Goal: Task Accomplishment & Management: Complete application form

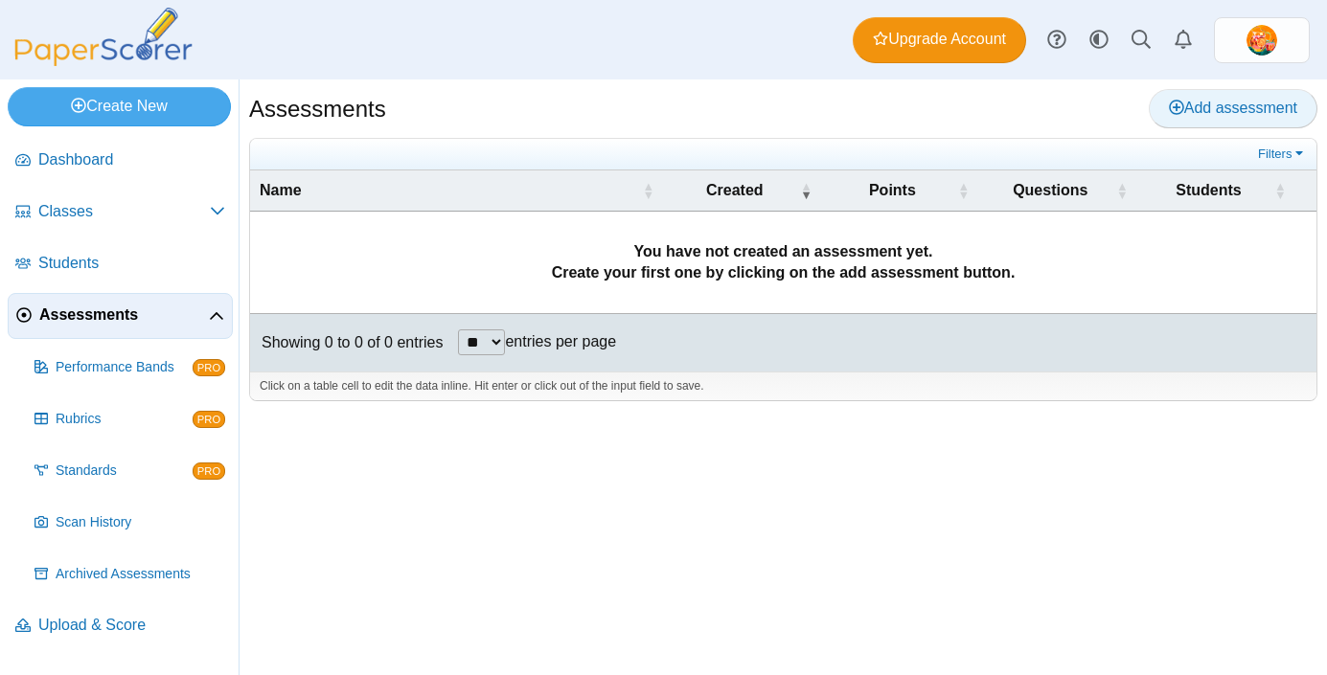
click at [1259, 120] on link "Add assessment" at bounding box center [1233, 108] width 169 height 38
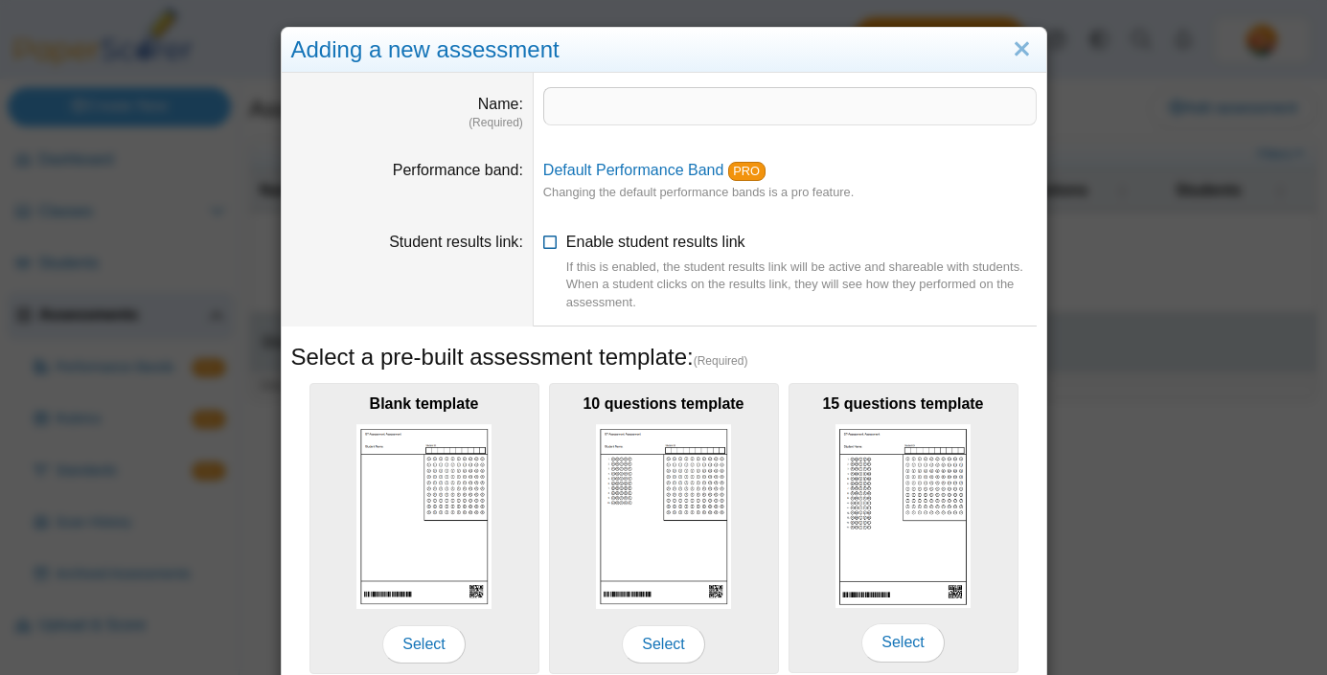
click at [1019, 299] on div "If this is enabled, the student results link will be active and shareable with …" at bounding box center [801, 285] width 470 height 53
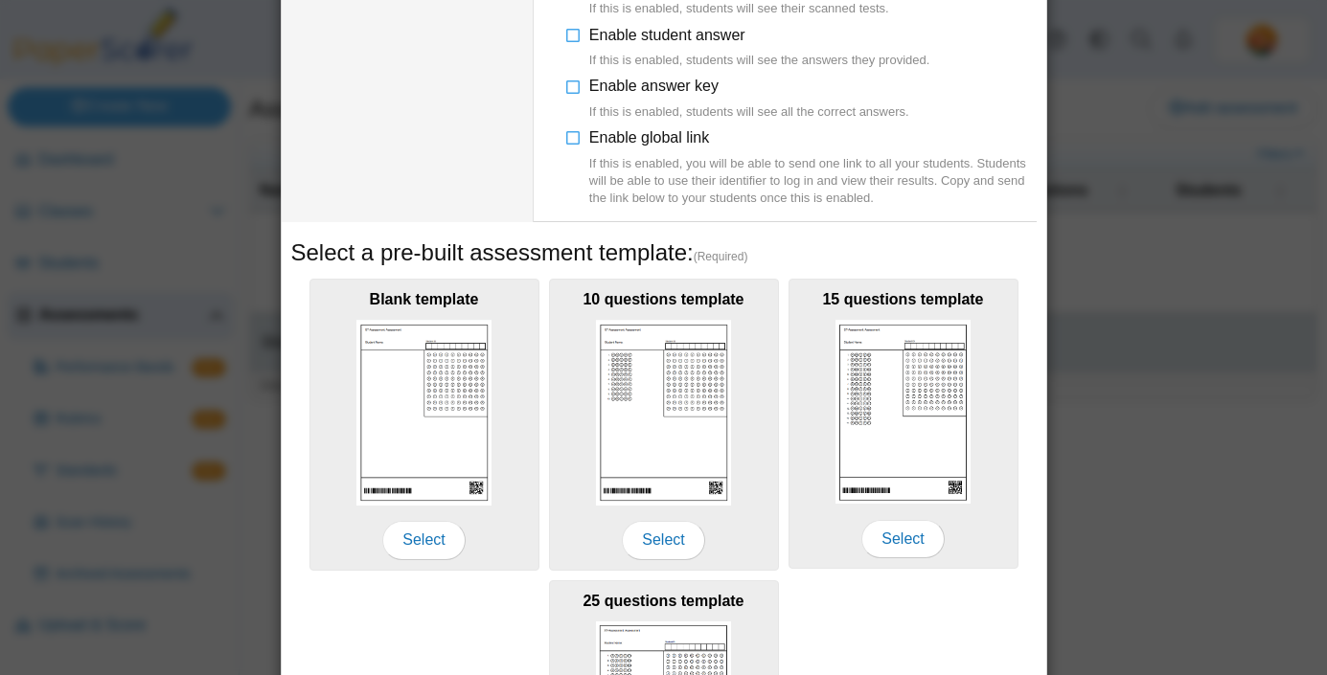
scroll to position [383, 0]
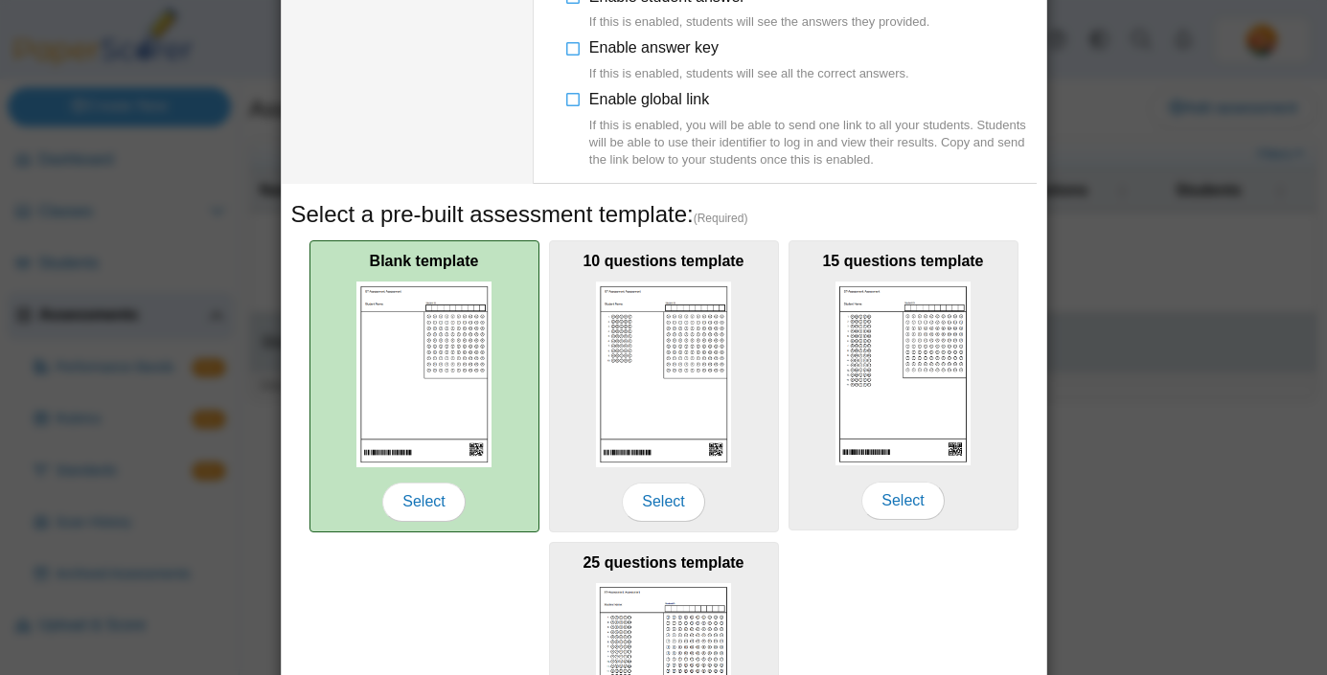
click at [467, 362] on img at bounding box center [424, 374] width 136 height 185
click at [415, 504] on span "Select" at bounding box center [423, 502] width 82 height 38
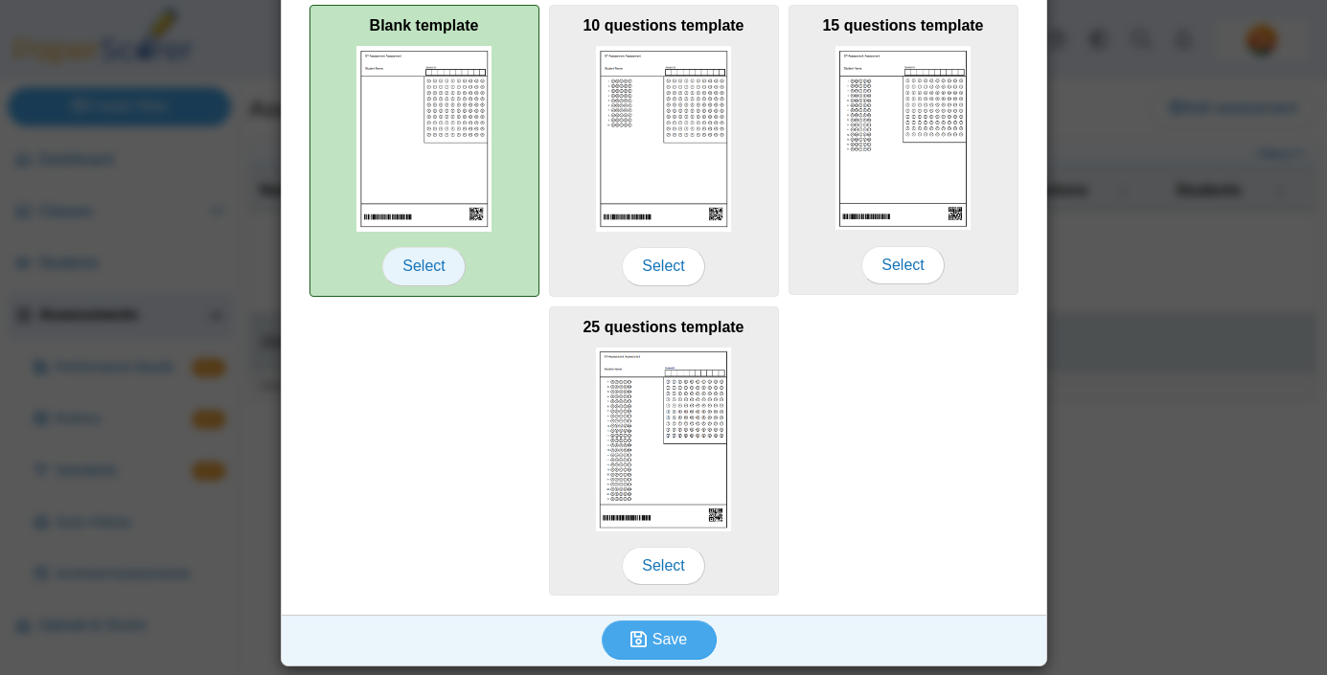
scroll to position [620, 0]
click at [433, 261] on span "Select" at bounding box center [423, 265] width 82 height 38
click at [468, 169] on img at bounding box center [424, 137] width 136 height 185
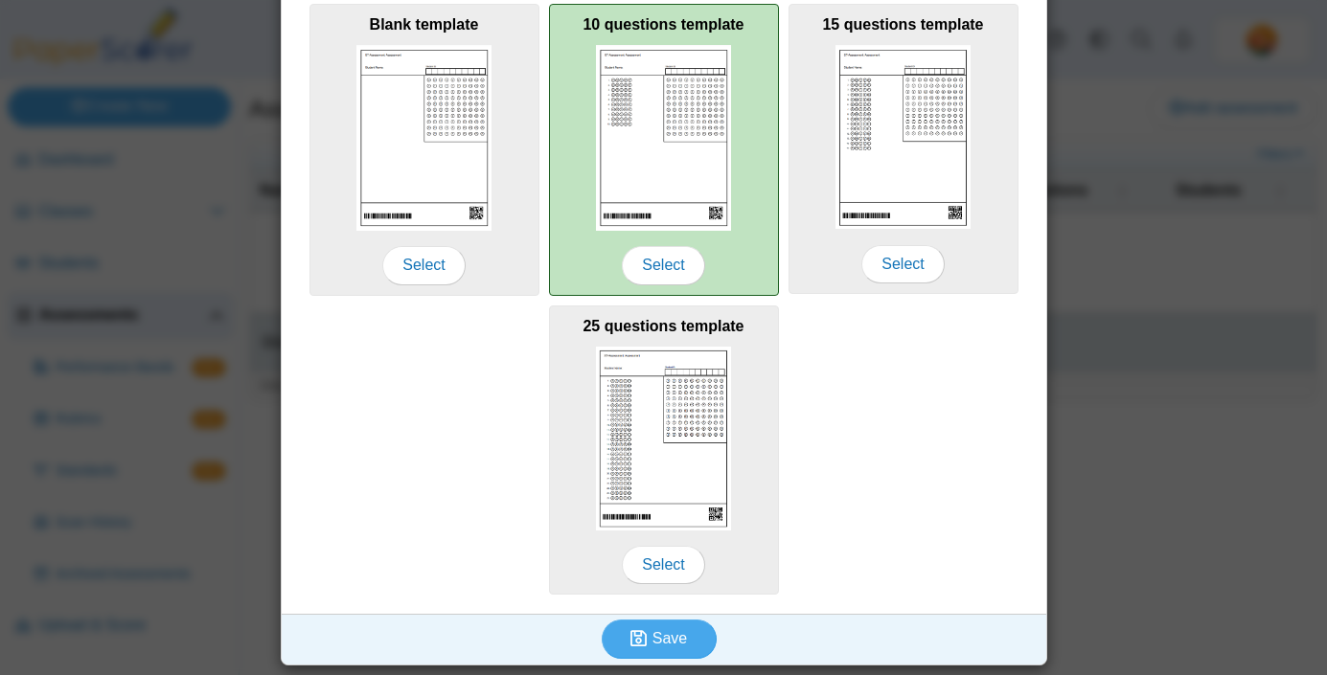
click at [630, 239] on div "10 questions template Select" at bounding box center [664, 150] width 230 height 292
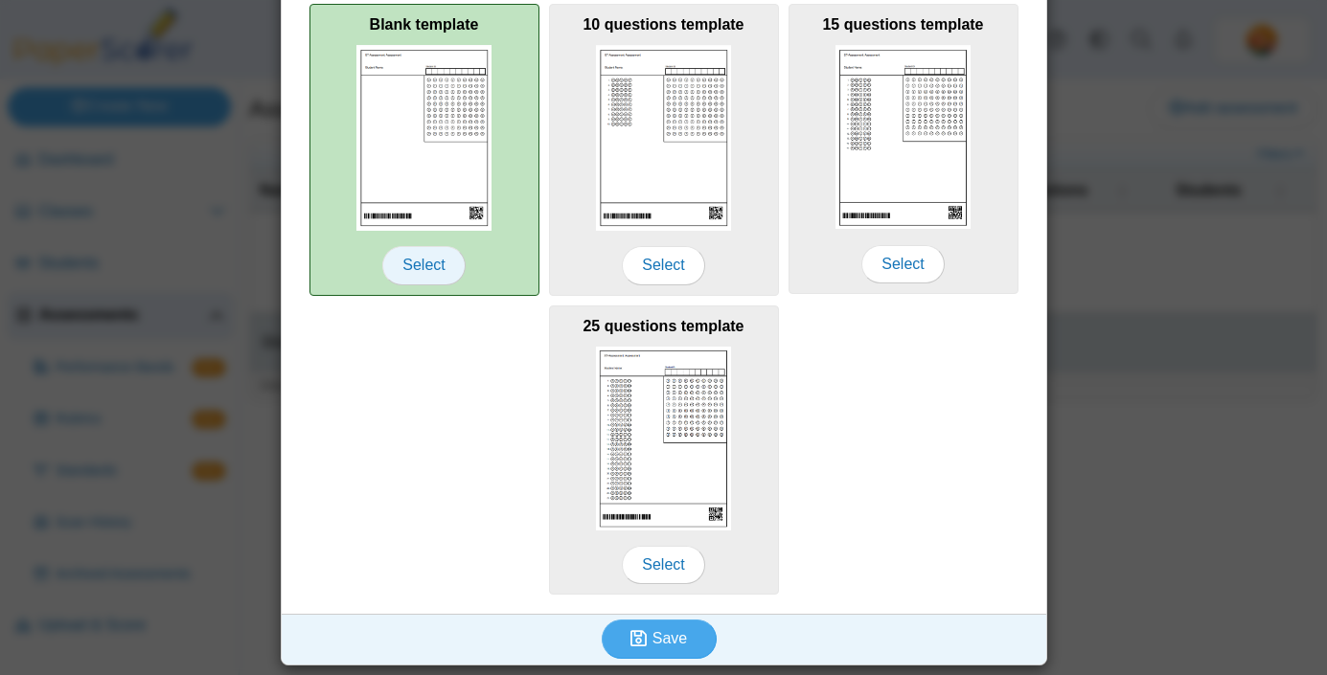
click at [451, 265] on span "Select" at bounding box center [423, 265] width 82 height 38
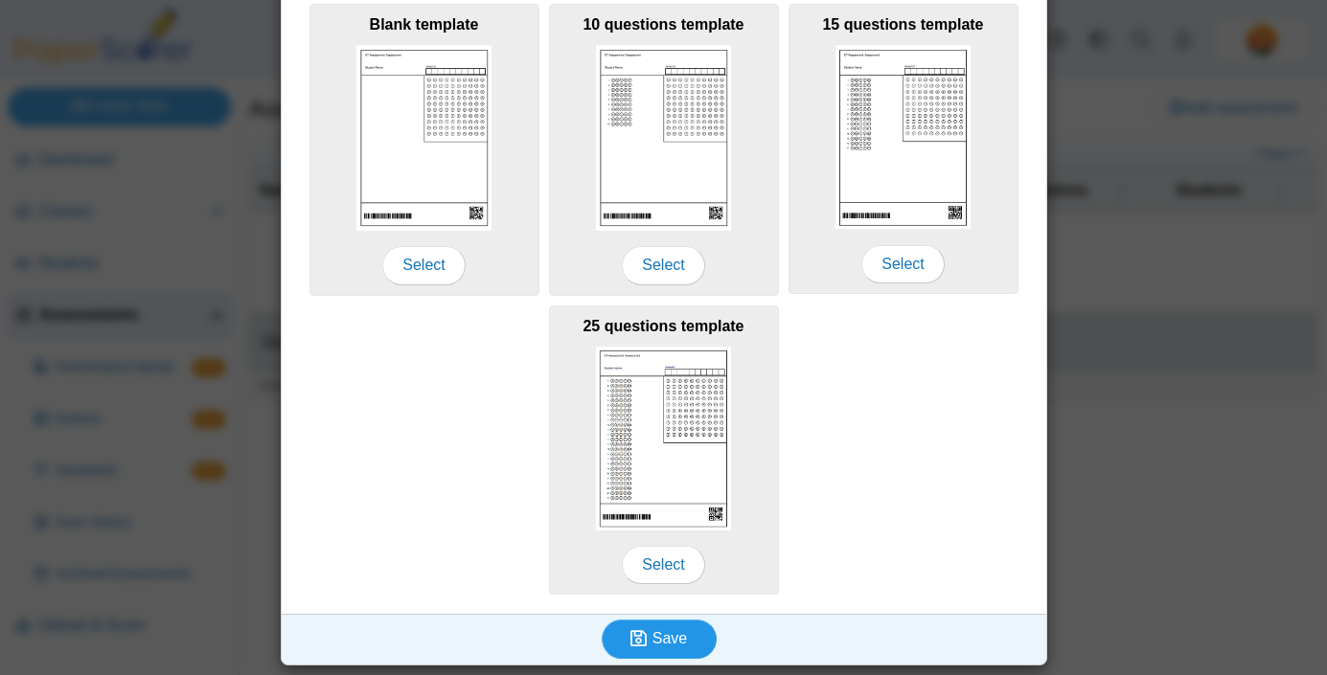
click at [646, 635] on use "submit" at bounding box center [638, 639] width 16 height 16
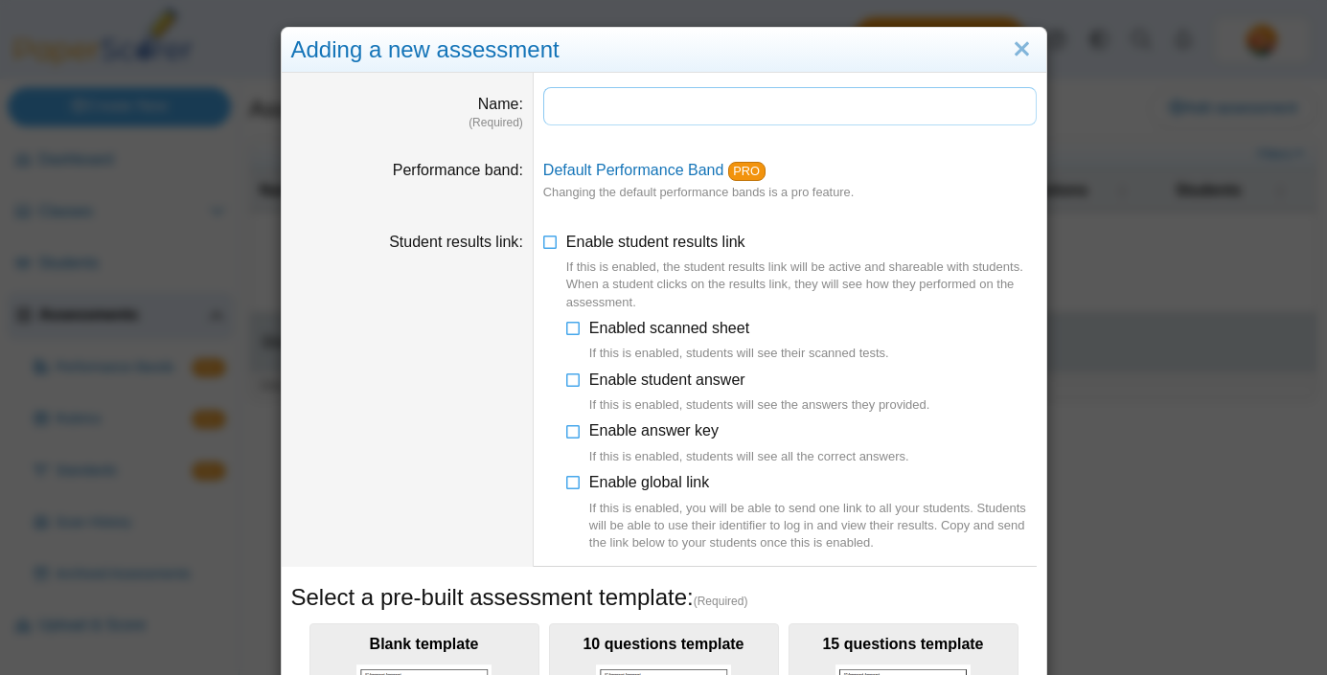
paste input "**********"
type input "**********"
click at [570, 380] on icon at bounding box center [573, 376] width 15 height 13
click at [571, 331] on icon at bounding box center [573, 324] width 15 height 13
click at [571, 482] on icon at bounding box center [573, 478] width 15 height 13
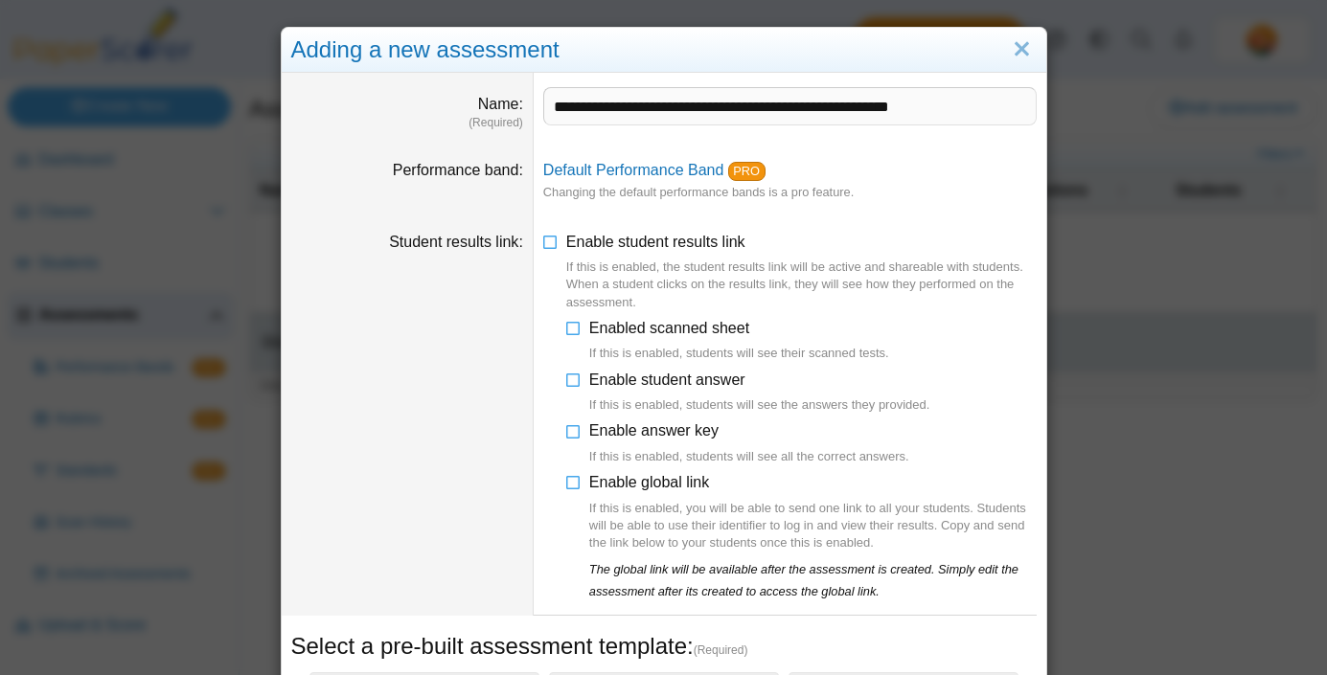
click at [540, 496] on dd "Enable student results link If this is enabled, the student results link will b…" at bounding box center [790, 416] width 513 height 399
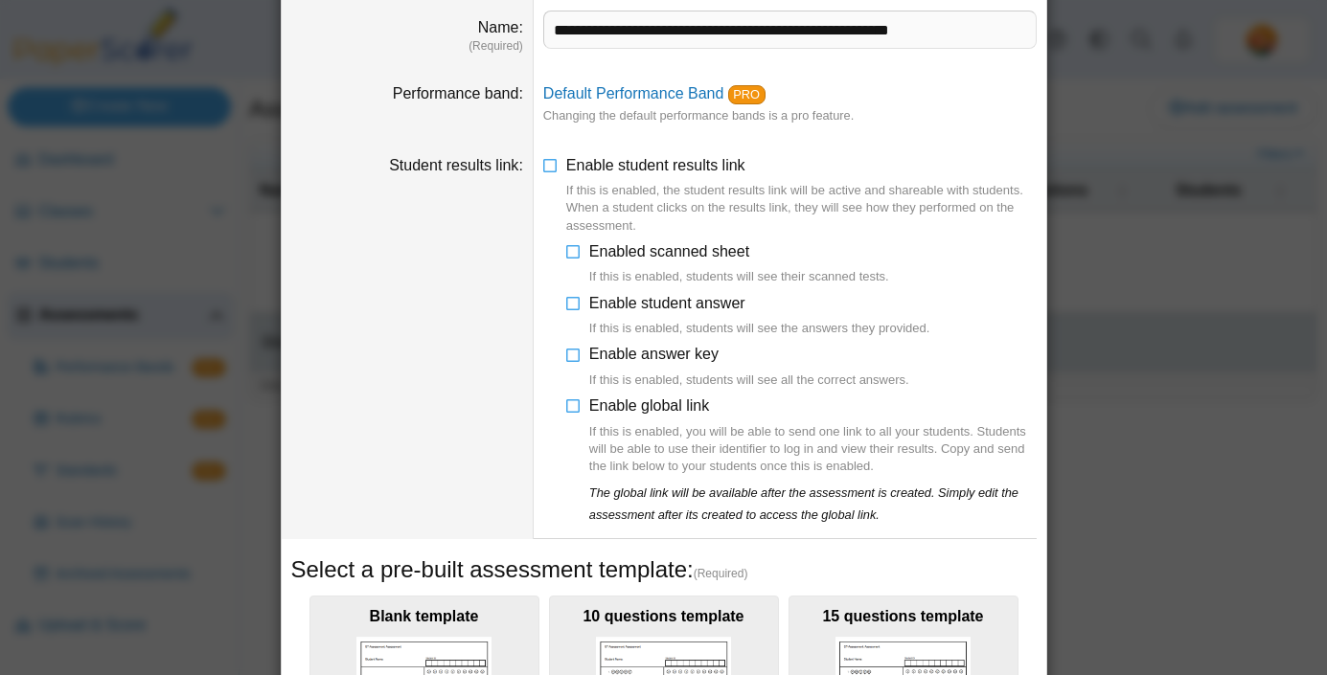
scroll to position [115, 0]
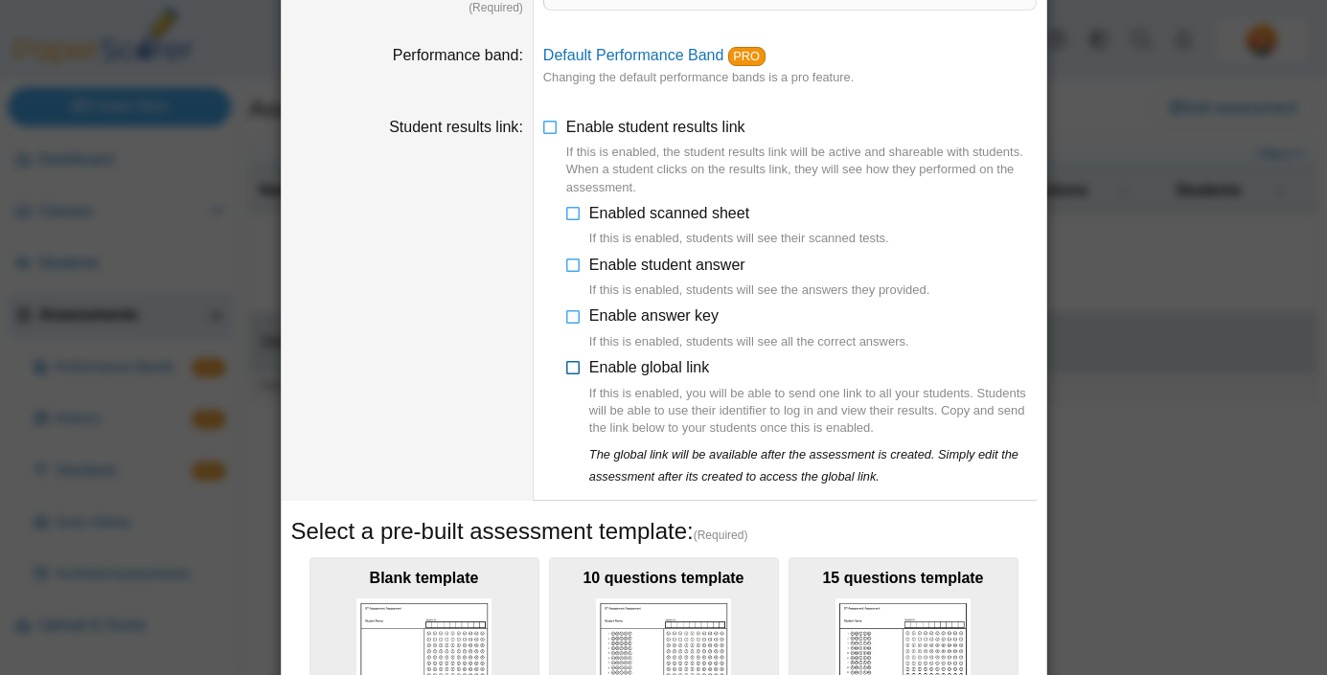
click at [573, 367] on icon at bounding box center [573, 363] width 15 height 13
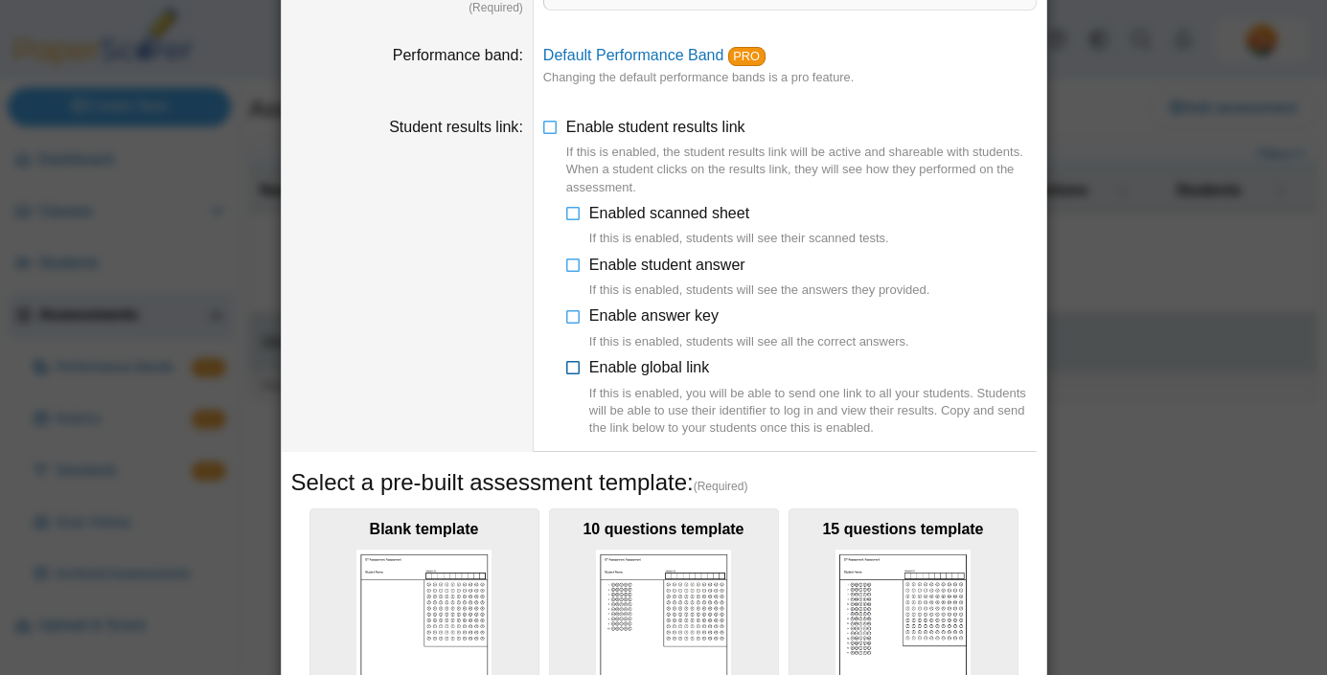
click at [573, 367] on icon at bounding box center [573, 363] width 15 height 13
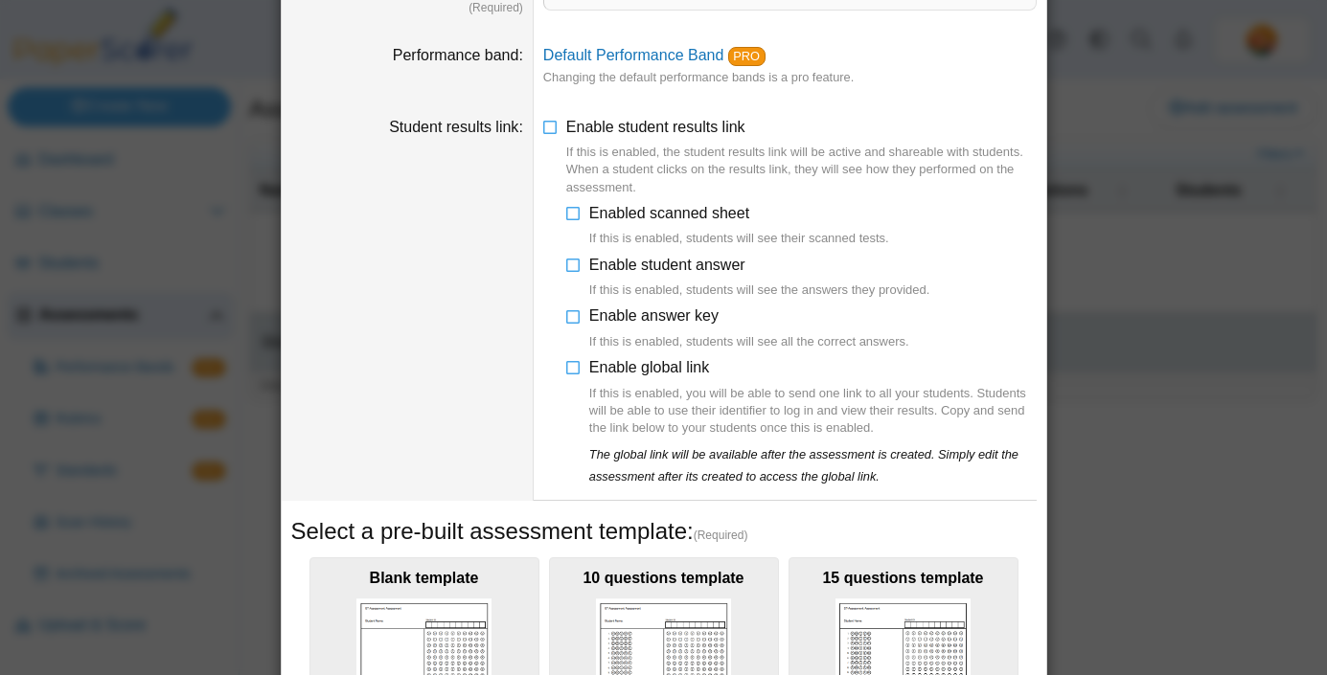
click at [558, 439] on li "Enable student results link If this is enabled, the student results link will b…" at bounding box center [789, 302] width 493 height 370
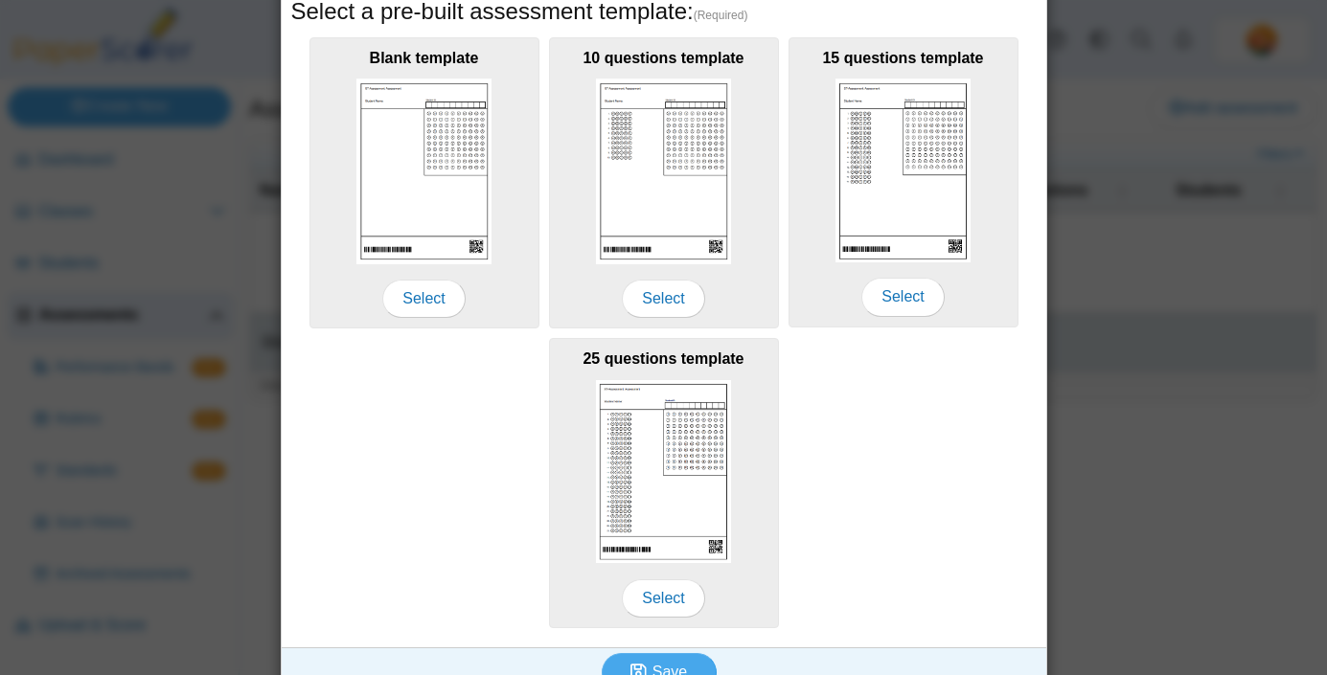
scroll to position [669, 0]
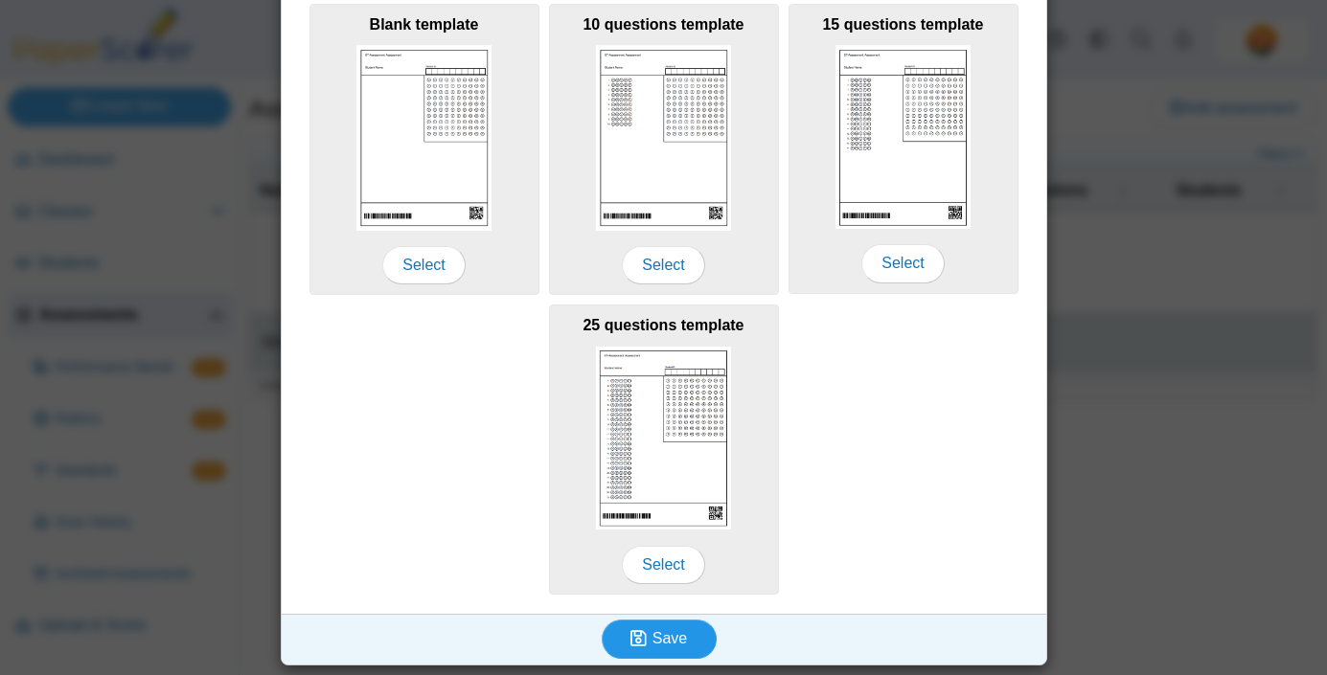
click at [660, 639] on span "Save" at bounding box center [669, 638] width 34 height 16
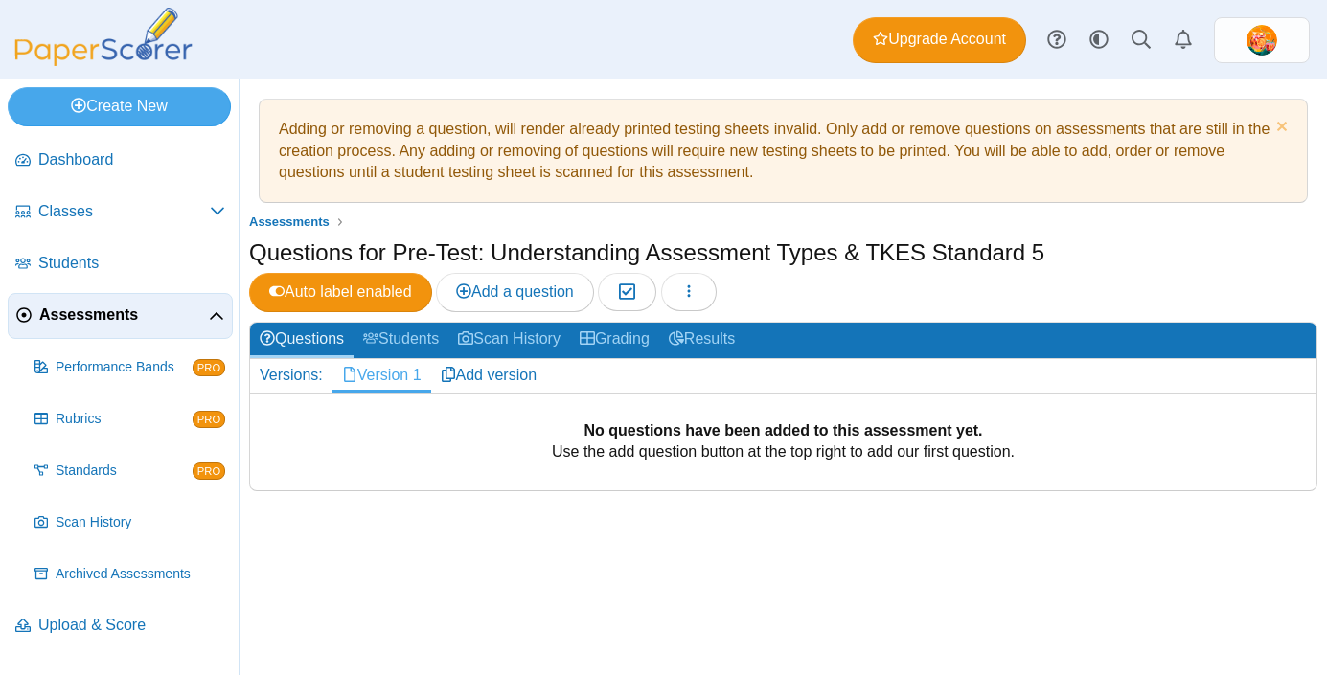
click at [844, 295] on div "Questions for Pre-Test: Understanding Assessment Types & TKES Standard 5 Auto l…" at bounding box center [783, 277] width 1068 height 80
click at [696, 297] on icon "button" at bounding box center [688, 291] width 15 height 15
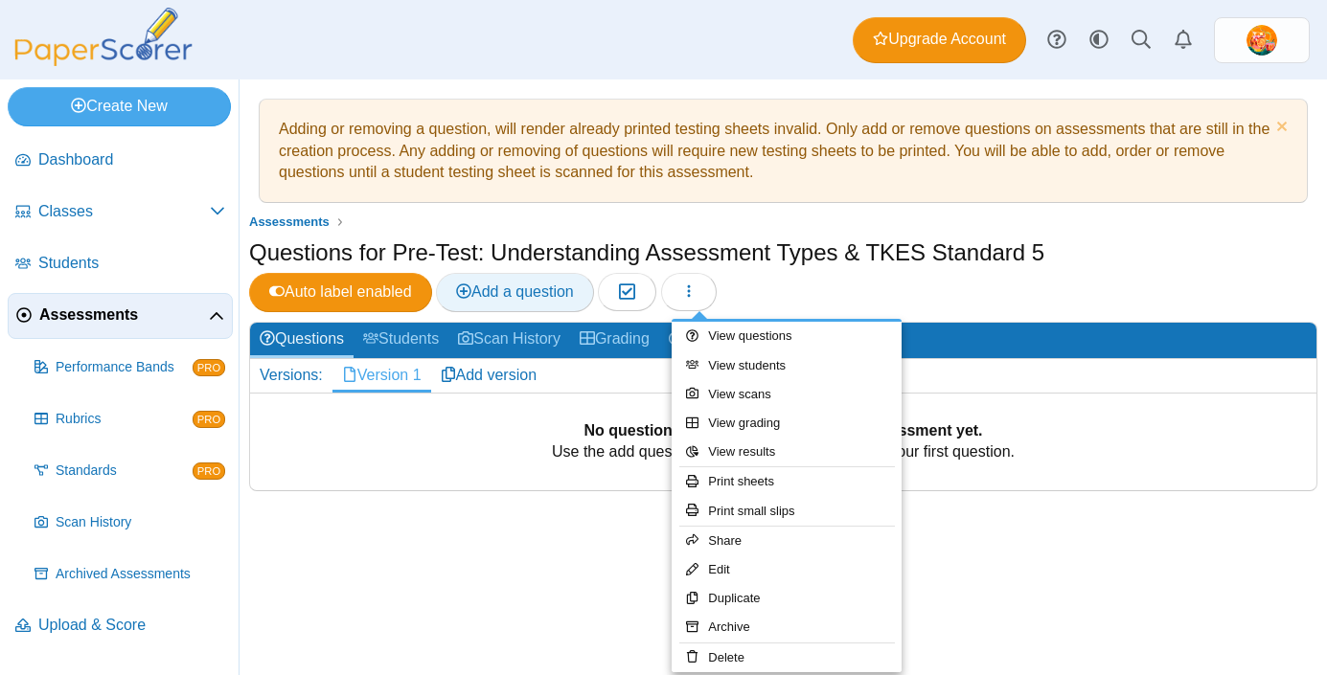
click at [550, 300] on span "Add a question" at bounding box center [515, 292] width 118 height 16
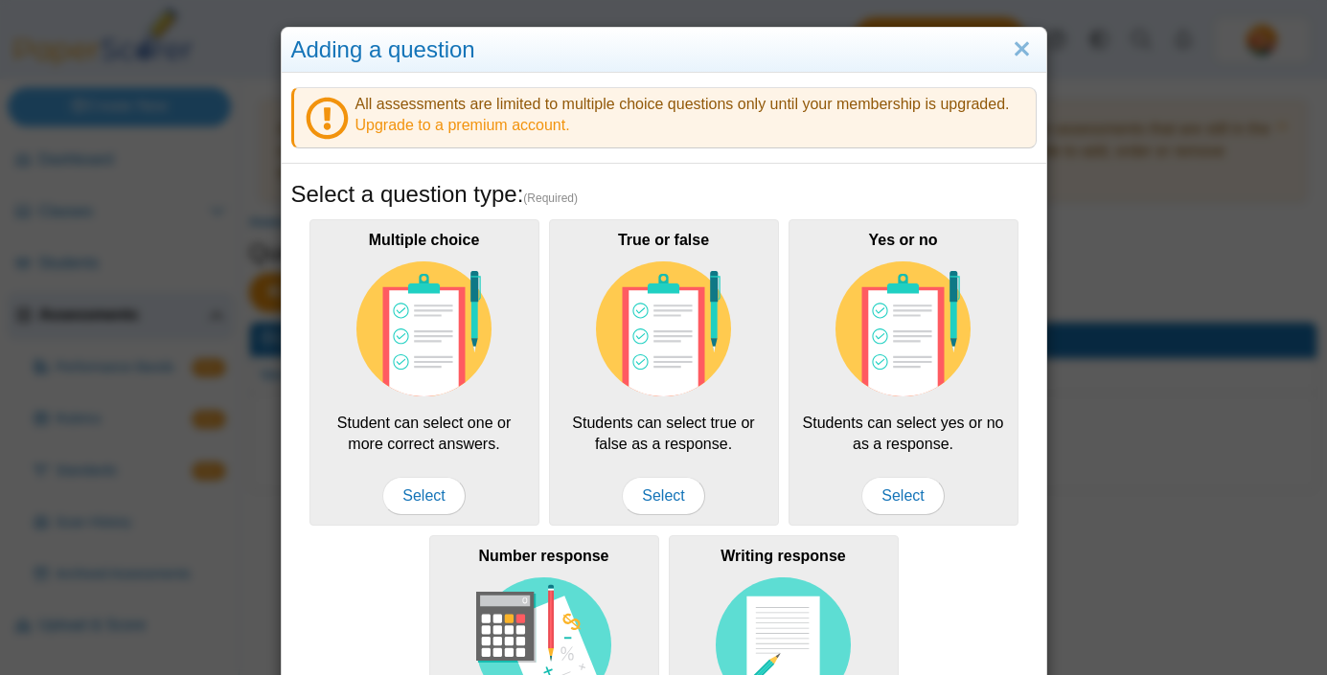
click at [400, 586] on div "Multiple choice Student can select one or more correct answers. Select True or …" at bounding box center [663, 552] width 745 height 675
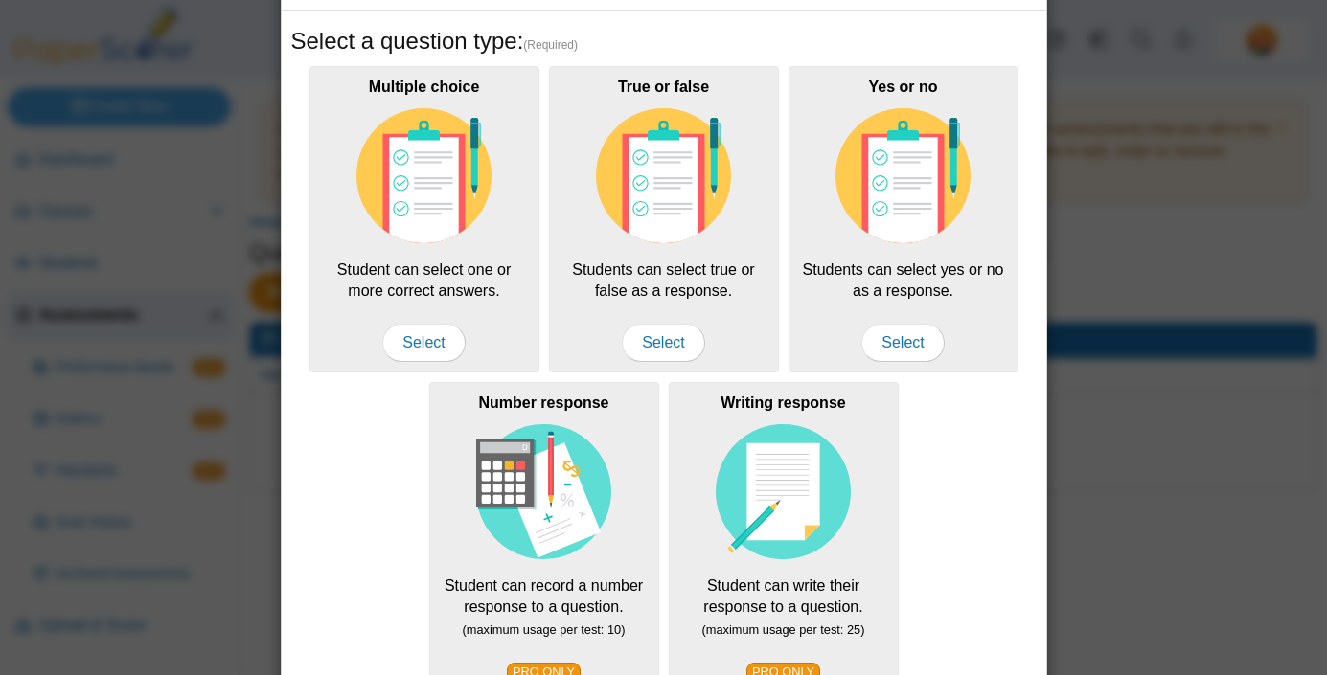
scroll to position [115, 0]
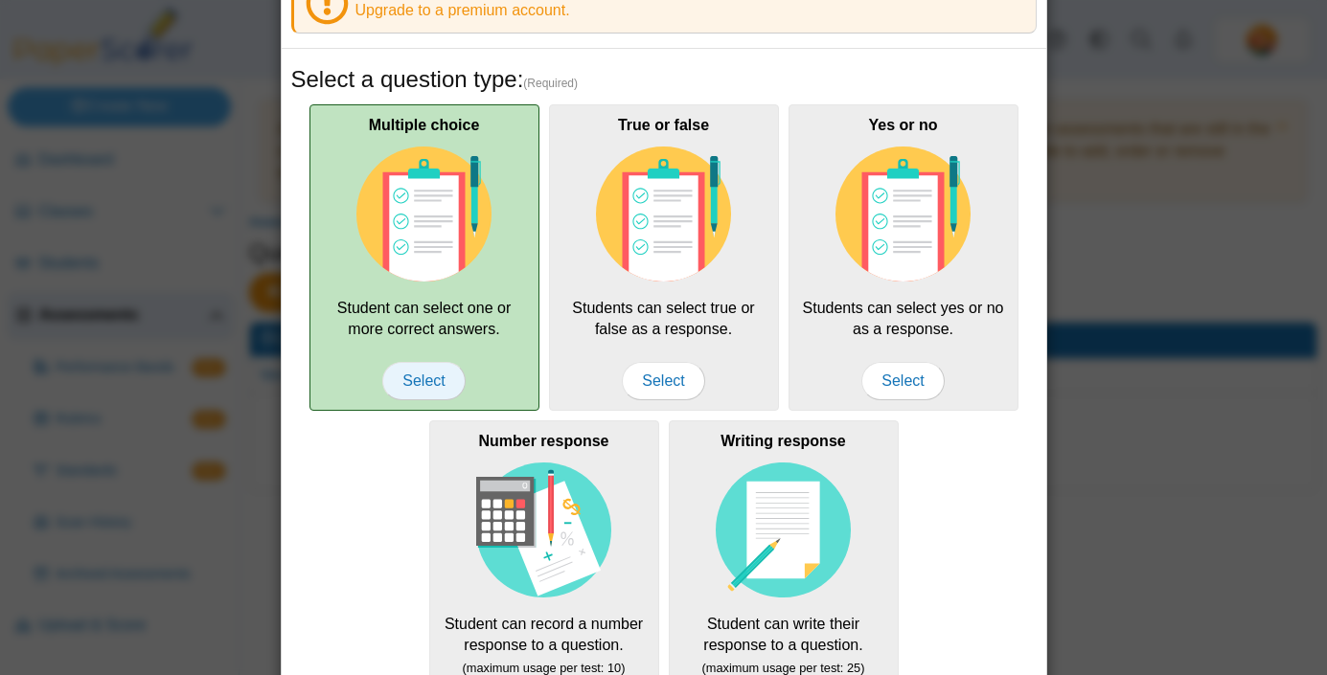
click at [434, 380] on span "Select" at bounding box center [423, 381] width 82 height 38
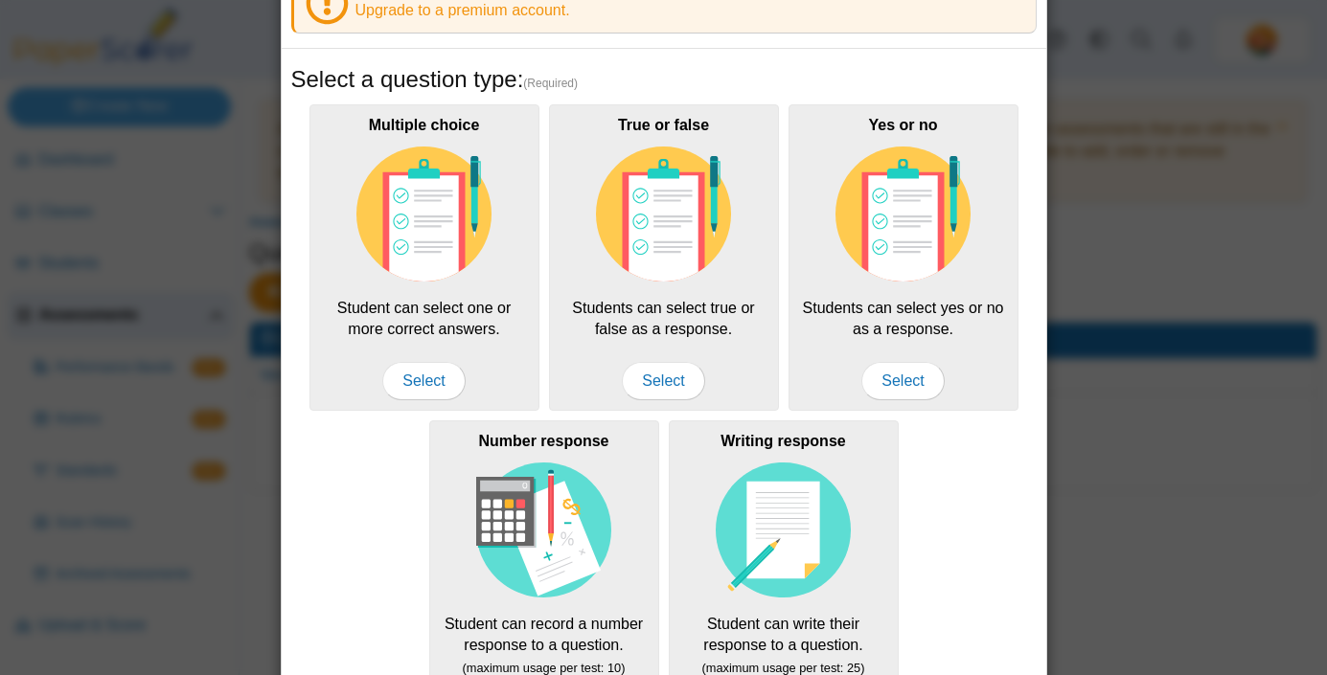
click at [353, 486] on div "Multiple choice Student can select one or more correct answers. Select True or …" at bounding box center [663, 437] width 745 height 675
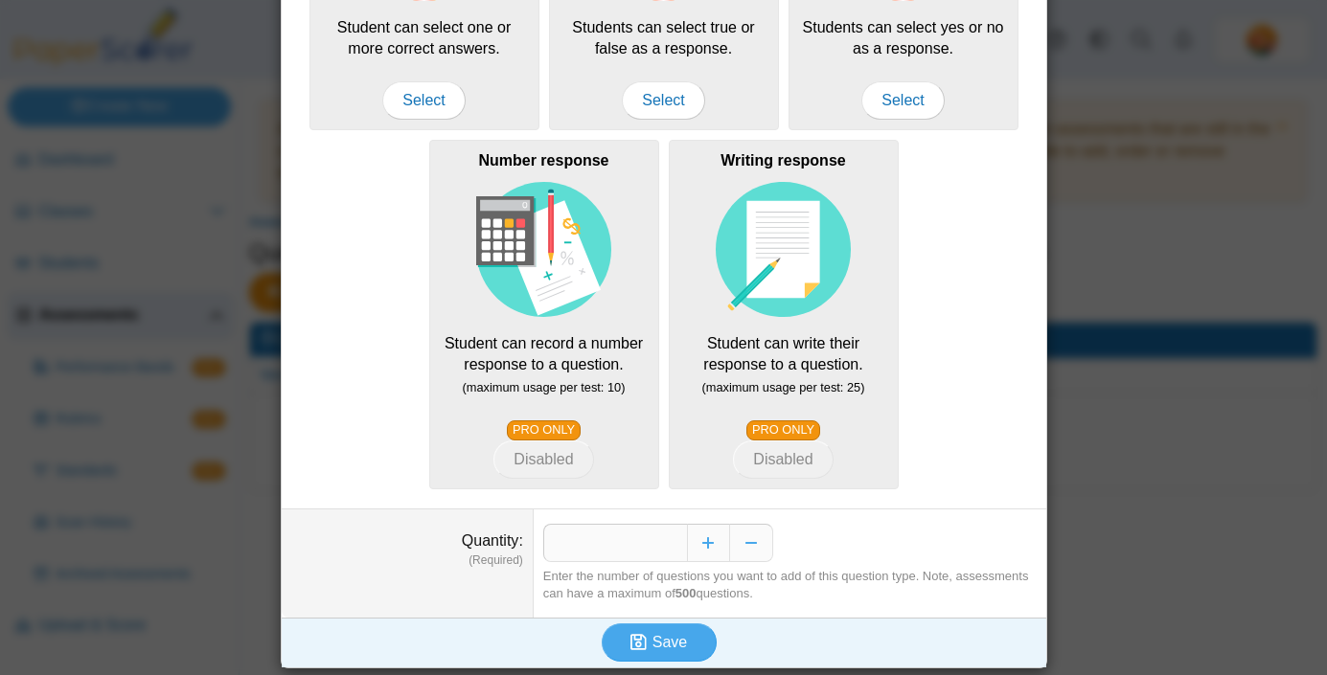
scroll to position [399, 0]
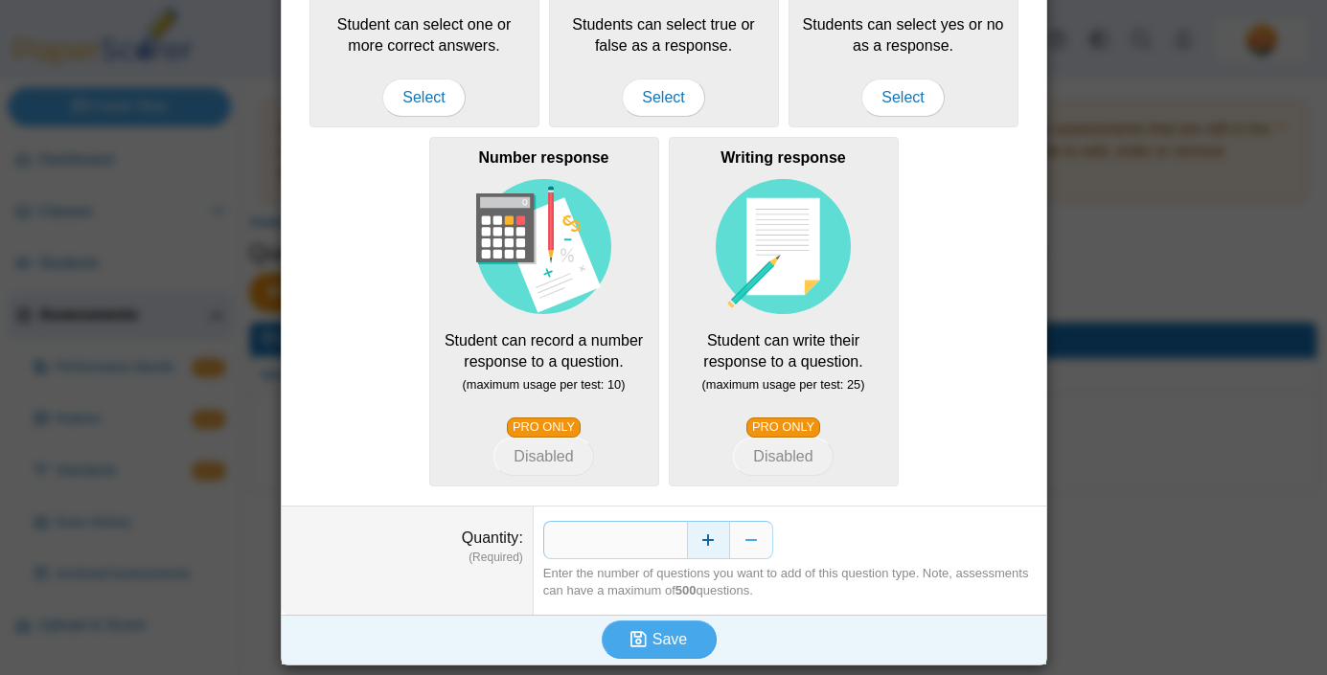
click at [723, 541] on button "Increase" at bounding box center [708, 540] width 43 height 38
click at [691, 644] on button "Save" at bounding box center [659, 640] width 115 height 38
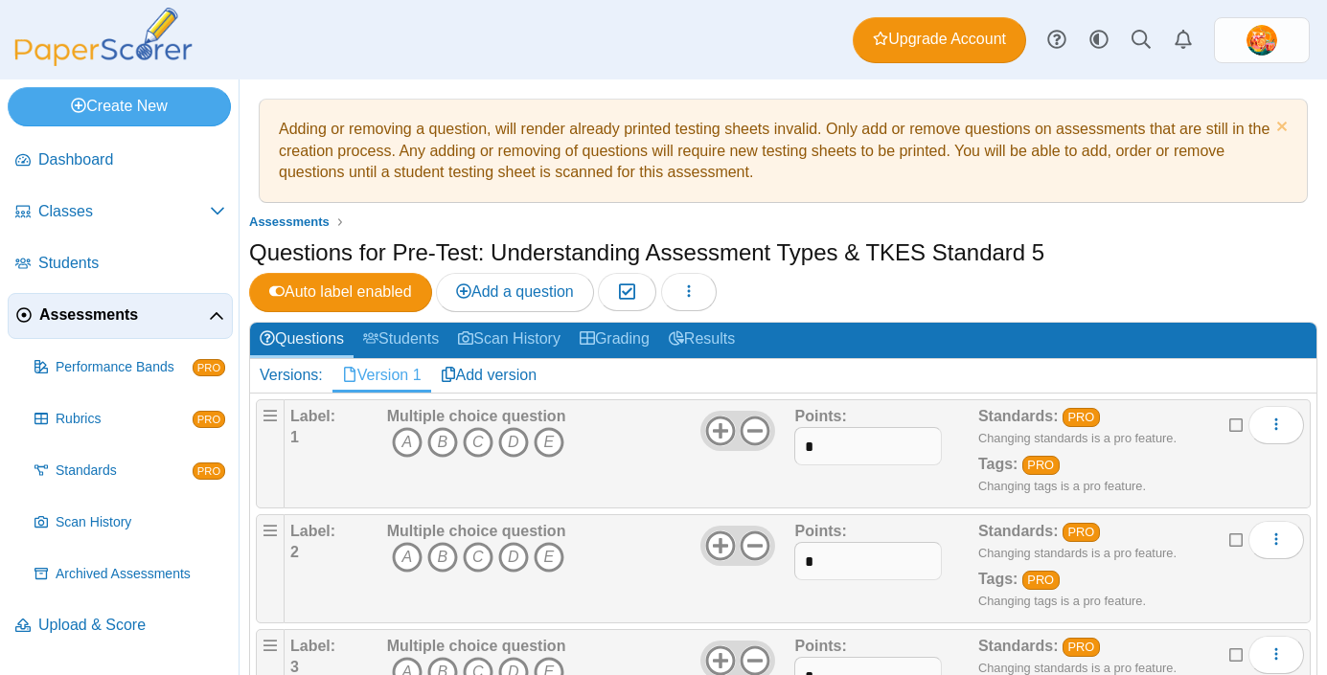
click at [1167, 271] on div "Questions for Pre-Test: Understanding Assessment Types & TKES Standard 5 Auto l…" at bounding box center [783, 277] width 1068 height 80
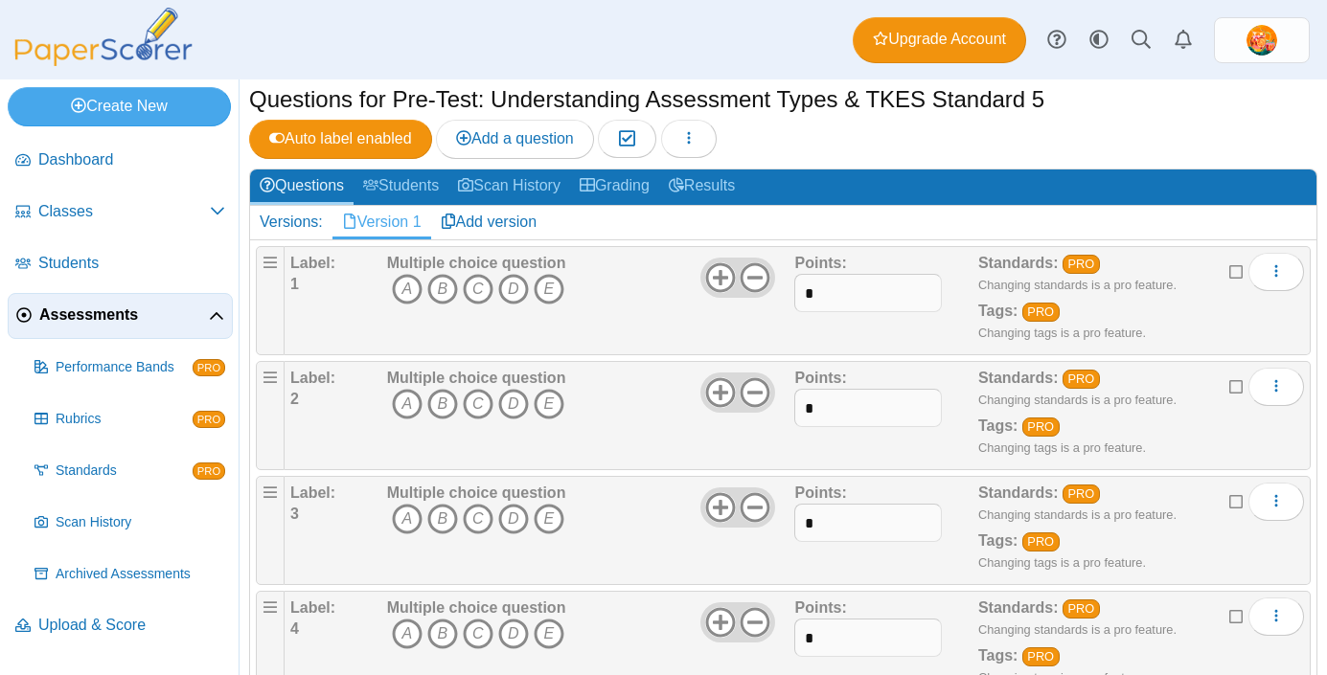
scroll to position [192, 0]
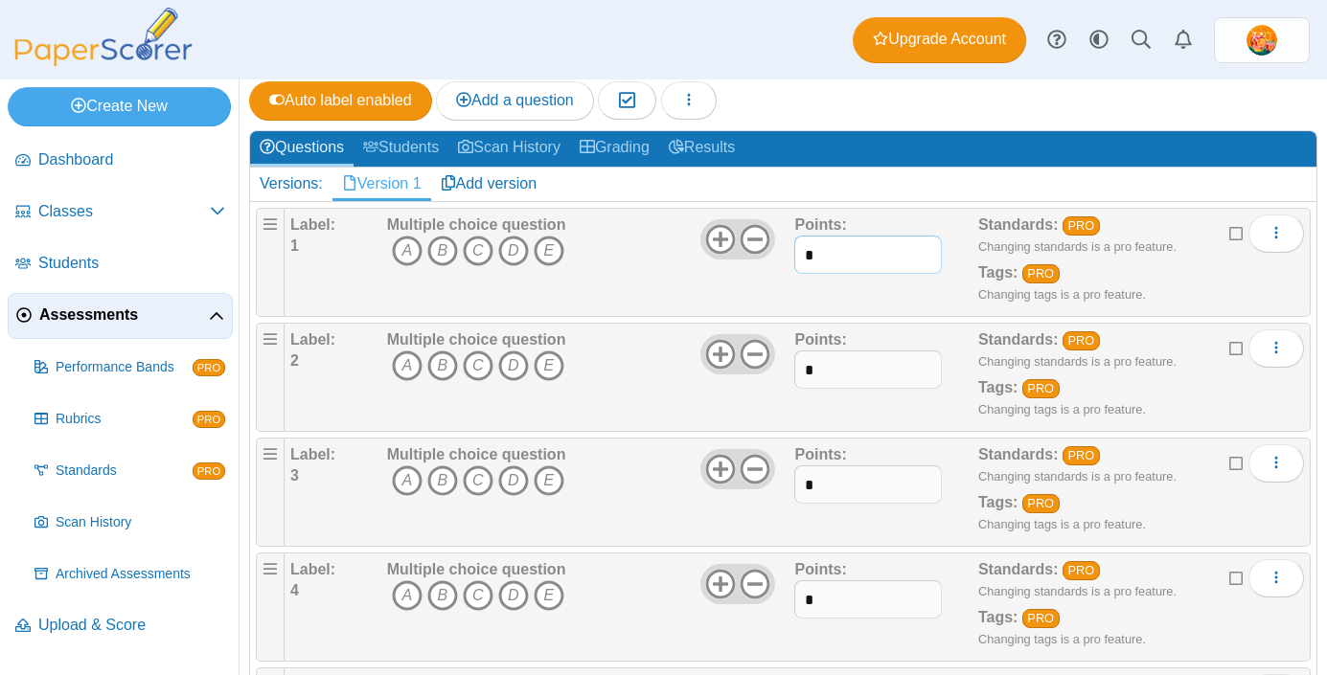
click at [911, 257] on input "*" at bounding box center [867, 255] width 147 height 38
type input "**"
click at [886, 369] on input "*" at bounding box center [867, 370] width 147 height 38
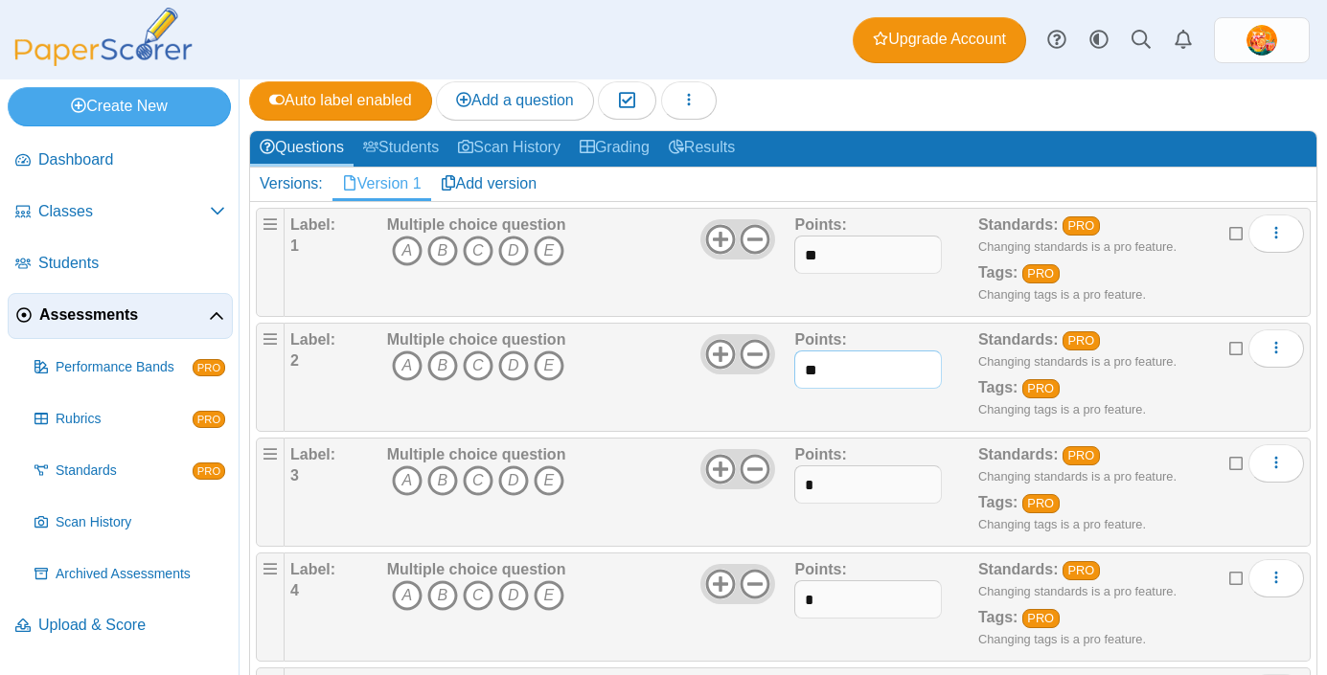
type input "**"
click at [872, 497] on input "*" at bounding box center [867, 485] width 147 height 38
type input "**"
click at [863, 597] on input "*" at bounding box center [867, 600] width 147 height 38
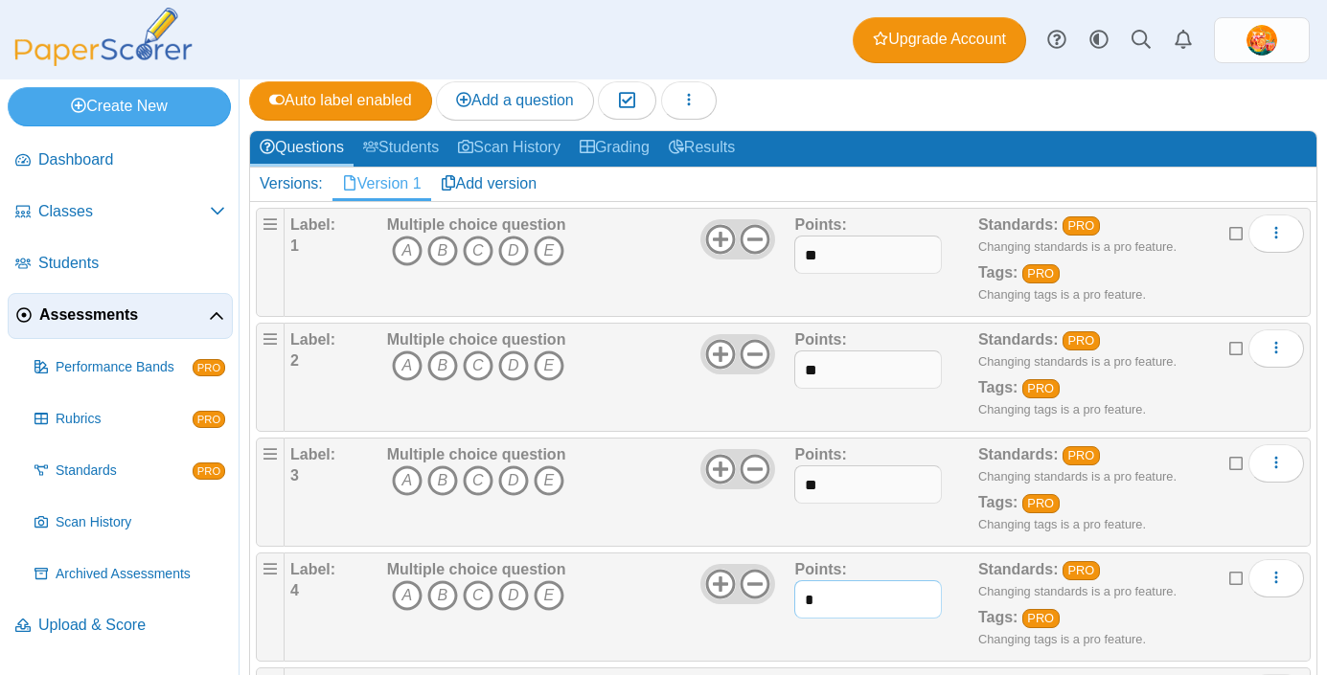
click at [863, 597] on input "*" at bounding box center [867, 600] width 147 height 38
type input "**"
click at [1243, 642] on div "Standards: PRO Changing standards is a pro feature. Tags: PRO Changing tags is …" at bounding box center [1115, 607] width 275 height 96
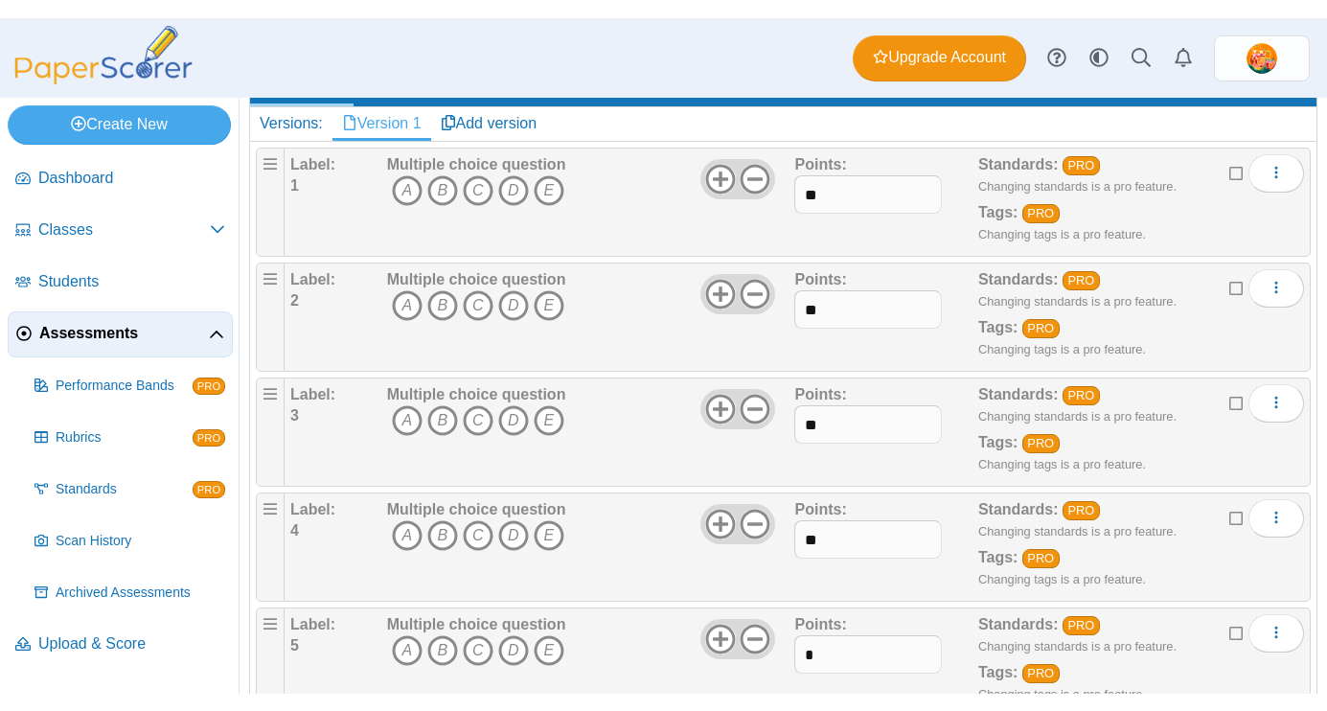
scroll to position [307, 0]
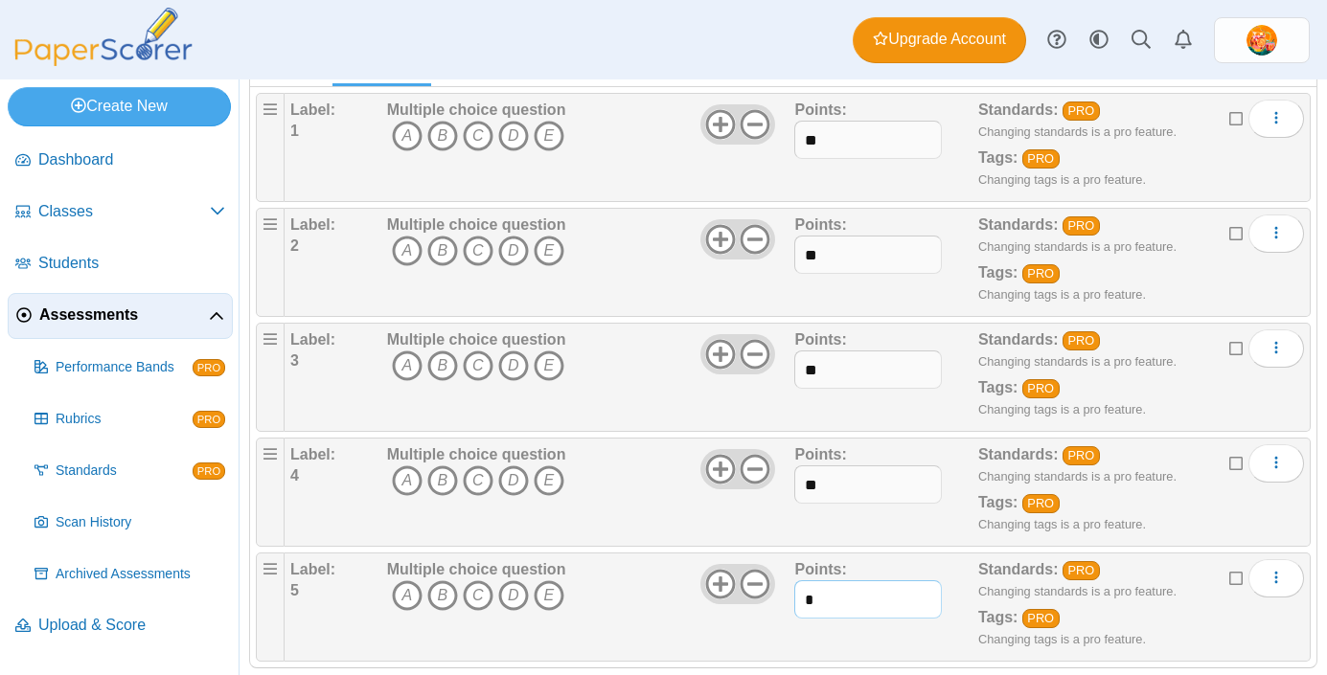
click at [826, 612] on input "*" at bounding box center [867, 600] width 147 height 38
type input "**"
click at [447, 140] on icon "B" at bounding box center [442, 136] width 31 height 31
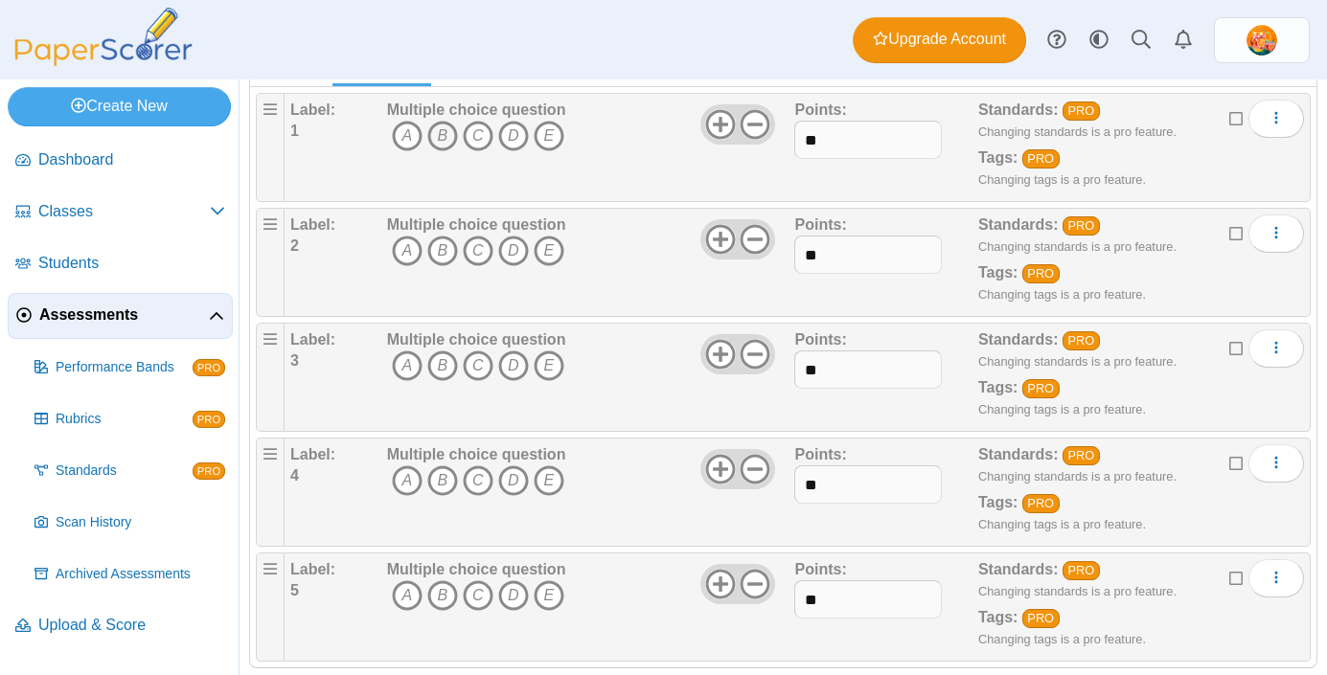
click at [441, 136] on icon "B" at bounding box center [442, 136] width 31 height 31
click at [402, 246] on icon "A" at bounding box center [407, 251] width 31 height 31
click at [473, 364] on icon "C" at bounding box center [478, 366] width 31 height 31
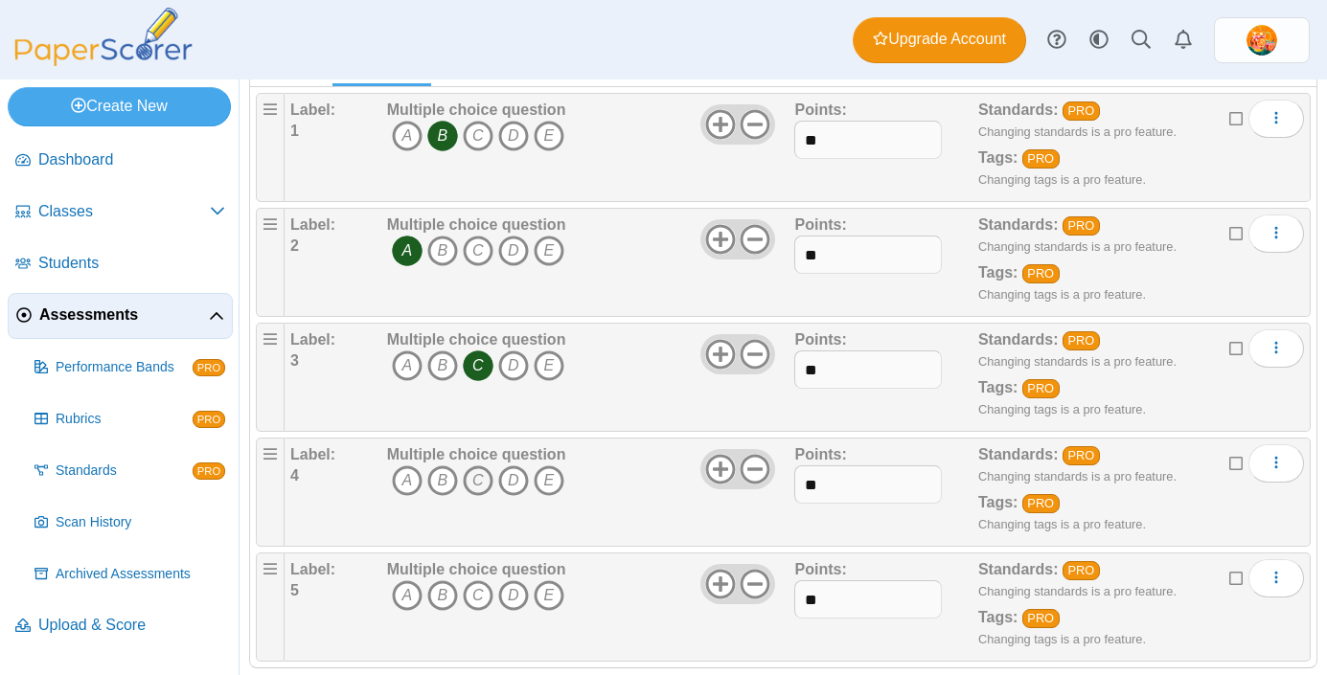
click at [476, 484] on icon "C" at bounding box center [478, 481] width 31 height 31
click at [481, 599] on icon "C" at bounding box center [478, 596] width 31 height 31
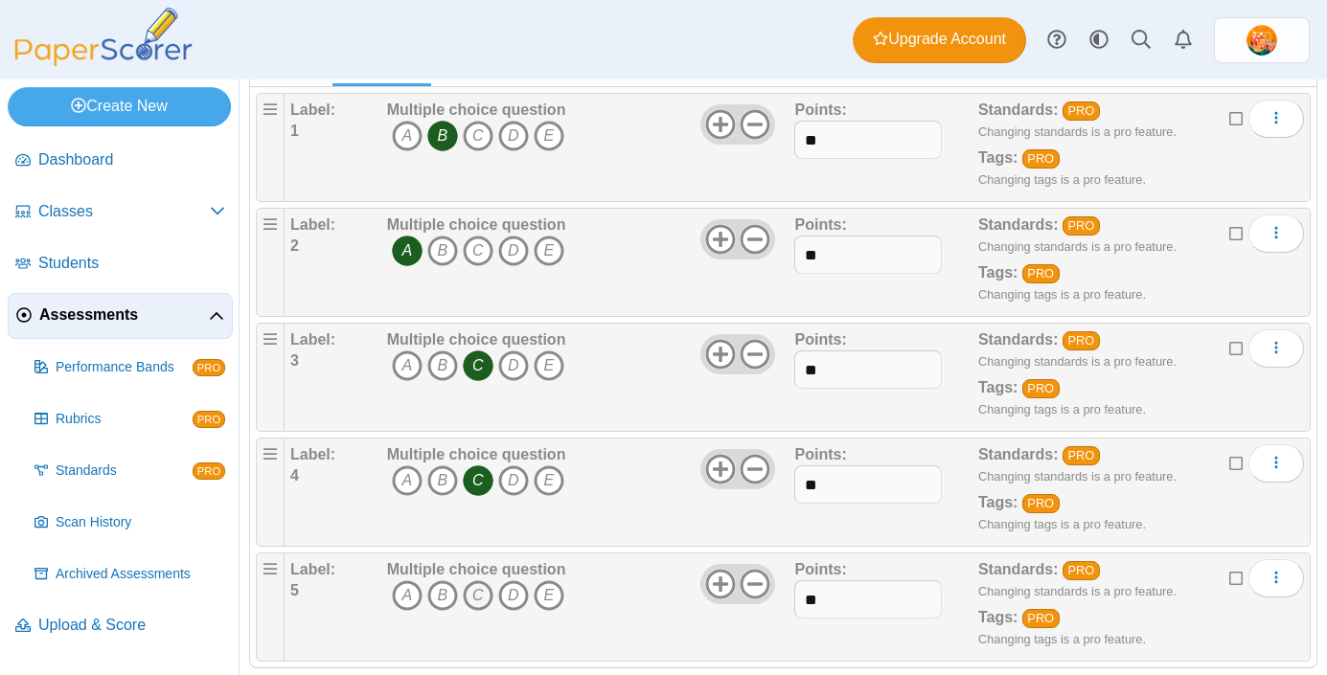
click at [481, 599] on icon "C" at bounding box center [478, 596] width 31 height 31
click at [796, 55] on div "Dashboard Classes Archived classes Students Assessments" at bounding box center [663, 40] width 1327 height 80
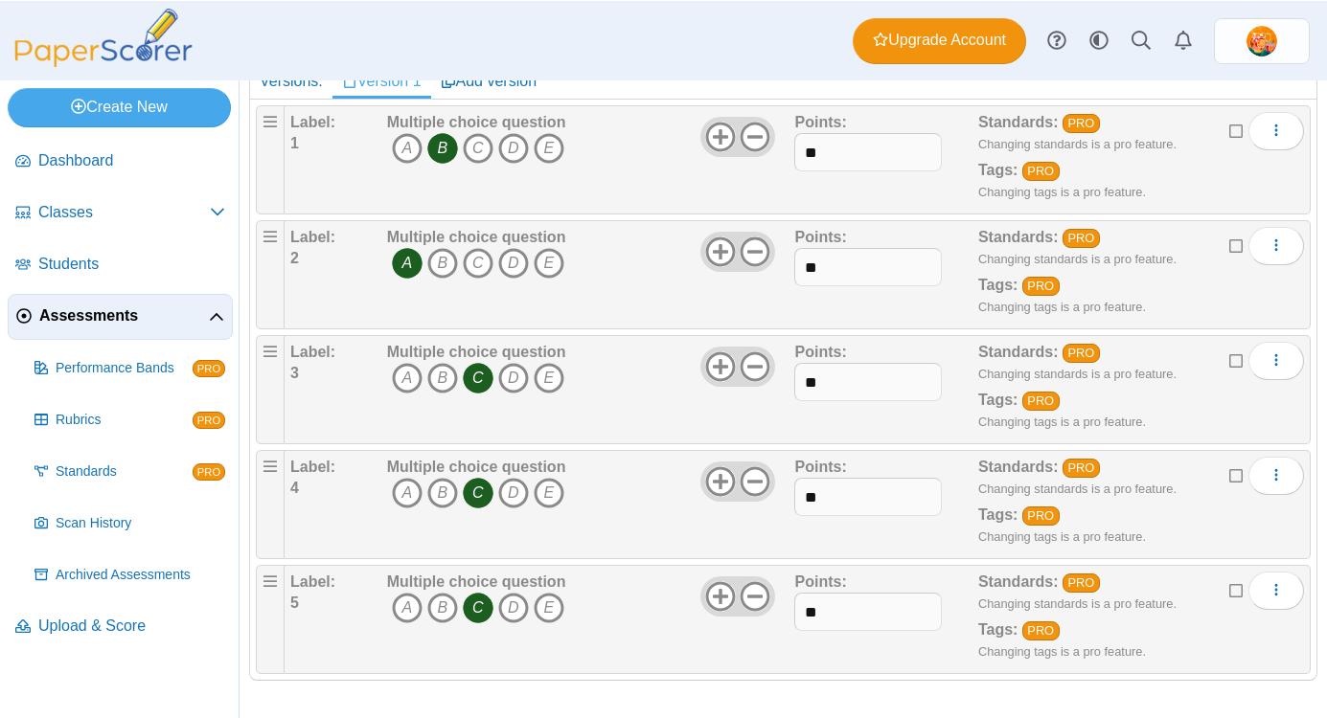
scroll to position [294, 0]
click at [903, 674] on div at bounding box center [783, 709] width 1068 height 19
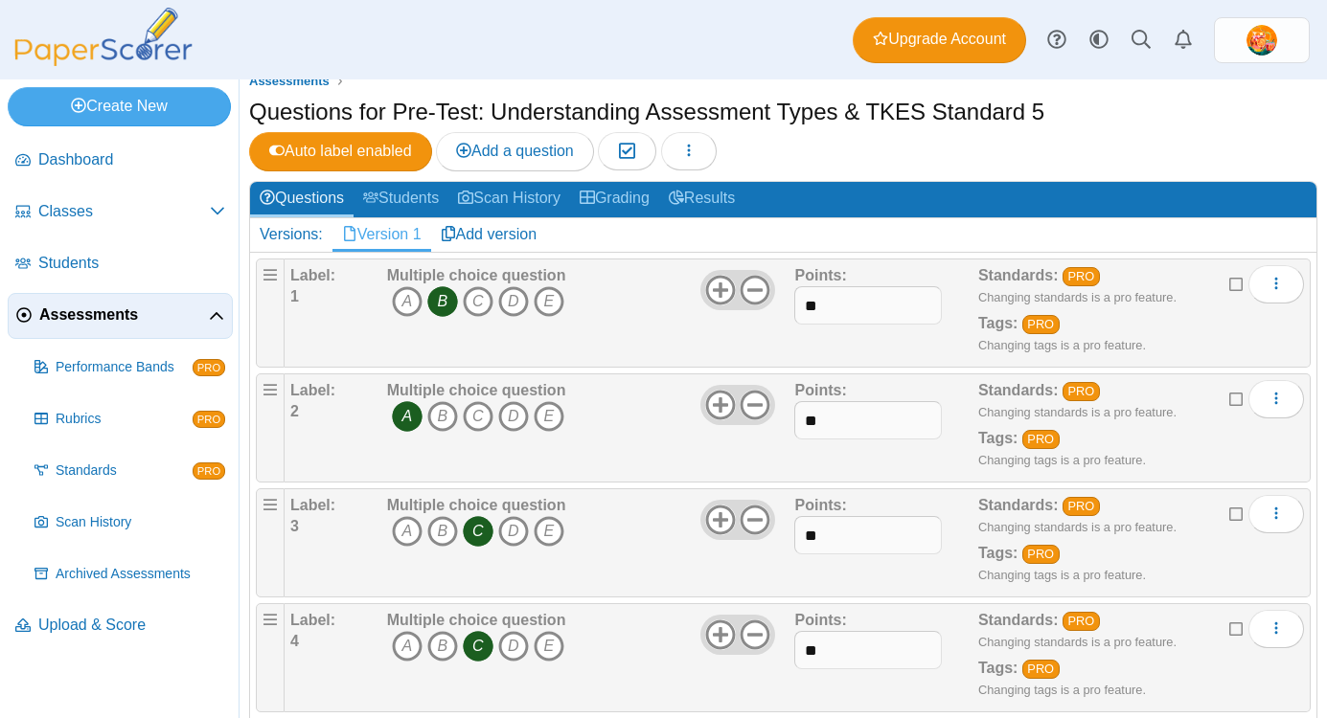
scroll to position [103, 0]
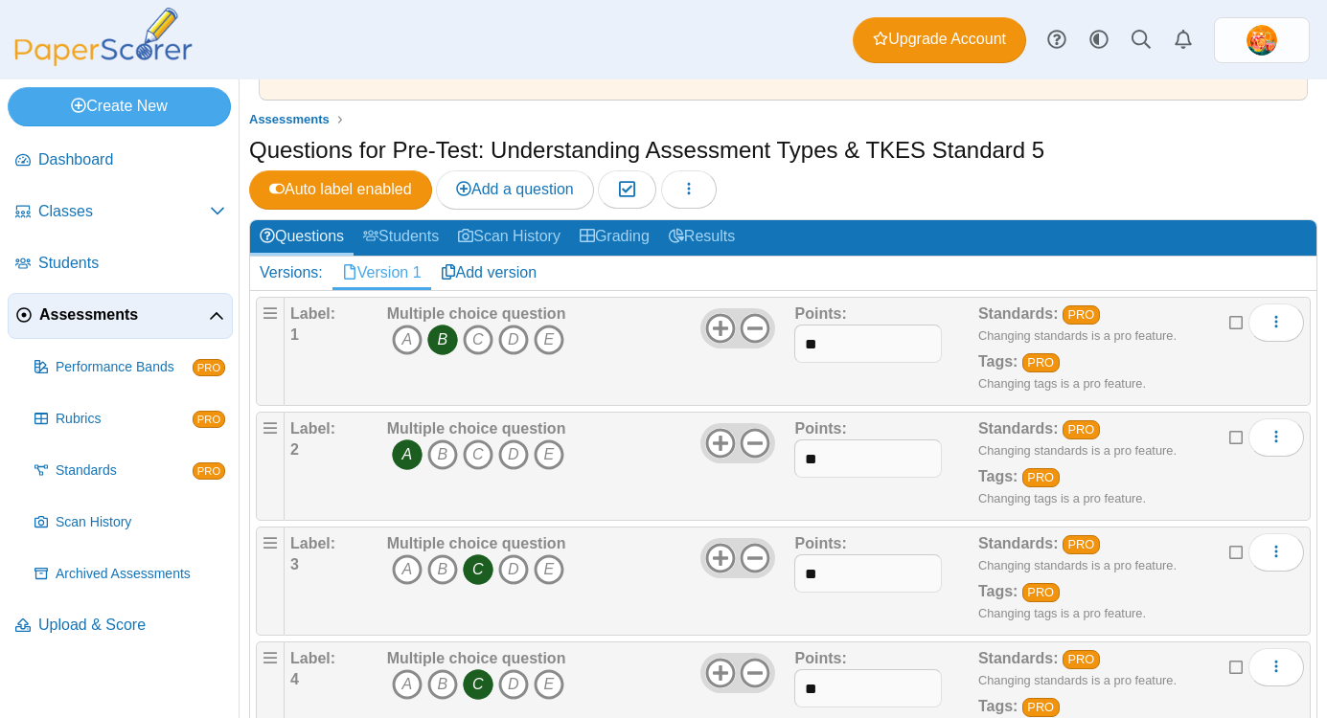
click at [1233, 322] on icon at bounding box center [1236, 319] width 15 height 13
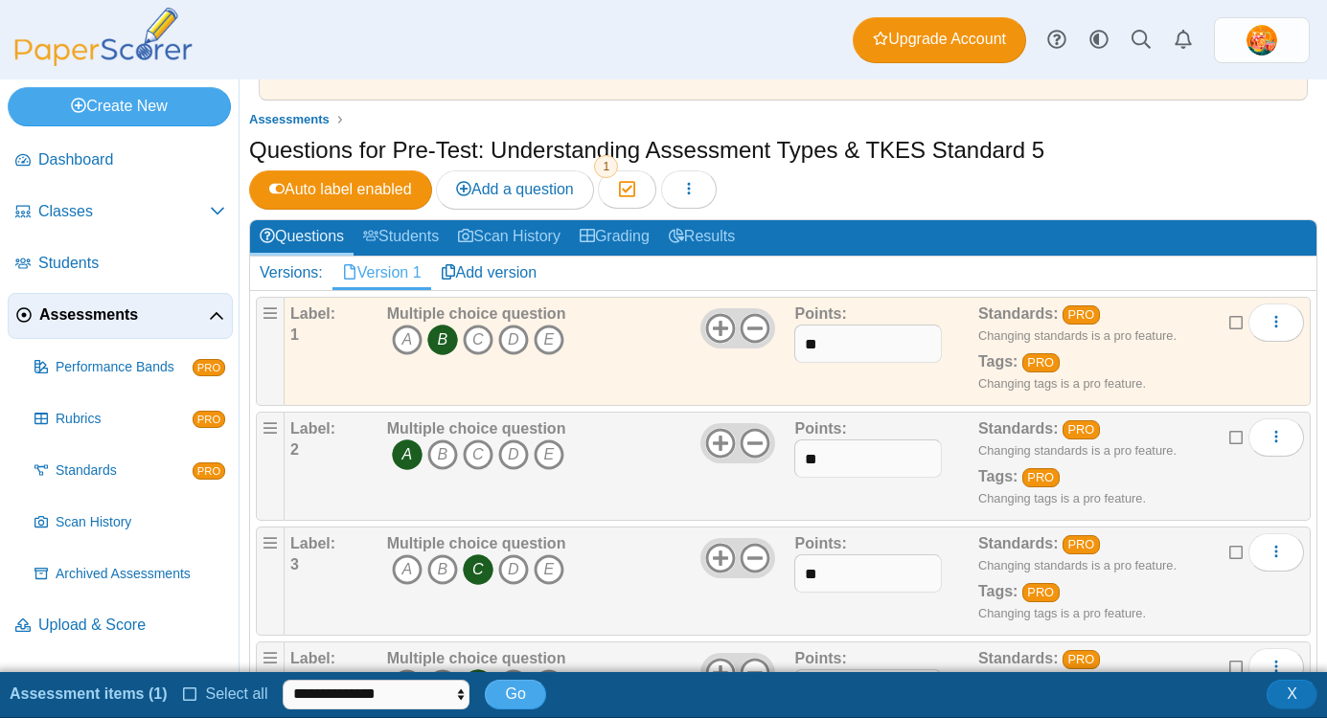
click at [1234, 445] on label at bounding box center [1236, 437] width 15 height 21
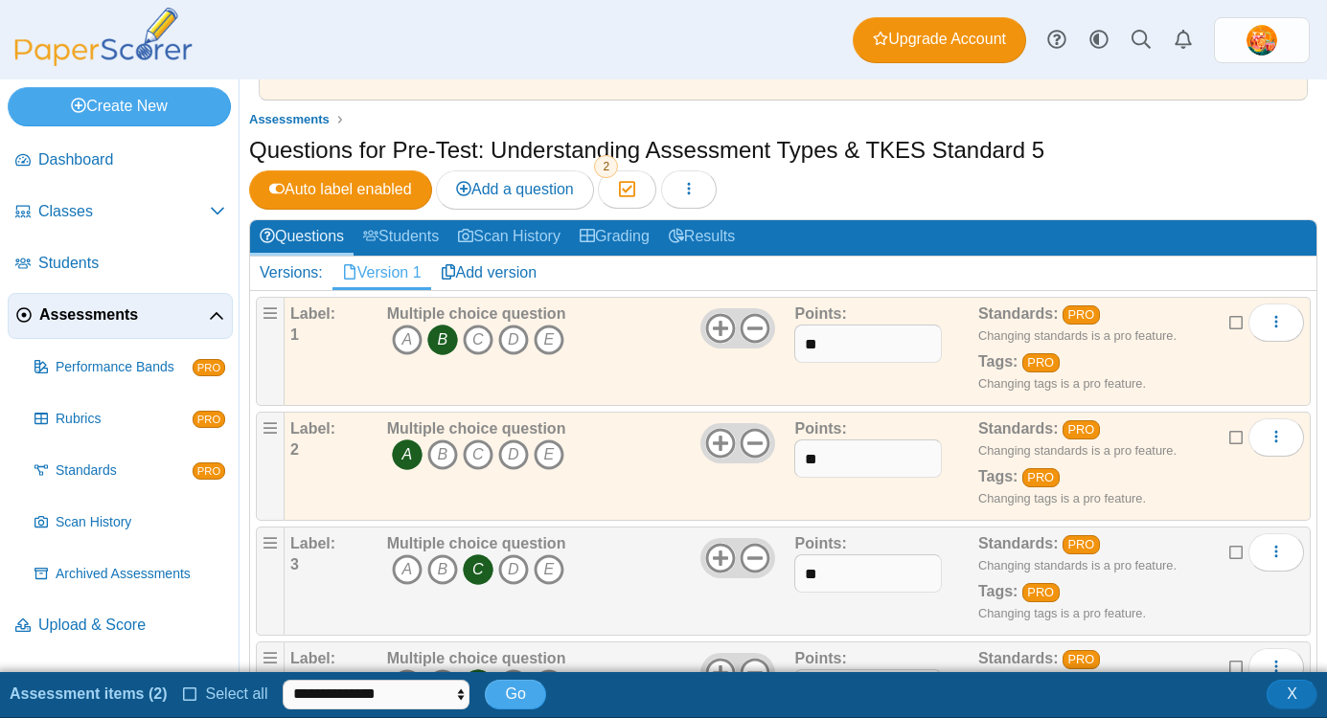
click at [1232, 557] on icon at bounding box center [1236, 549] width 15 height 13
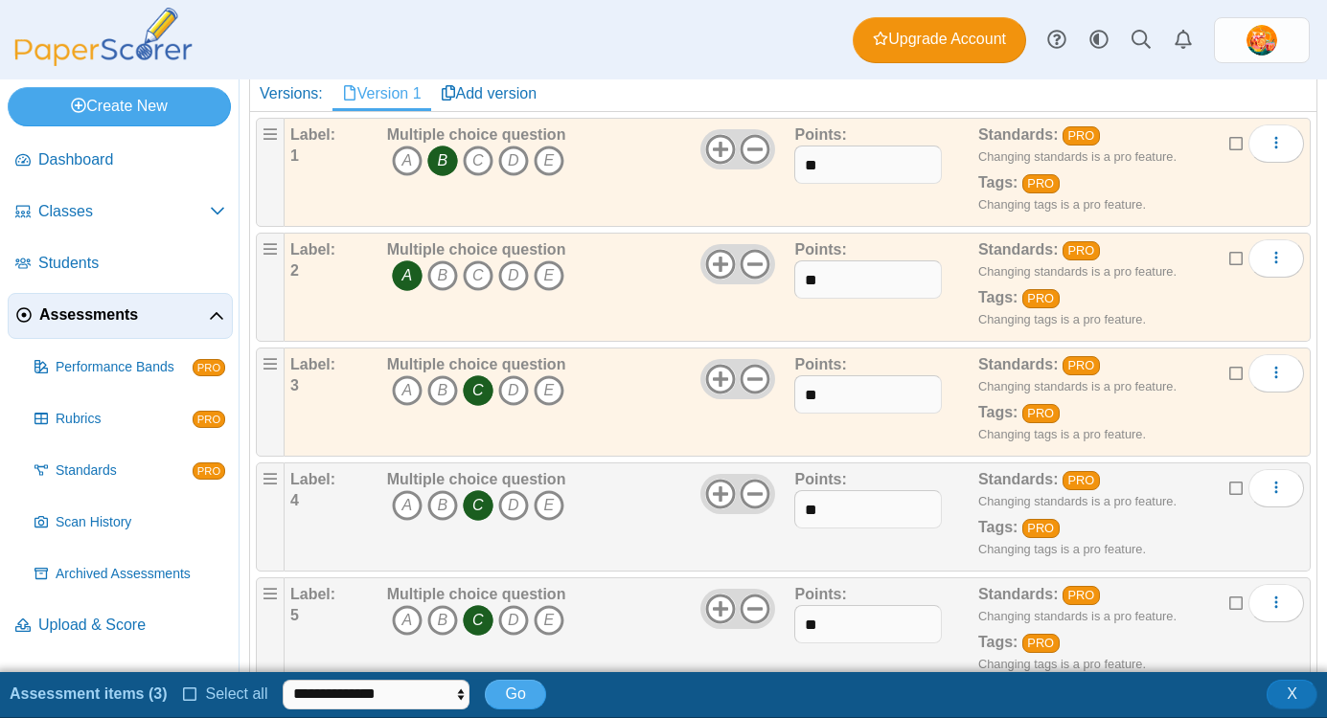
scroll to position [294, 0]
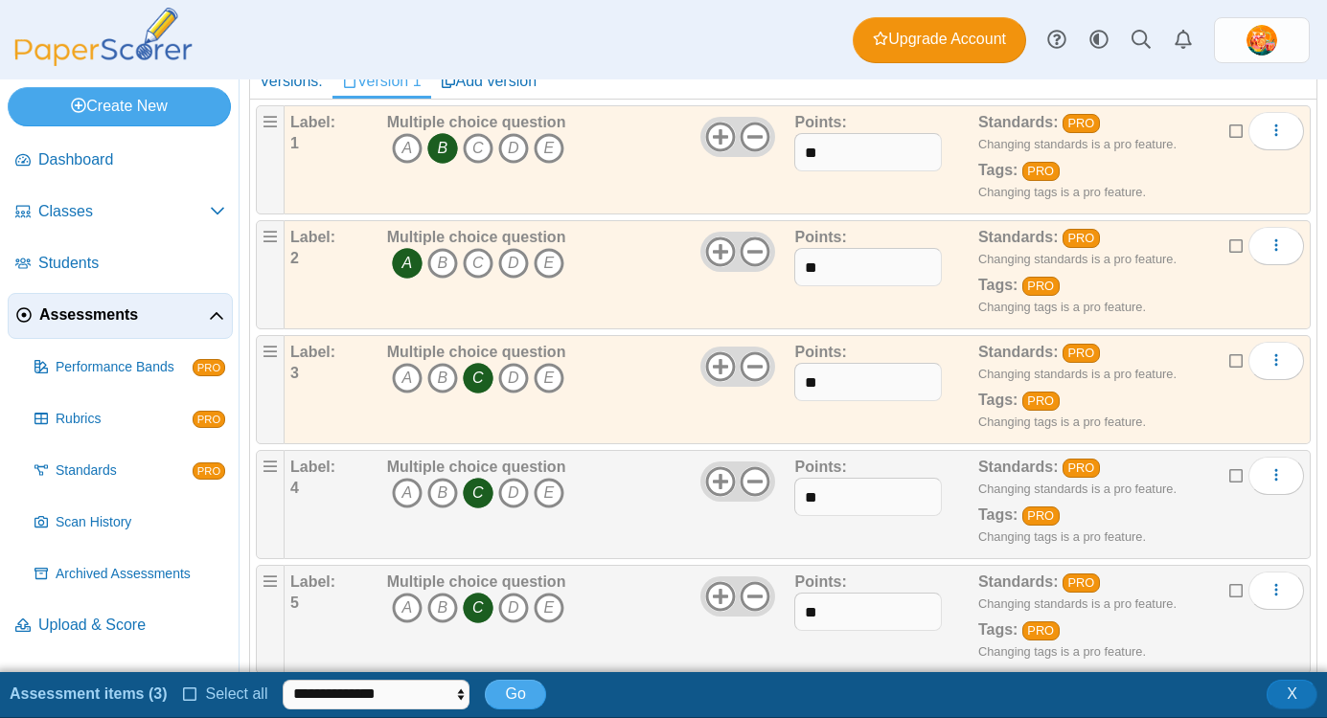
click at [1240, 469] on icon at bounding box center [1236, 473] width 15 height 13
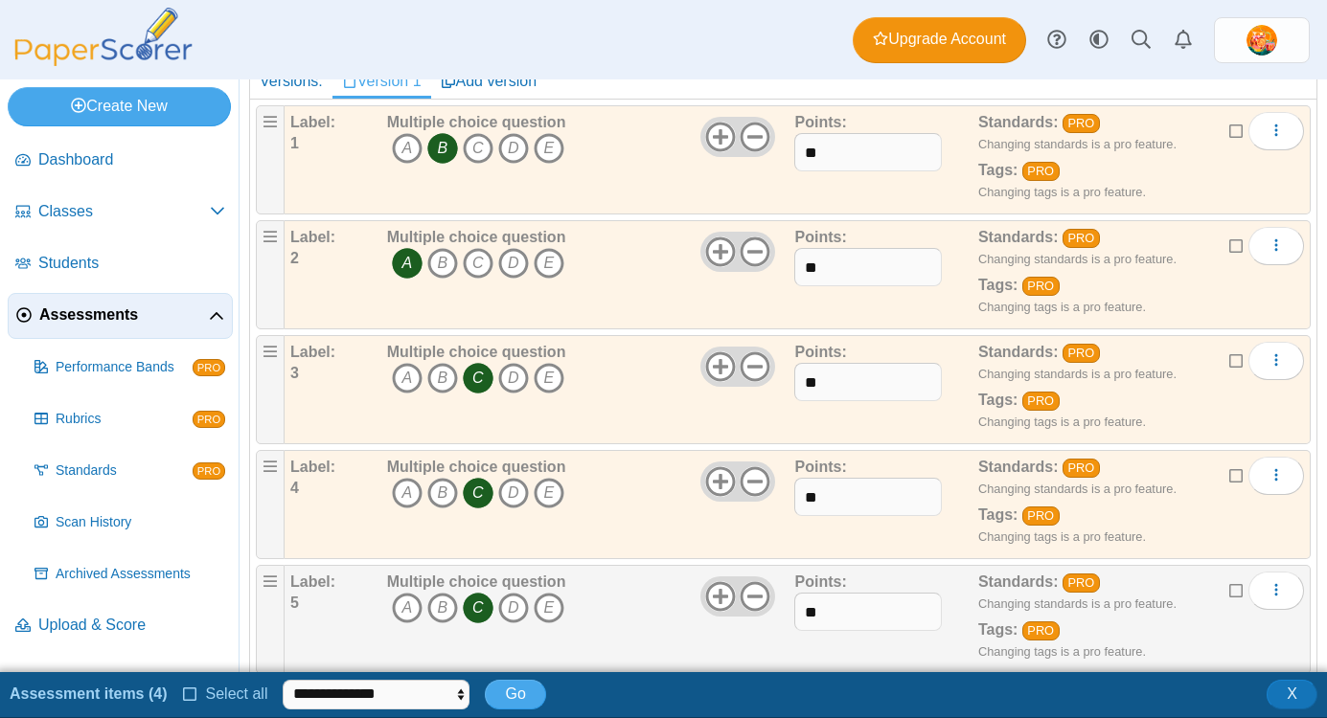
click at [1237, 600] on label at bounding box center [1236, 591] width 15 height 21
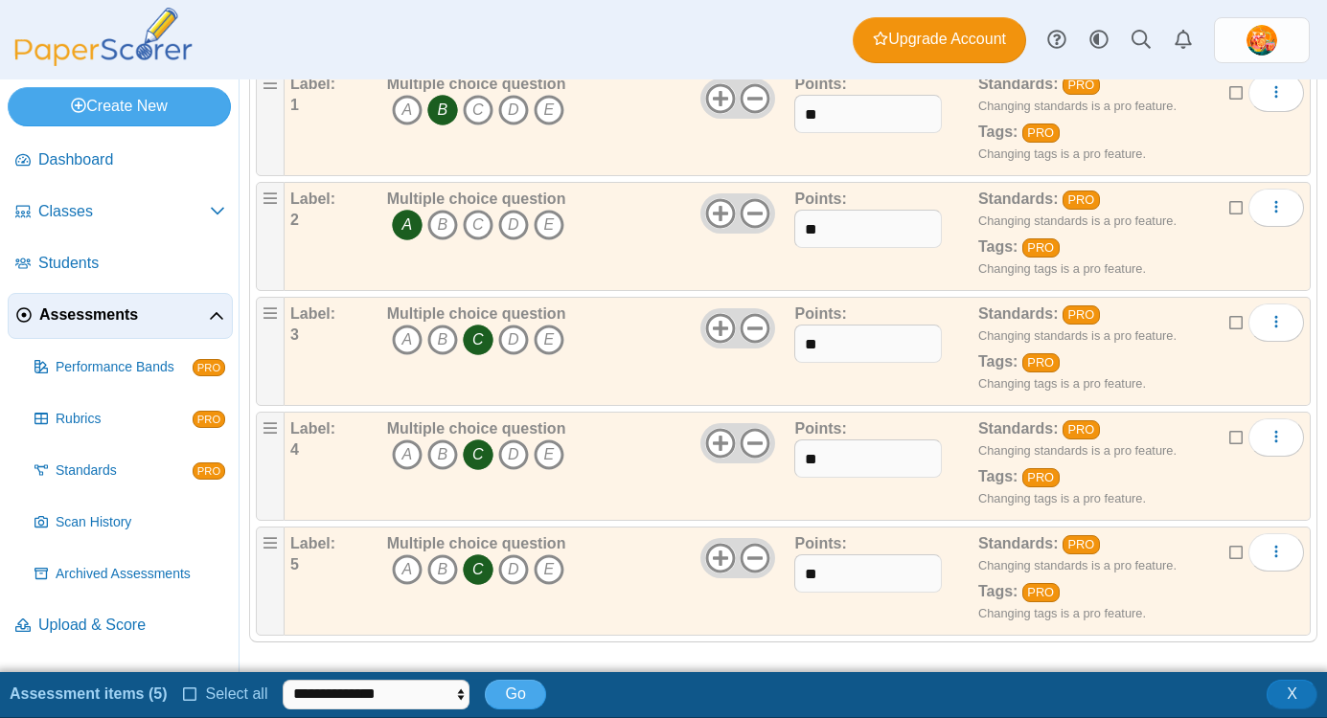
scroll to position [340, 0]
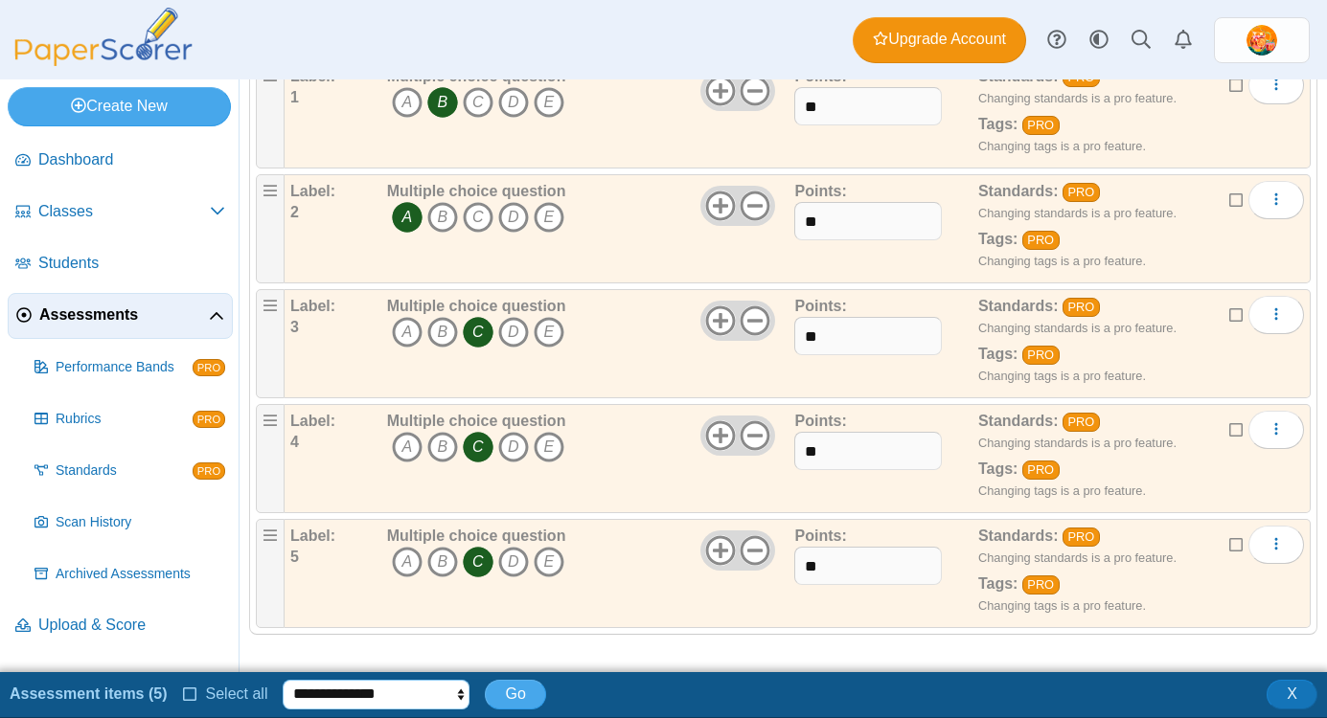
click at [457, 674] on select "**********" at bounding box center [376, 694] width 187 height 29
click at [435, 674] on select "**********" at bounding box center [376, 694] width 187 height 29
click at [1037, 657] on div at bounding box center [783, 663] width 1068 height 19
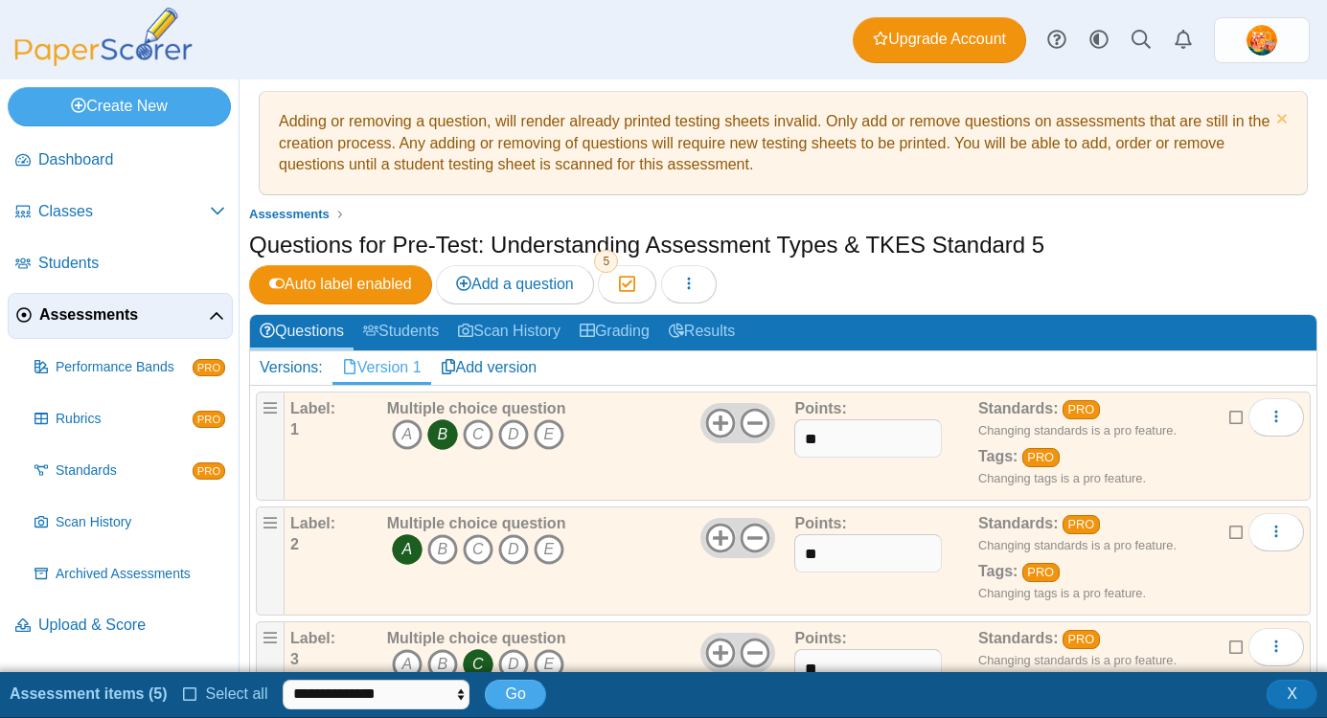
scroll to position [0, 0]
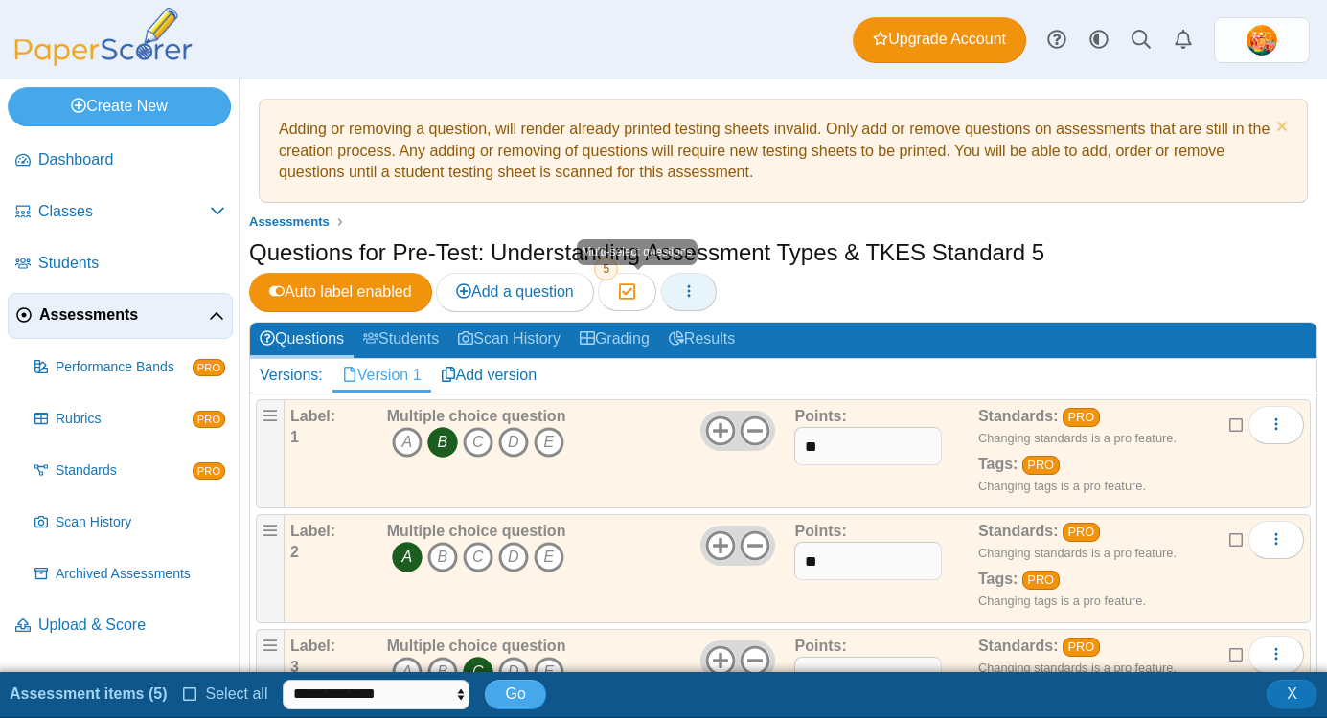
click at [690, 292] on button "button" at bounding box center [689, 292] width 56 height 38
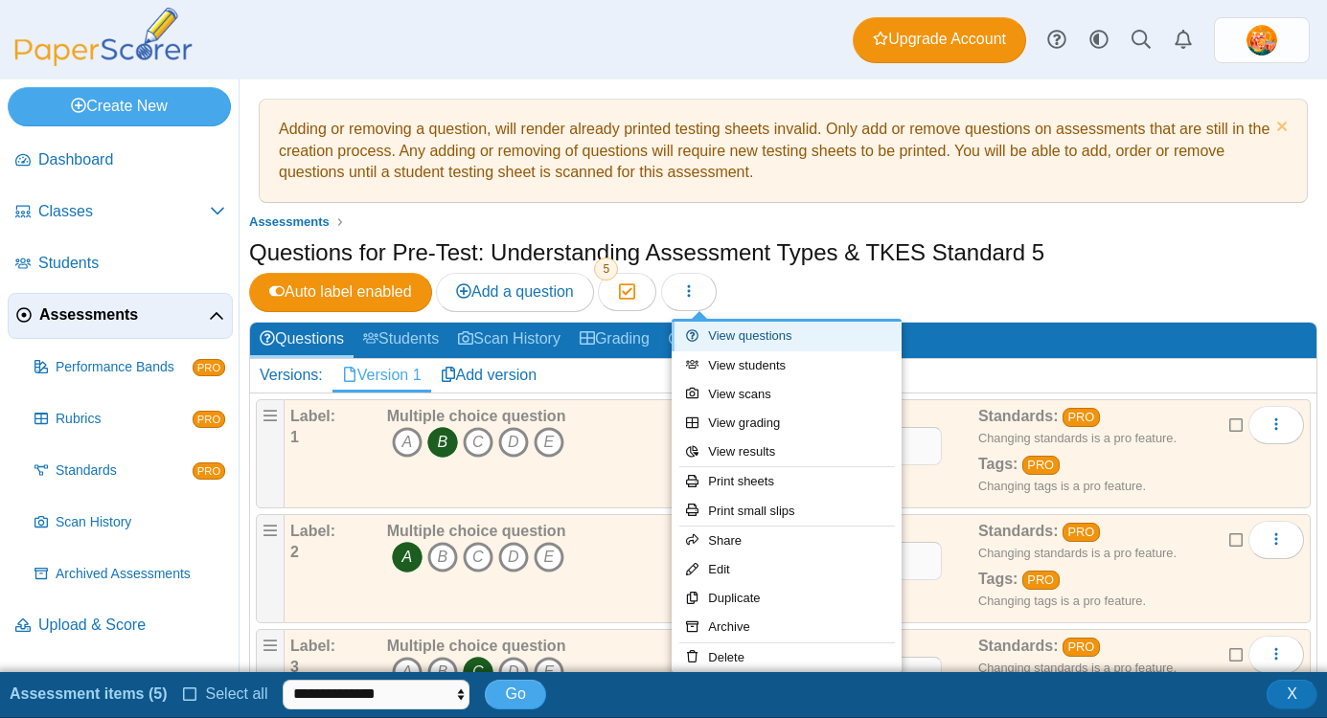
click at [741, 335] on link "View questions" at bounding box center [787, 336] width 230 height 29
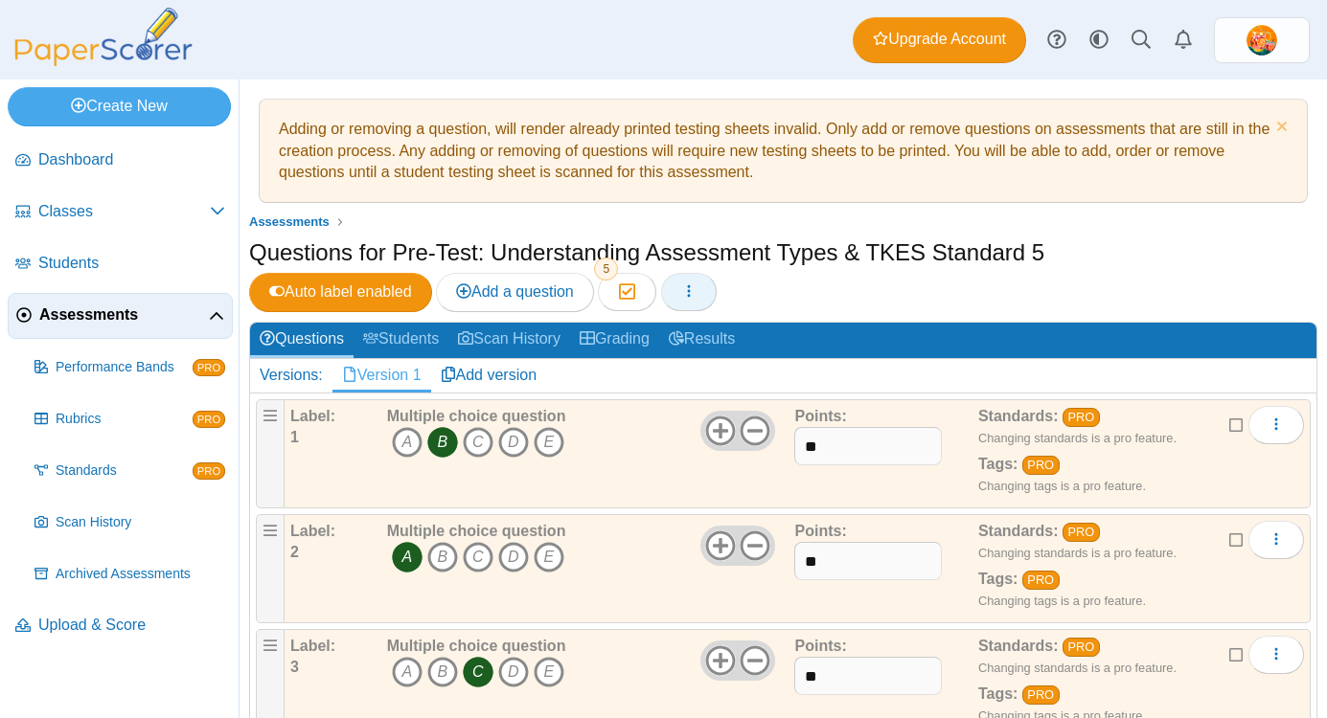
click at [696, 291] on icon "button" at bounding box center [688, 291] width 15 height 15
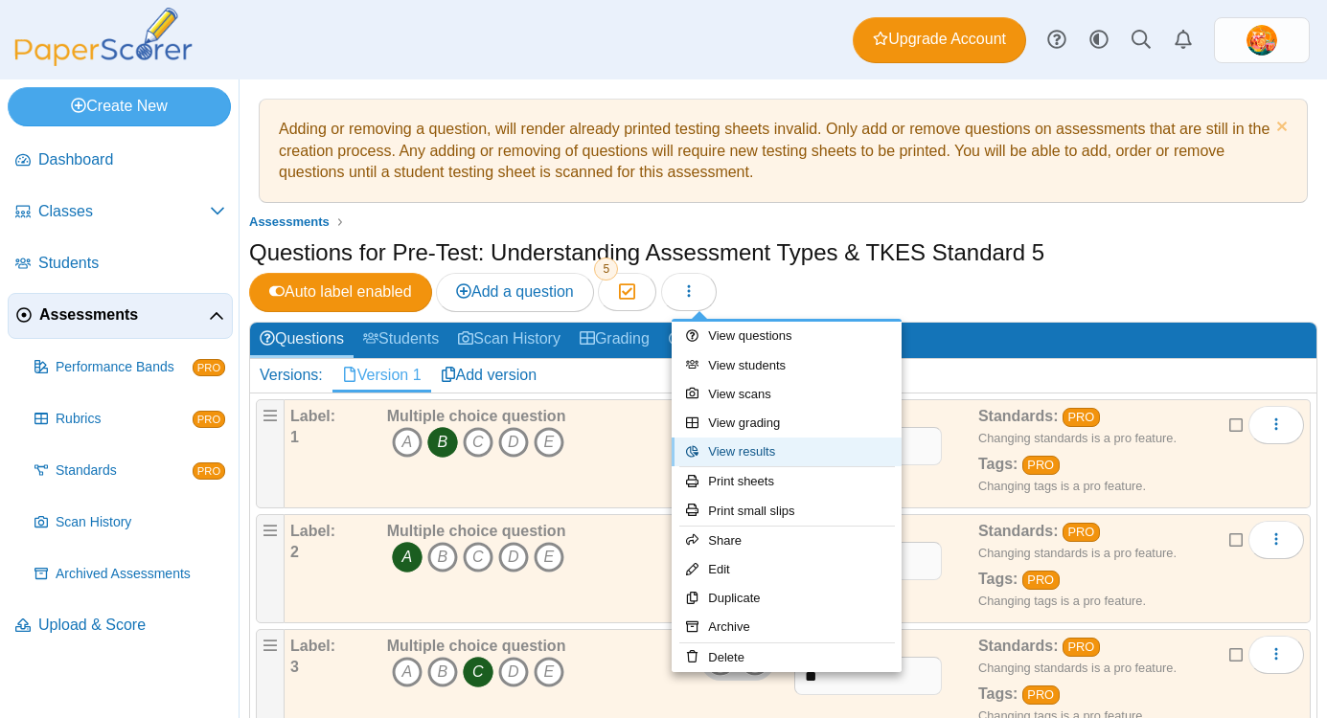
click at [797, 459] on link "View results" at bounding box center [787, 452] width 230 height 29
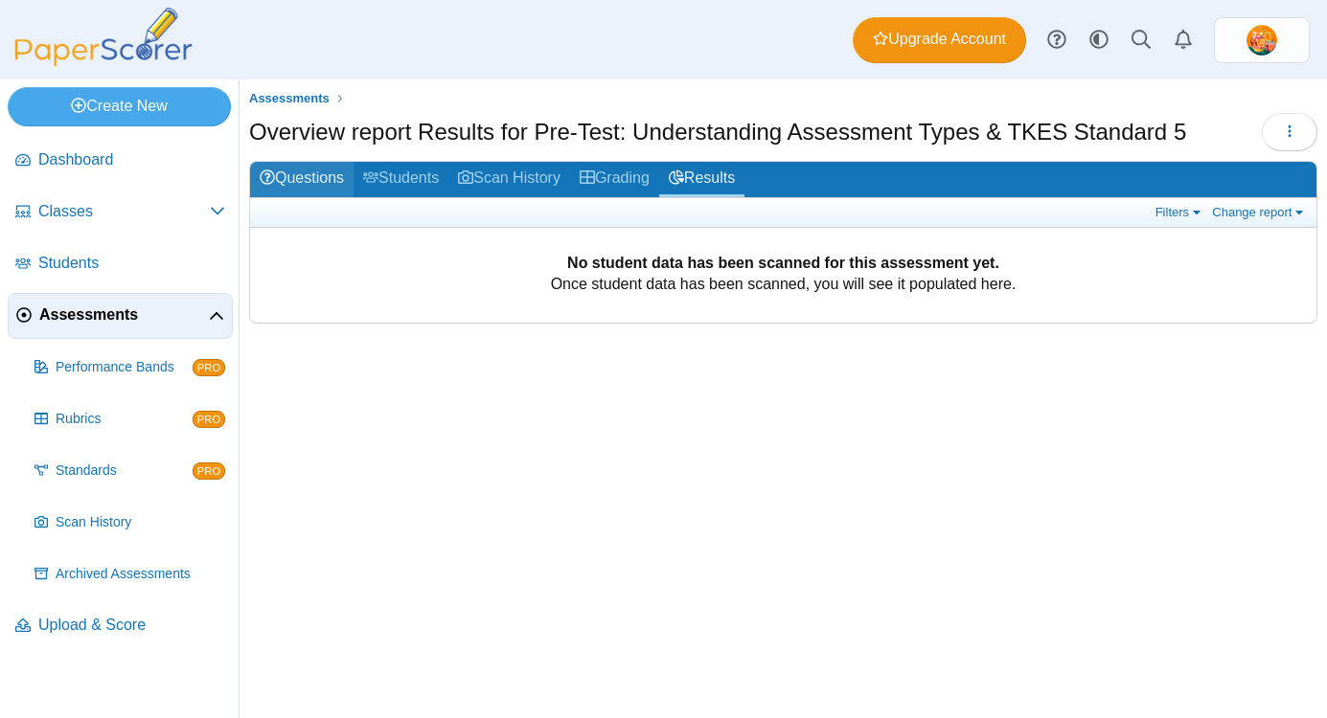
click at [318, 181] on link "Questions" at bounding box center [301, 179] width 103 height 35
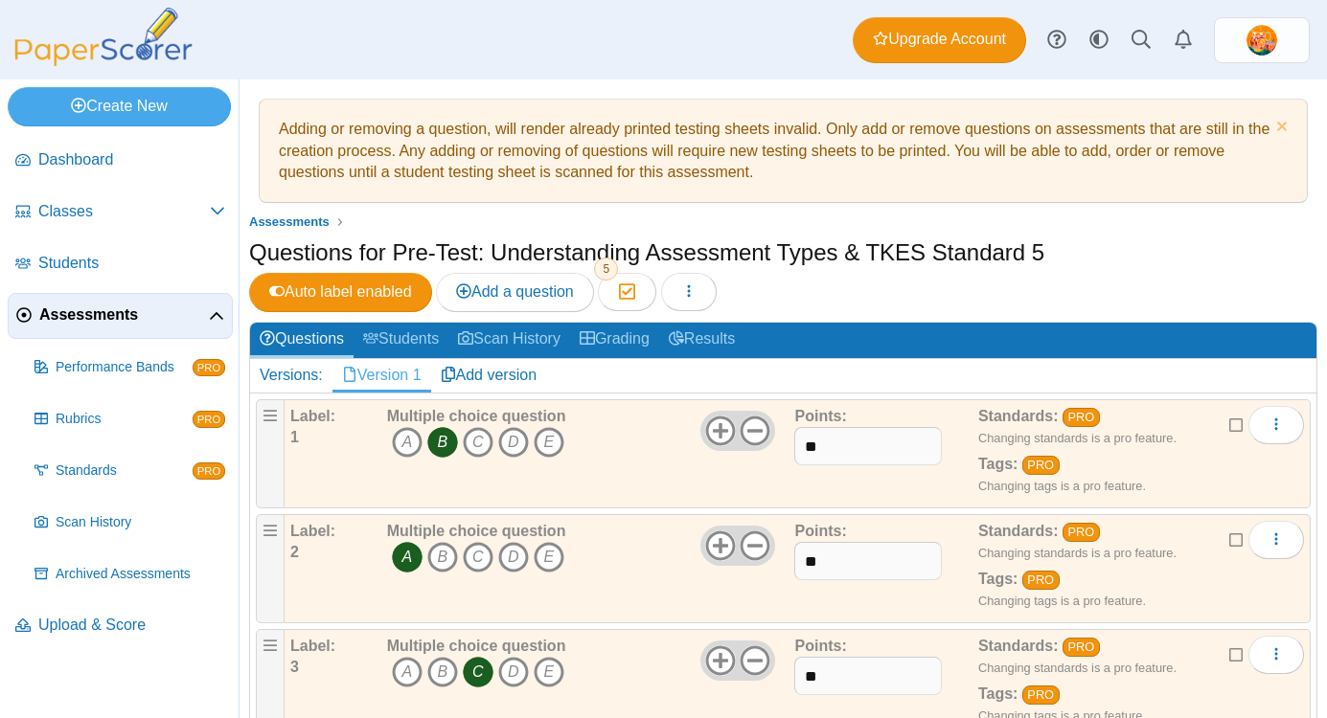
click at [1078, 261] on div "Questions for Pre-Test: Understanding Assessment Types & TKES Standard 5 Auto l…" at bounding box center [783, 277] width 1068 height 80
click at [69, 211] on span "Classes" at bounding box center [123, 211] width 171 height 21
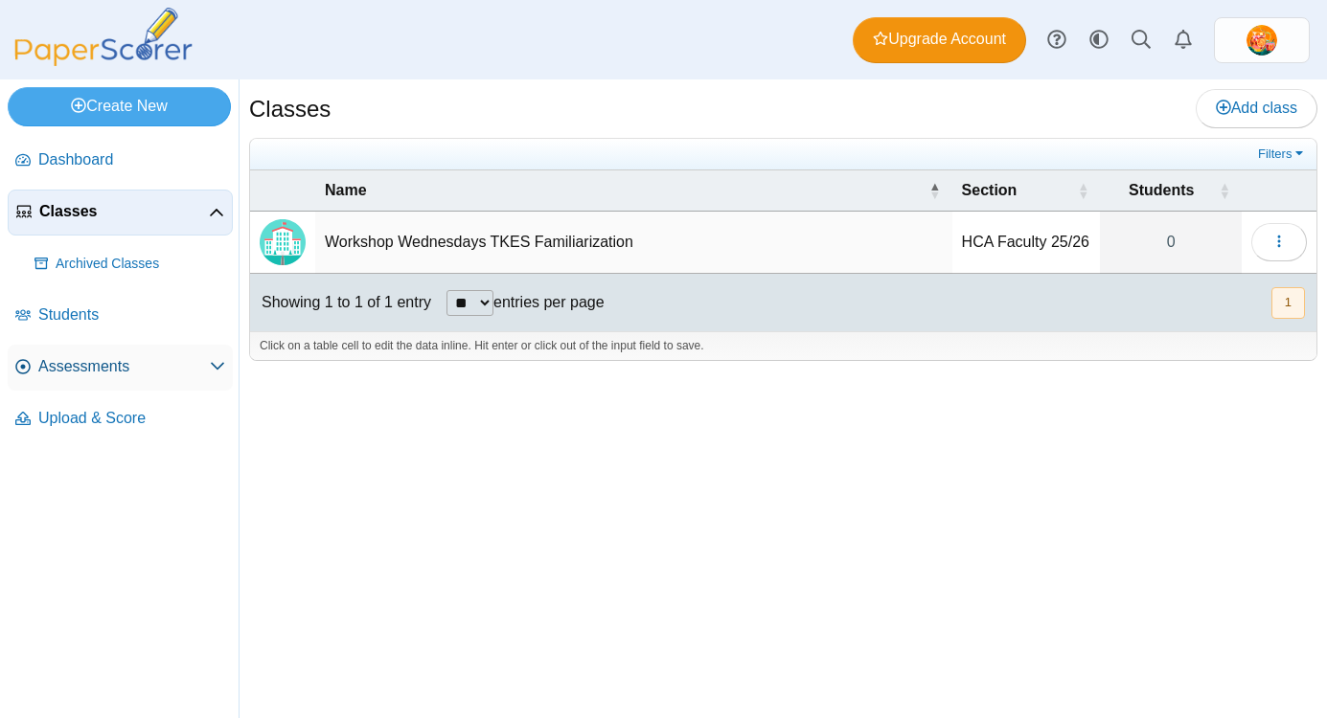
click at [66, 360] on span "Assessments" at bounding box center [123, 366] width 171 height 21
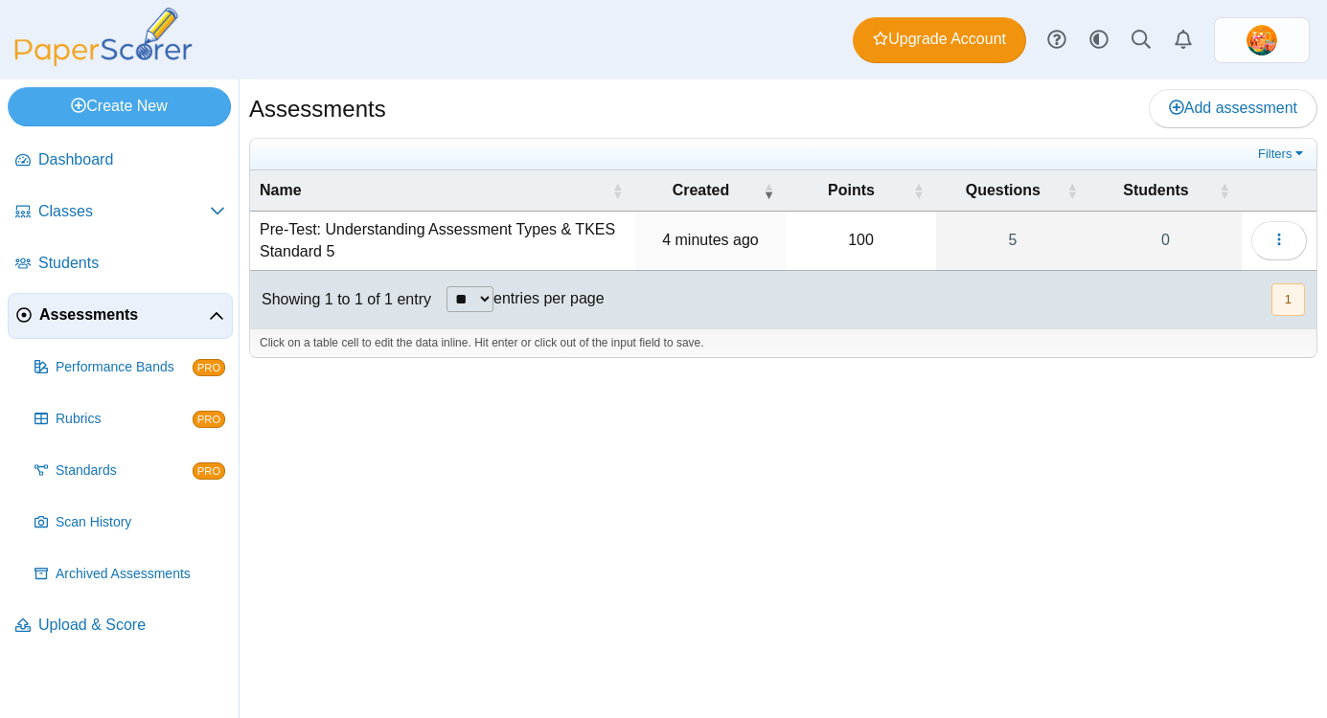
click at [219, 311] on icon at bounding box center [216, 316] width 15 height 15
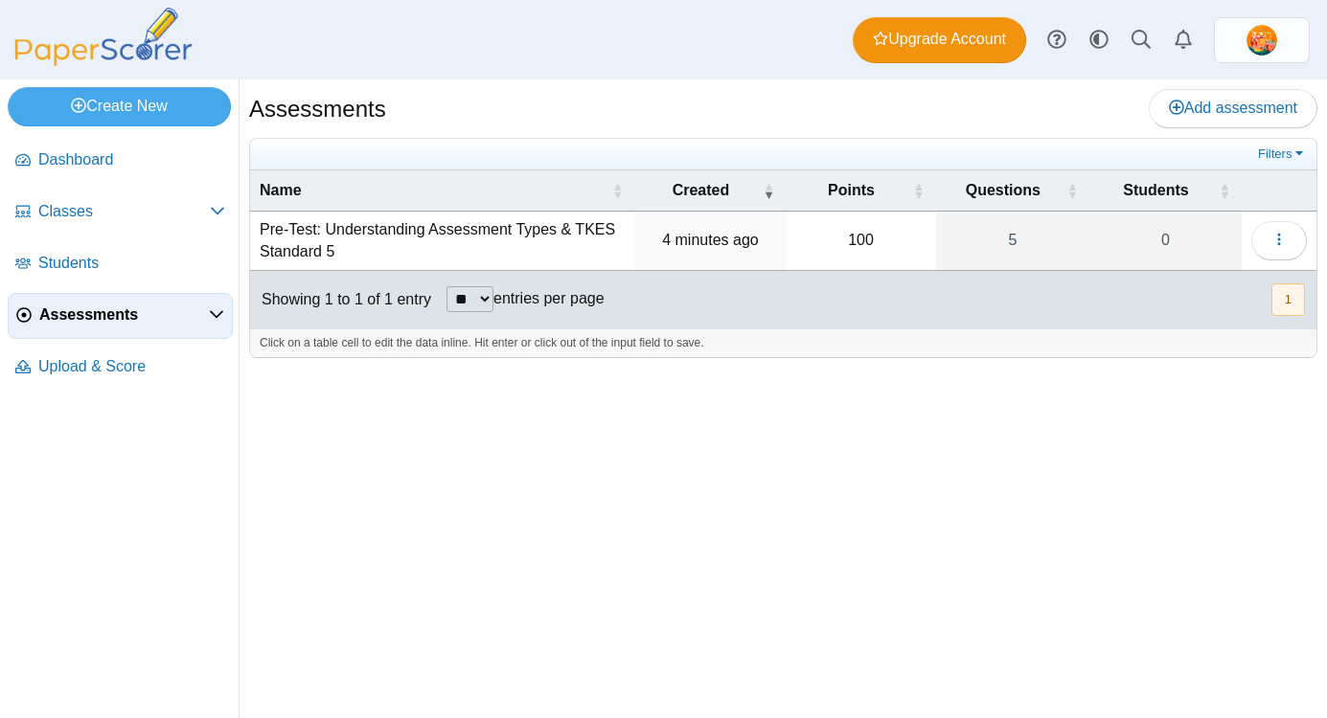
click at [219, 311] on icon at bounding box center [216, 314] width 15 height 15
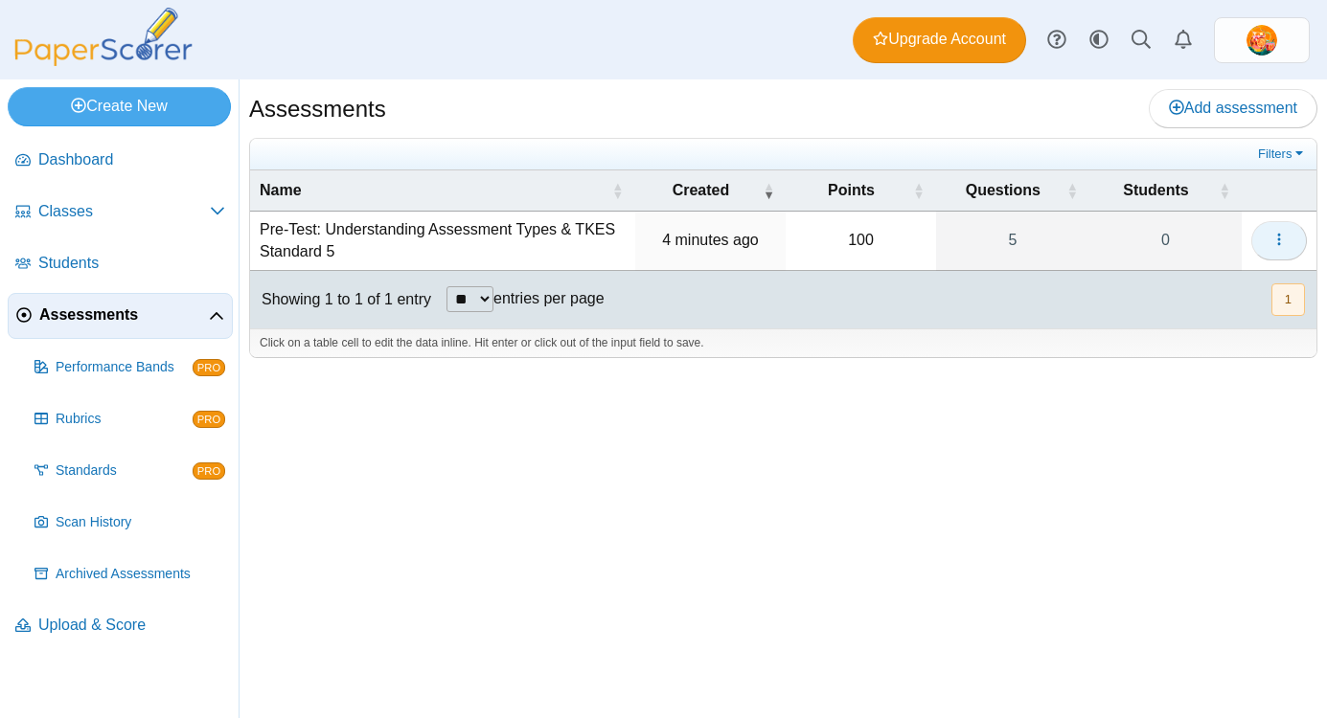
click at [1277, 246] on icon "button" at bounding box center [1278, 239] width 15 height 15
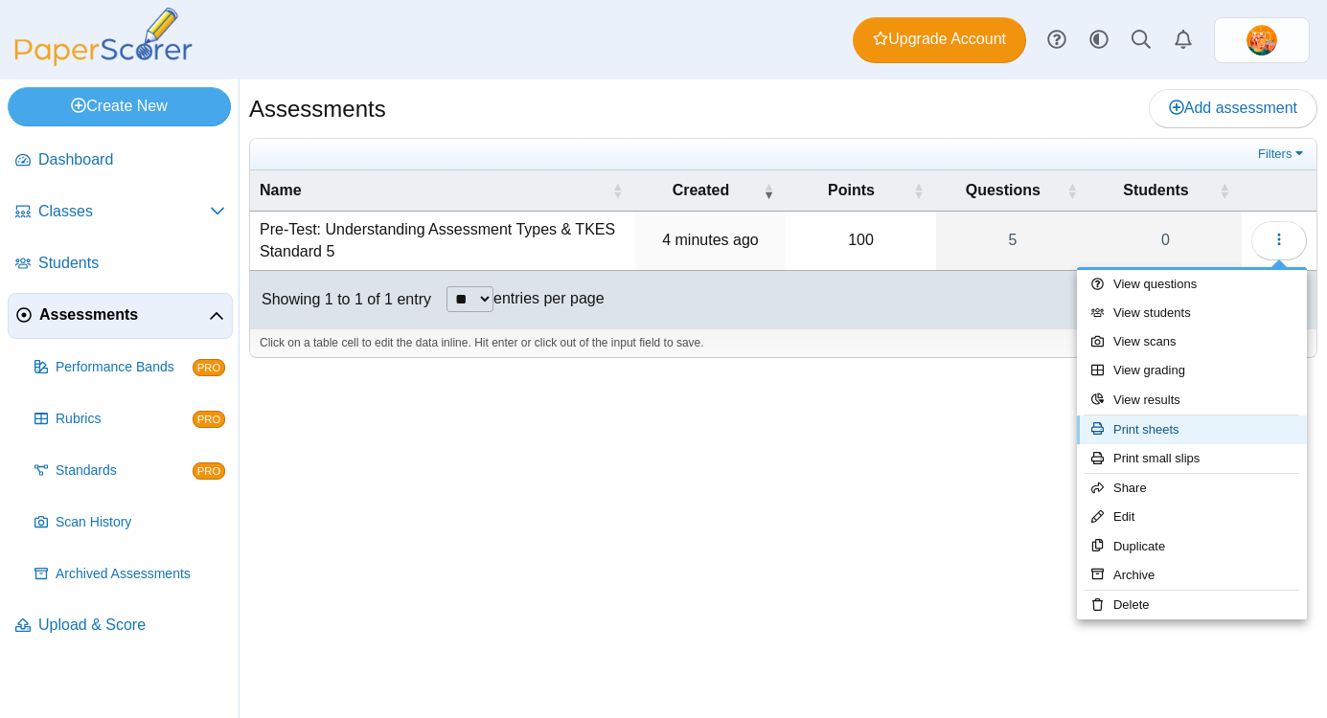
click at [1185, 436] on link "Print sheets" at bounding box center [1192, 430] width 230 height 29
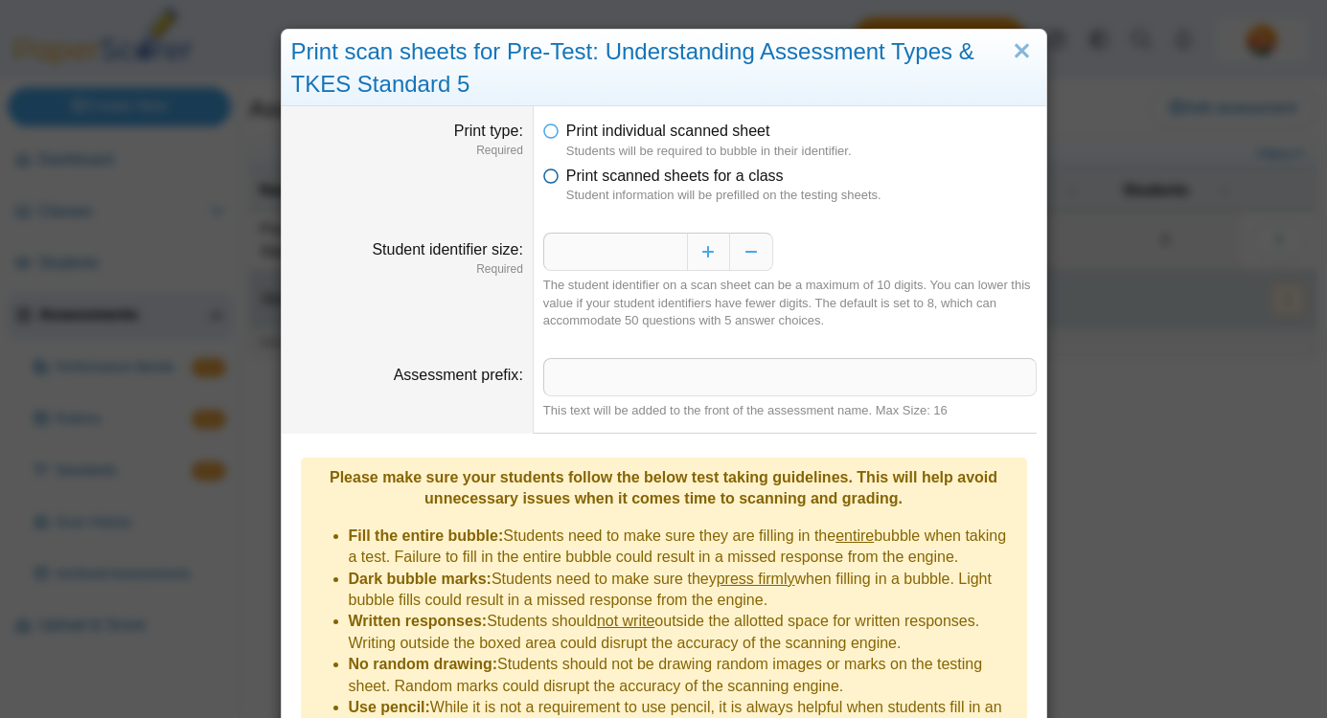
click at [551, 177] on icon at bounding box center [550, 172] width 15 height 13
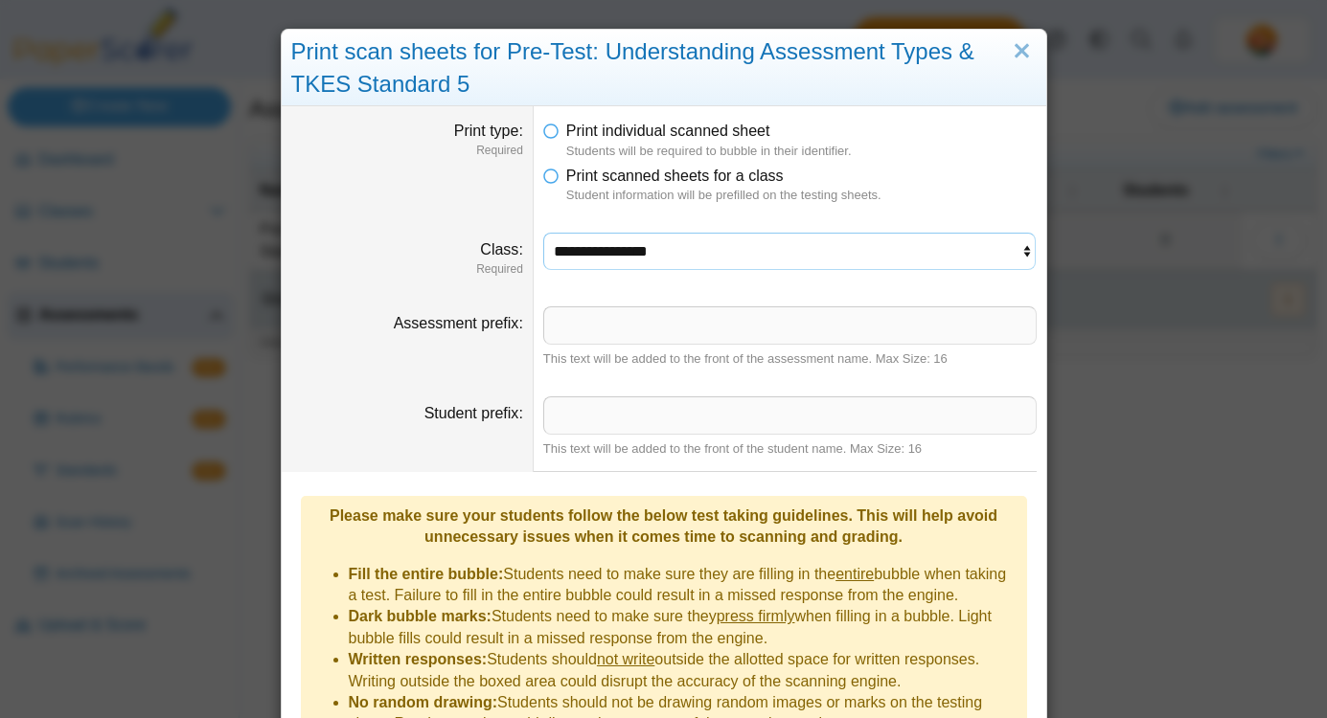
click at [704, 264] on select "**********" at bounding box center [789, 251] width 493 height 36
select select "**********"
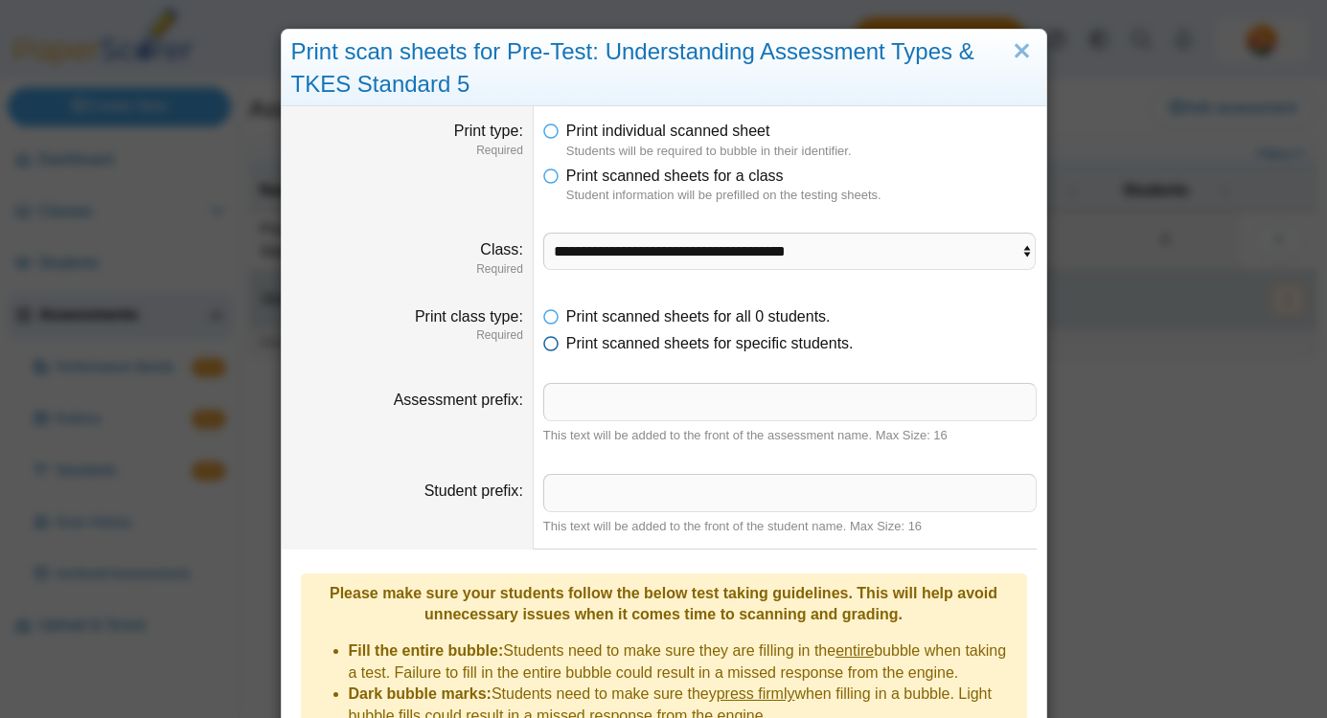
click at [552, 346] on icon at bounding box center [550, 339] width 15 height 13
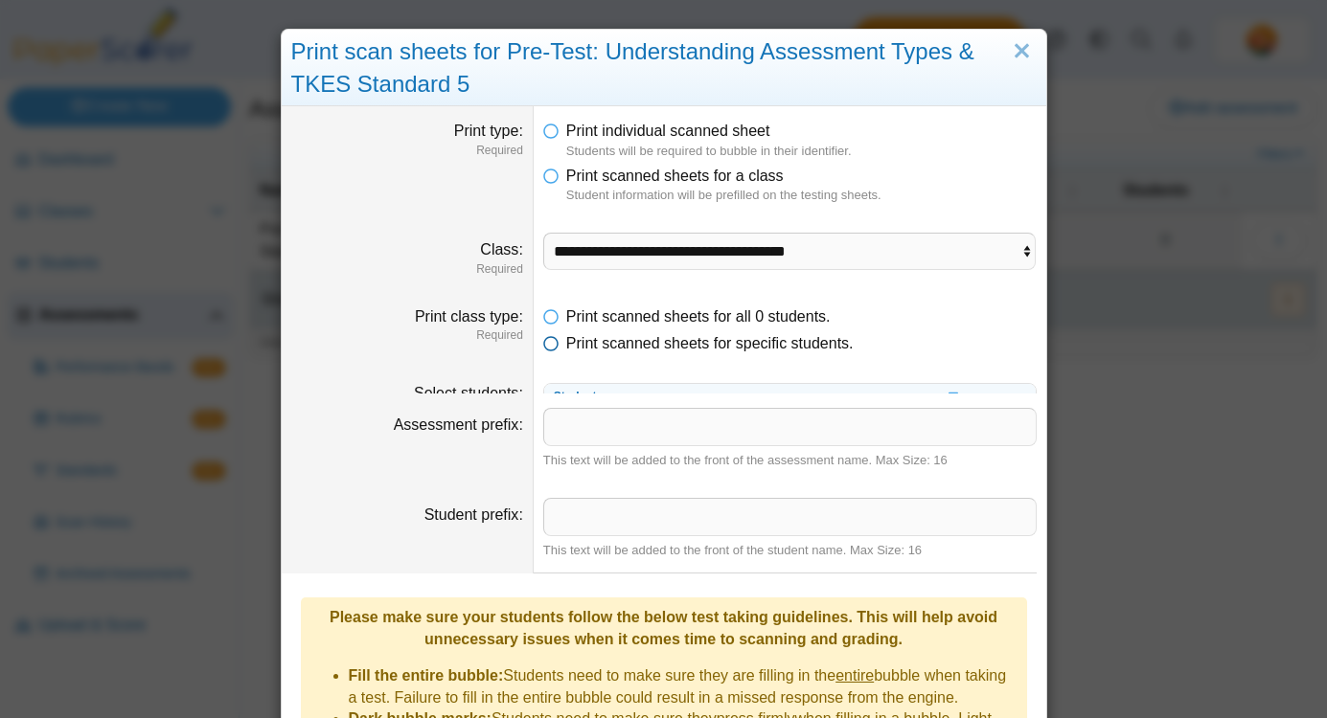
scroll to position [4, 0]
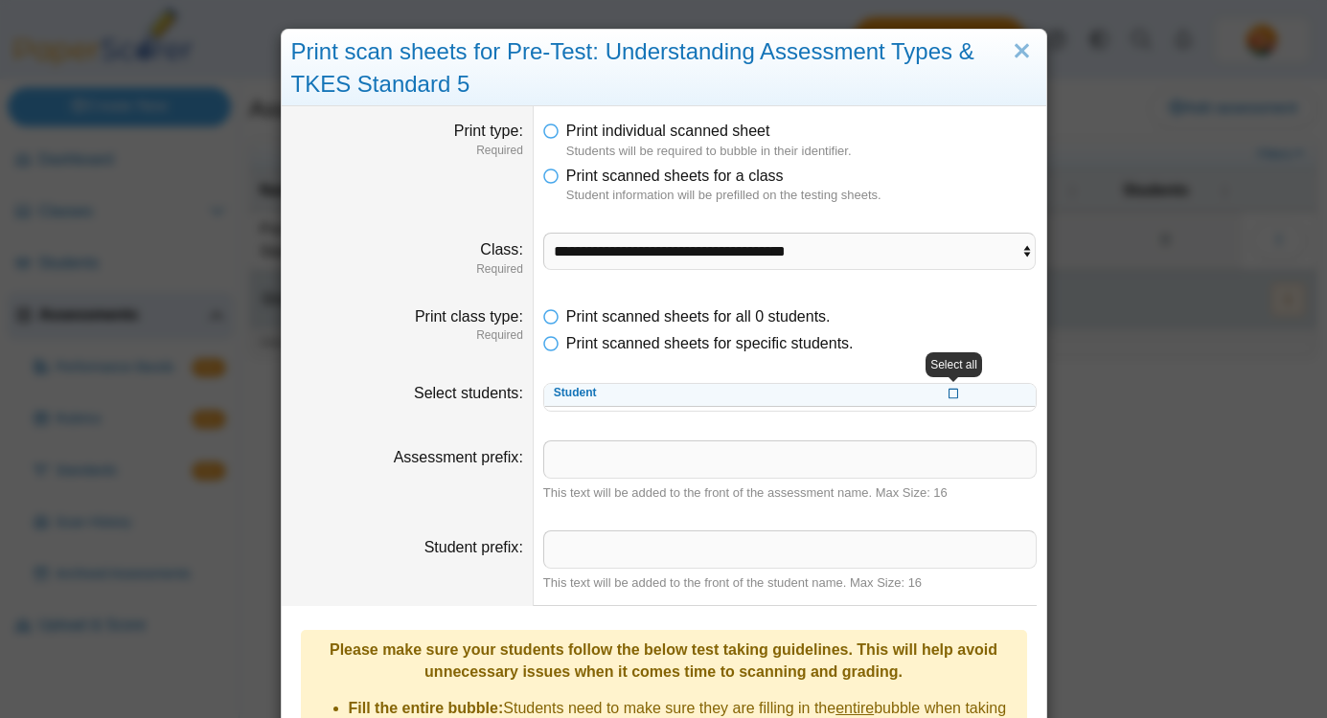
click at [950, 391] on icon at bounding box center [953, 392] width 11 height 11
click at [903, 390] on th at bounding box center [954, 393] width 163 height 27
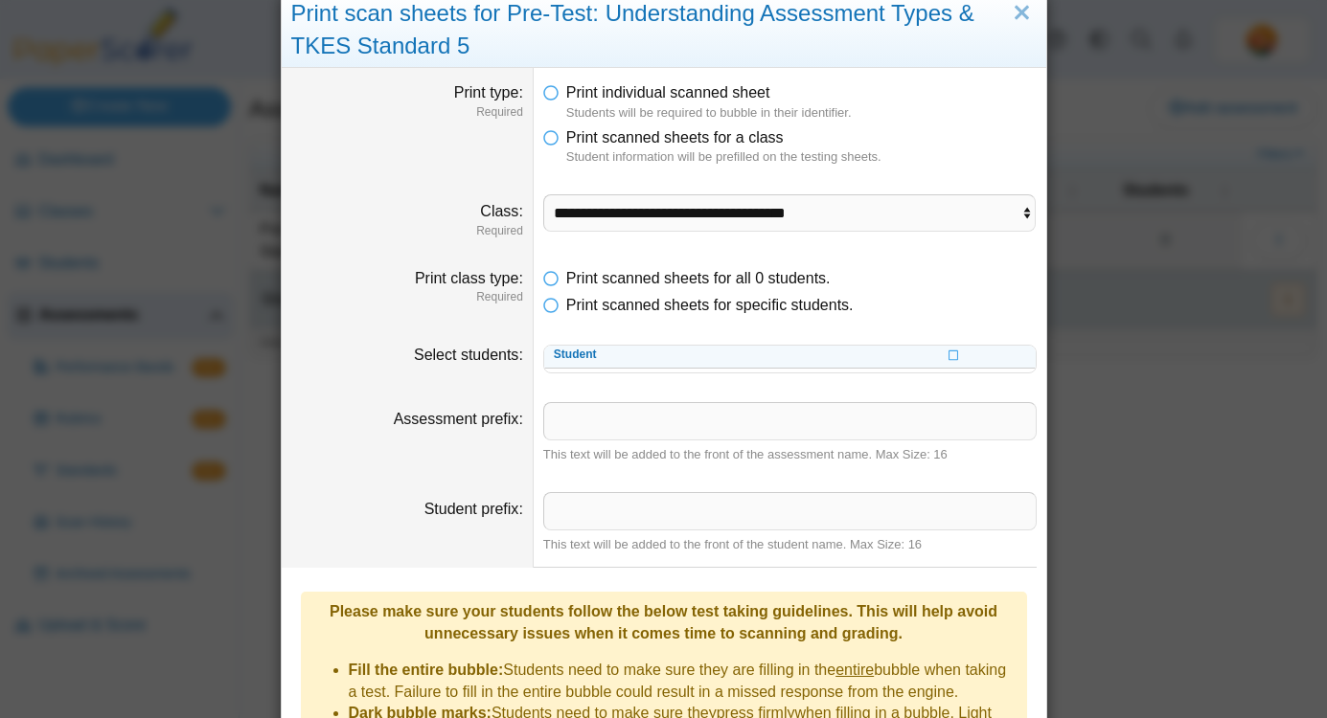
scroll to position [77, 0]
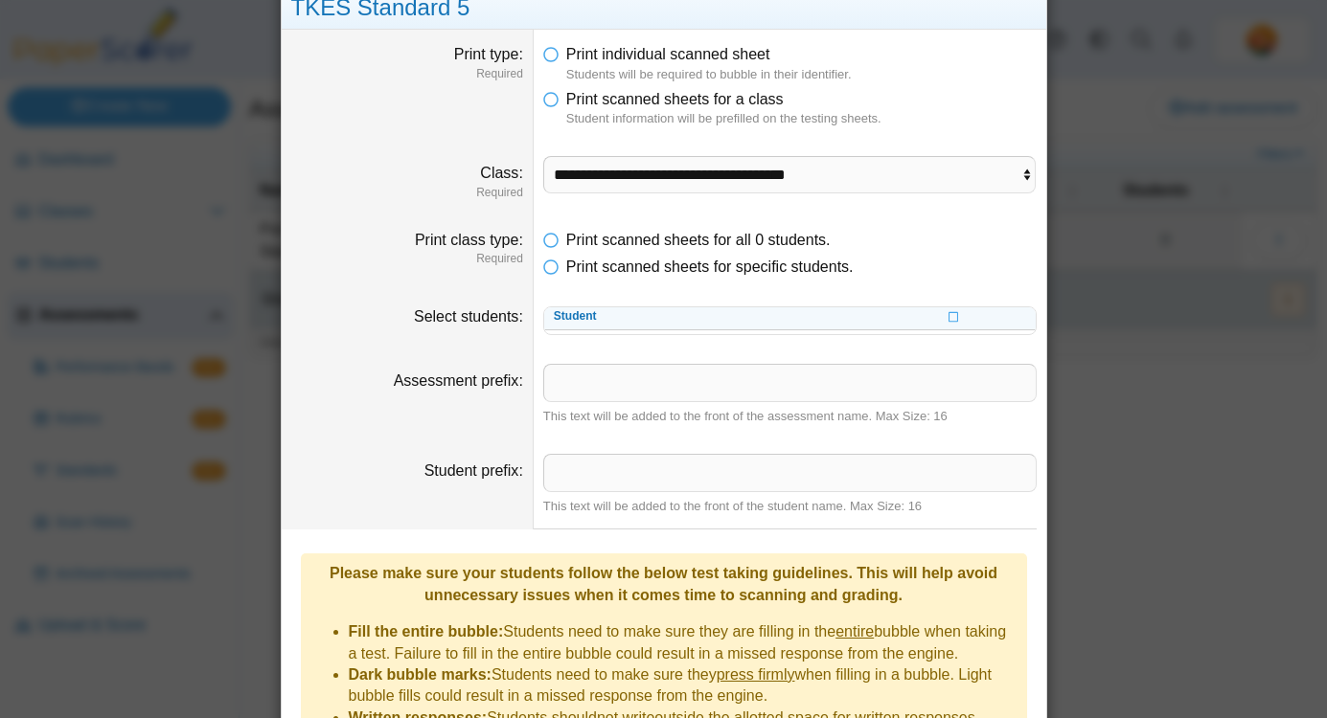
click at [816, 318] on th "Student" at bounding box center [708, 317] width 329 height 27
drag, startPoint x: 816, startPoint y: 318, endPoint x: 812, endPoint y: 349, distance: 30.9
click at [812, 349] on dd "Student" at bounding box center [790, 320] width 513 height 57
click at [950, 317] on icon at bounding box center [953, 315] width 11 height 11
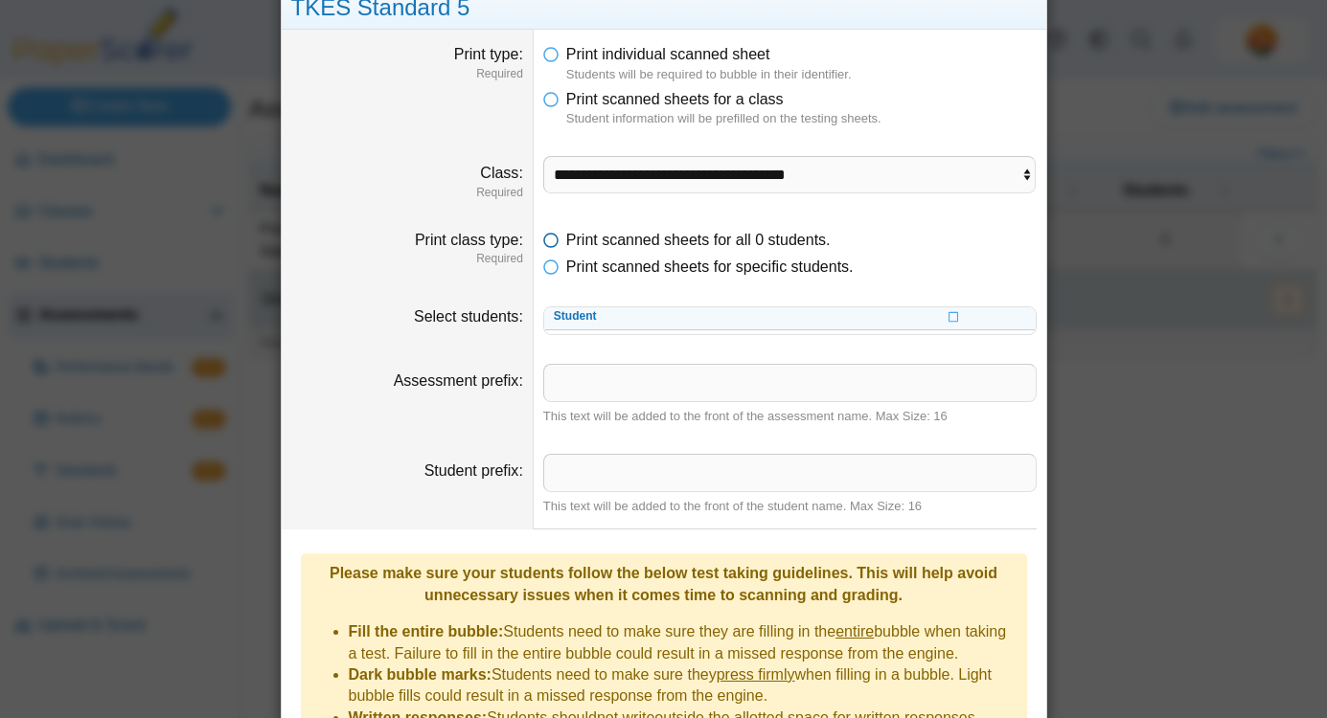
click at [546, 241] on icon at bounding box center [550, 236] width 15 height 13
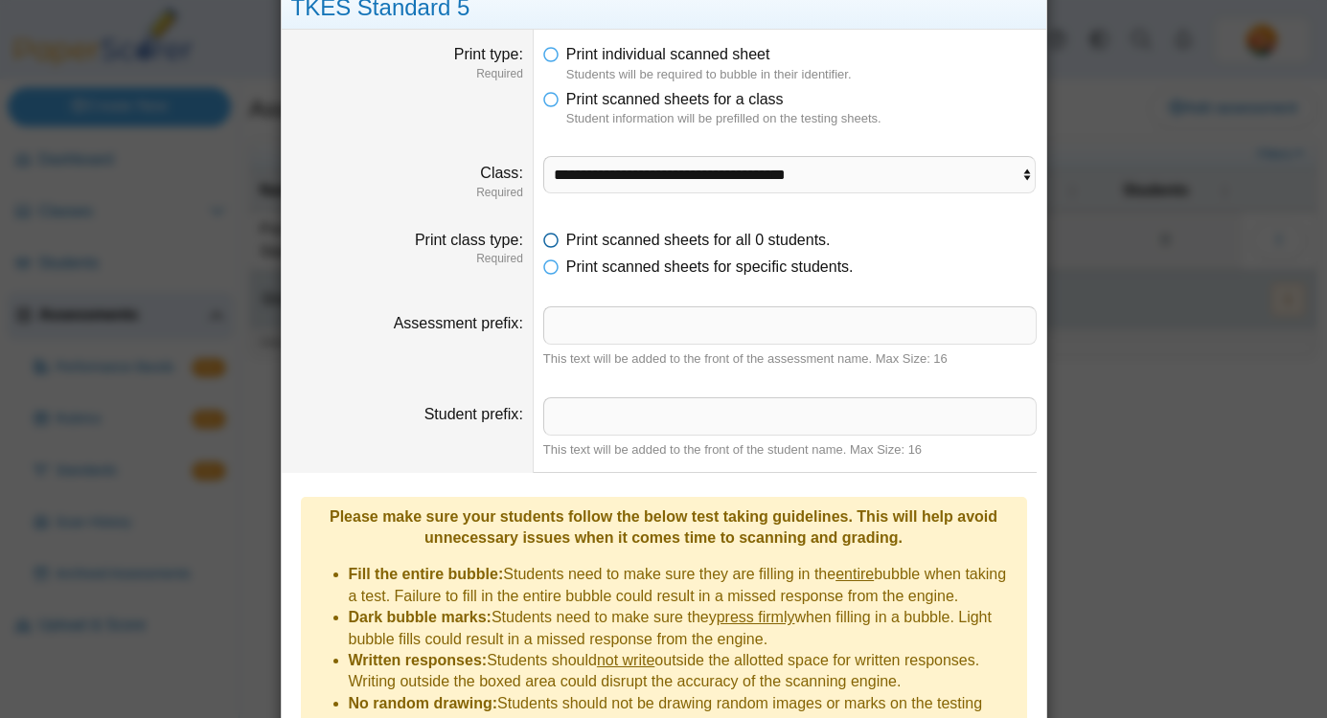
click at [546, 241] on icon at bounding box center [550, 236] width 15 height 13
click at [551, 265] on icon at bounding box center [550, 263] width 15 height 13
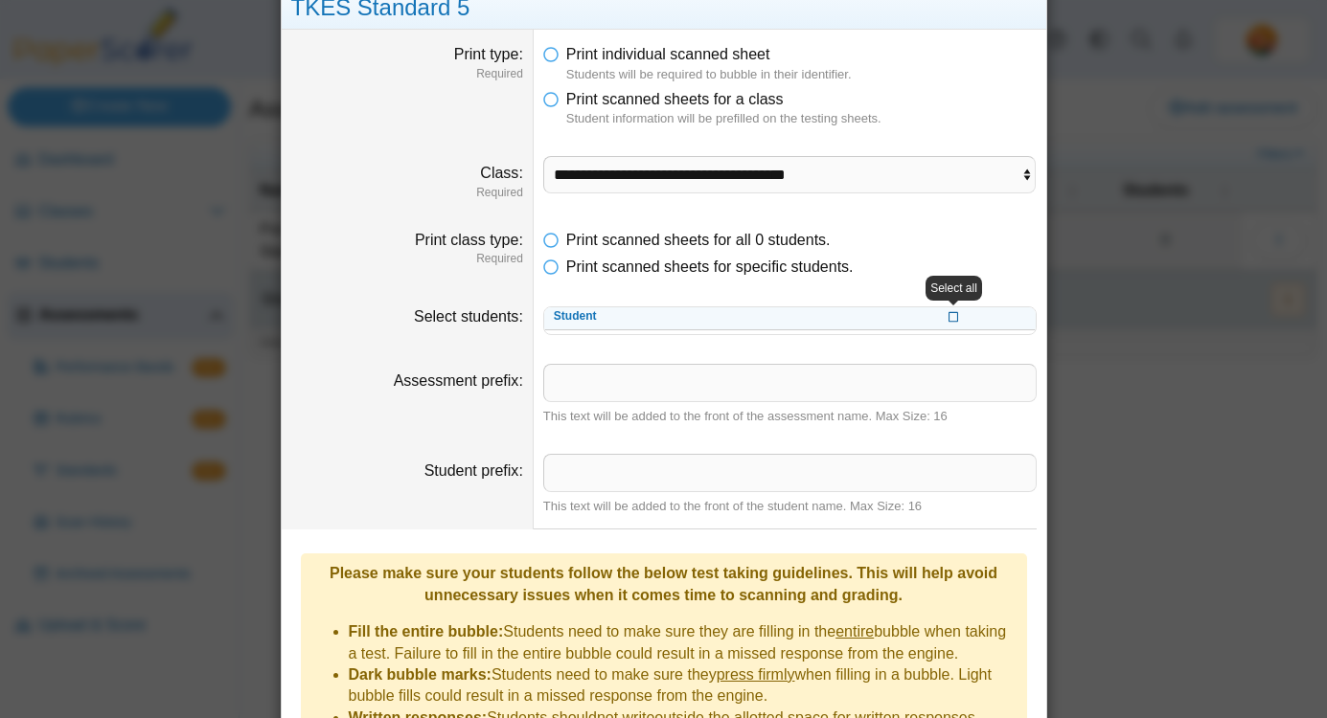
click at [959, 312] on icon at bounding box center [953, 315] width 11 height 11
click at [551, 239] on icon at bounding box center [550, 236] width 15 height 13
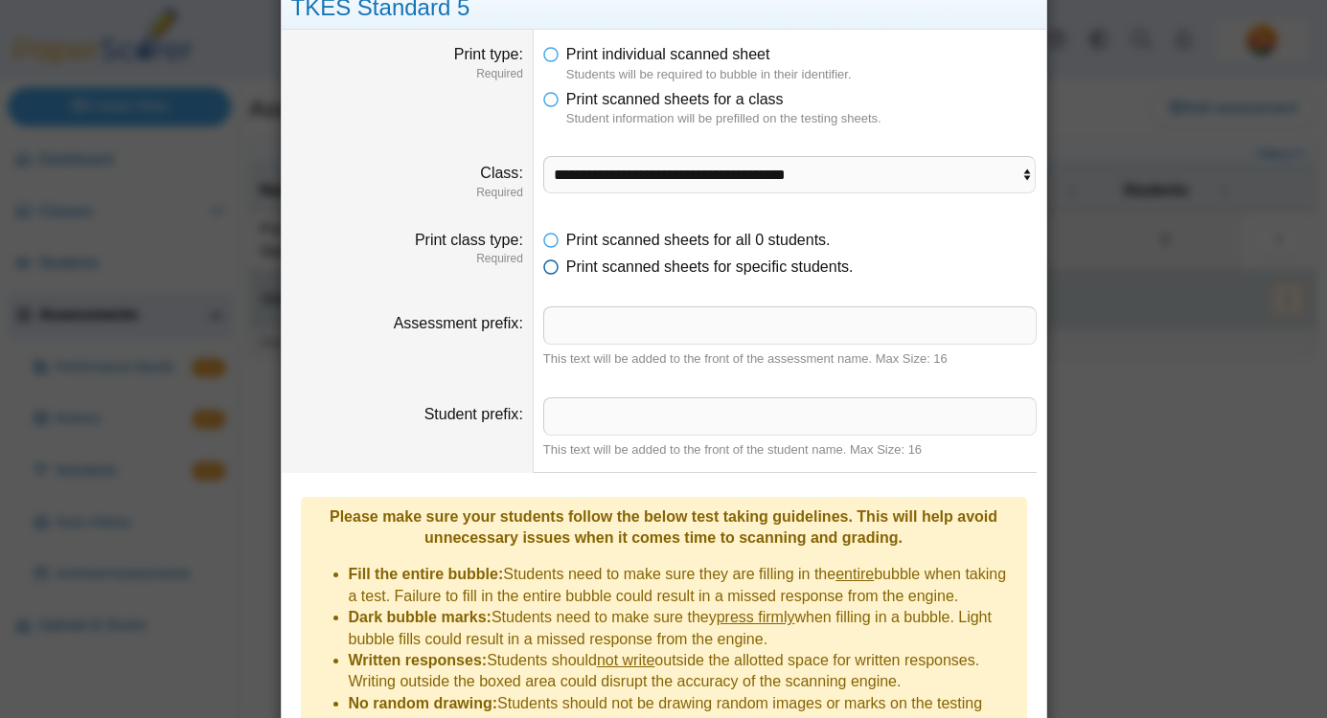
click at [552, 269] on icon at bounding box center [550, 263] width 15 height 13
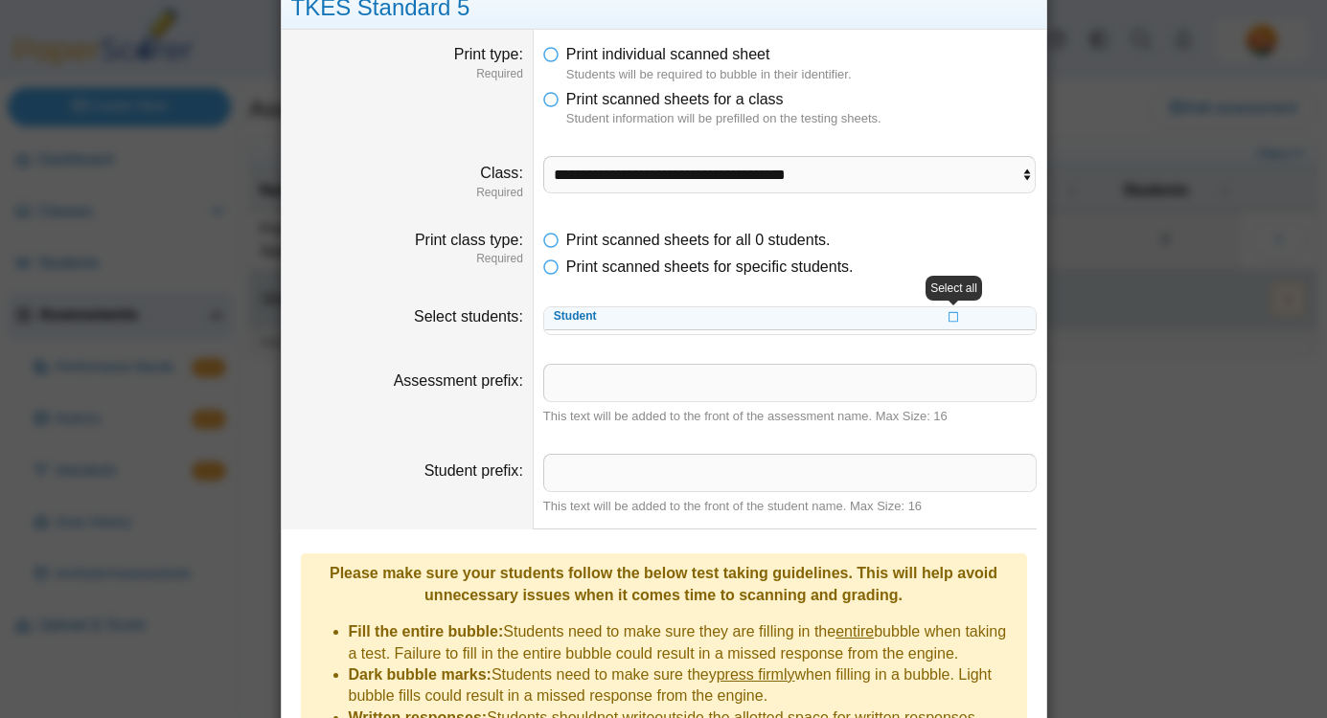
click at [400, 388] on label "Assessment prefix" at bounding box center [458, 381] width 129 height 16
click at [543, 388] on input "Assessment prefix" at bounding box center [789, 383] width 493 height 38
click at [322, 415] on dt "Assessment prefix" at bounding box center [408, 395] width 252 height 90
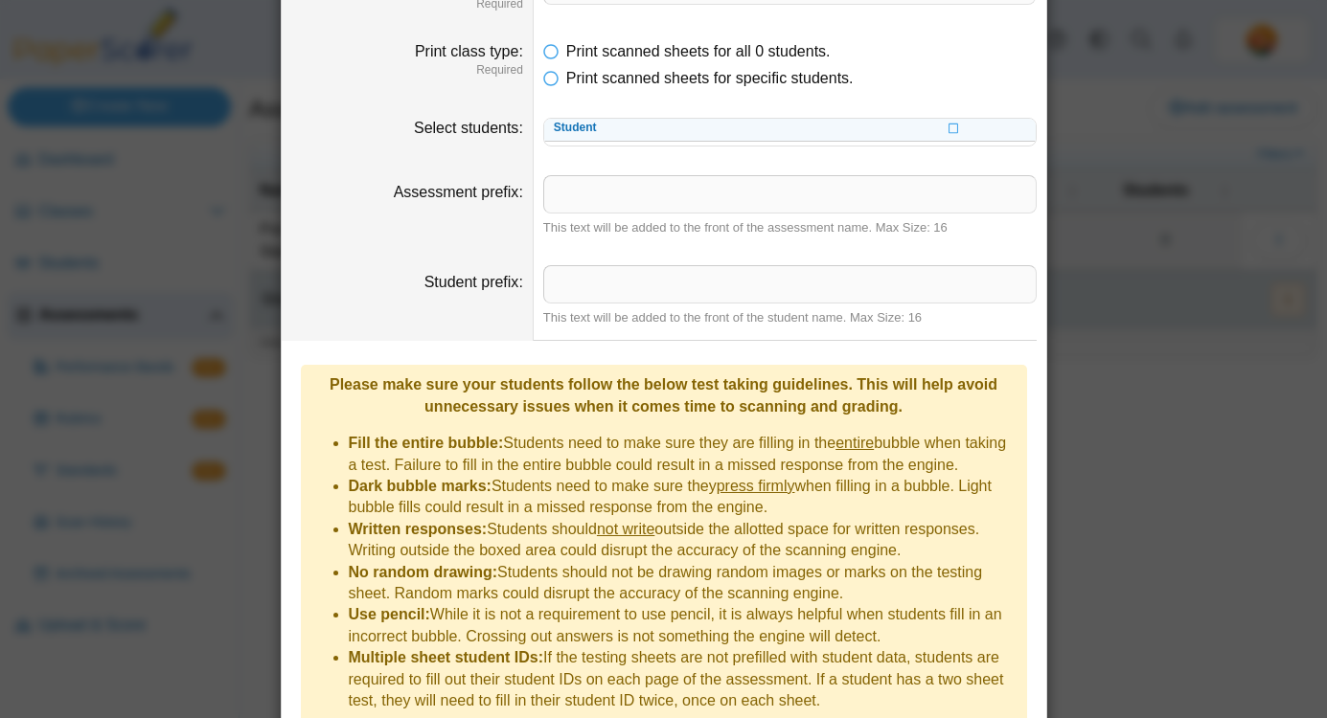
scroll to position [227, 0]
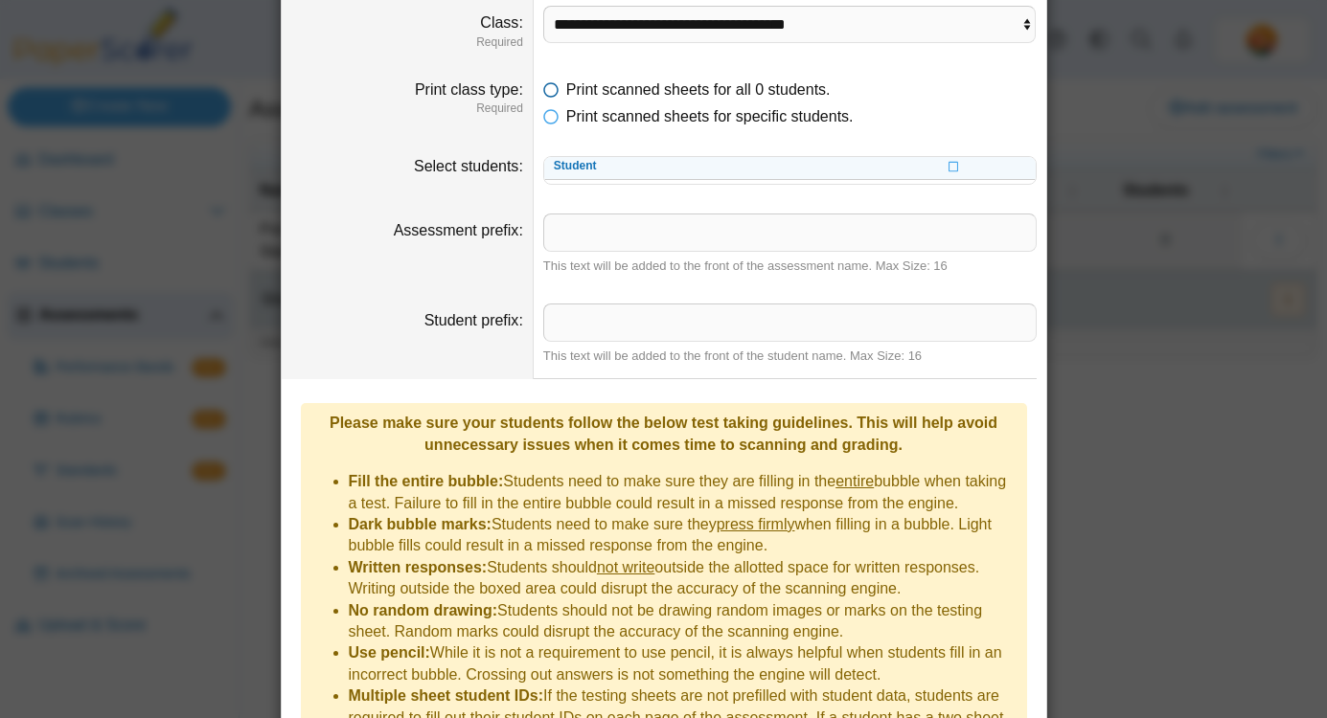
click at [556, 86] on icon at bounding box center [550, 86] width 15 height 13
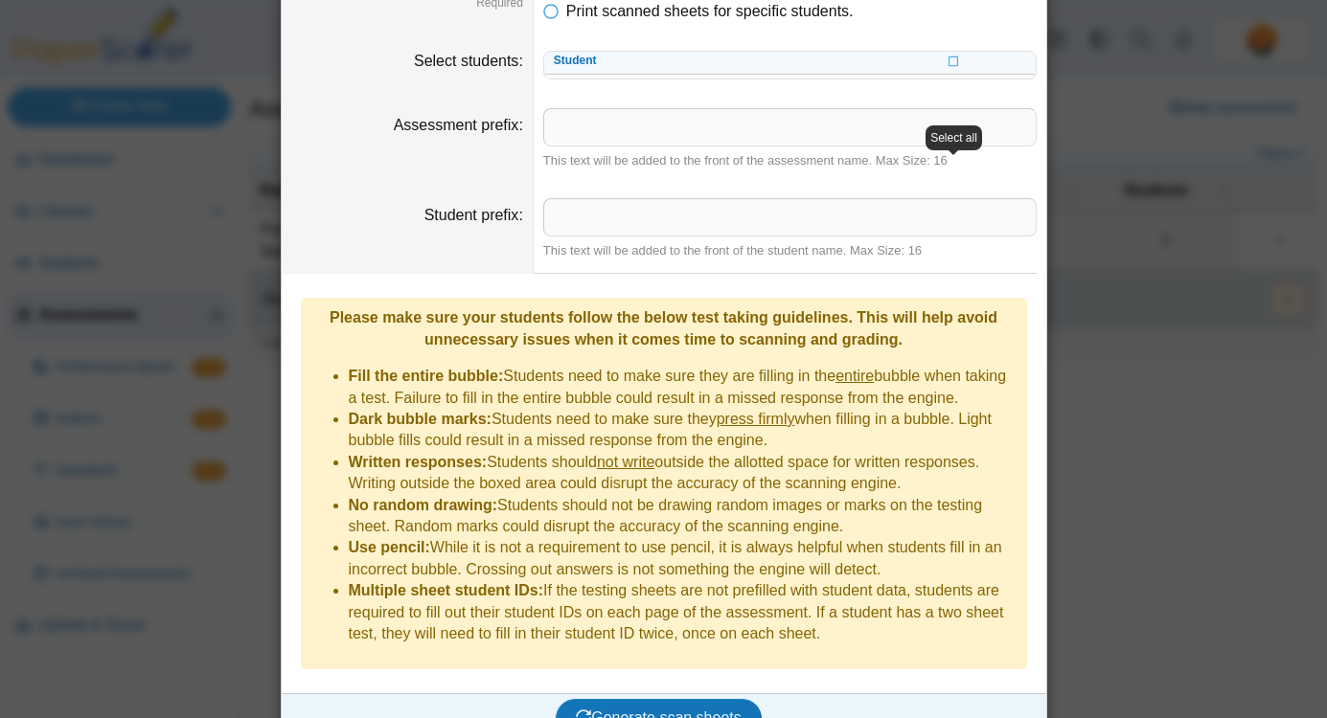
scroll to position [342, 0]
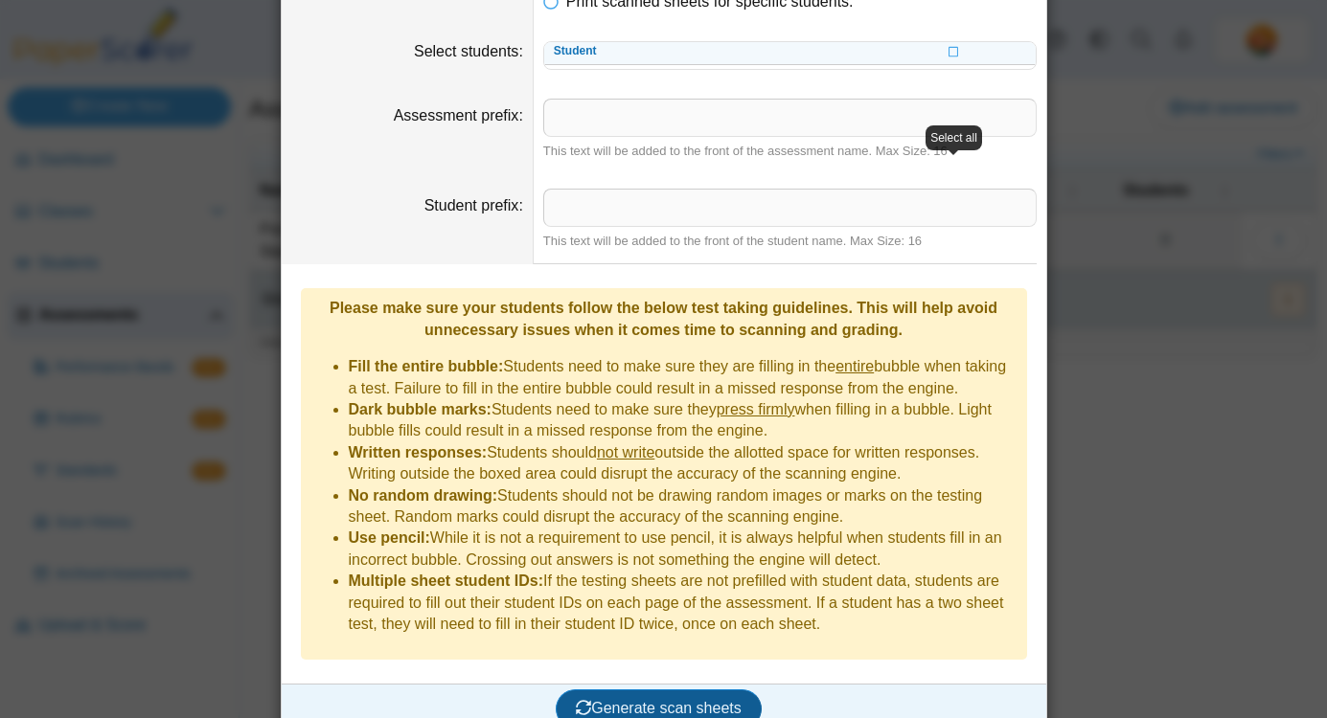
click at [629, 700] on span "Generate scan sheets" at bounding box center [659, 708] width 166 height 16
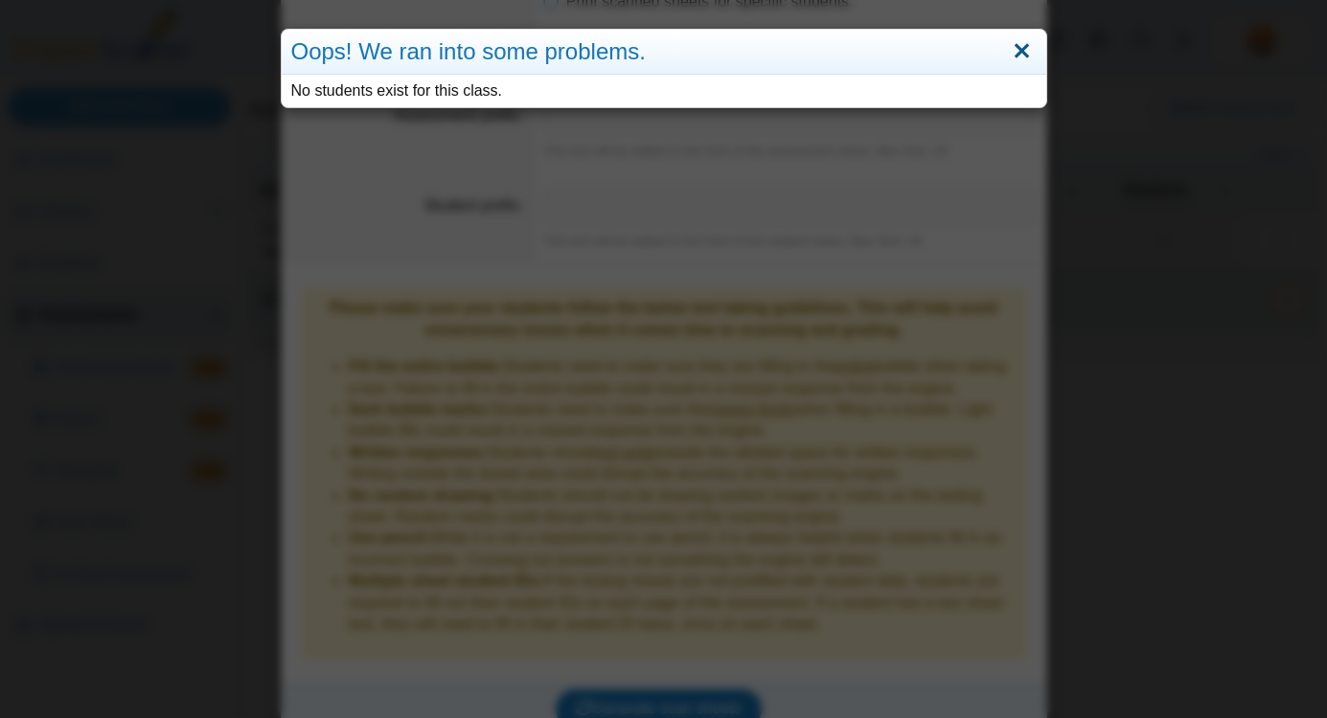
click at [1032, 56] on link "Close" at bounding box center [1022, 51] width 30 height 33
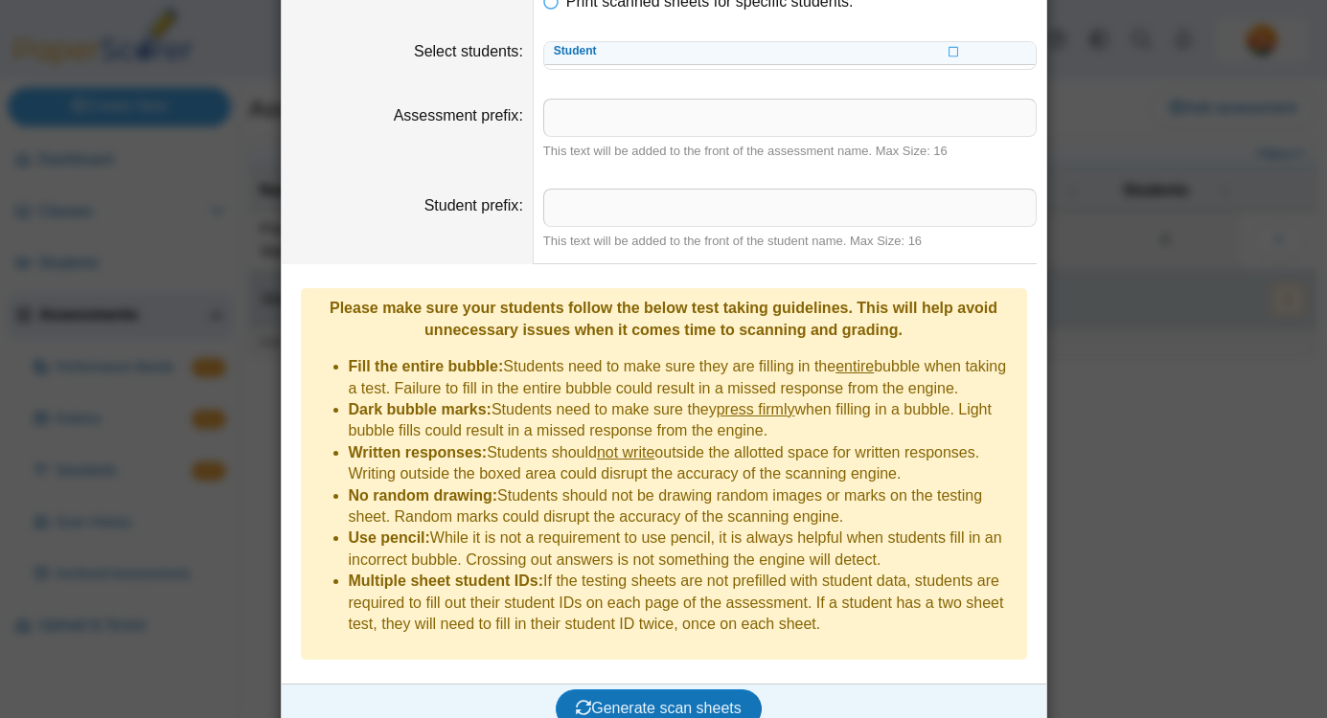
click at [444, 203] on label "Student prefix" at bounding box center [473, 205] width 99 height 16
click at [543, 203] on input "Student prefix" at bounding box center [789, 208] width 493 height 38
click at [385, 237] on dt "Student prefix" at bounding box center [408, 219] width 252 height 90
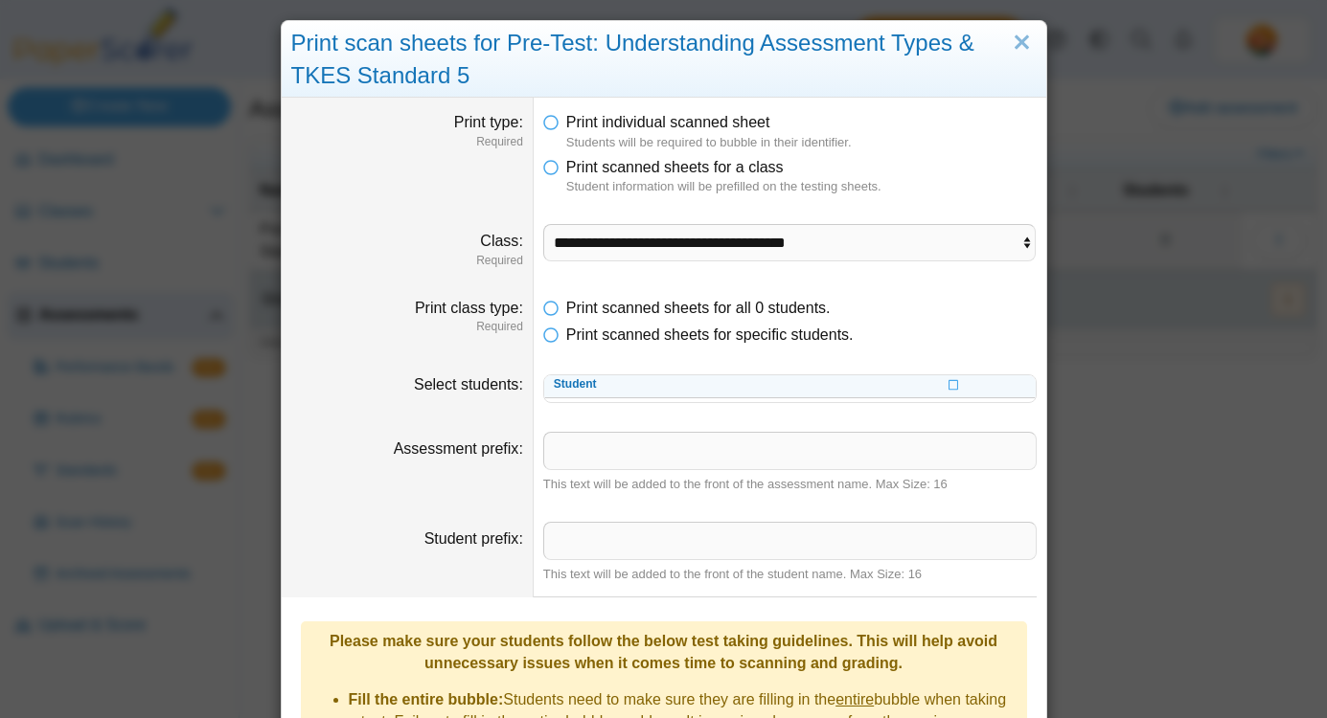
scroll to position [0, 0]
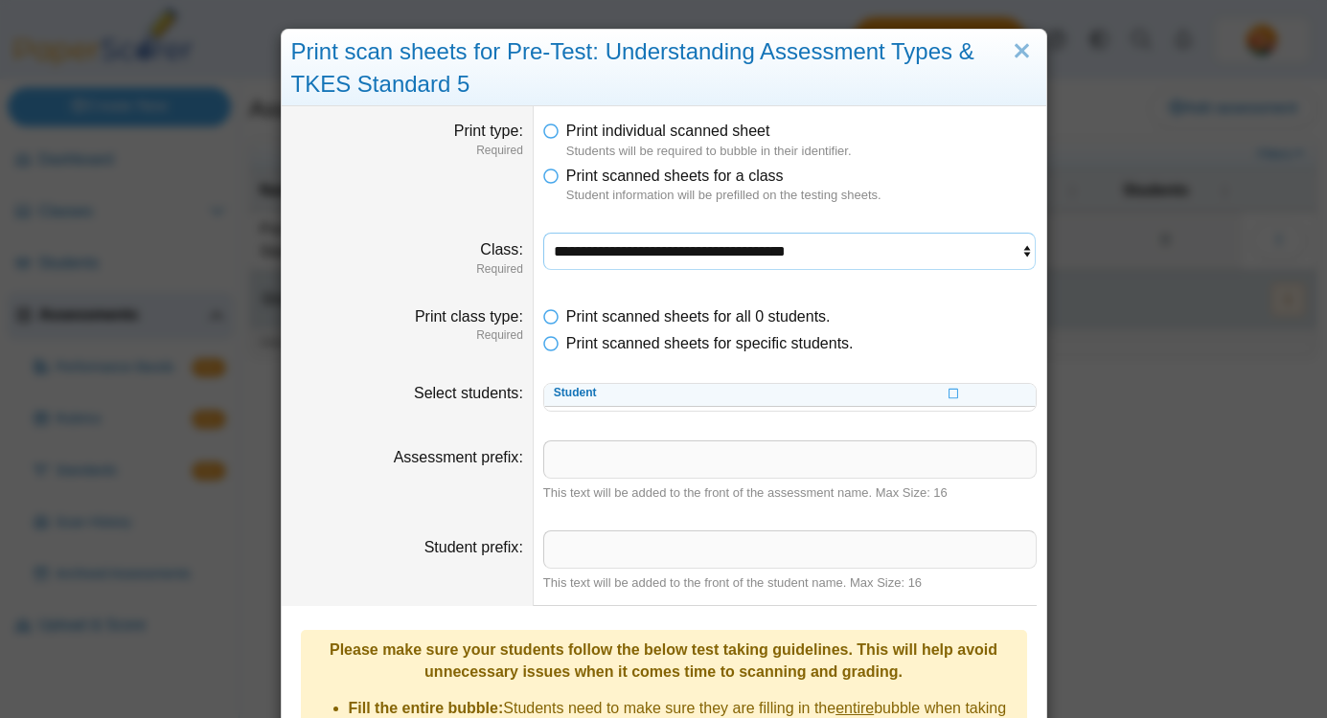
click at [841, 252] on select "**********" at bounding box center [789, 251] width 493 height 36
click at [1014, 57] on link "Close" at bounding box center [1022, 51] width 30 height 33
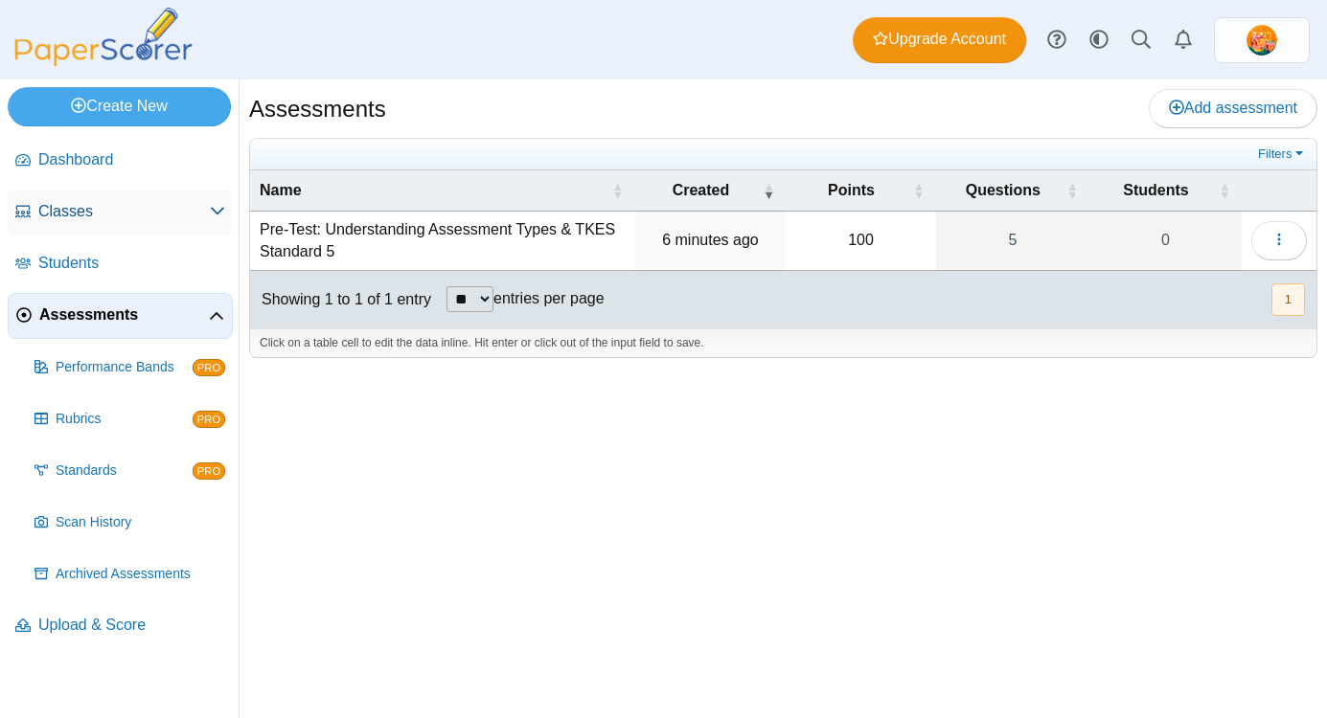
click at [119, 208] on span "Classes" at bounding box center [123, 211] width 171 height 21
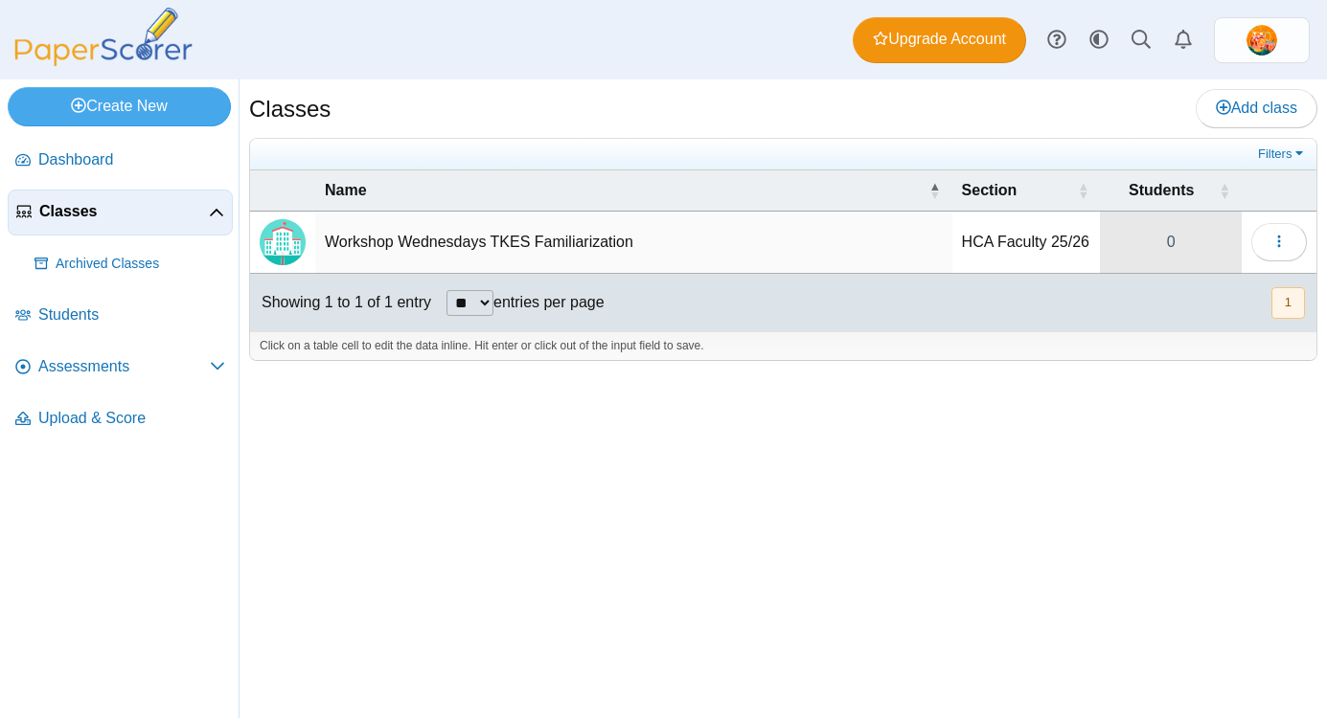
click at [1169, 241] on link "0" at bounding box center [1171, 242] width 142 height 61
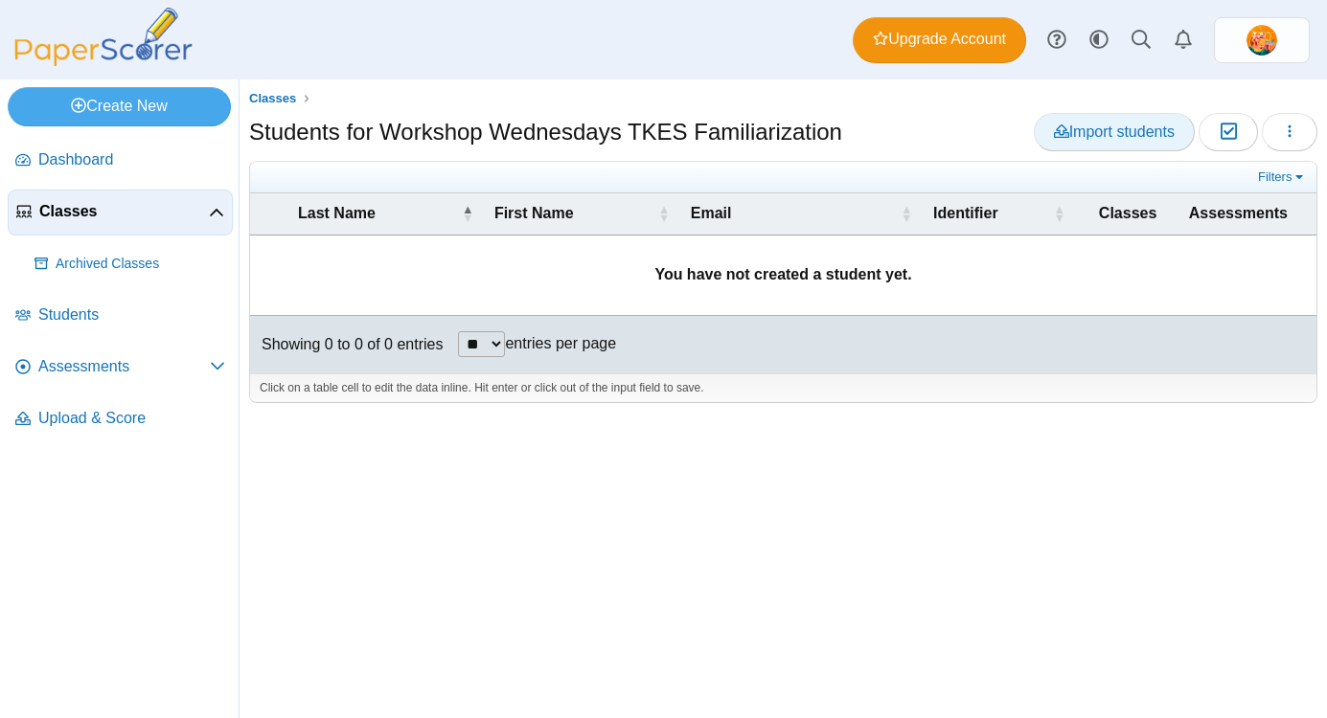
click at [1153, 129] on span "Import students" at bounding box center [1114, 132] width 121 height 16
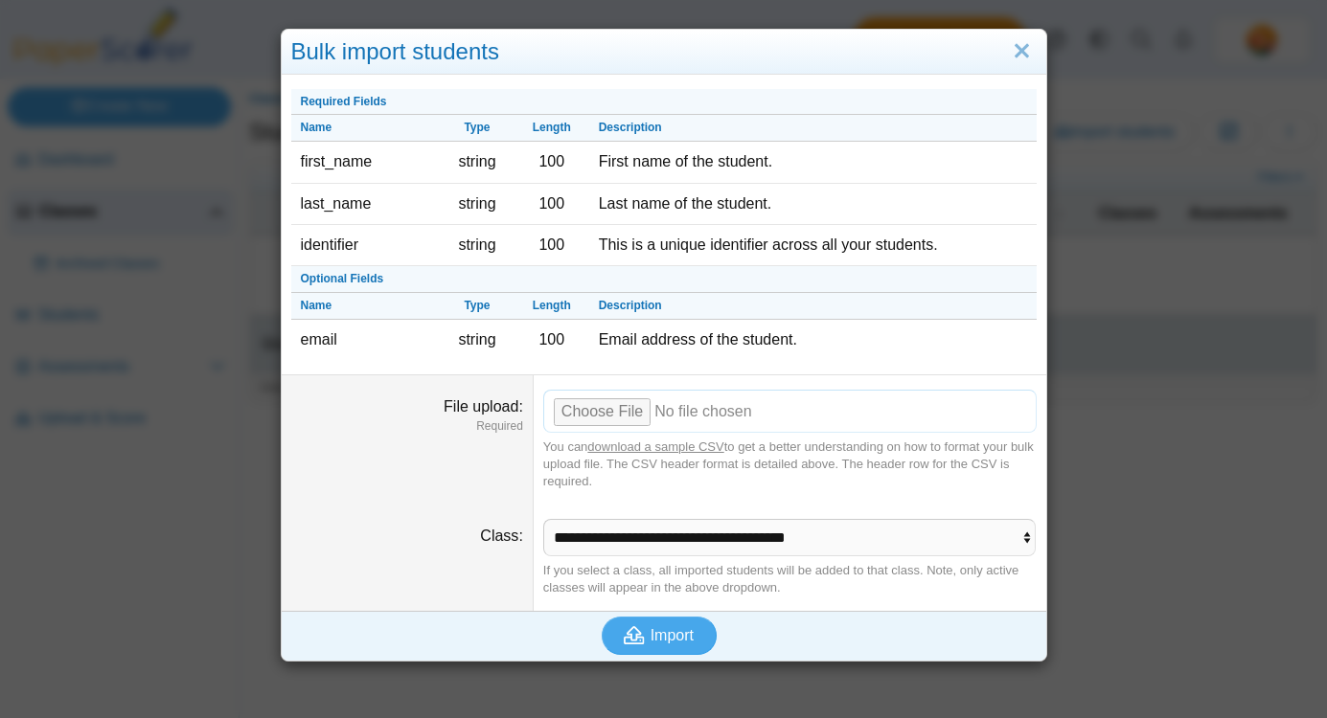
click at [639, 410] on input "File upload" at bounding box center [789, 411] width 493 height 42
type input "**********"
click at [663, 632] on span "Import" at bounding box center [671, 635] width 43 height 16
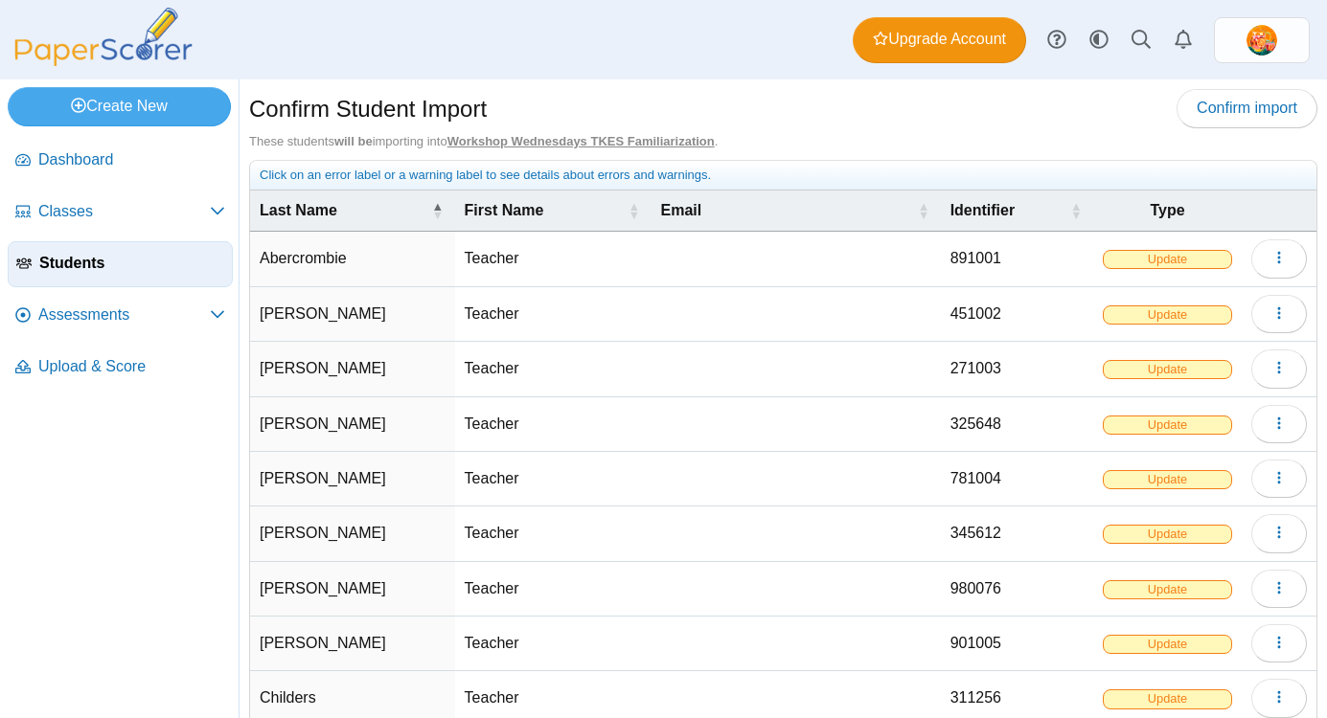
click at [1199, 258] on span "Update" at bounding box center [1167, 259] width 129 height 19
click at [1249, 194] on th at bounding box center [1279, 211] width 75 height 41
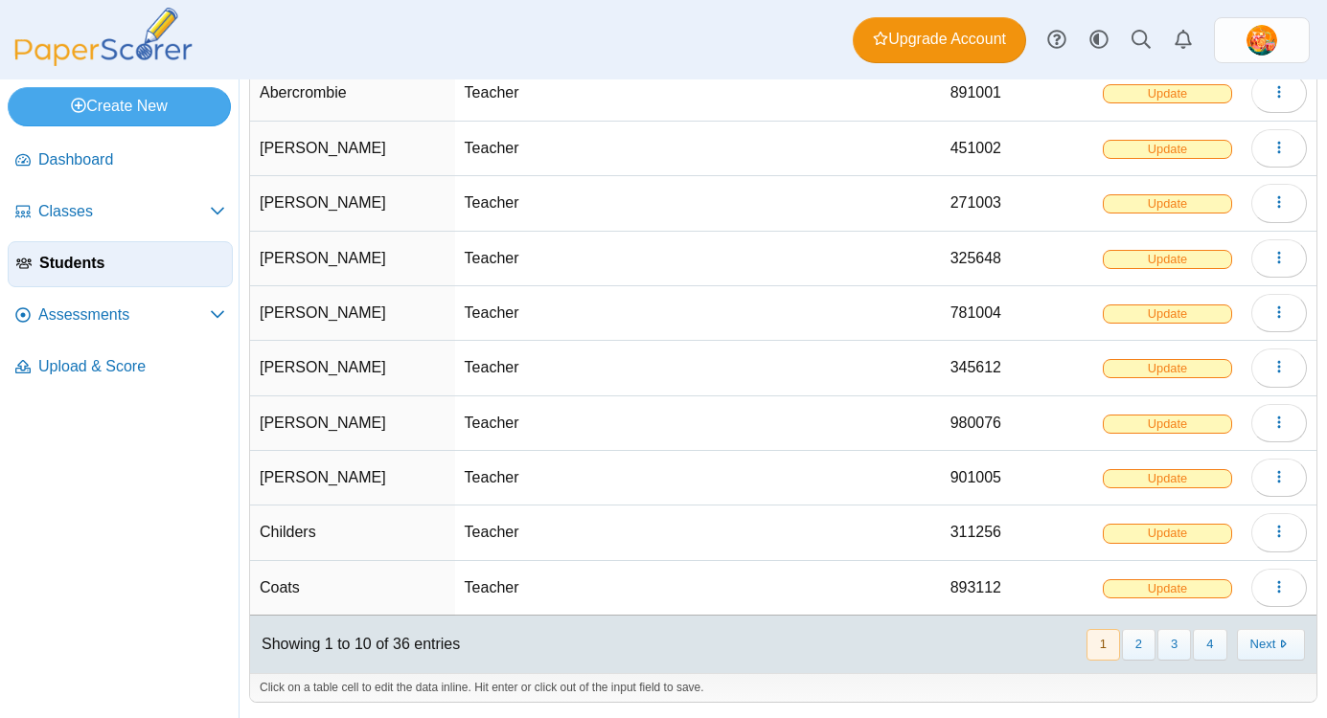
scroll to position [169, 0]
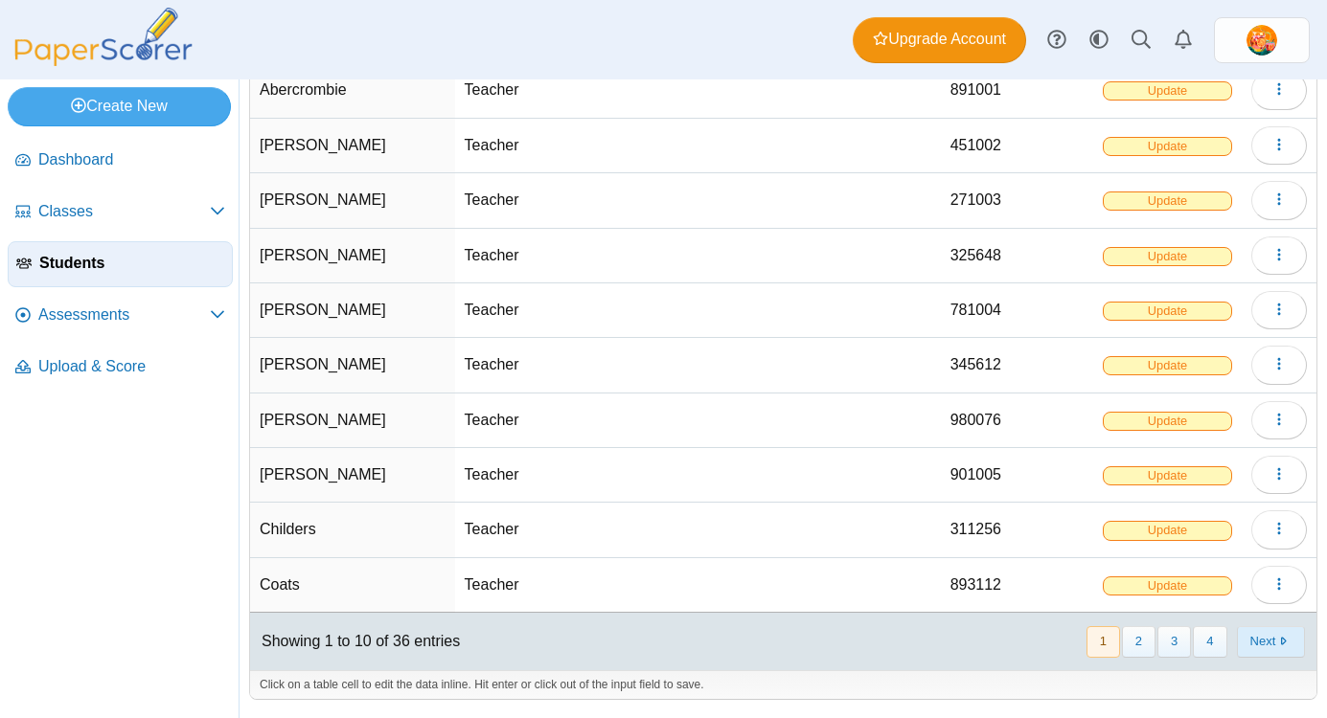
click at [1270, 638] on button "Next" at bounding box center [1271, 643] width 68 height 32
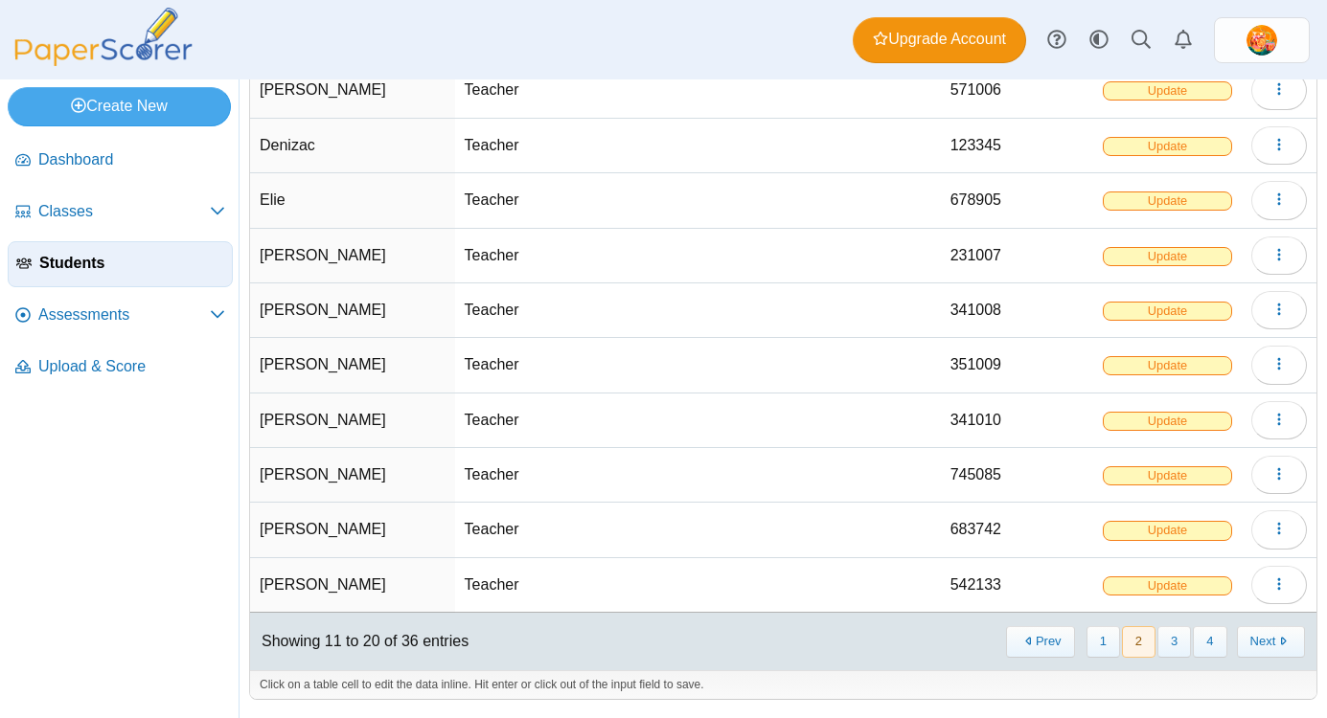
click at [1270, 638] on button "Next" at bounding box center [1271, 643] width 68 height 32
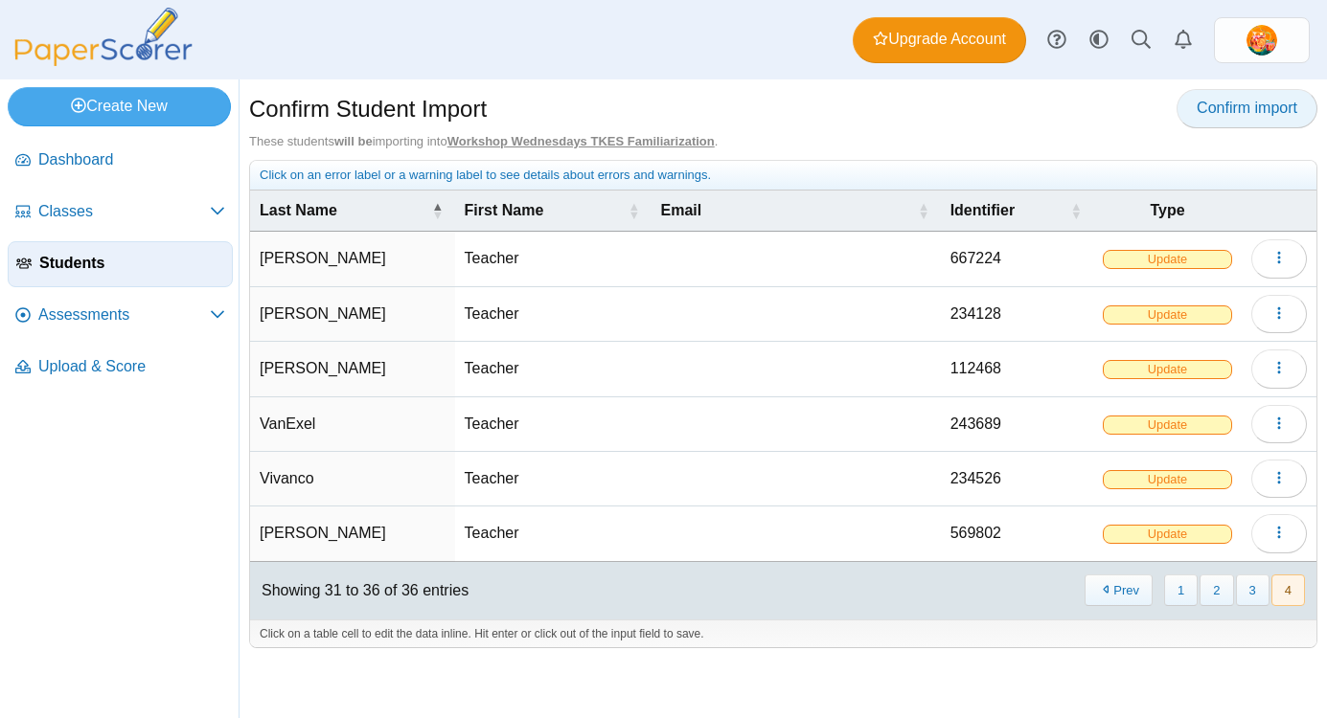
click at [1224, 115] on span "Confirm import" at bounding box center [1246, 108] width 101 height 16
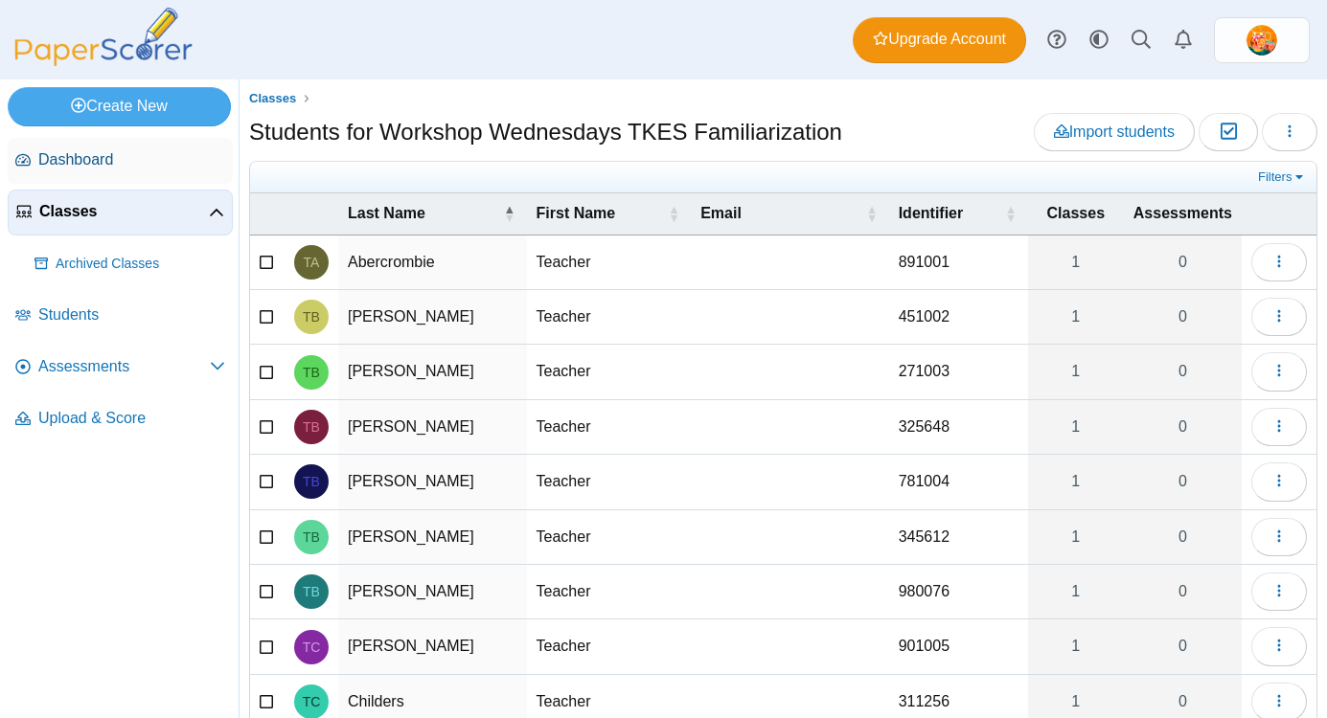
click at [91, 164] on span "Dashboard" at bounding box center [131, 159] width 187 height 21
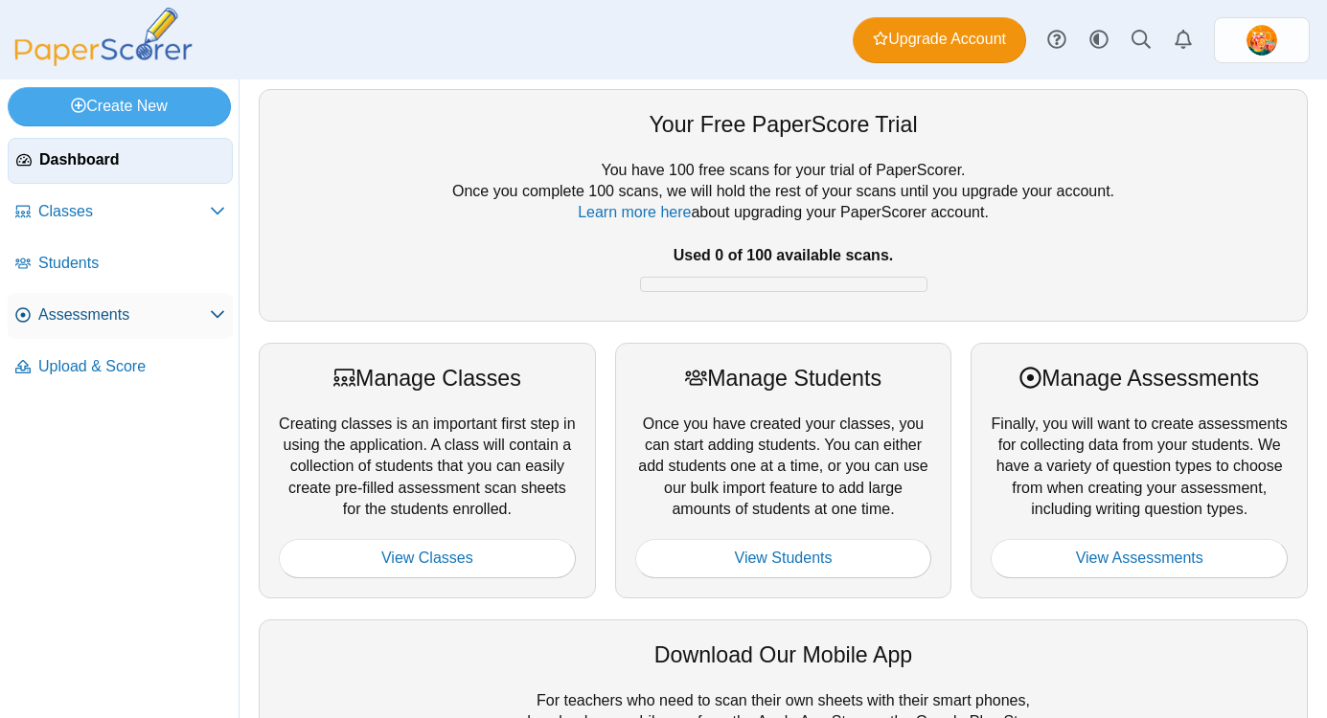
click at [76, 308] on span "Assessments" at bounding box center [123, 315] width 171 height 21
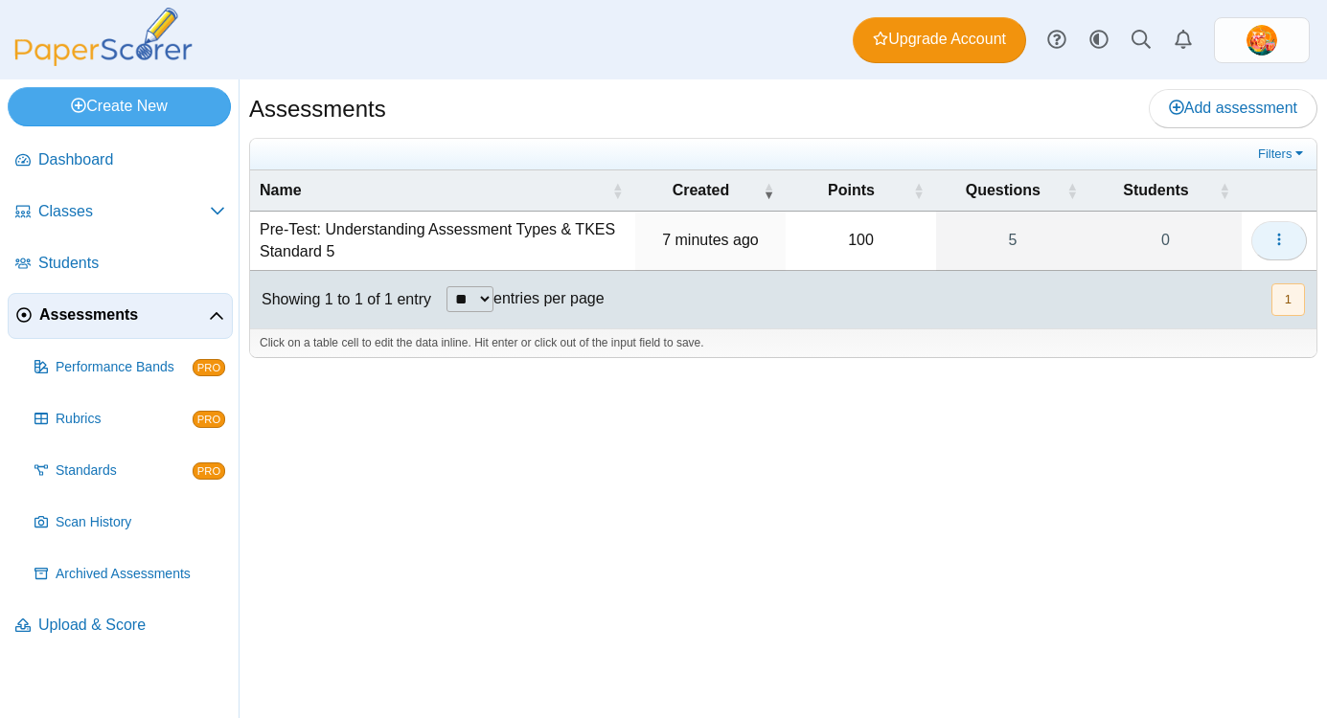
click at [1272, 239] on icon "button" at bounding box center [1278, 239] width 15 height 15
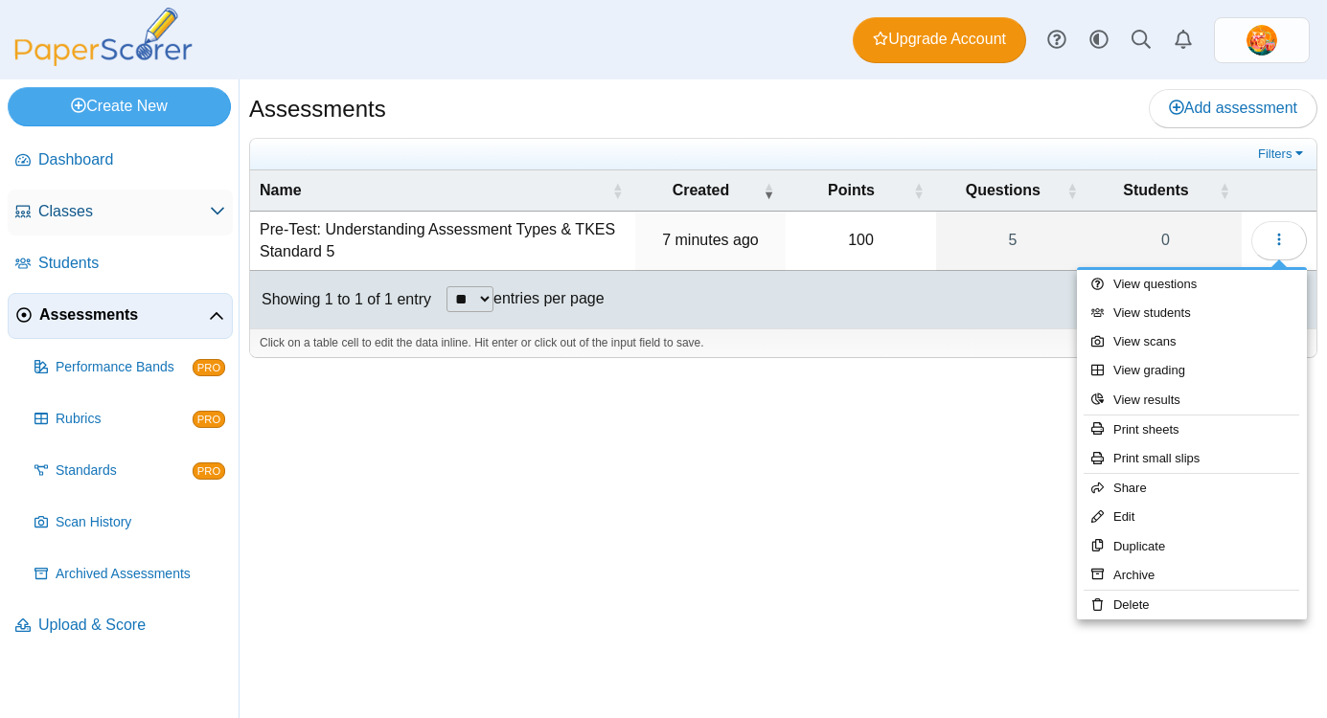
click at [80, 214] on span "Classes" at bounding box center [123, 211] width 171 height 21
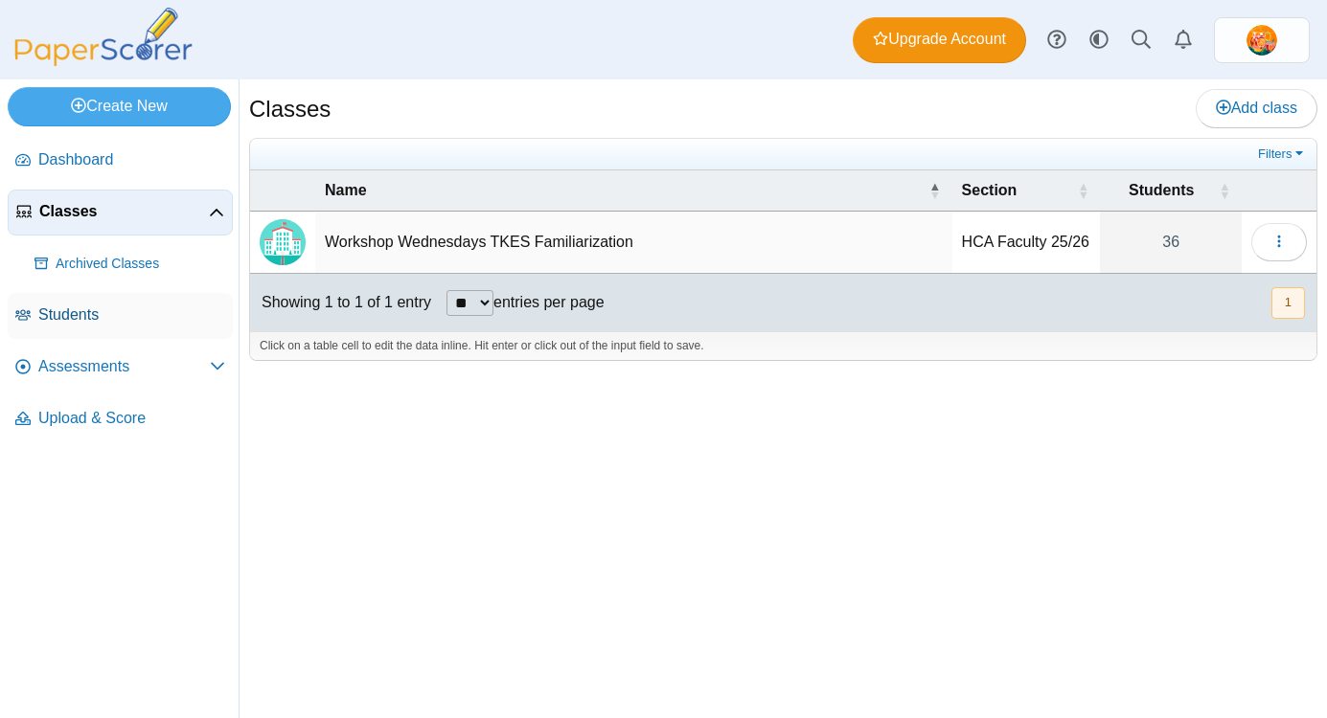
click at [93, 309] on span "Students" at bounding box center [131, 315] width 187 height 21
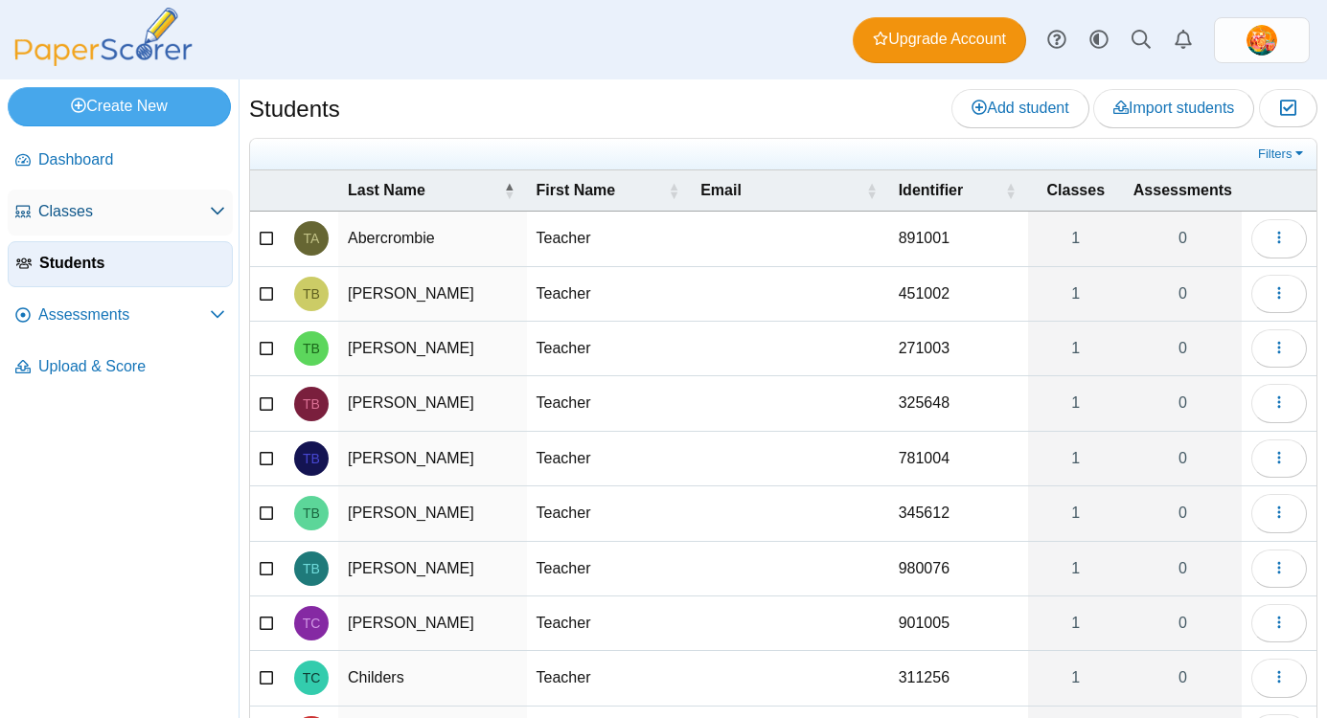
click at [82, 202] on span "Classes" at bounding box center [123, 211] width 171 height 21
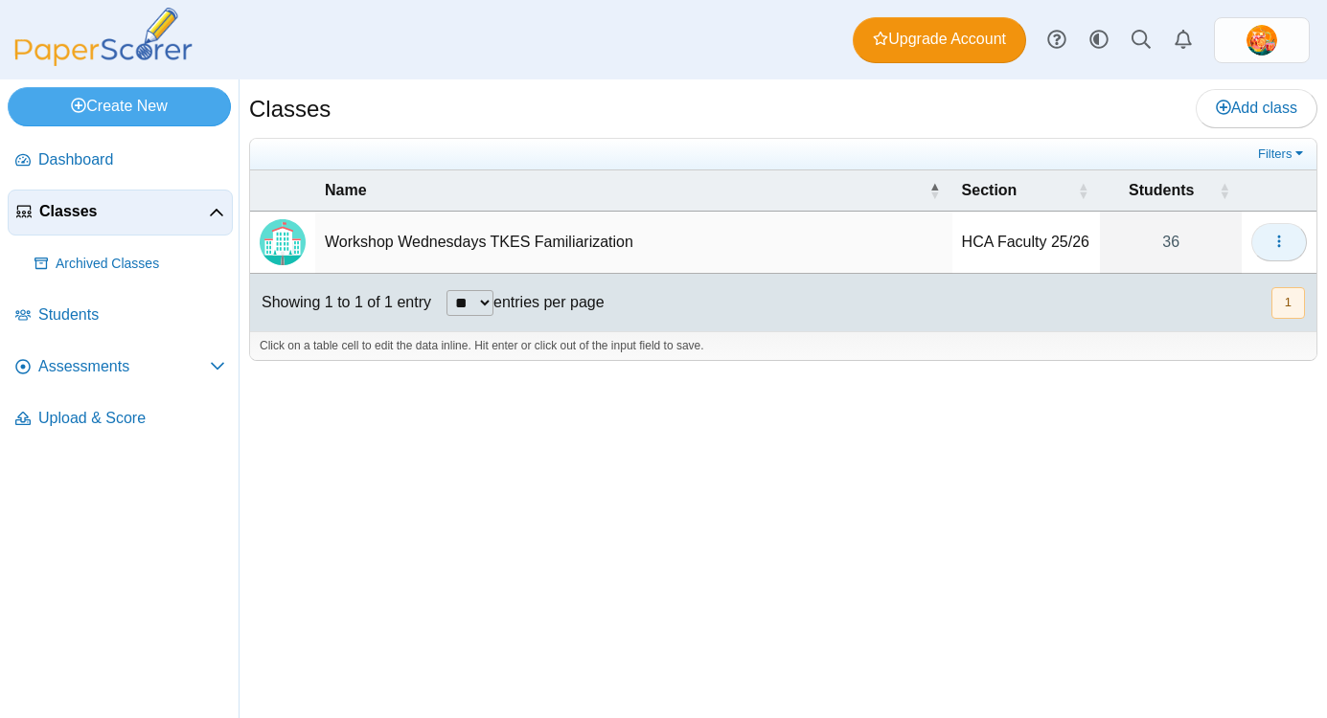
click at [1287, 237] on button "button" at bounding box center [1279, 242] width 56 height 38
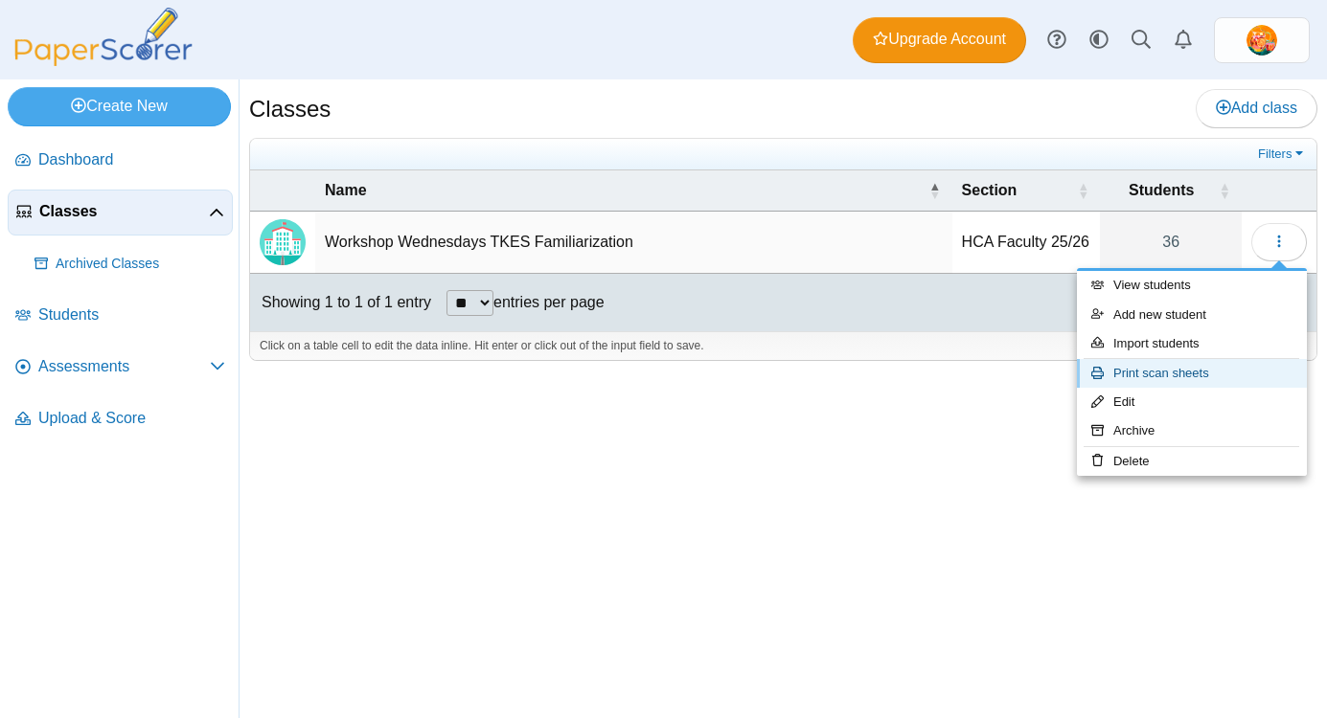
click at [1222, 376] on link "Print scan sheets" at bounding box center [1192, 373] width 230 height 29
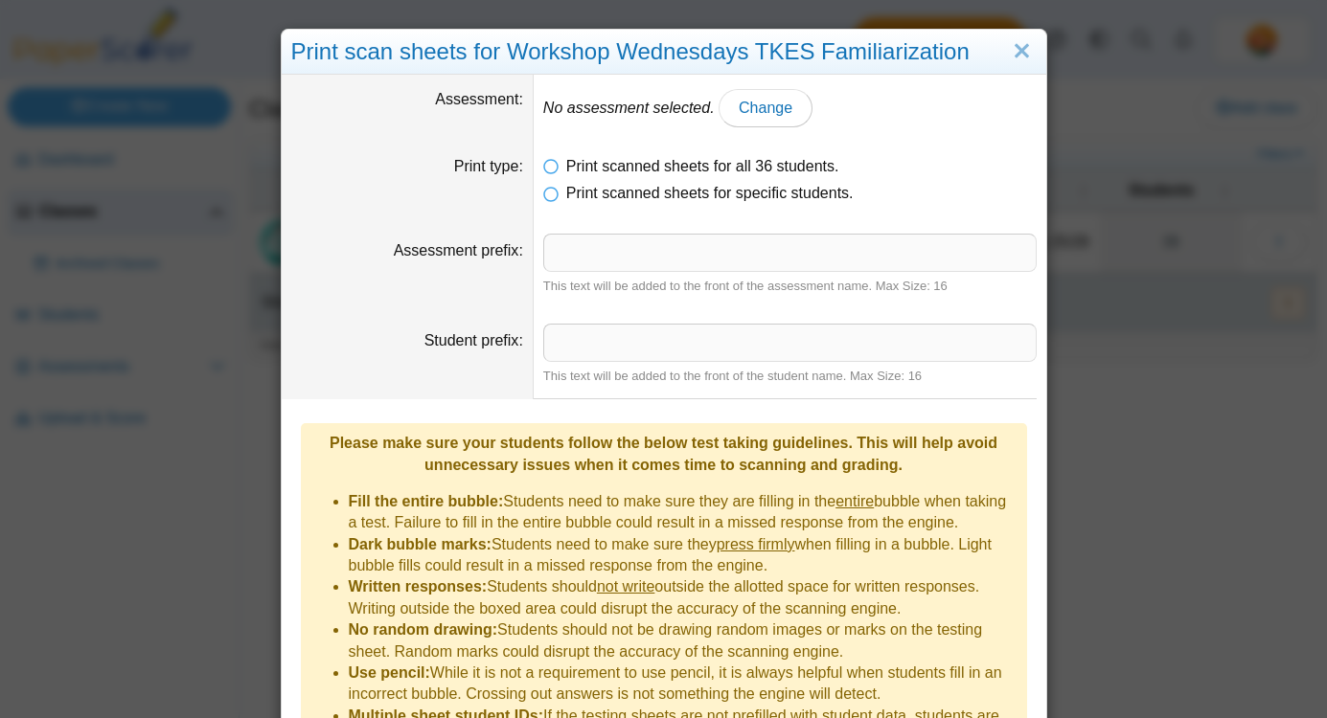
click at [389, 315] on dt "Student prefix" at bounding box center [408, 354] width 252 height 90
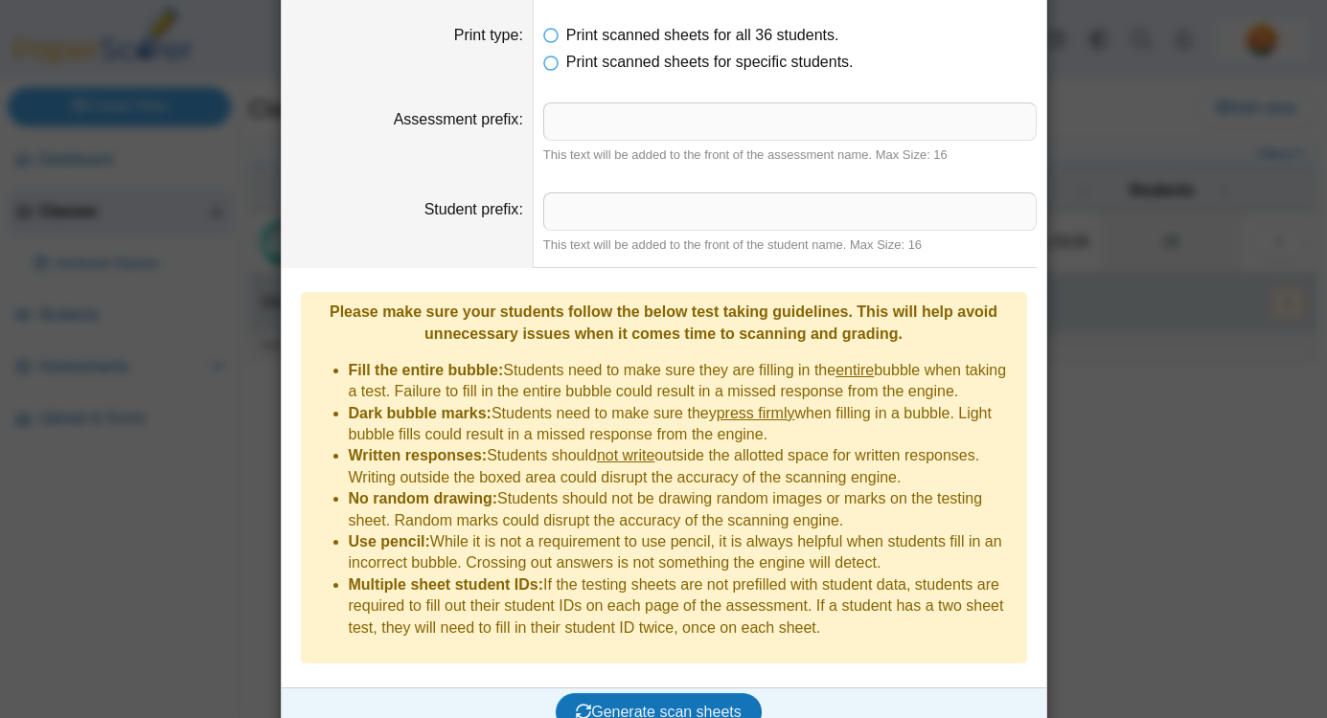
scroll to position [134, 0]
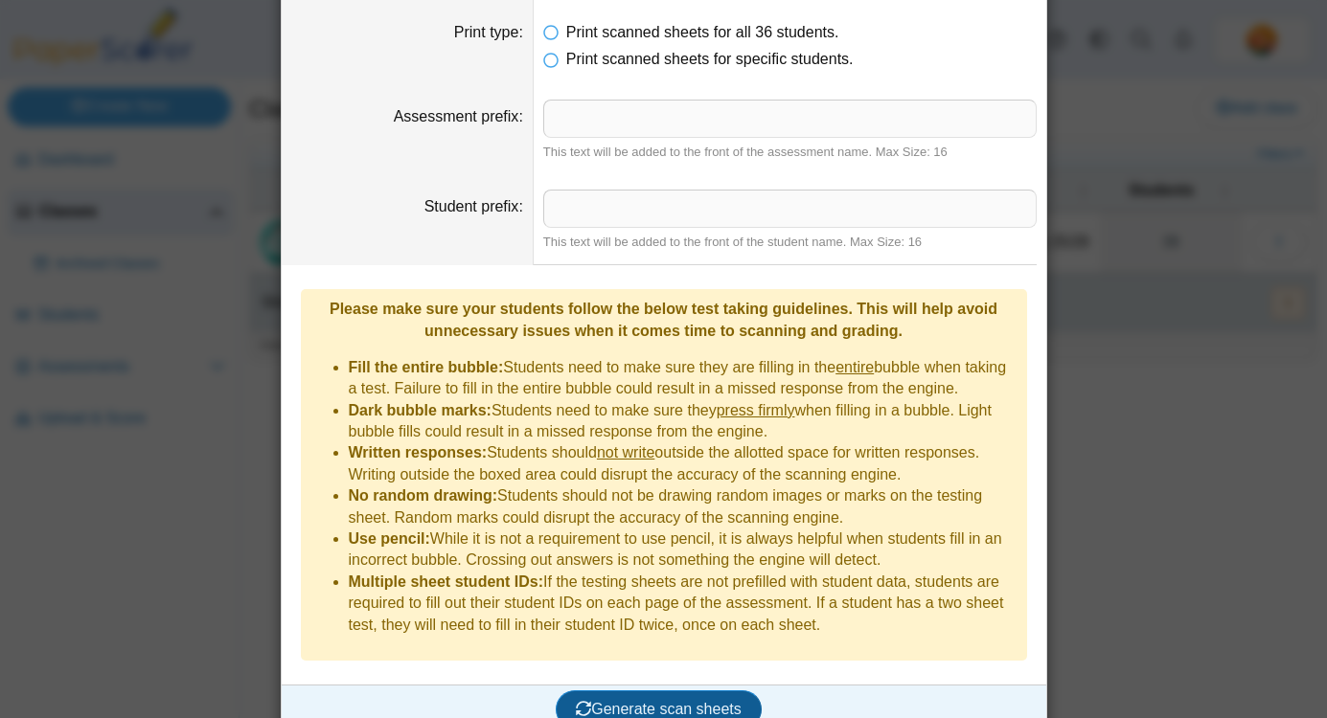
click at [671, 701] on span "Generate scan sheets" at bounding box center [659, 709] width 166 height 16
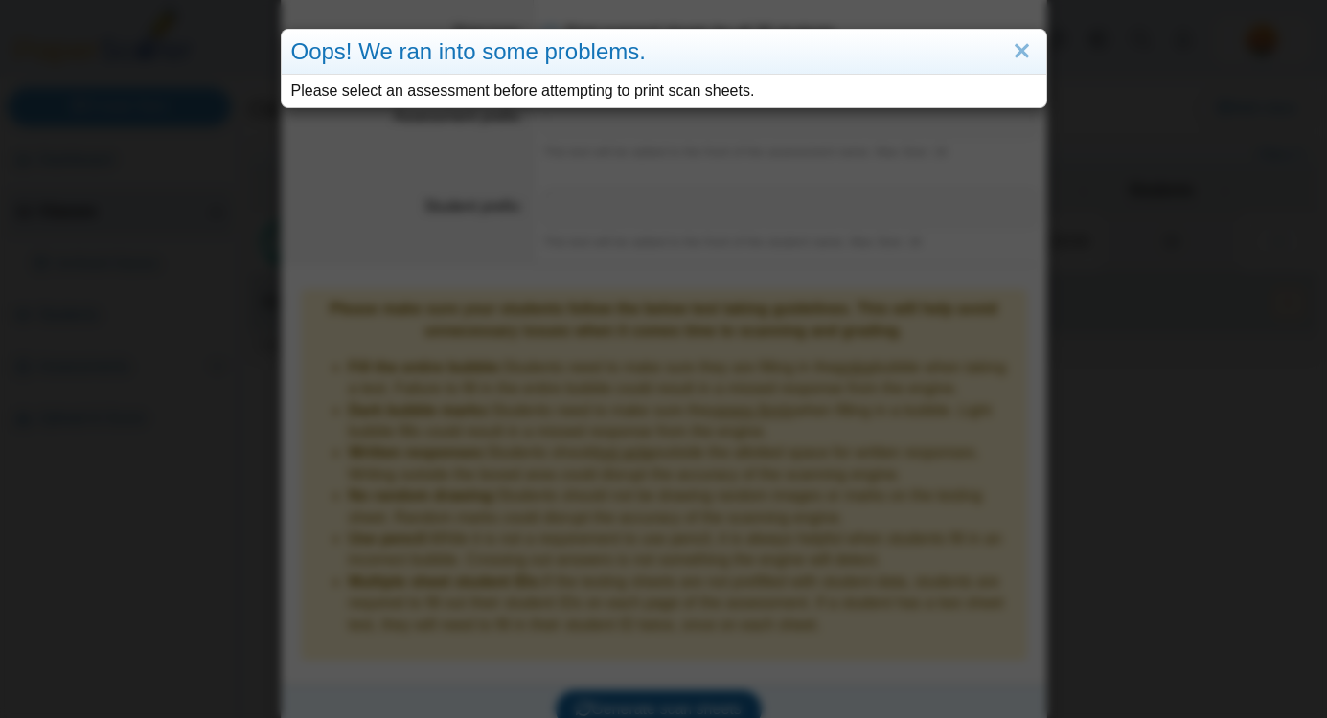
click at [671, 678] on div "Oops! We ran into some problems. Please select an assessment before attempting …" at bounding box center [663, 359] width 1327 height 718
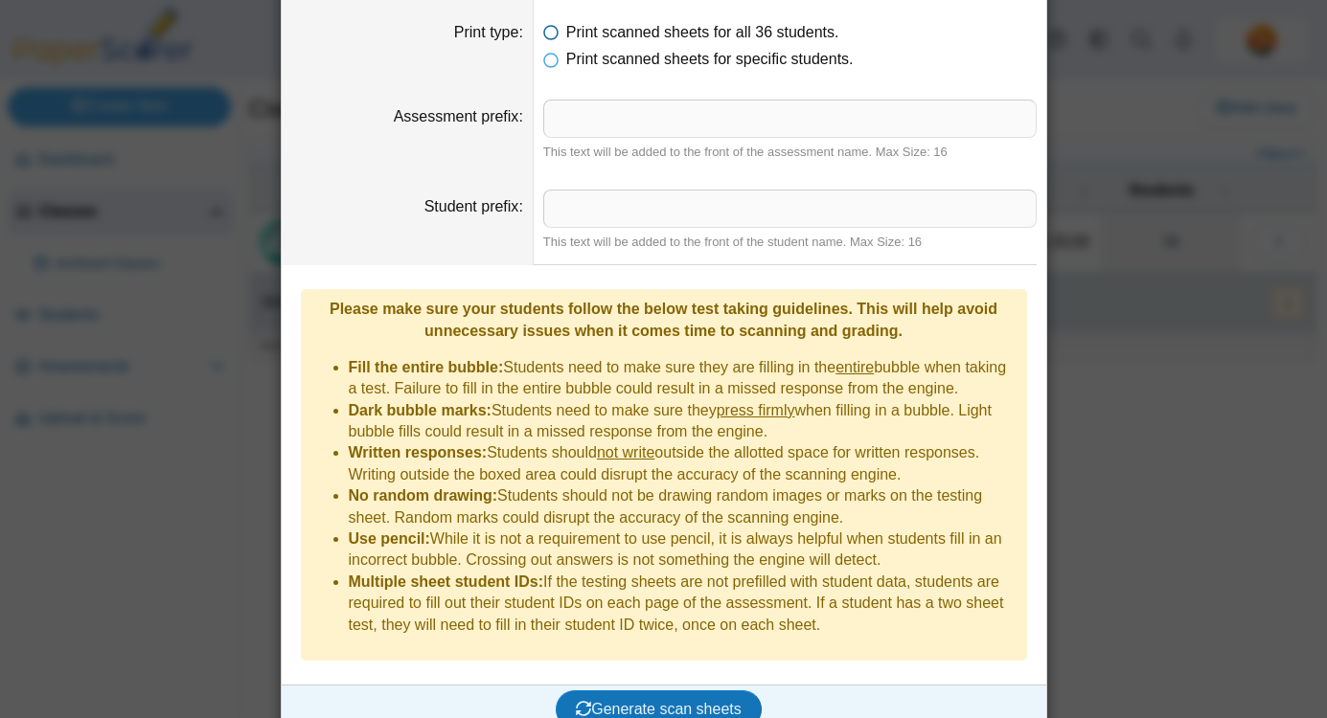
click at [553, 34] on icon at bounding box center [550, 28] width 15 height 13
click at [576, 124] on input "Assessment prefix" at bounding box center [789, 119] width 493 height 38
click at [490, 108] on label "Assessment prefix" at bounding box center [458, 116] width 129 height 16
click at [543, 107] on input "Assessment prefix" at bounding box center [789, 119] width 493 height 38
click at [361, 129] on dt "Assessment prefix" at bounding box center [408, 130] width 252 height 90
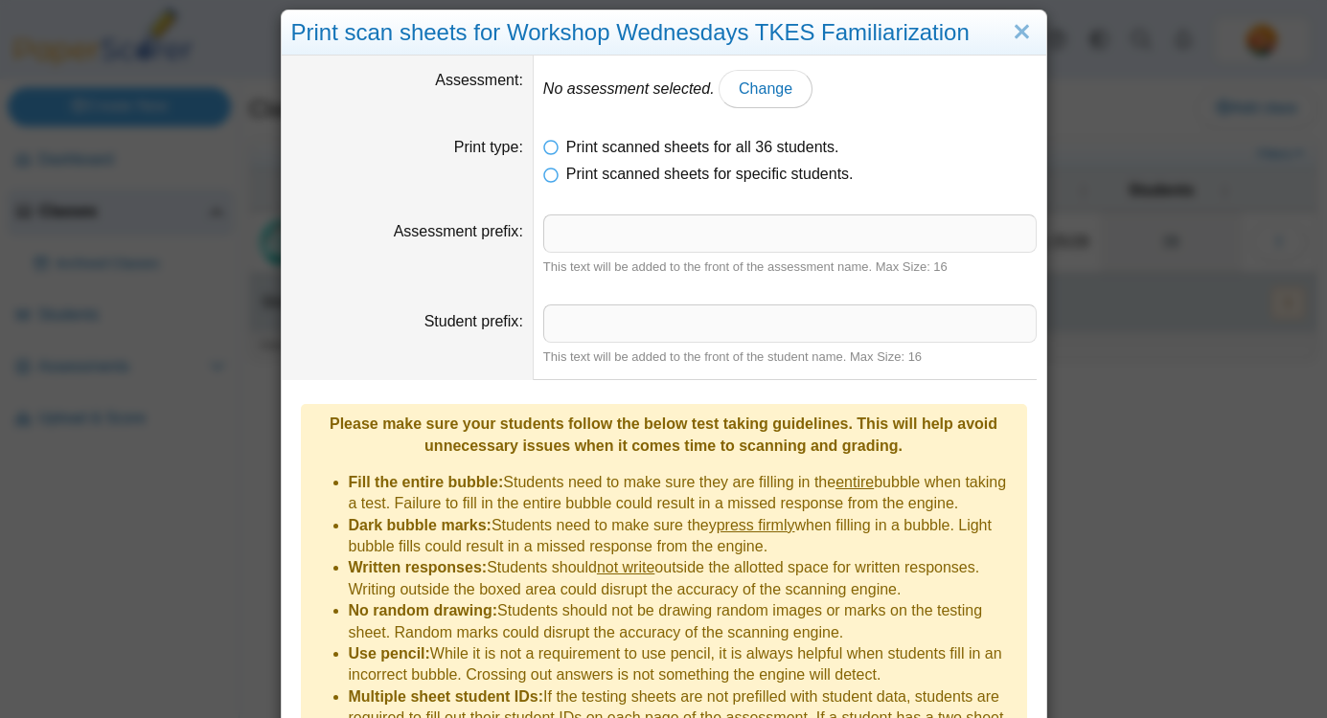
scroll to position [0, 0]
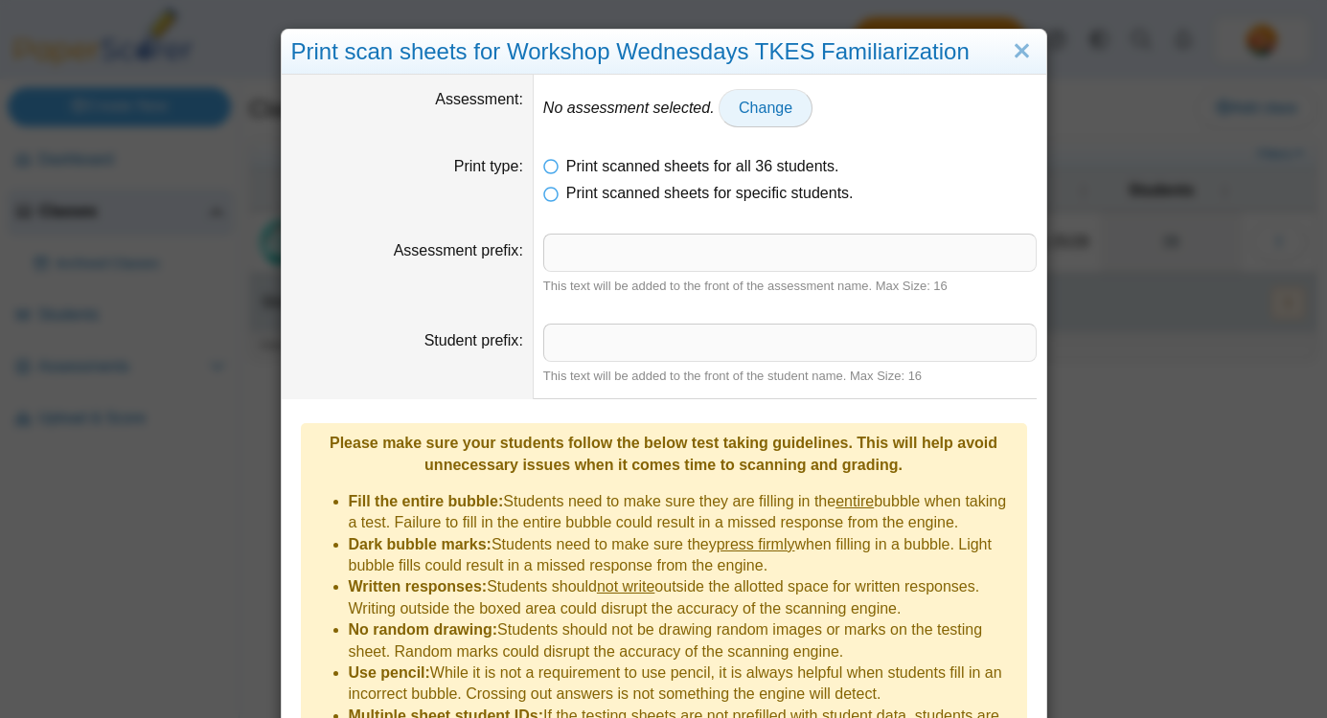
click at [793, 100] on link "Change" at bounding box center [765, 108] width 94 height 38
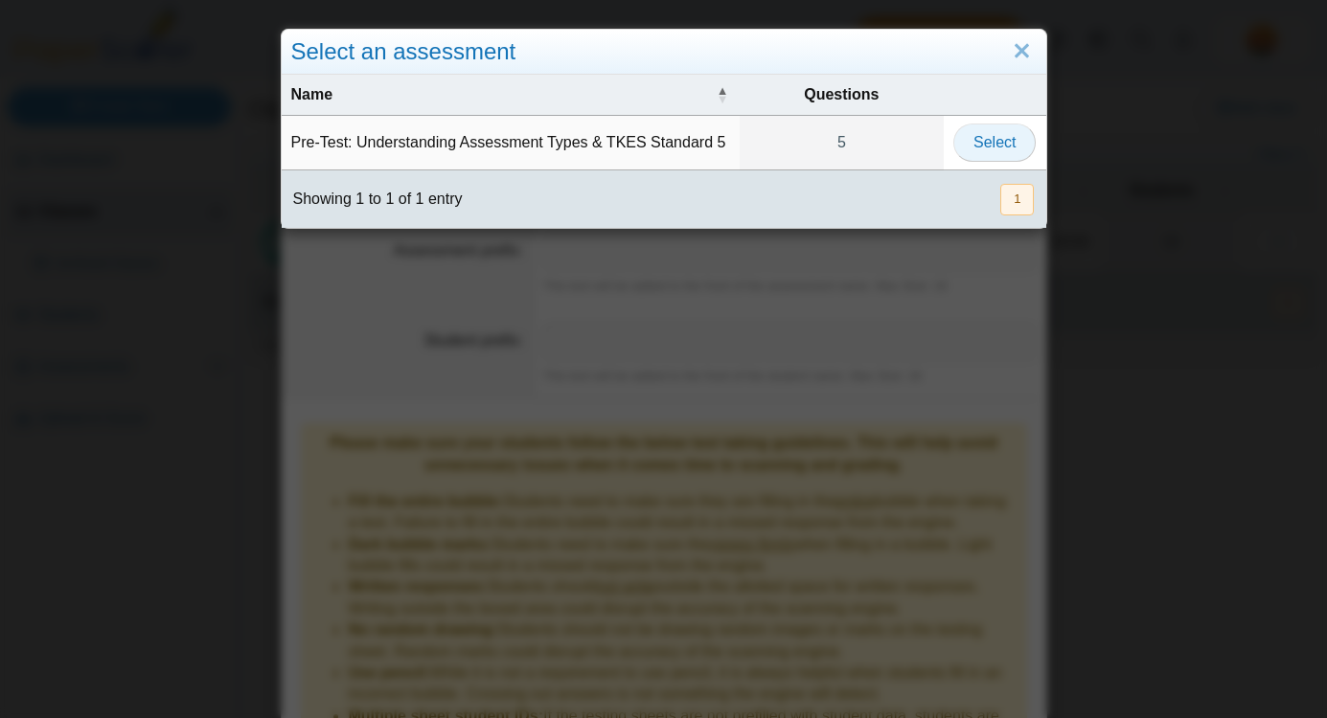
click at [1008, 132] on button "Select" at bounding box center [994, 143] width 82 height 38
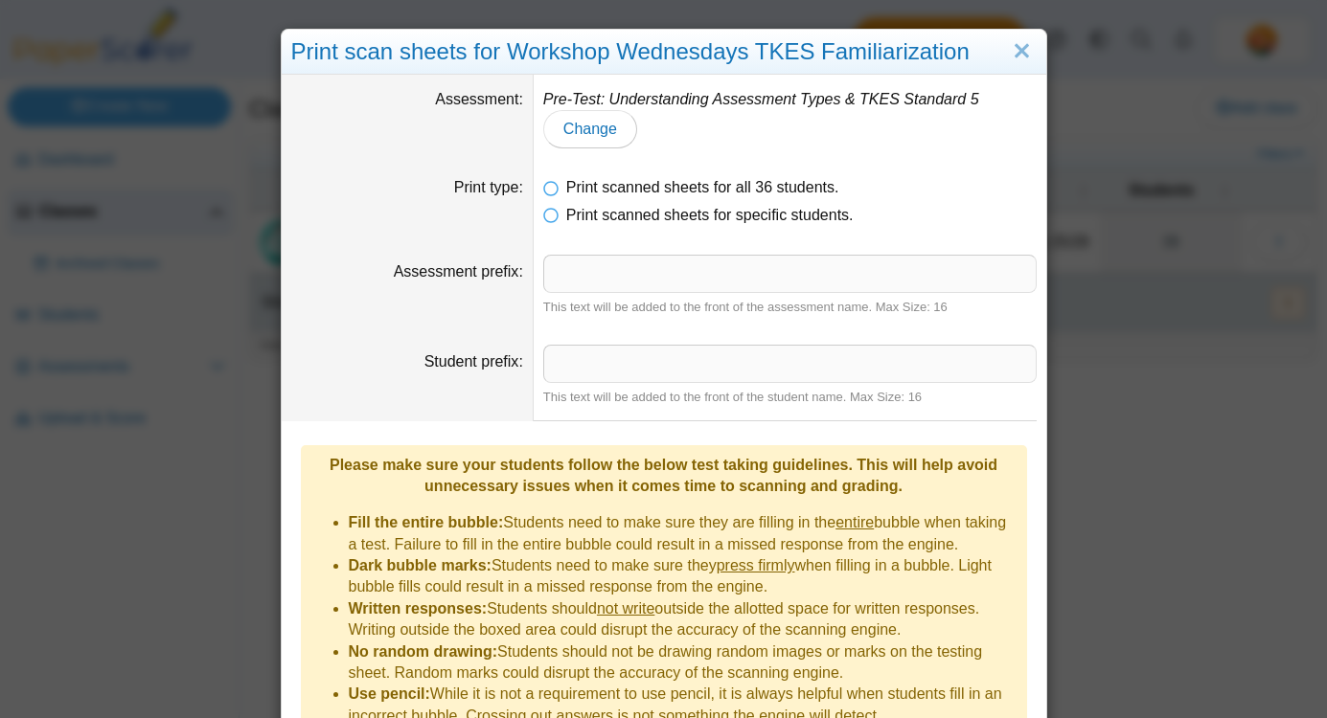
click at [330, 390] on dt "Student prefix" at bounding box center [408, 375] width 252 height 90
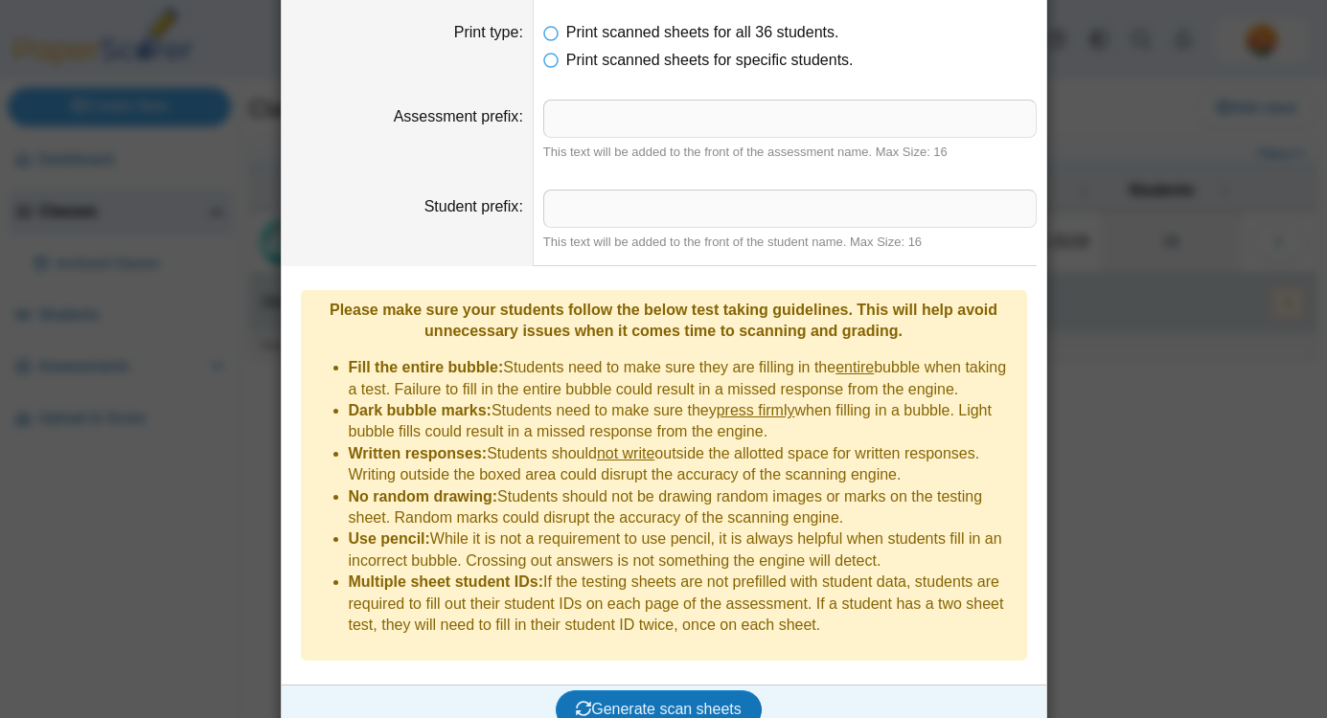
scroll to position [156, 0]
click at [677, 700] on span "Generate scan sheets" at bounding box center [659, 708] width 166 height 16
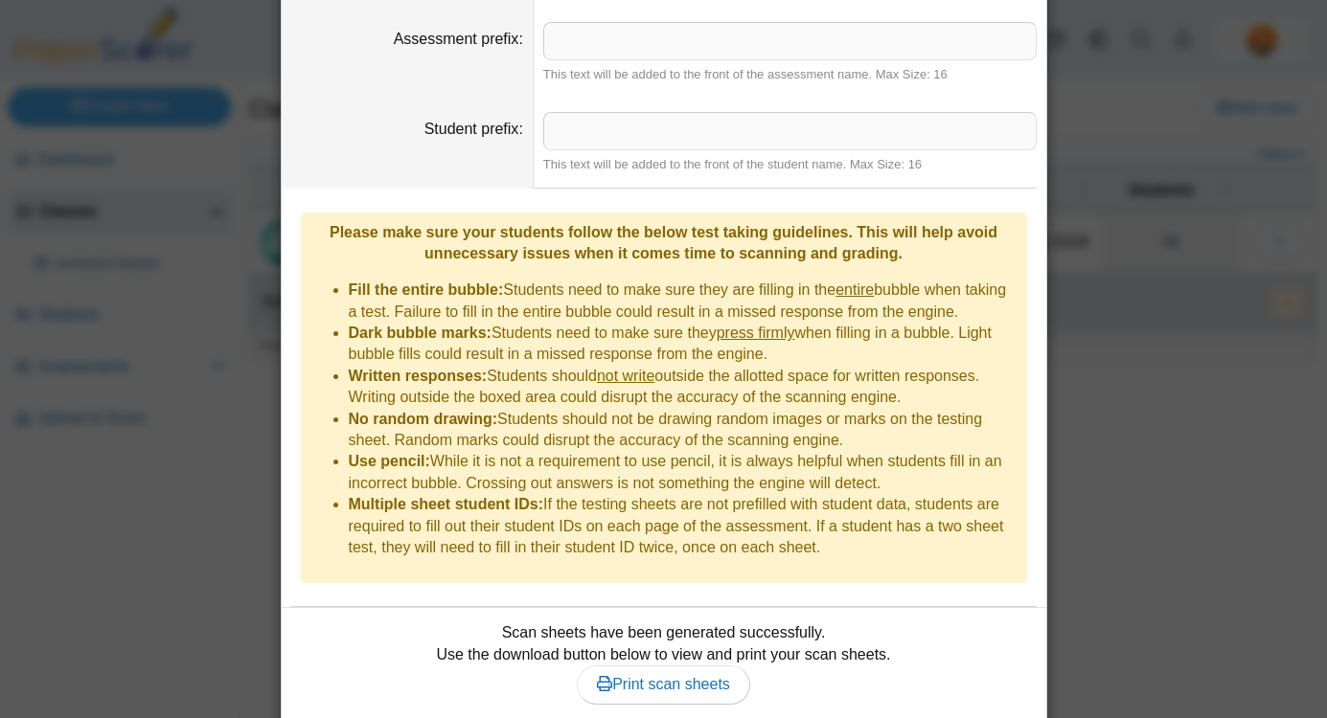
scroll to position [267, 0]
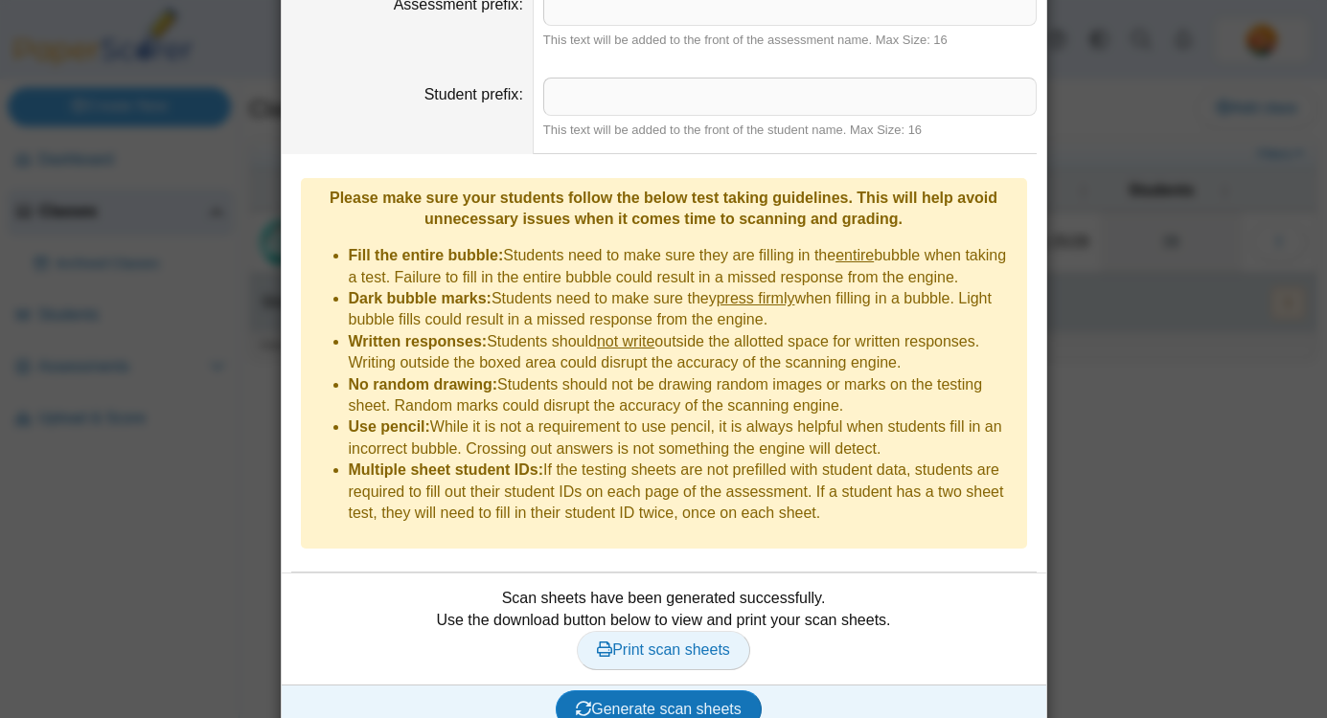
click at [726, 642] on span "Print scan sheets" at bounding box center [663, 650] width 133 height 16
click at [388, 155] on dd "Please make sure your students follow the below test taking guidelines. This wi…" at bounding box center [664, 364] width 764 height 420
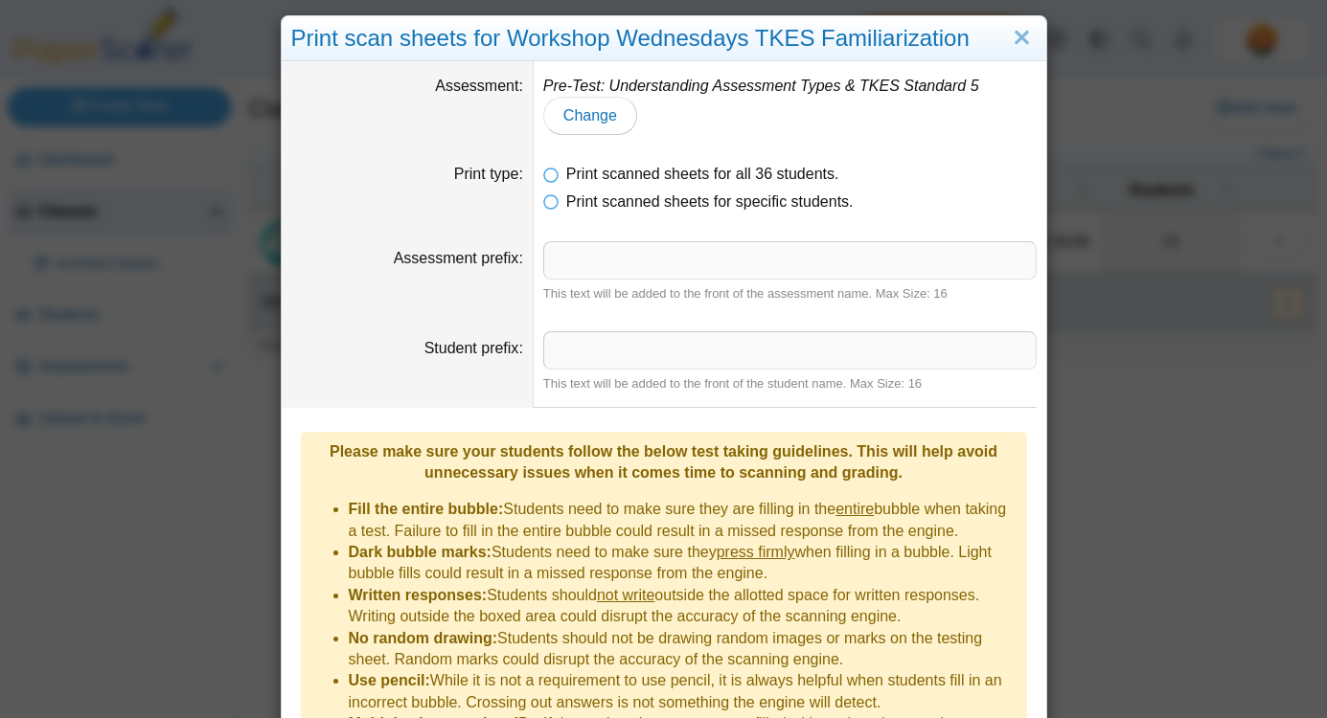
scroll to position [0, 0]
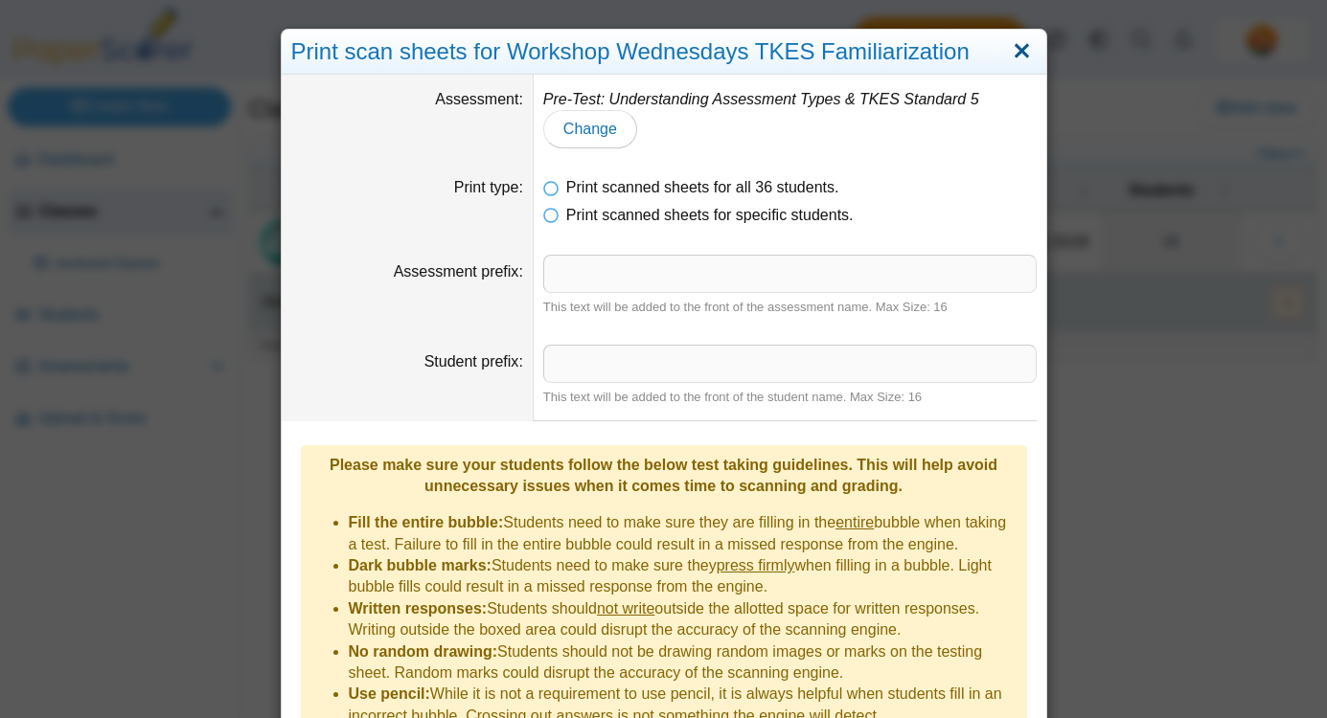
click at [1020, 53] on link "Close" at bounding box center [1022, 51] width 30 height 33
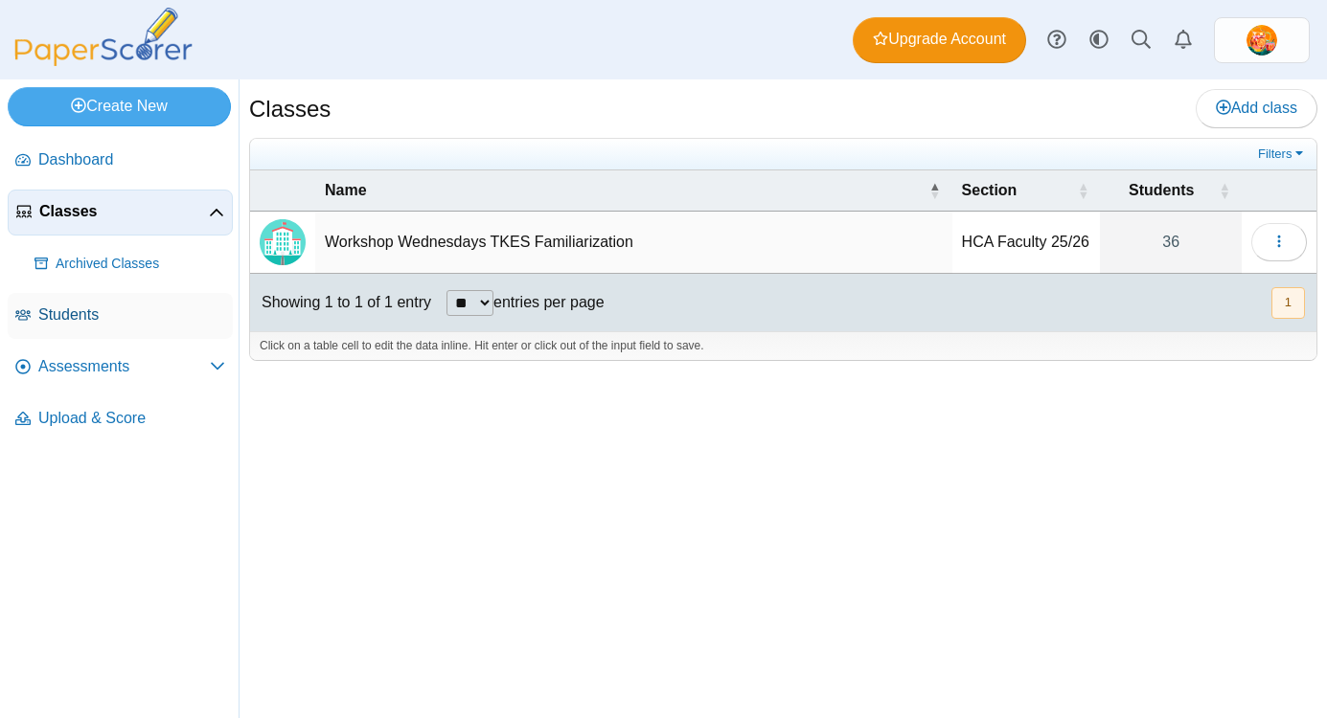
click at [82, 313] on span "Students" at bounding box center [131, 315] width 187 height 21
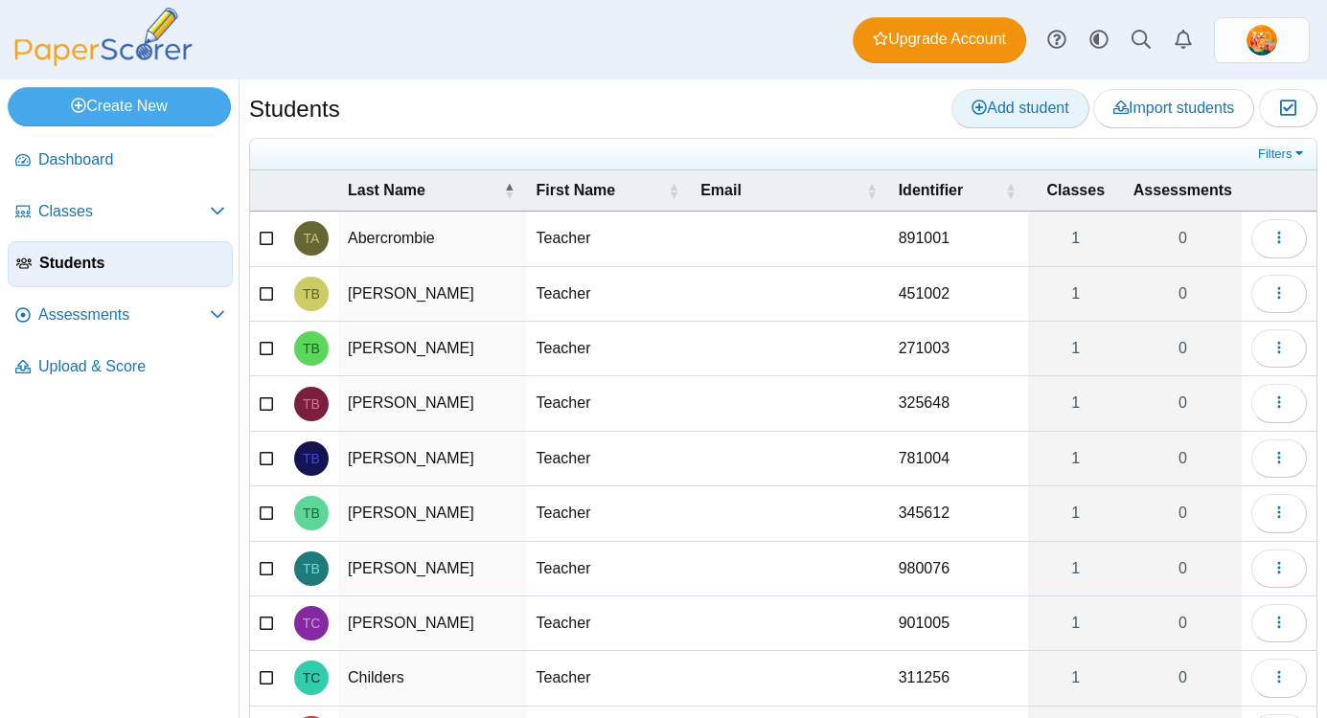
click at [1044, 122] on link "Add student" at bounding box center [1019, 108] width 137 height 38
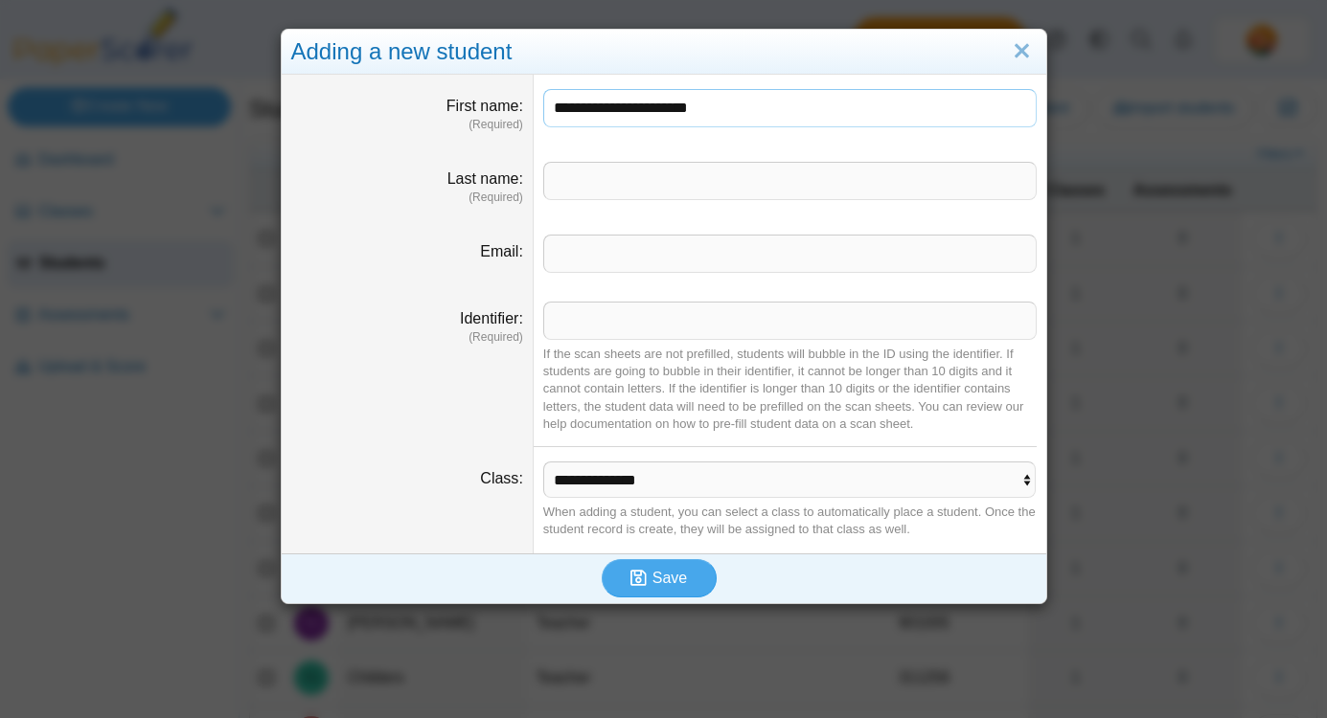
type input "**********"
click at [800, 195] on input "Last name" at bounding box center [789, 181] width 493 height 38
type input "****"
drag, startPoint x: 753, startPoint y: 105, endPoint x: 657, endPoint y: 115, distance: 96.3
click at [657, 115] on input "**********" at bounding box center [789, 108] width 493 height 38
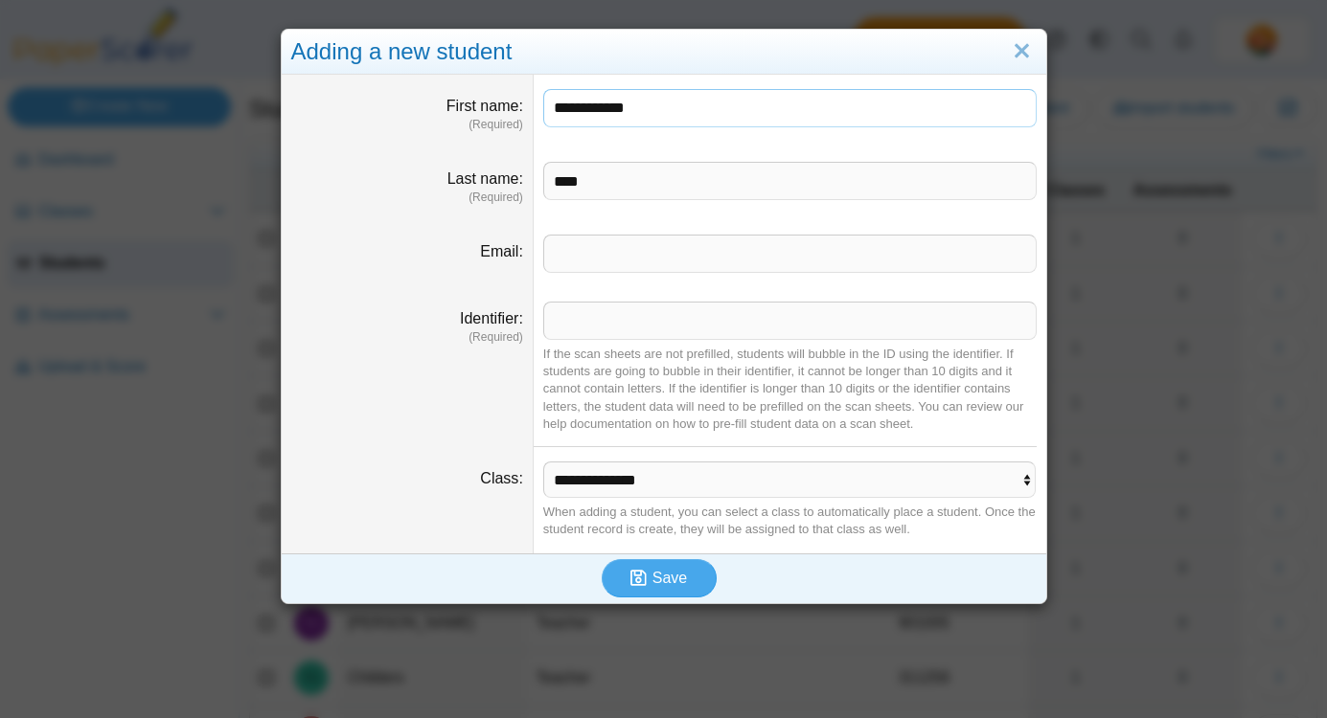
type input "**********"
click at [661, 186] on input "****" at bounding box center [789, 181] width 493 height 38
paste input "**********"
type input "**********"
click at [657, 262] on input "Email" at bounding box center [789, 254] width 493 height 38
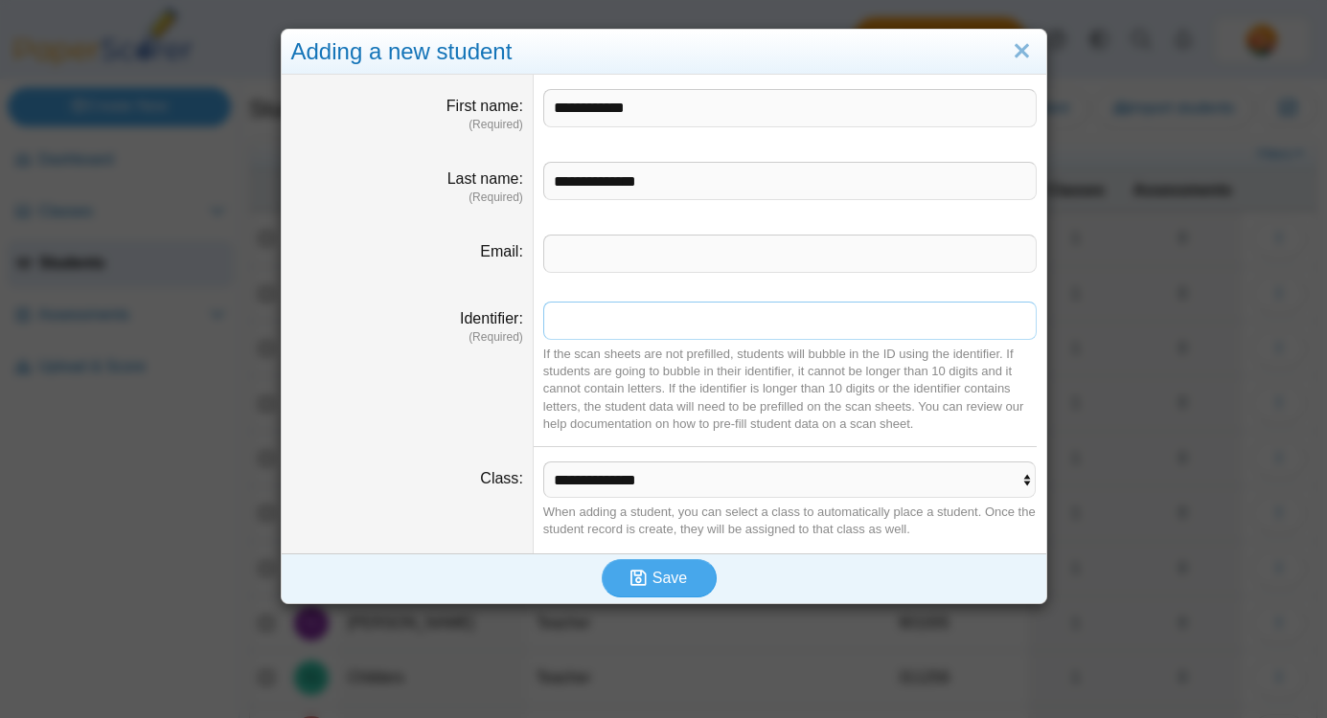
click at [589, 322] on input "Identifier" at bounding box center [789, 321] width 493 height 38
type input "*******"
click at [618, 474] on select "**********" at bounding box center [789, 480] width 493 height 36
select select "**********"
click at [584, 327] on input "*******" at bounding box center [789, 321] width 493 height 38
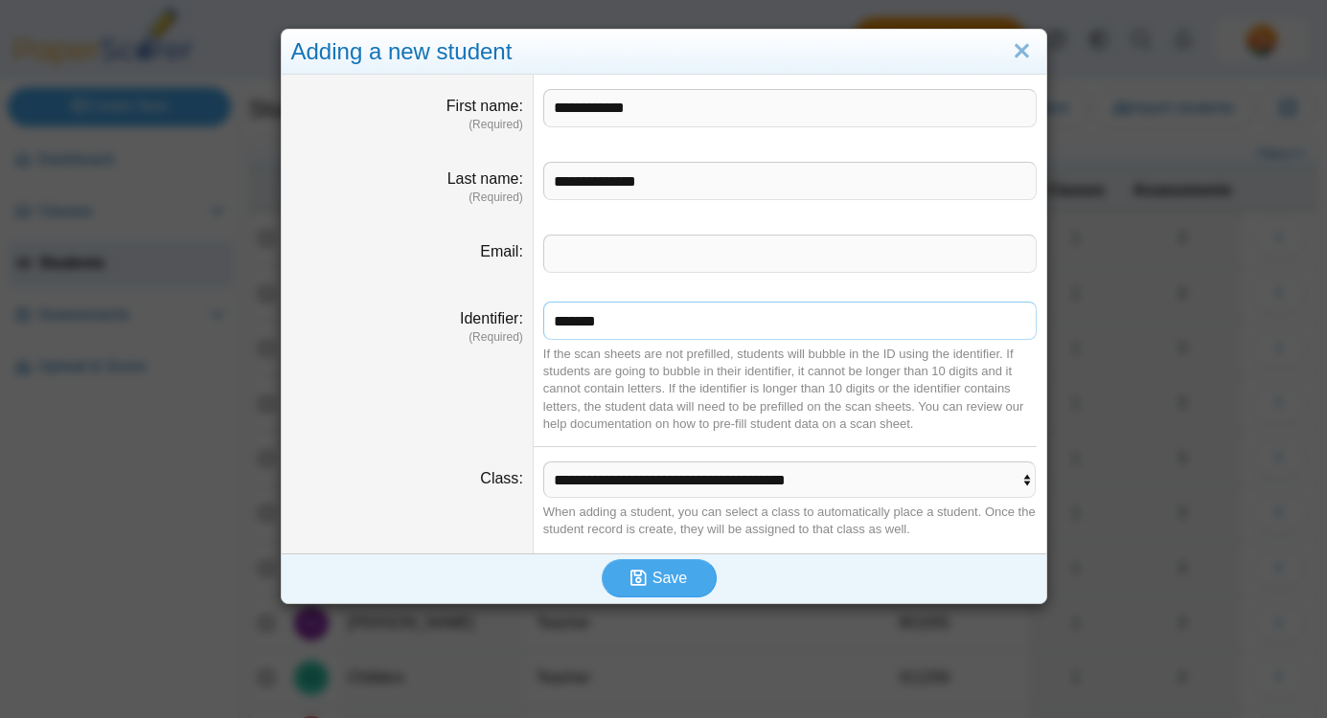
click at [584, 327] on input "*******" at bounding box center [789, 321] width 493 height 38
click at [677, 583] on span "Save" at bounding box center [669, 578] width 34 height 16
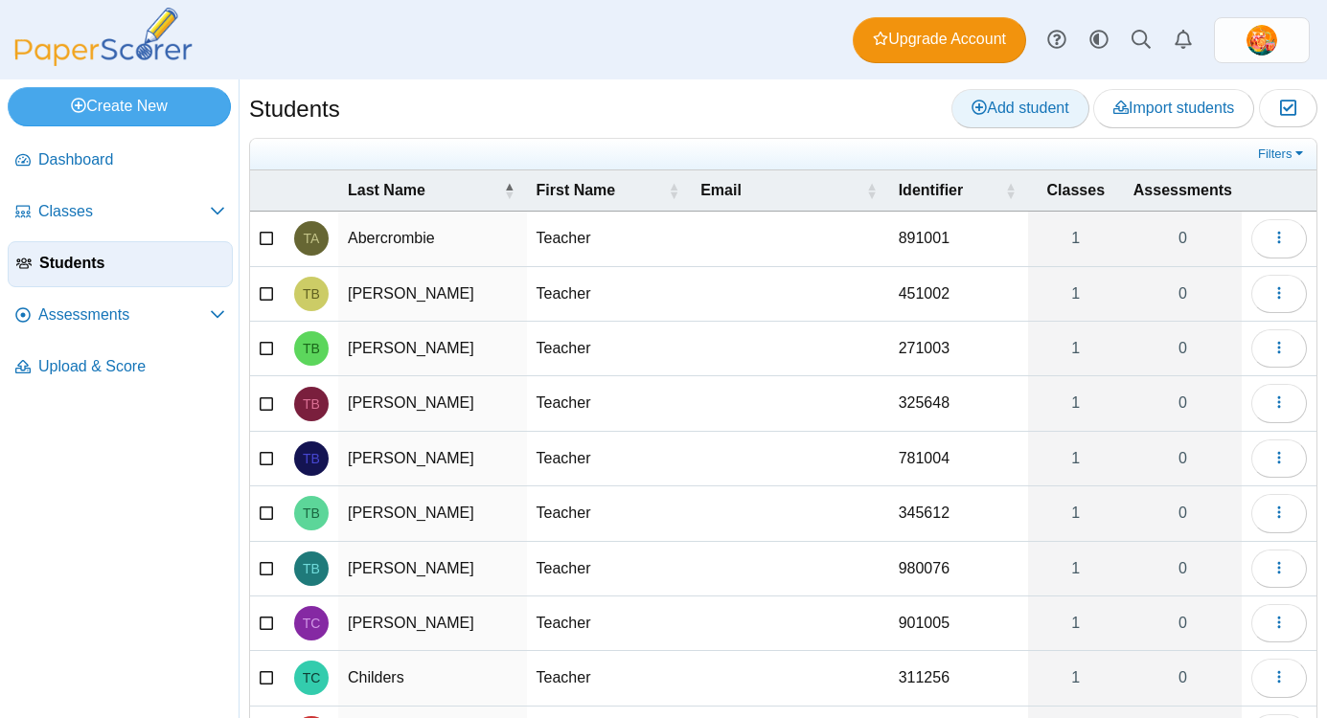
click at [1042, 108] on span "Add student" at bounding box center [1019, 108] width 97 height 16
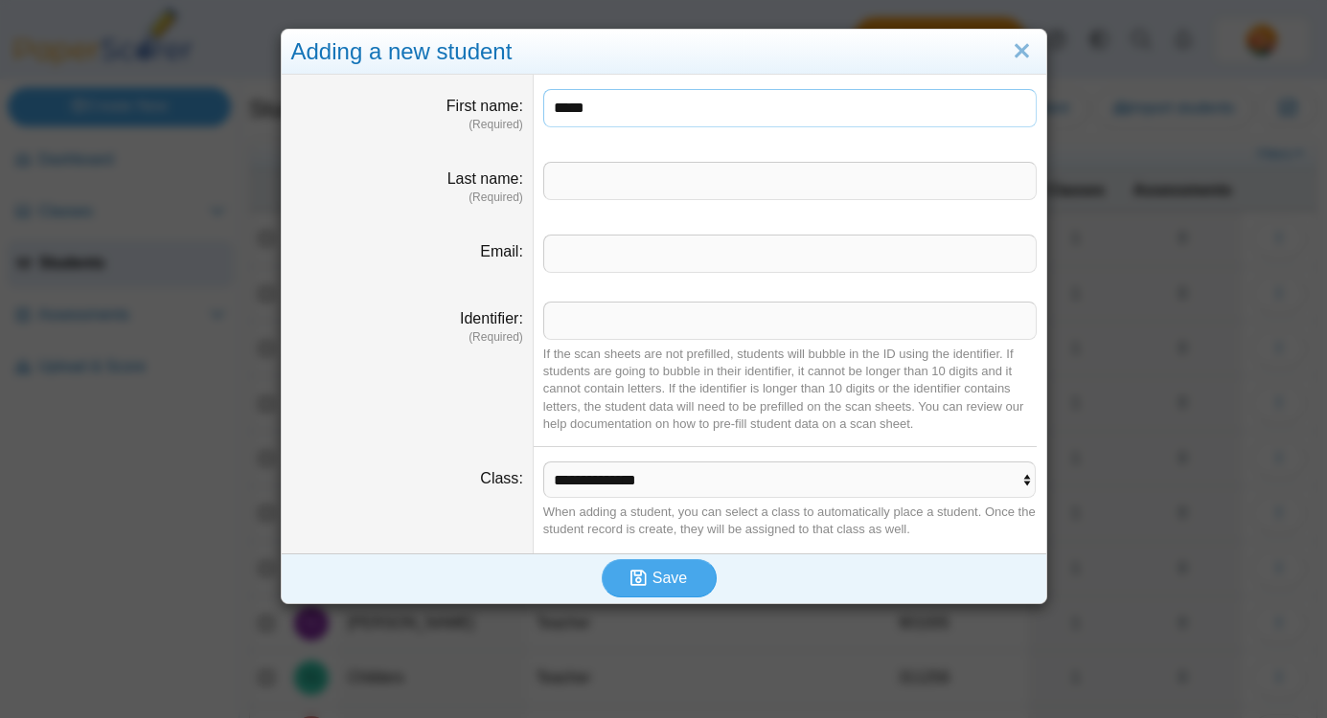
type input "****"
click at [708, 197] on input "Last name" at bounding box center [789, 181] width 493 height 38
type input "**********"
click at [683, 330] on input "Identifier" at bounding box center [789, 321] width 493 height 38
paste input "*******"
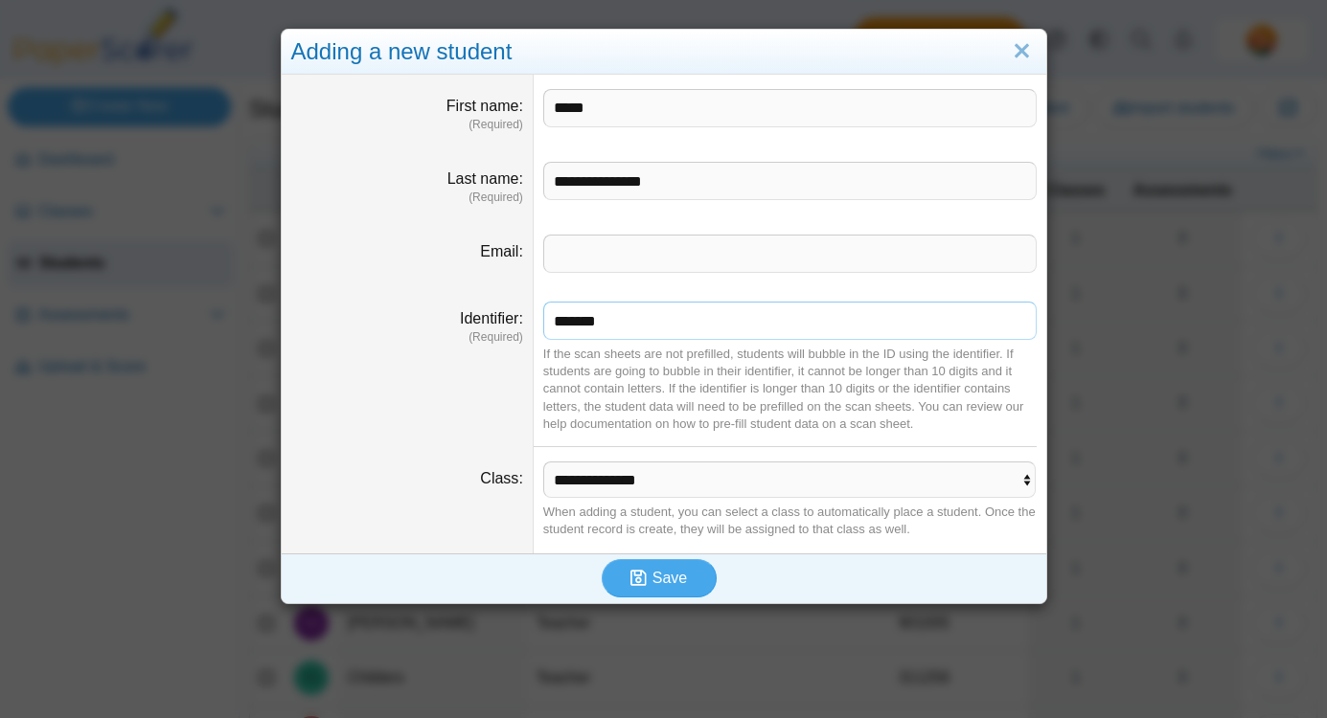
click at [571, 326] on input "*******" at bounding box center [789, 321] width 493 height 38
type input "*******"
click at [651, 499] on dd "**********" at bounding box center [790, 500] width 513 height 106
click at [651, 487] on select "**********" at bounding box center [789, 480] width 493 height 36
select select "**********"
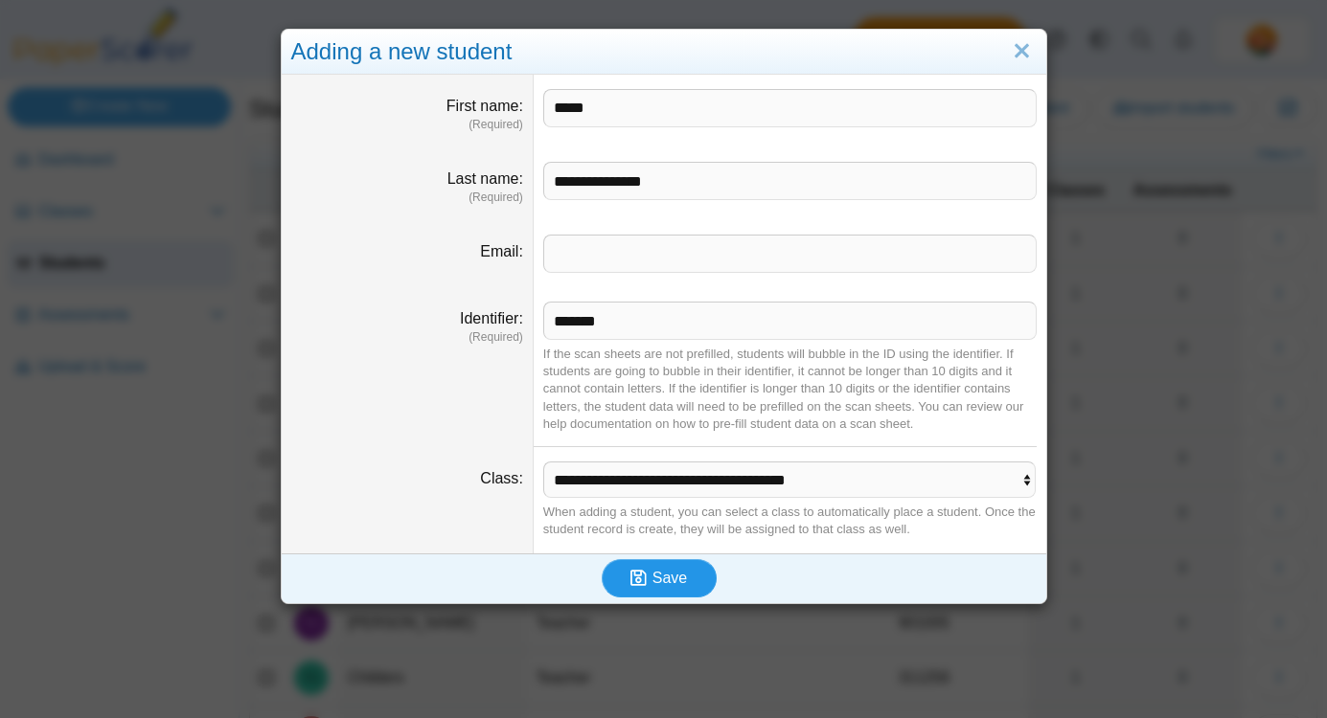
click at [648, 585] on icon "submit" at bounding box center [641, 578] width 22 height 21
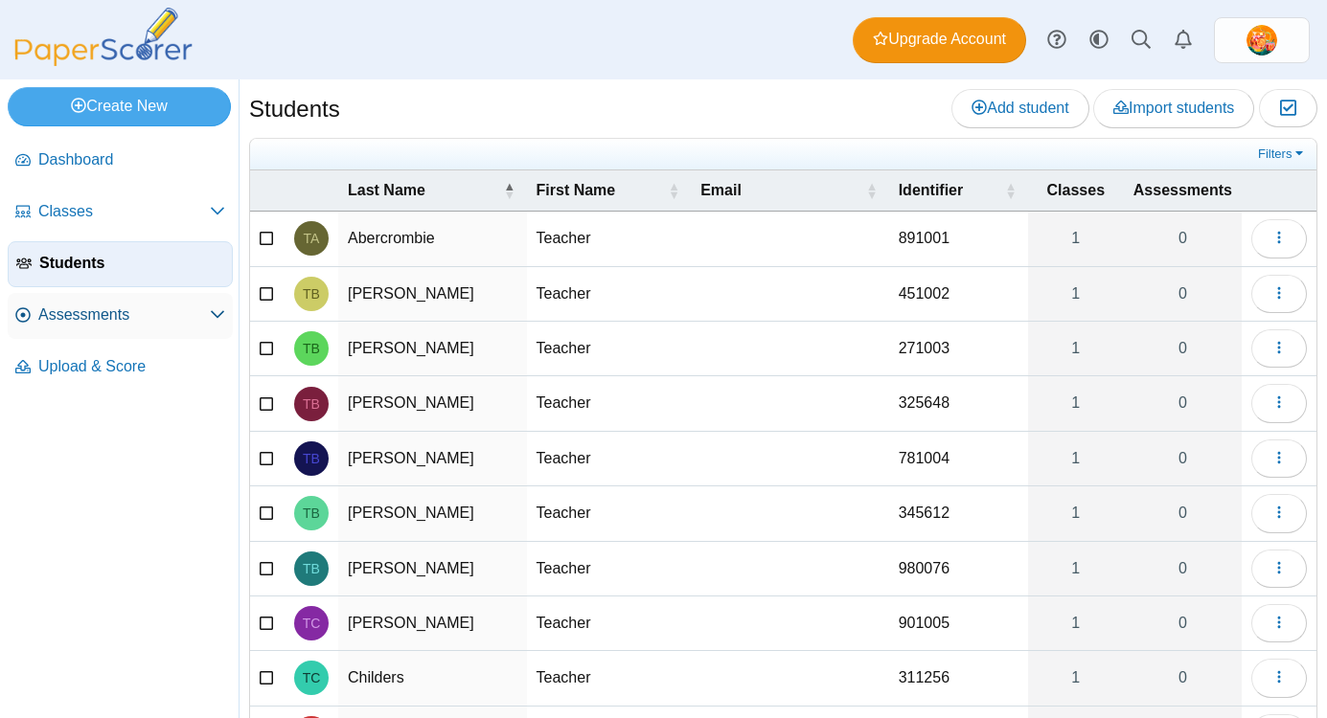
click at [89, 316] on span "Assessments" at bounding box center [123, 315] width 171 height 21
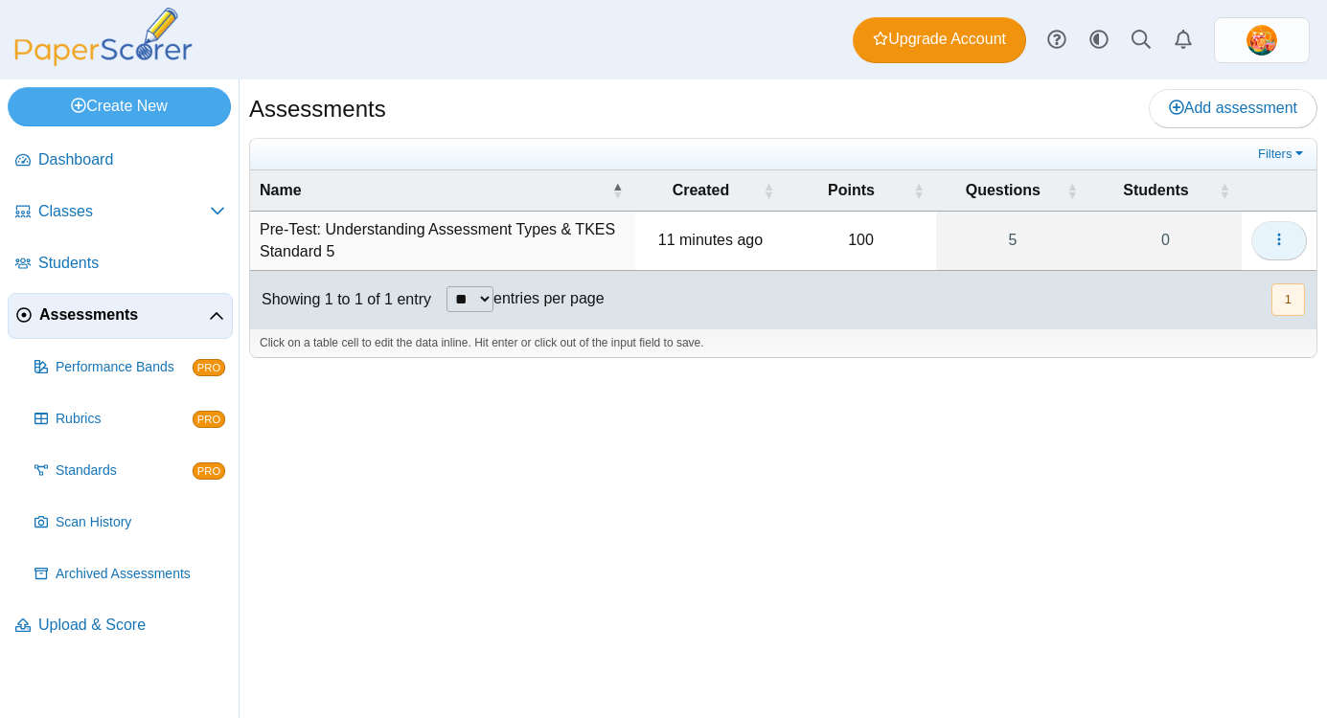
click at [1281, 245] on icon "button" at bounding box center [1278, 239] width 15 height 15
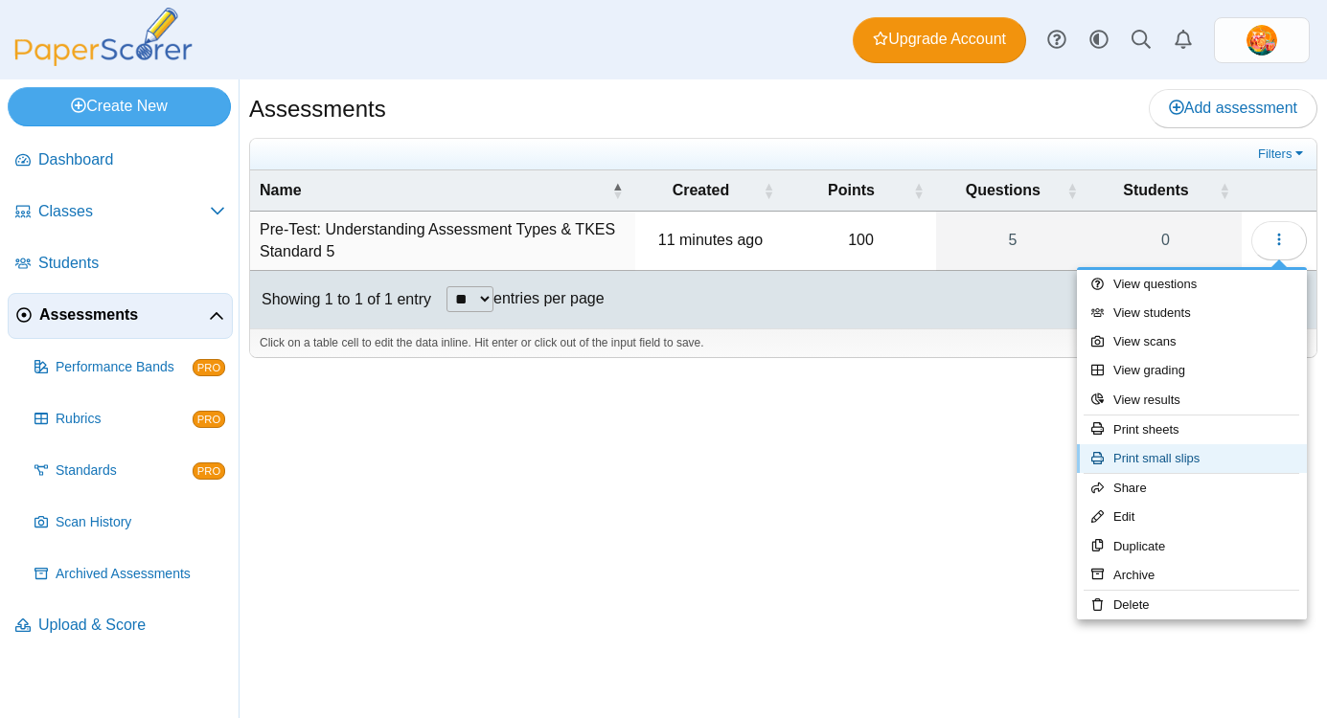
click at [1167, 453] on link "Print small slips" at bounding box center [1192, 458] width 230 height 29
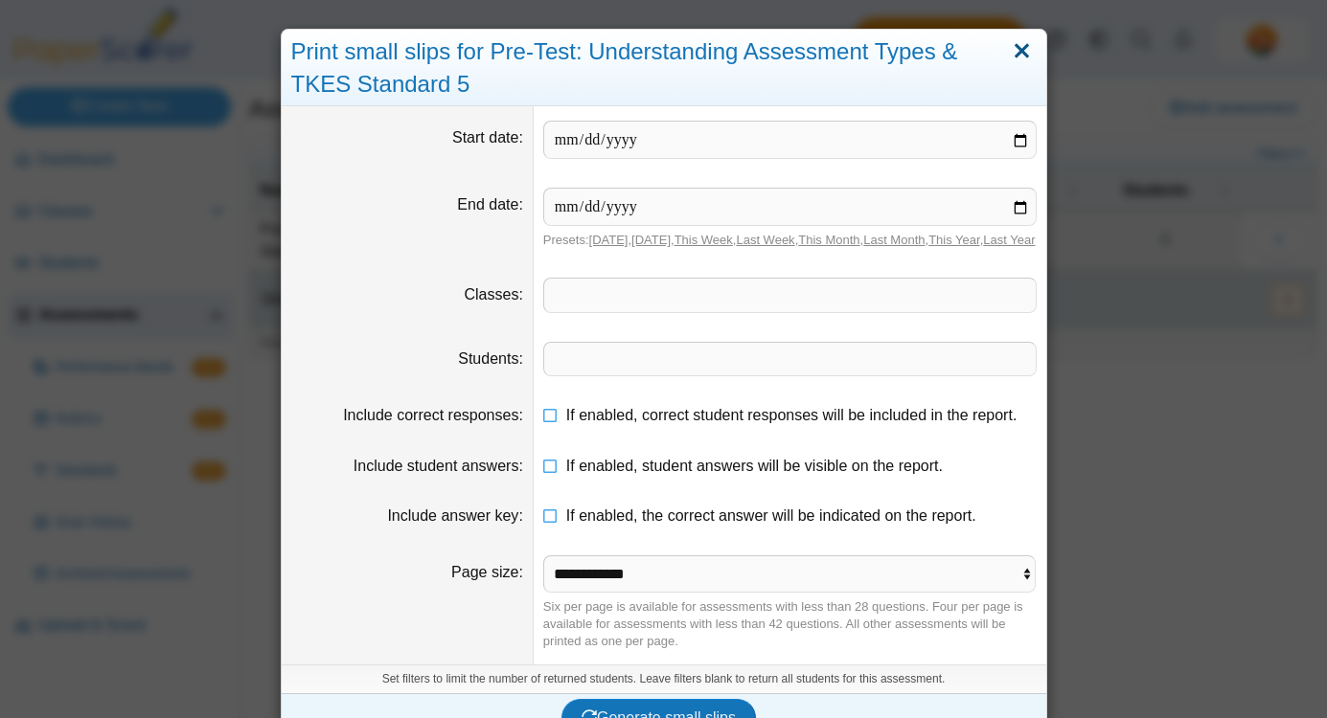
click at [1024, 48] on link "Close" at bounding box center [1022, 51] width 30 height 33
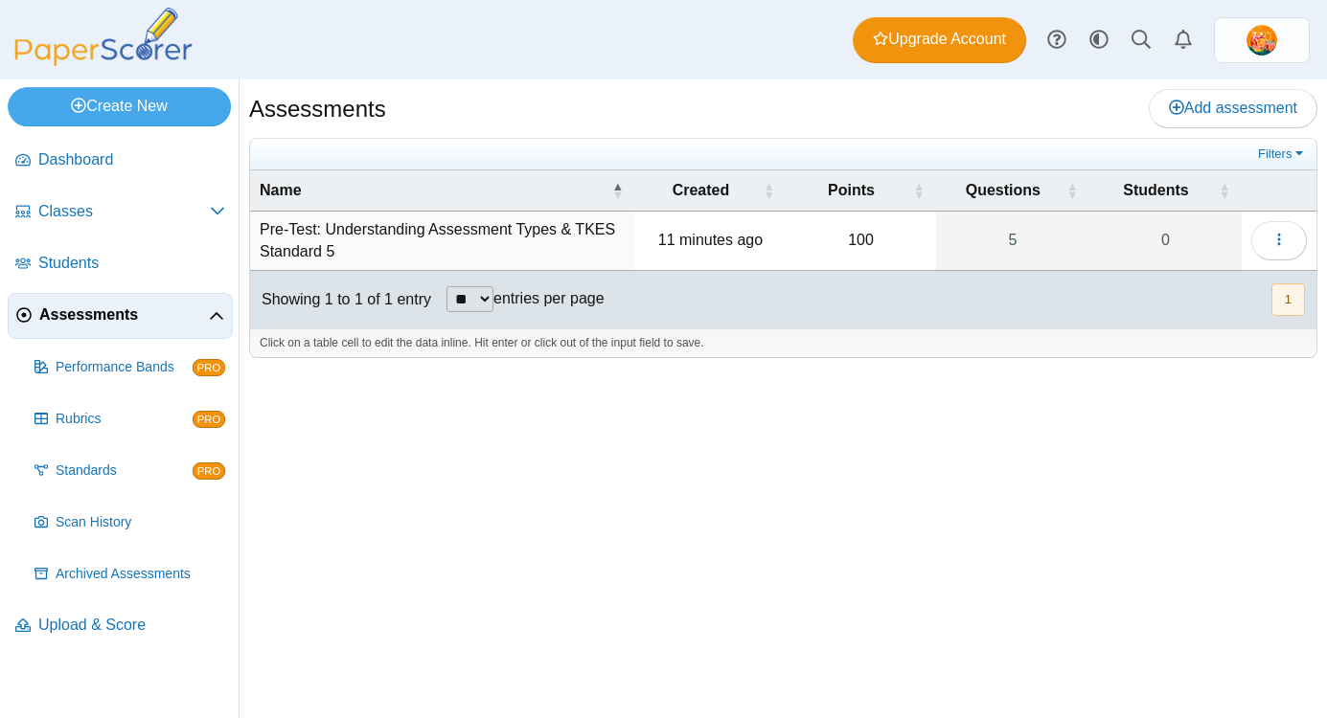
click at [1278, 299] on button "1" at bounding box center [1288, 300] width 34 height 32
click at [1290, 301] on button "1" at bounding box center [1288, 300] width 34 height 32
click at [1281, 250] on button "button" at bounding box center [1279, 240] width 56 height 38
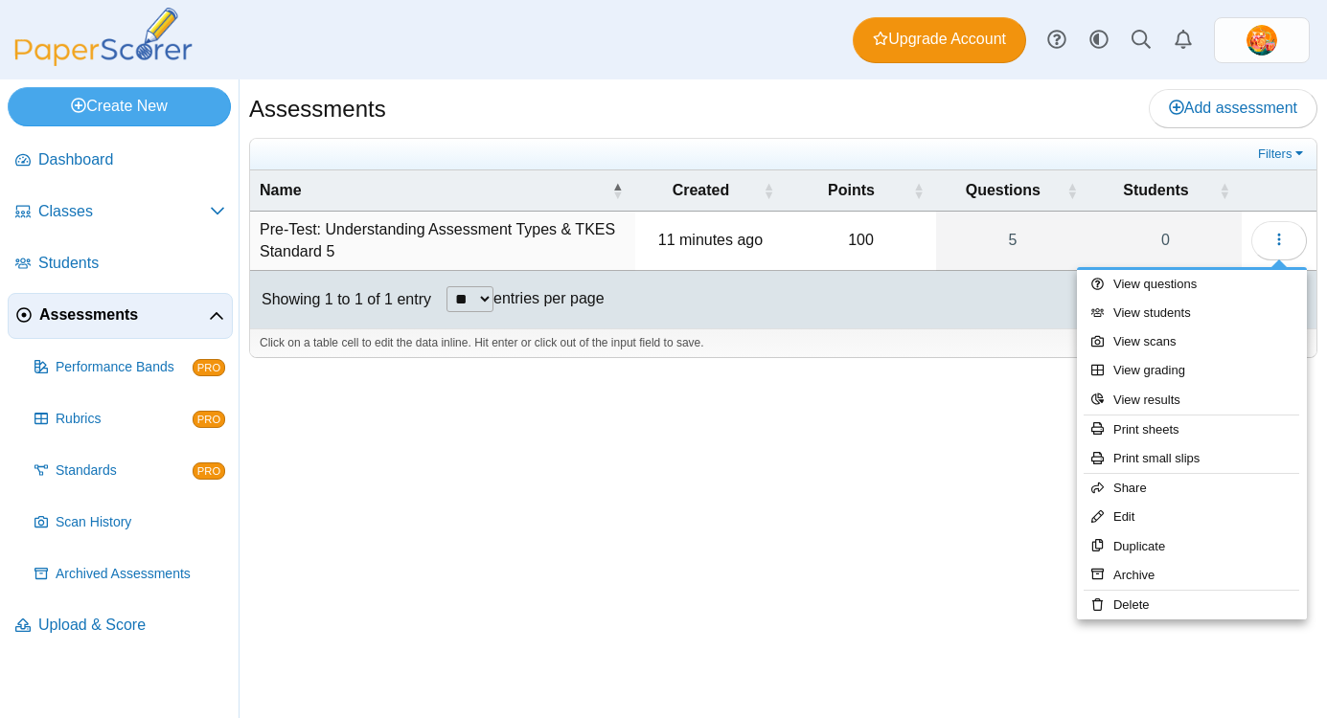
click at [918, 461] on div "Assessments Add assessment 100" at bounding box center [782, 399] width 1087 height 639
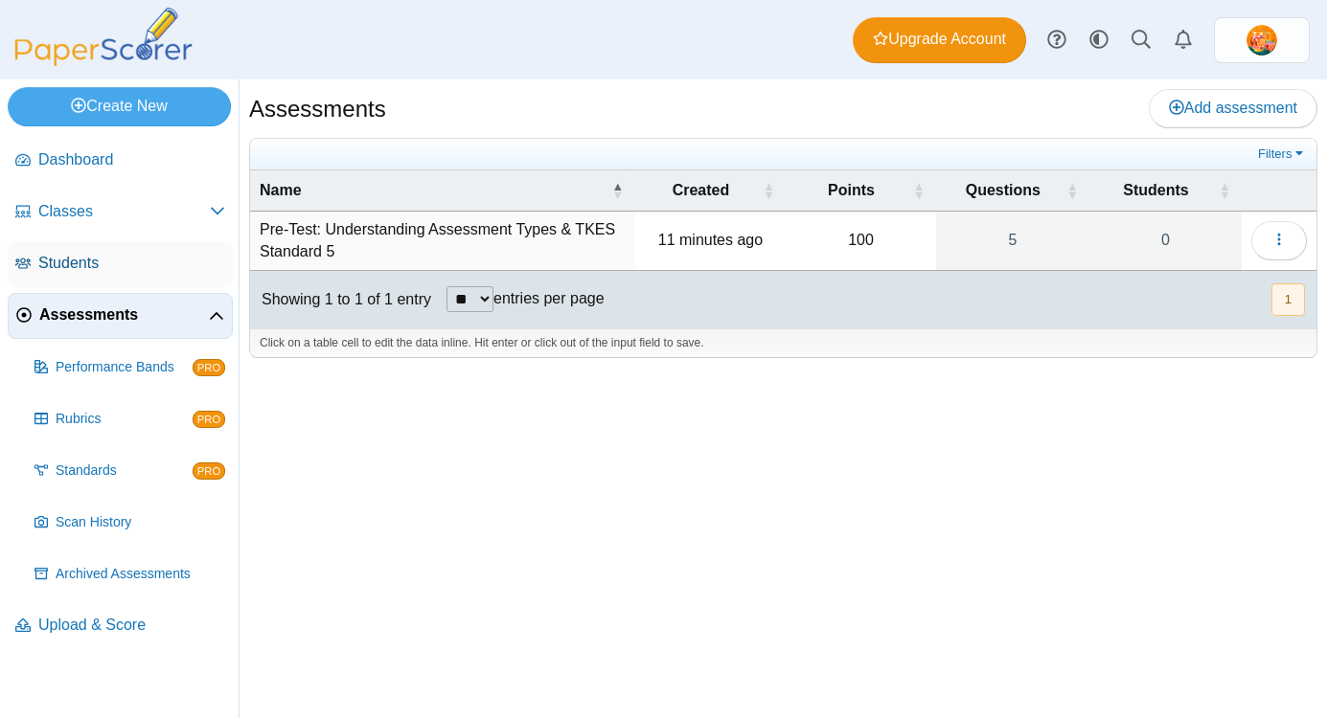
click at [69, 264] on span "Students" at bounding box center [131, 263] width 187 height 21
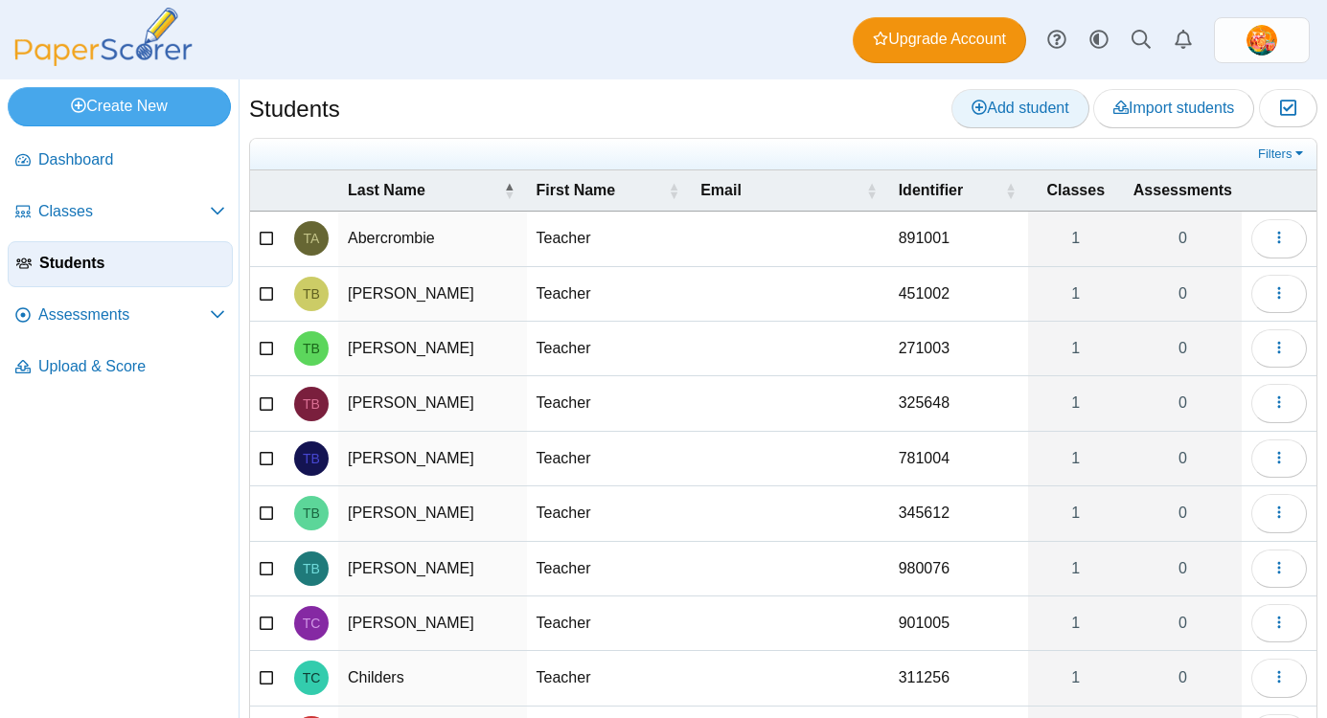
click at [1032, 110] on span "Add student" at bounding box center [1019, 108] width 97 height 16
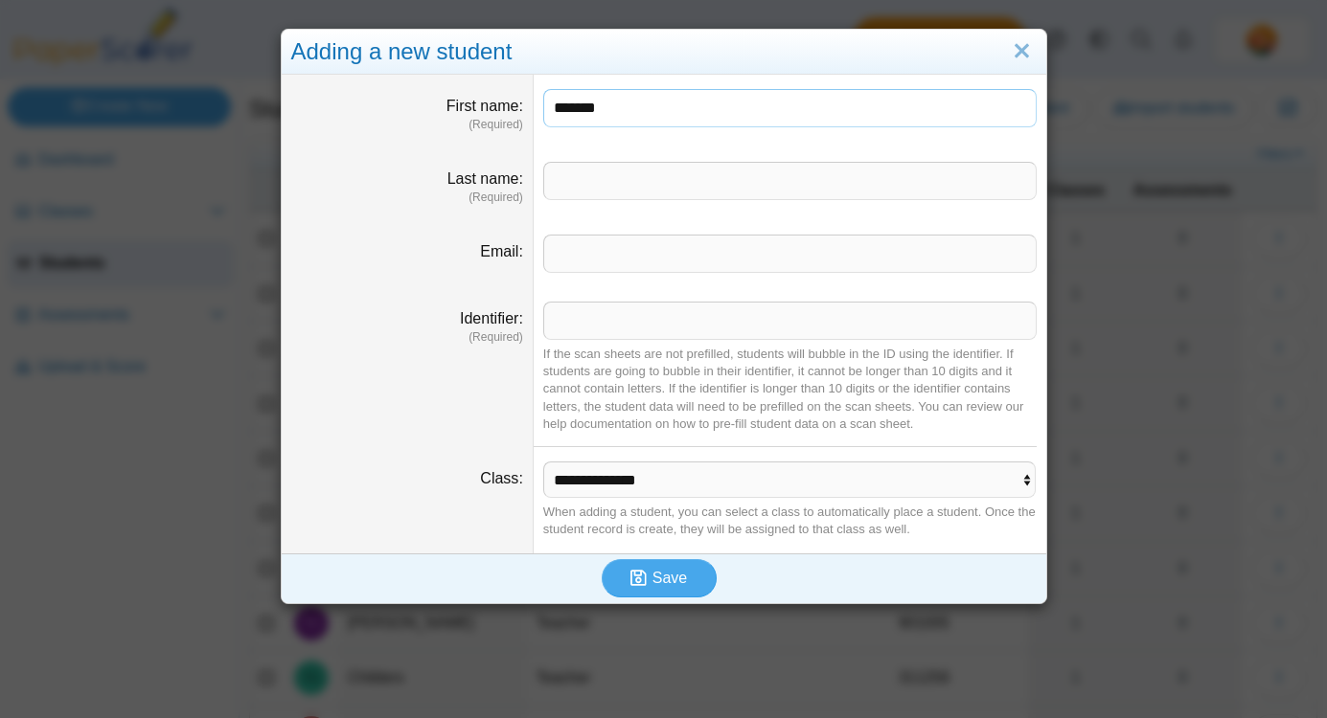
type input "*******"
type input "**********"
click at [683, 324] on input "Identifier" at bounding box center [789, 321] width 493 height 38
type input "*******"
click at [692, 478] on select "**********" at bounding box center [789, 480] width 493 height 36
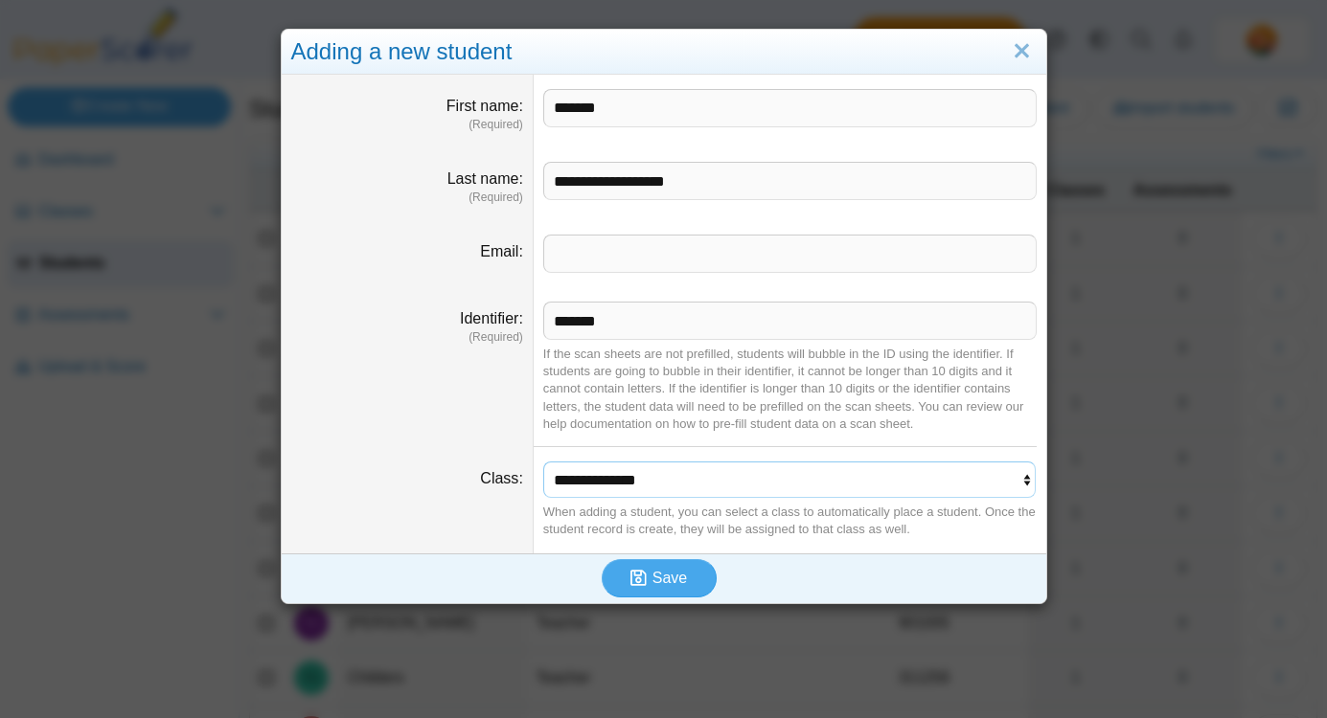
select select "**********"
click at [660, 582] on span "Save" at bounding box center [669, 578] width 34 height 16
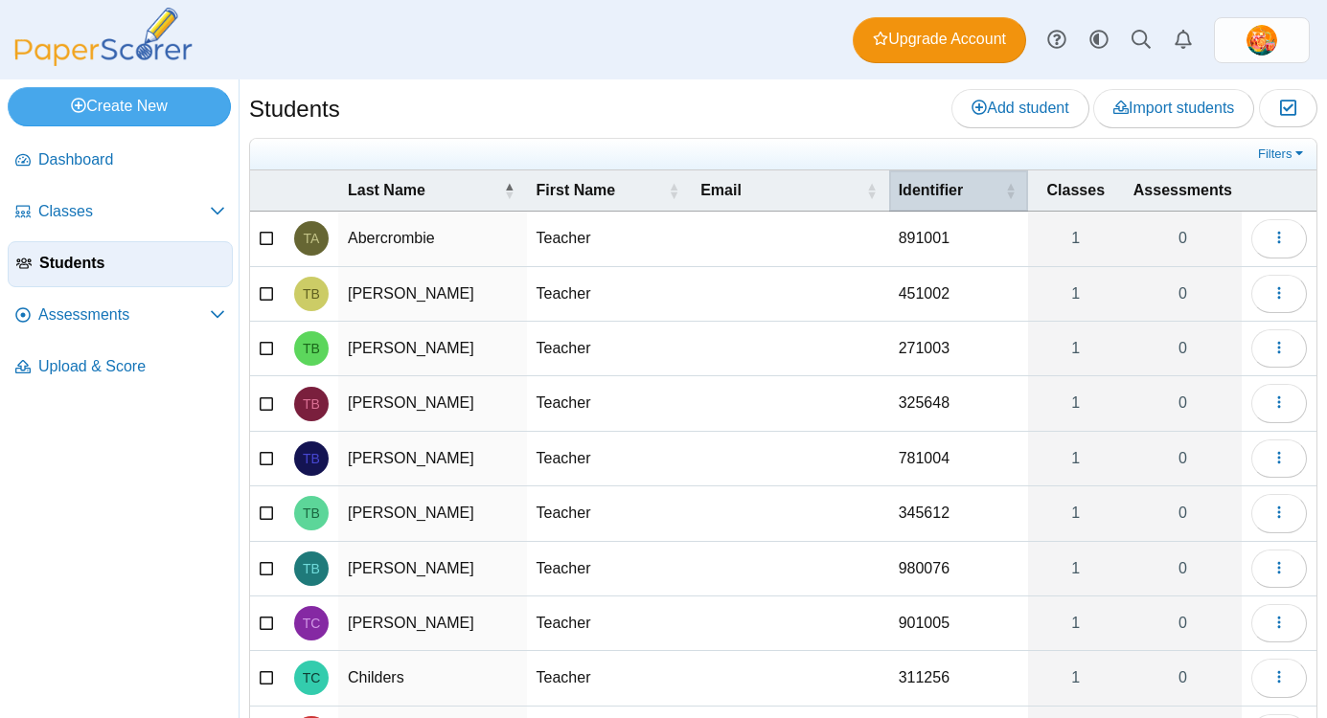
click at [923, 195] on span "Identifier" at bounding box center [931, 190] width 65 height 16
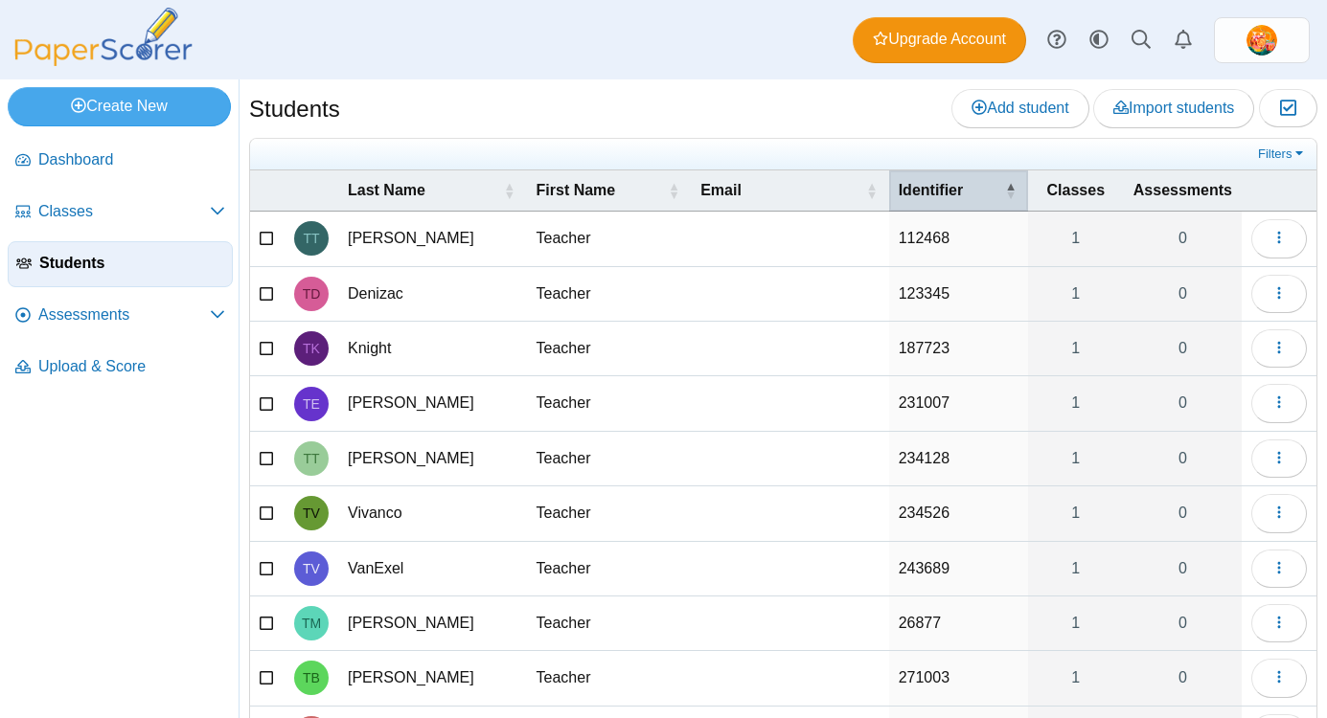
click at [923, 195] on span "Identifier" at bounding box center [931, 190] width 65 height 16
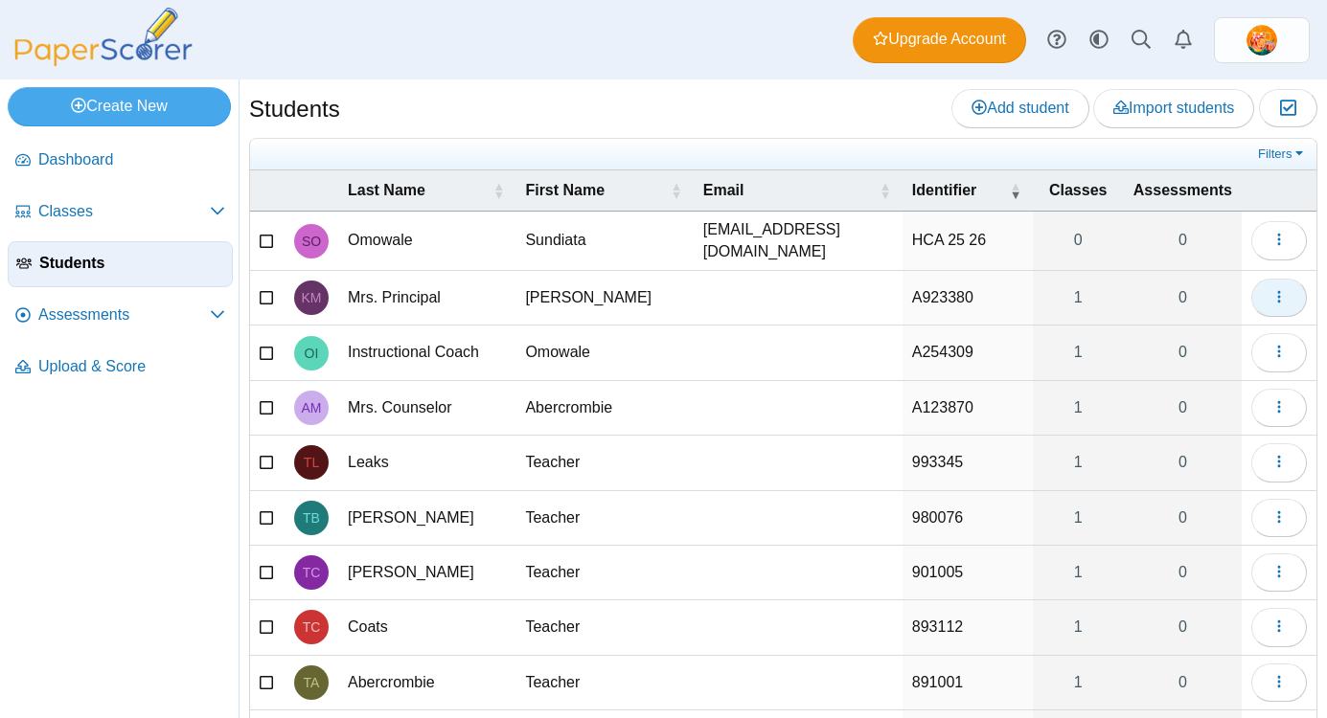
click at [1287, 296] on button "button" at bounding box center [1279, 298] width 56 height 38
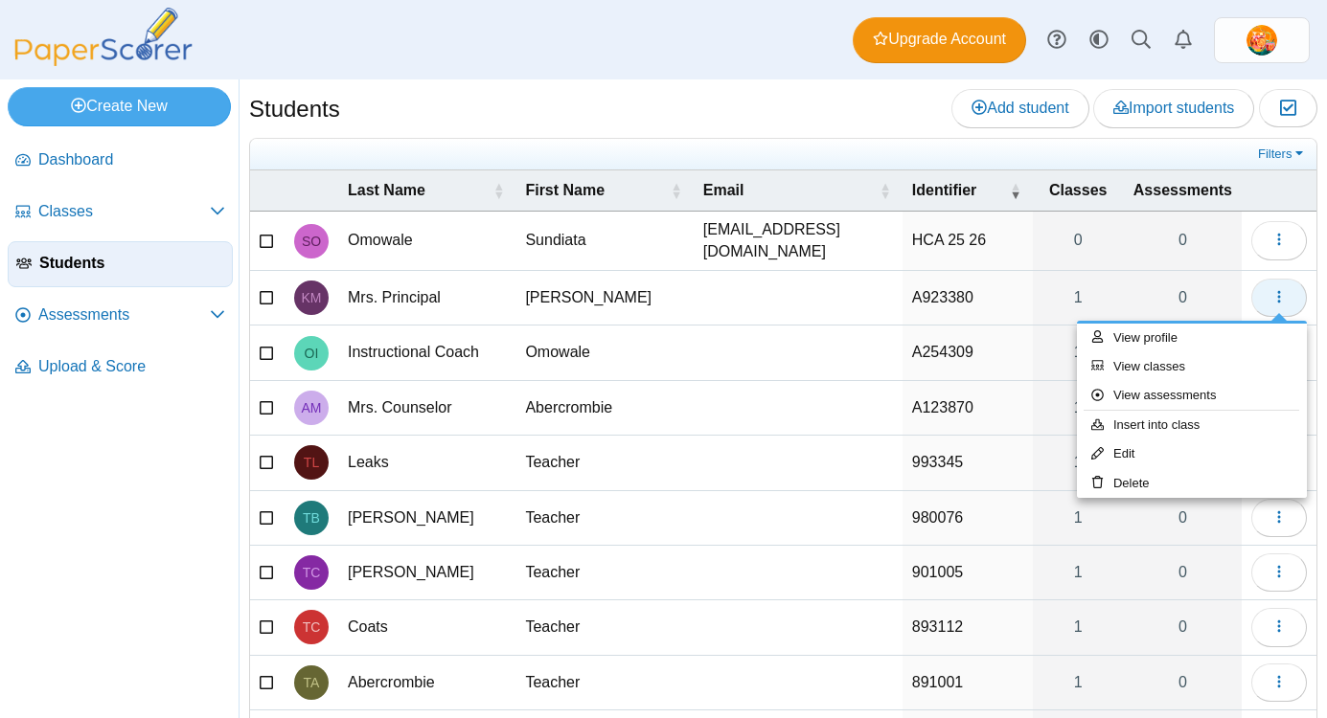
click at [1287, 296] on button "button" at bounding box center [1279, 298] width 56 height 38
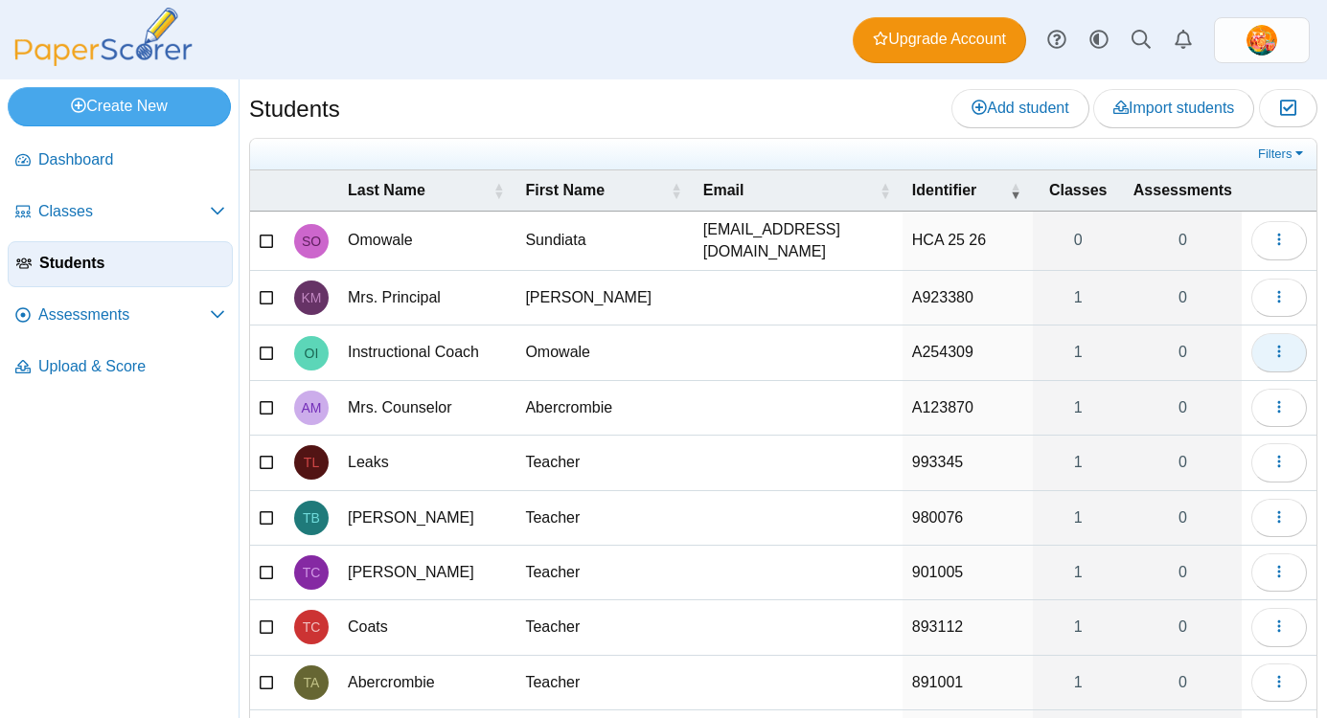
click at [1281, 348] on icon "button" at bounding box center [1278, 351] width 15 height 15
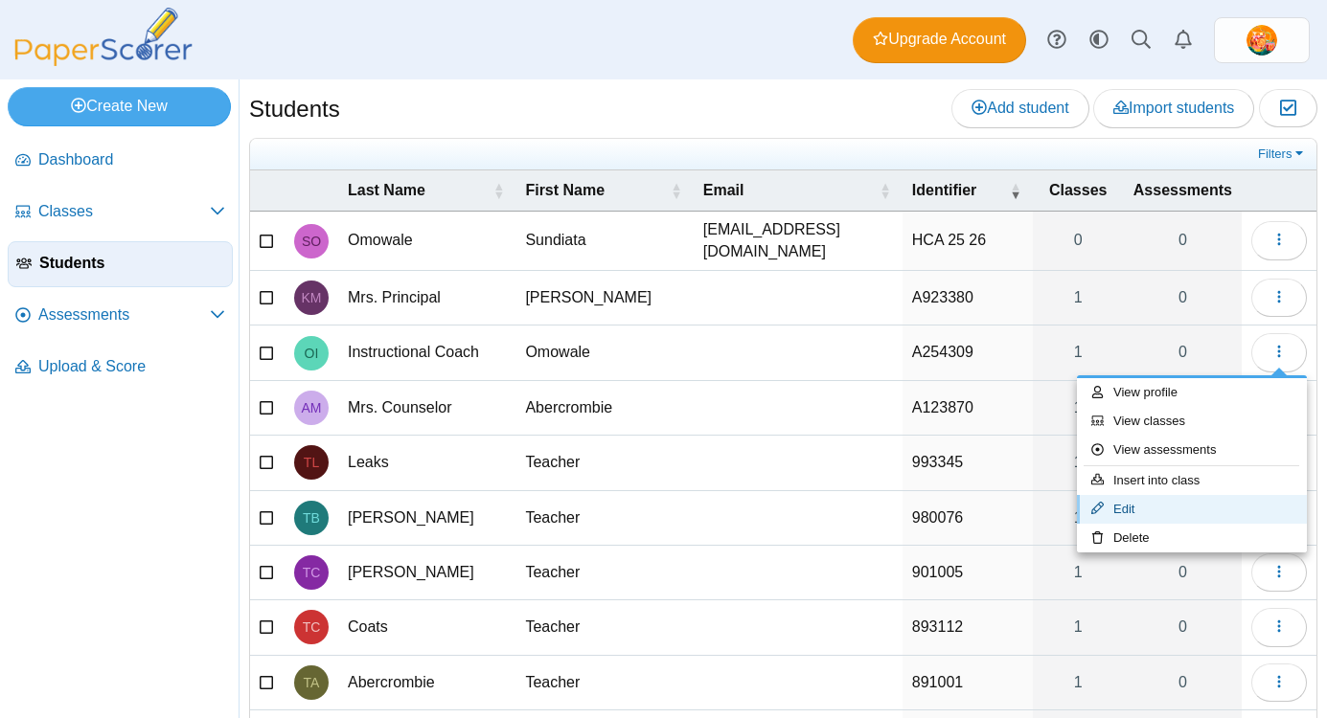
click at [1218, 510] on link "Edit" at bounding box center [1192, 509] width 230 height 29
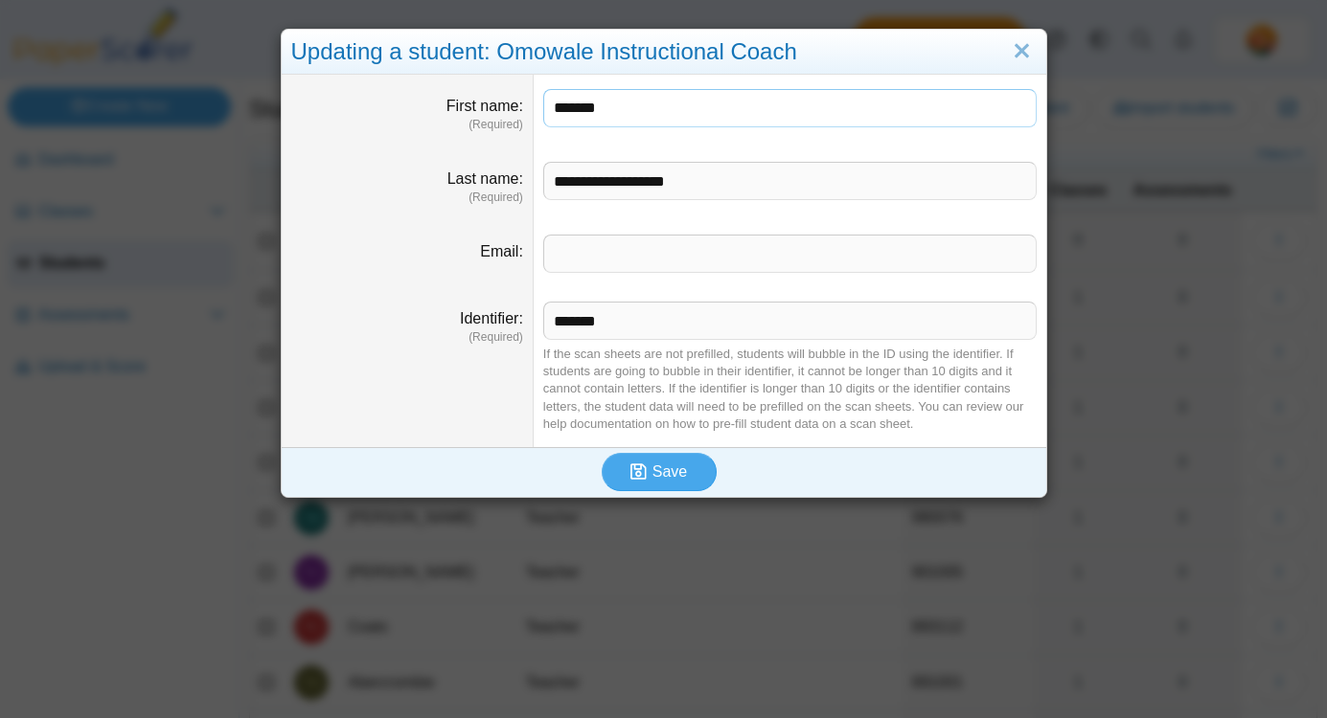
click at [724, 111] on input "*******" at bounding box center [789, 108] width 493 height 38
type input "*******"
click at [731, 189] on input "**********" at bounding box center [789, 181] width 493 height 38
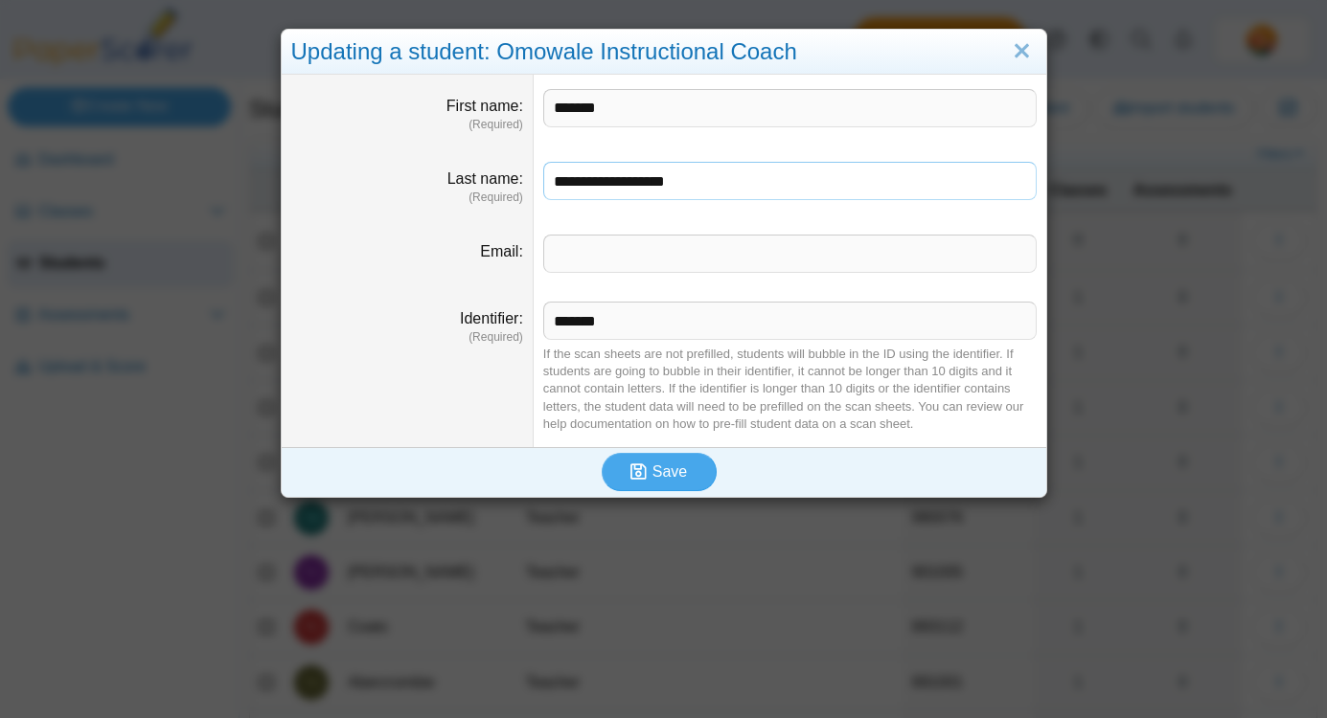
click at [731, 189] on input "**********" at bounding box center [789, 181] width 493 height 38
type input "*"
click at [590, 181] on input "**********" at bounding box center [789, 181] width 493 height 38
type input "**********"
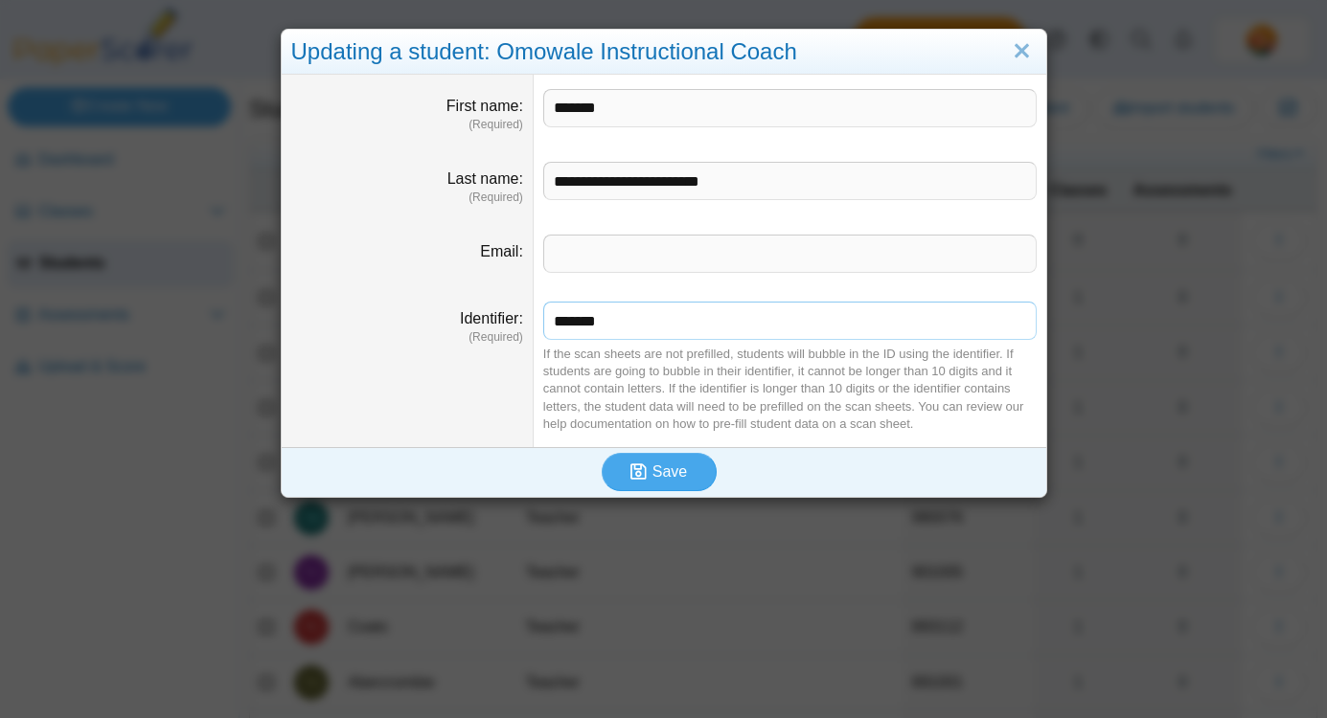
click at [594, 323] on input "*******" at bounding box center [789, 321] width 493 height 38
click at [570, 326] on input "*******" at bounding box center [789, 321] width 493 height 38
type input "*******"
click at [685, 465] on span "Save" at bounding box center [669, 472] width 34 height 16
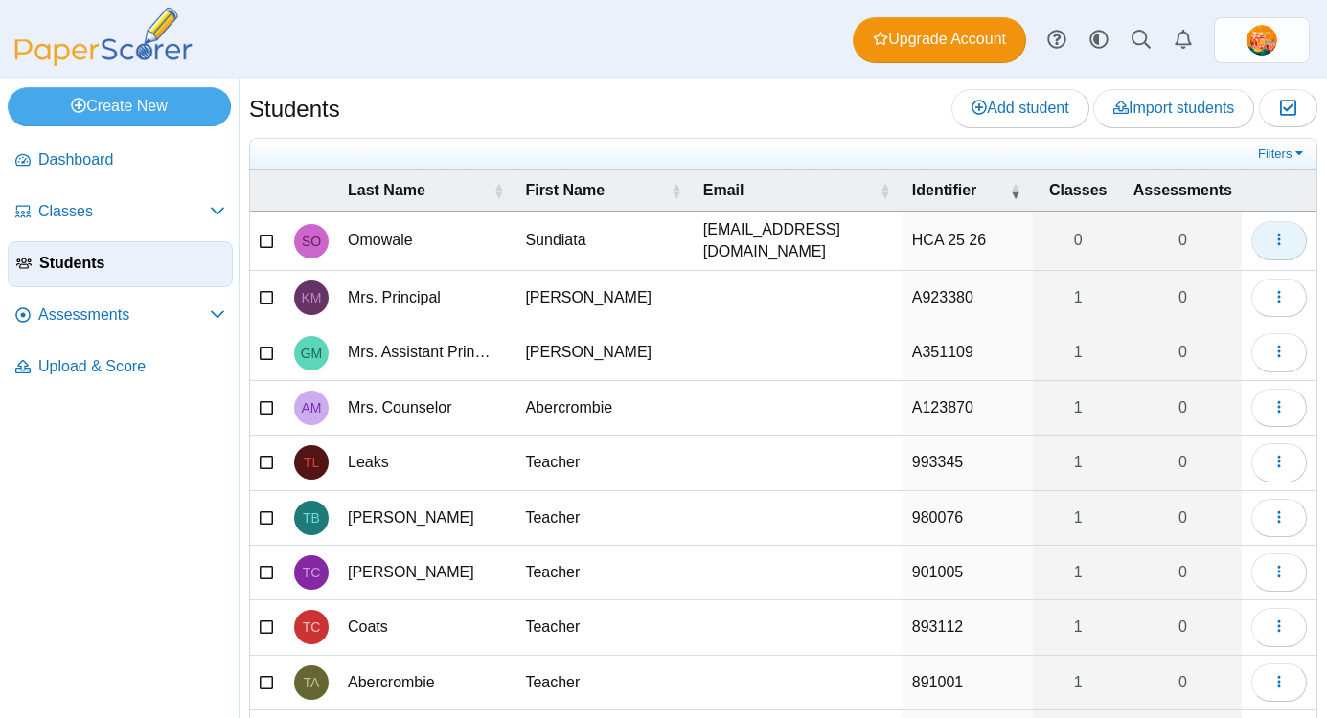
click at [1281, 243] on icon "button" at bounding box center [1278, 239] width 15 height 15
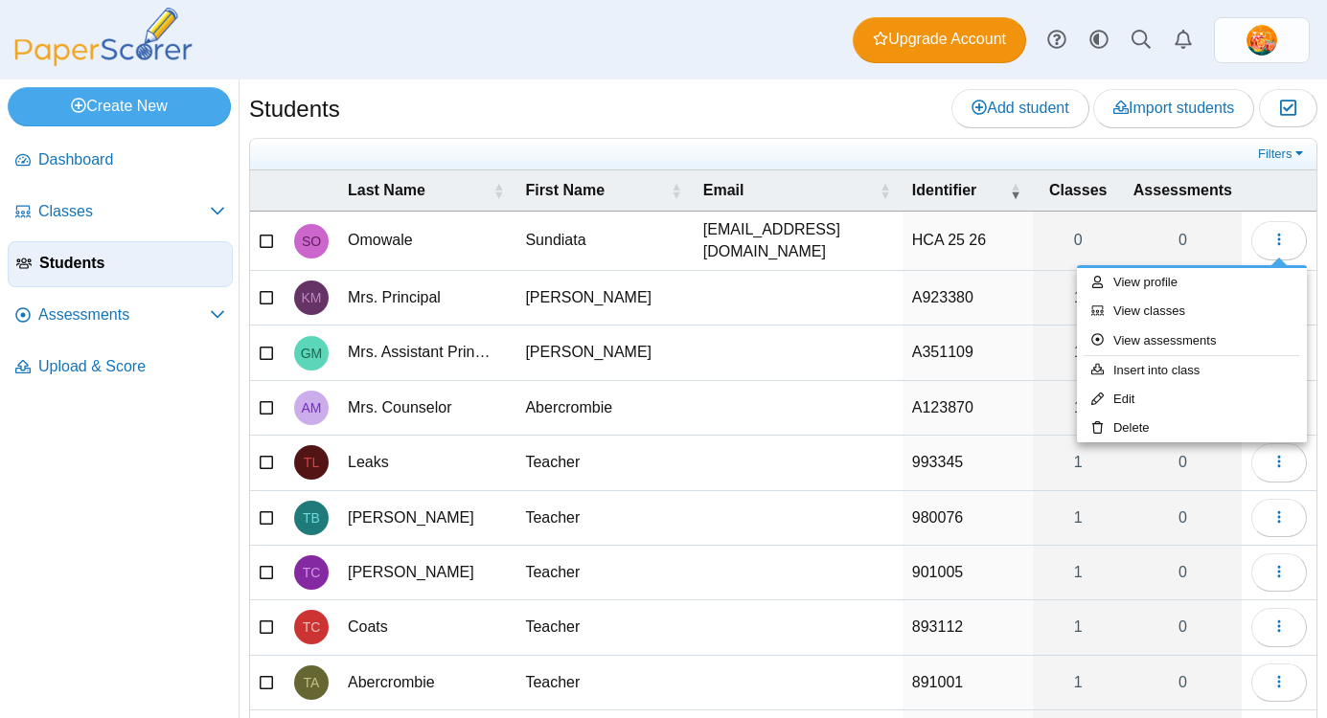
click at [1275, 187] on th at bounding box center [1279, 191] width 75 height 41
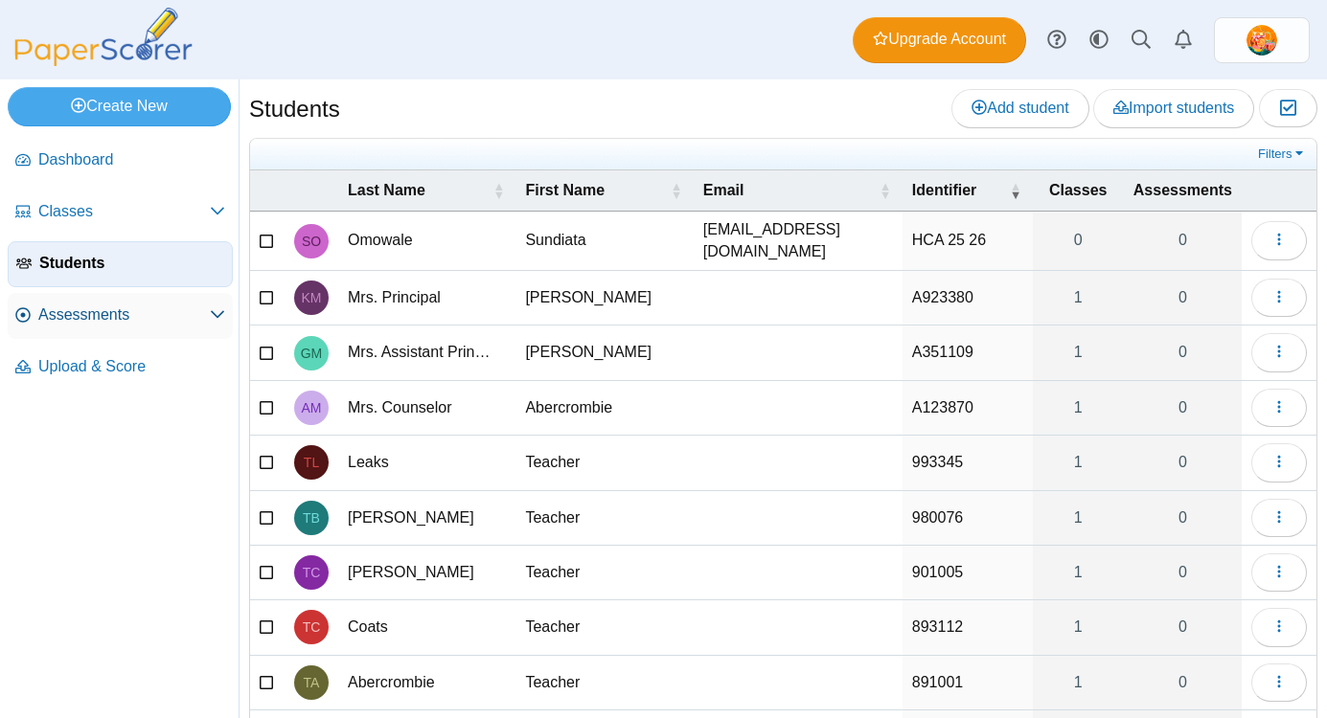
click at [210, 310] on icon at bounding box center [217, 314] width 15 height 15
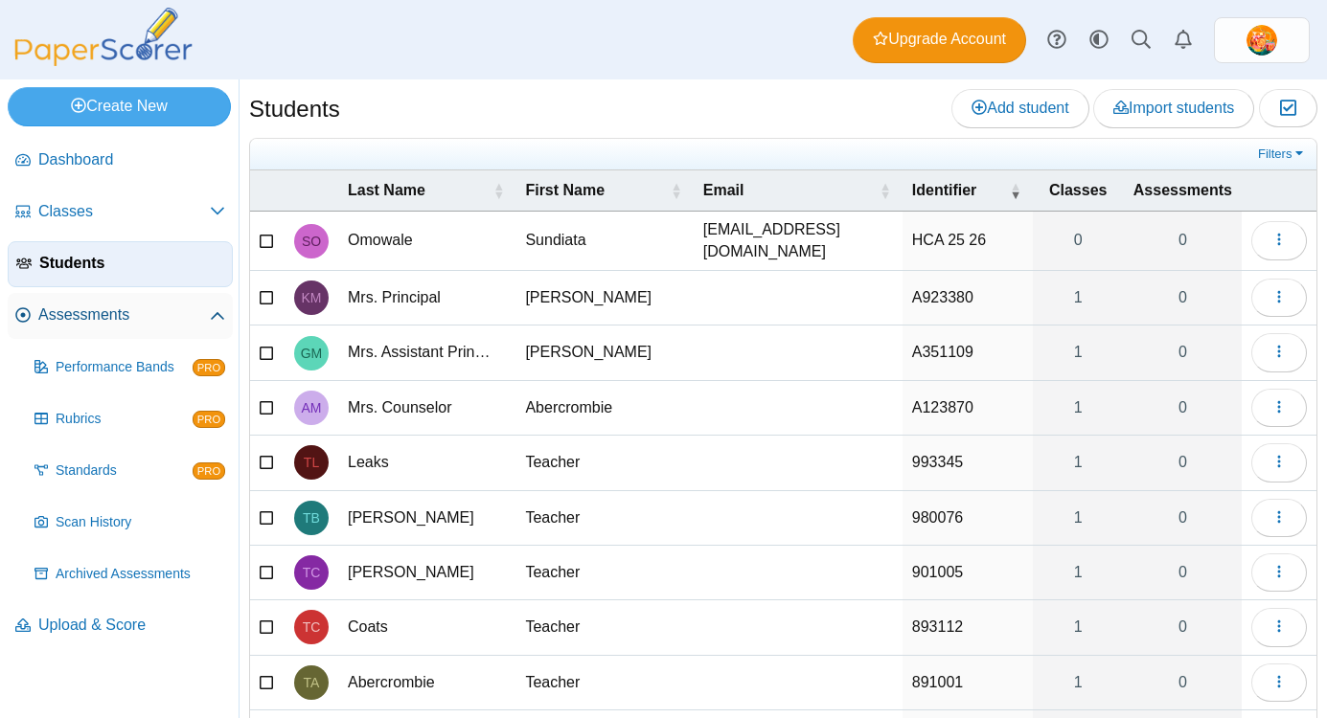
click at [102, 323] on span "Assessments" at bounding box center [123, 315] width 171 height 21
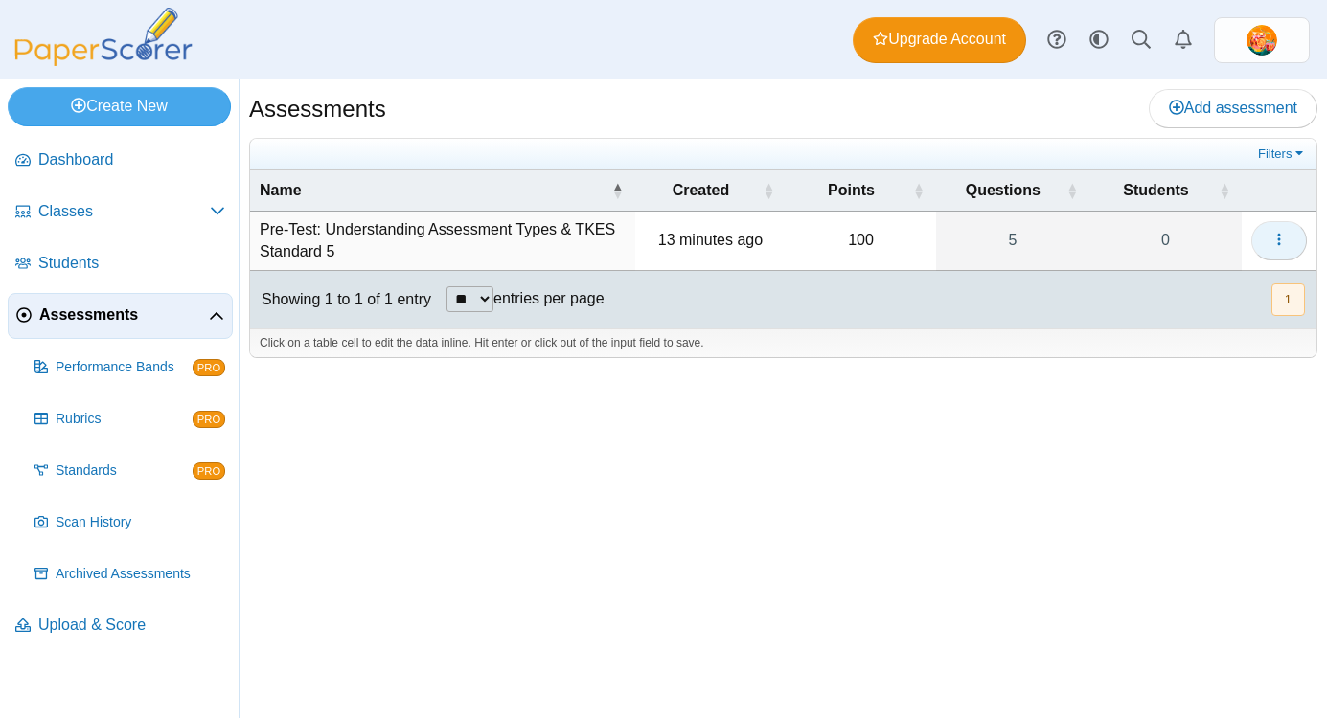
click at [1281, 237] on icon "button" at bounding box center [1278, 239] width 15 height 15
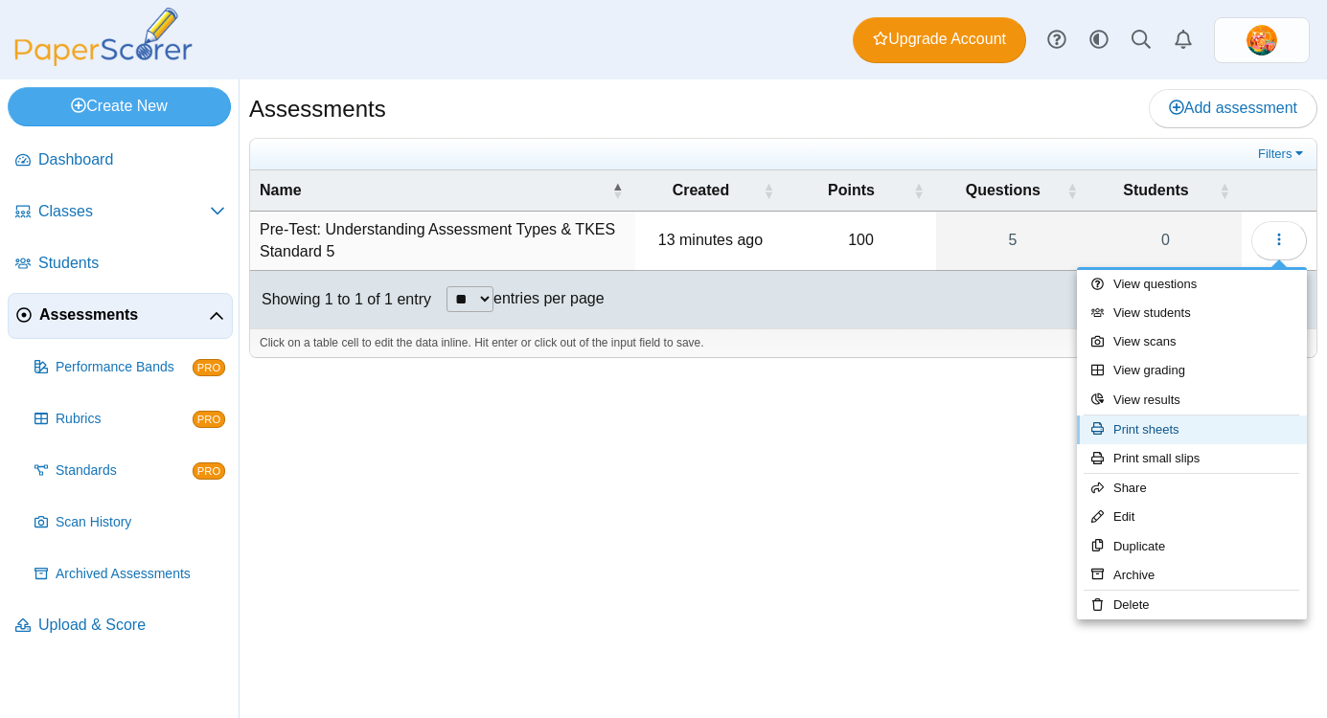
click at [1202, 422] on link "Print sheets" at bounding box center [1192, 430] width 230 height 29
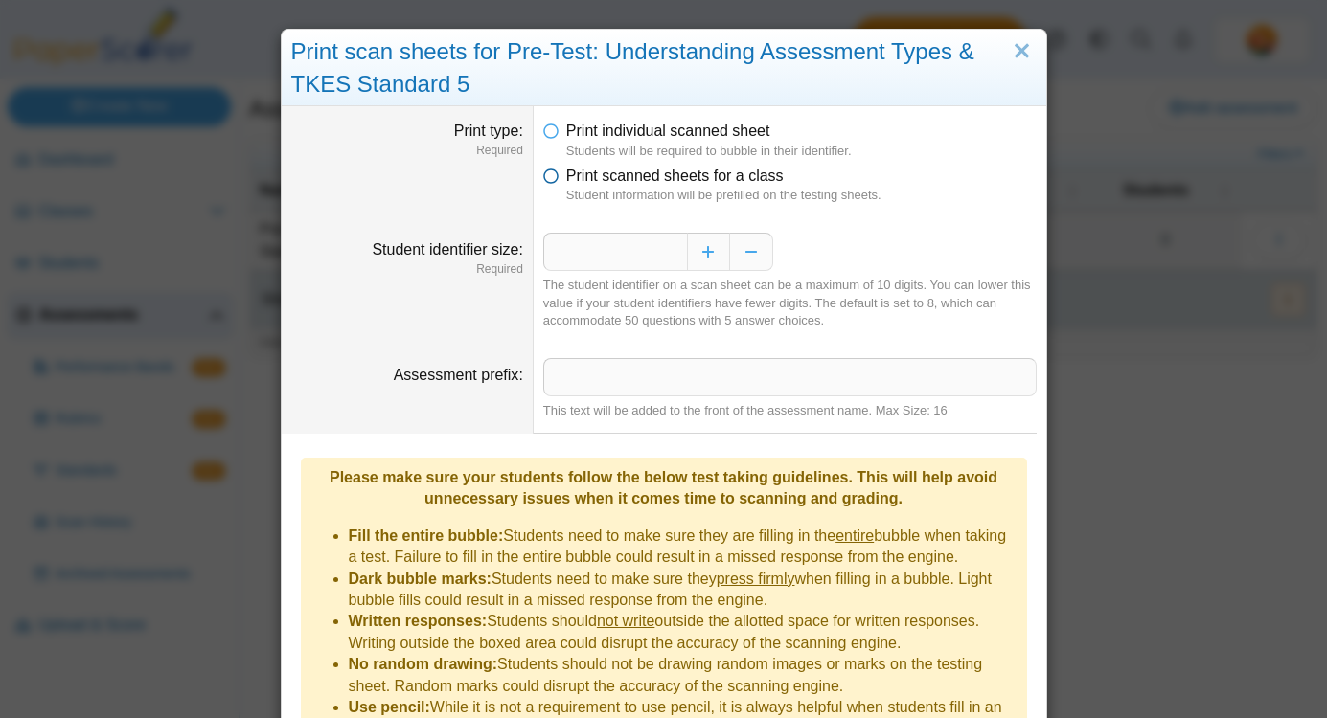
click at [547, 179] on icon at bounding box center [550, 172] width 15 height 13
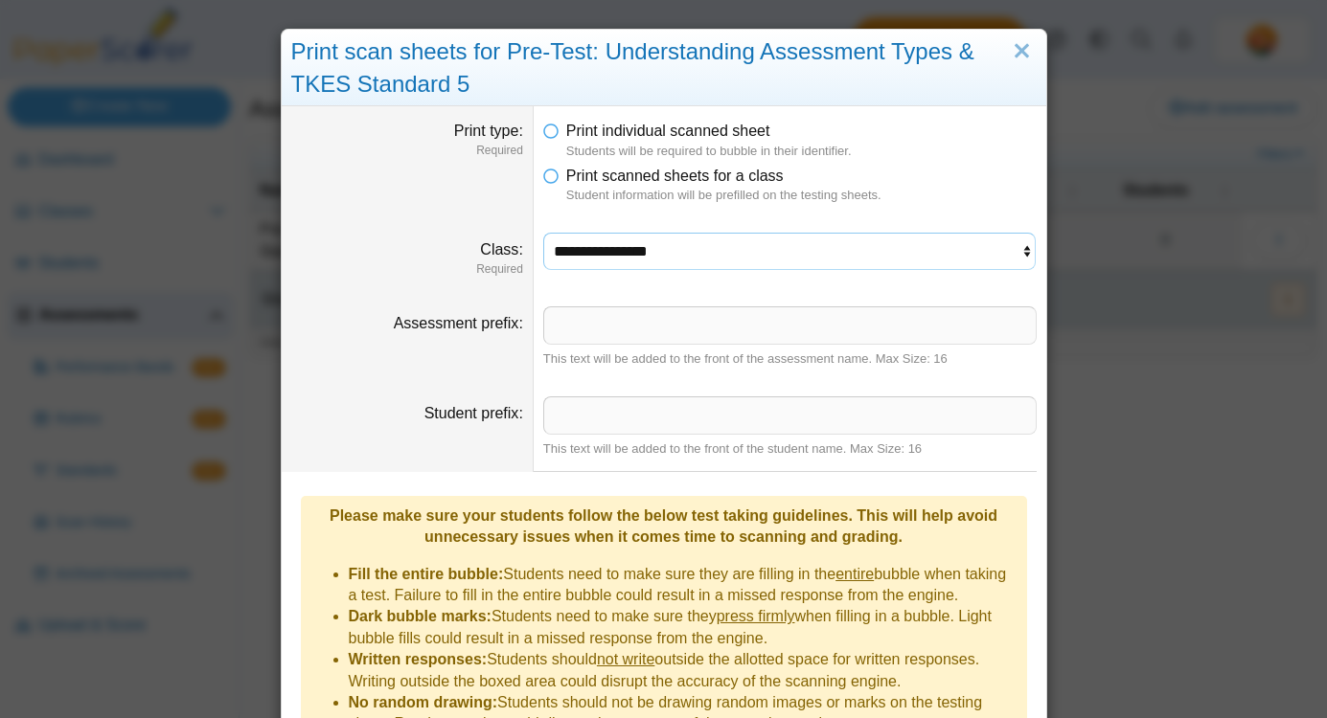
click at [610, 245] on select "**********" at bounding box center [789, 251] width 493 height 36
select select "**********"
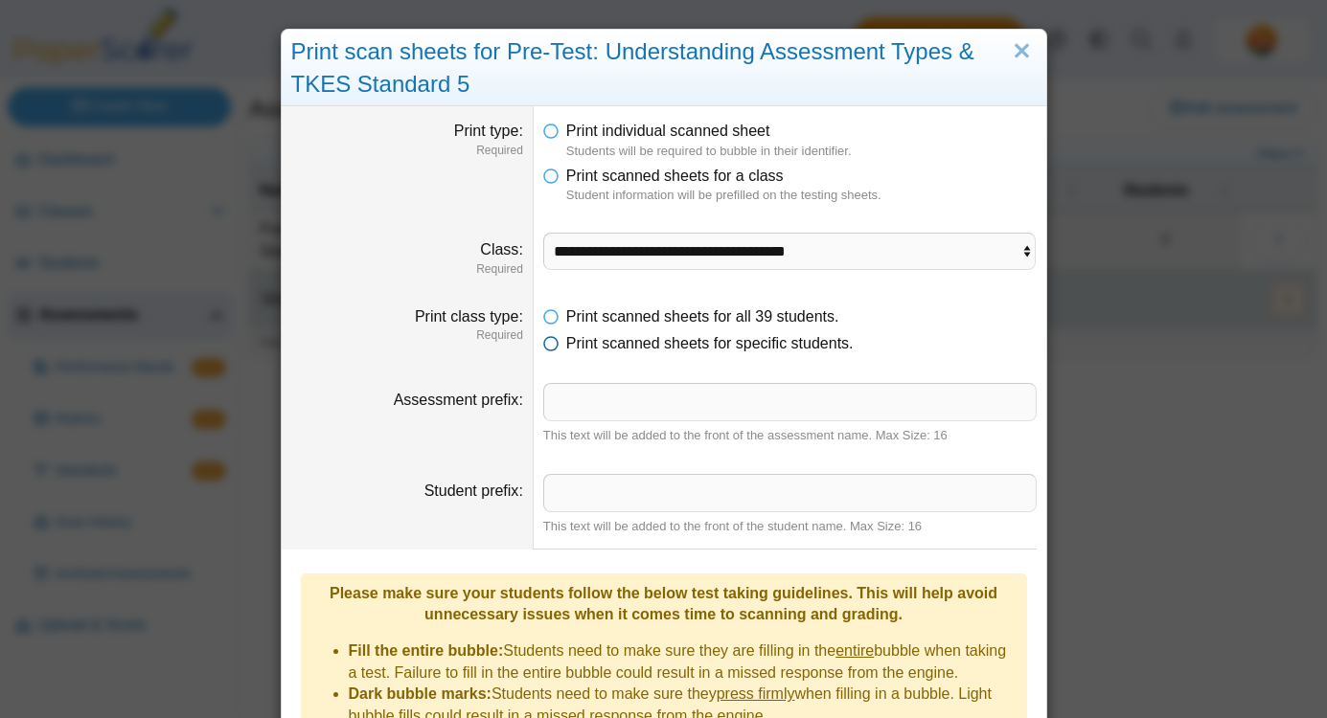
click at [552, 346] on icon at bounding box center [550, 339] width 15 height 13
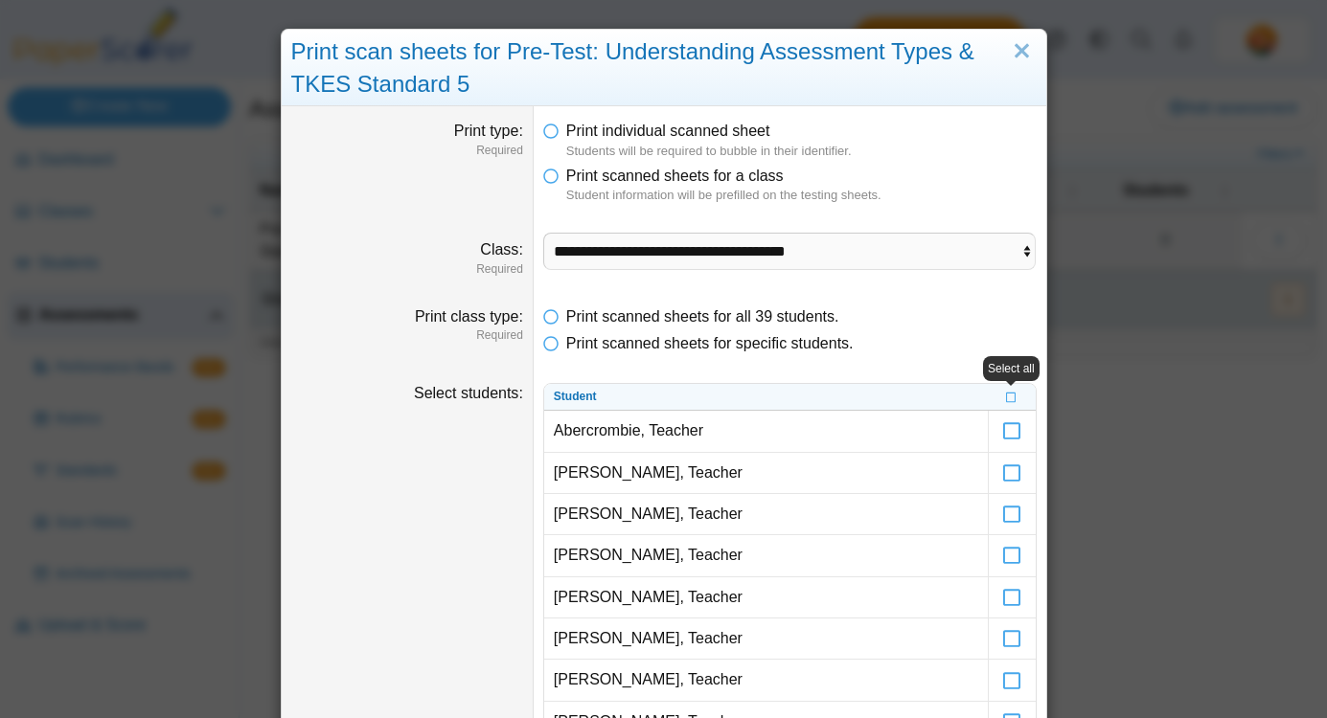
click at [939, 333] on li "Print scanned sheets for specific students." at bounding box center [789, 343] width 493 height 21
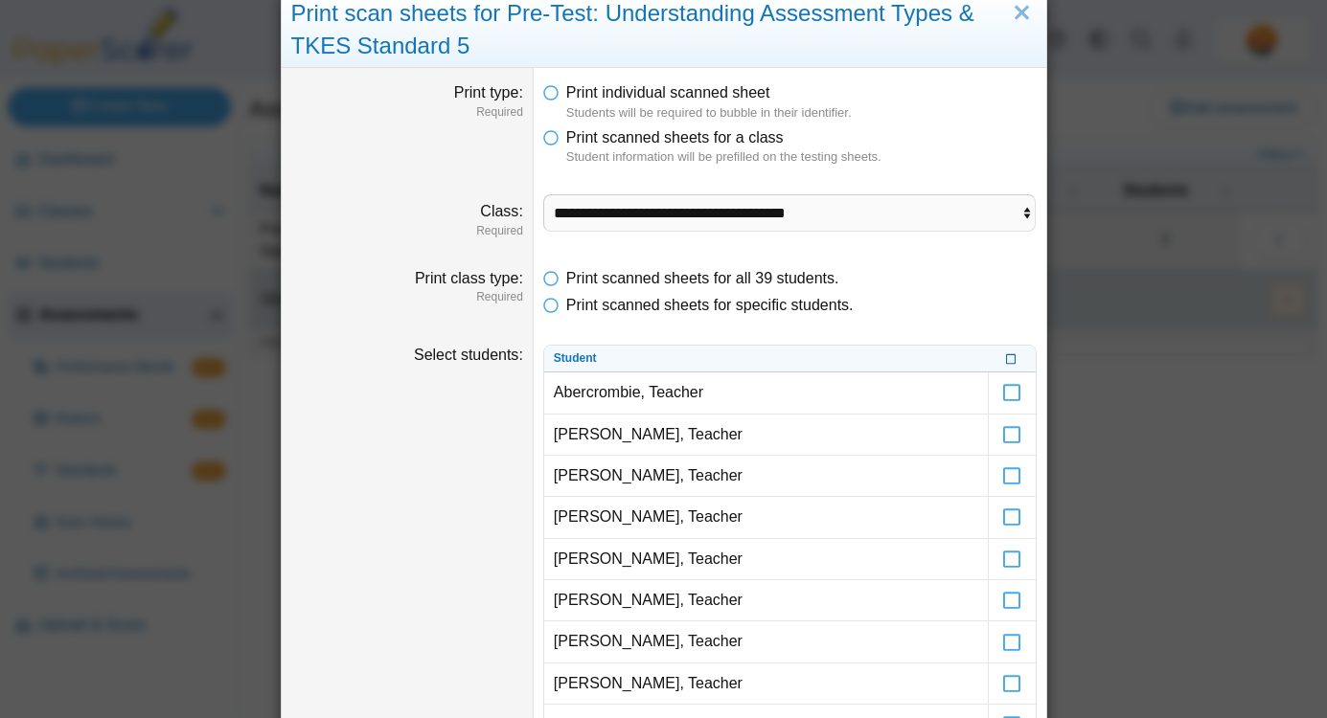
click at [1012, 361] on icon at bounding box center [1011, 358] width 11 height 11
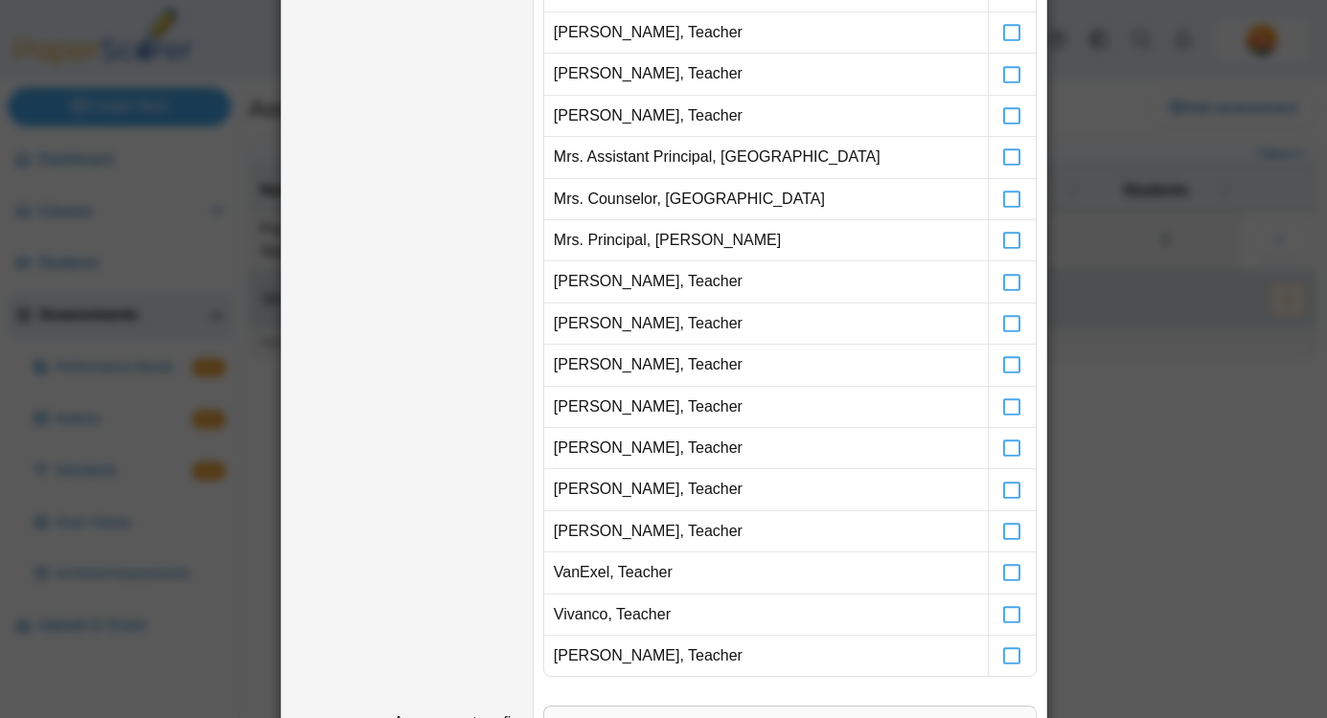
scroll to position [1418, 0]
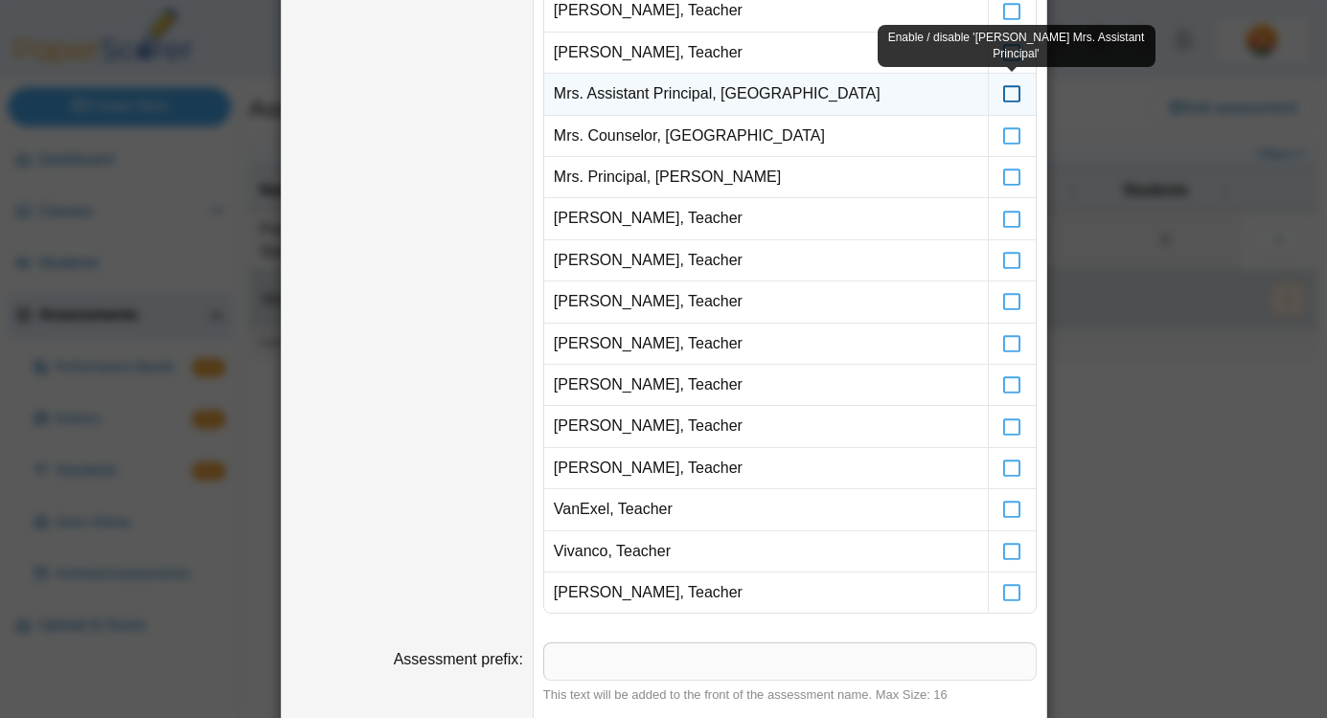
click at [1009, 94] on icon at bounding box center [1011, 85] width 19 height 17
click at [1010, 94] on icon at bounding box center [1011, 85] width 19 height 17
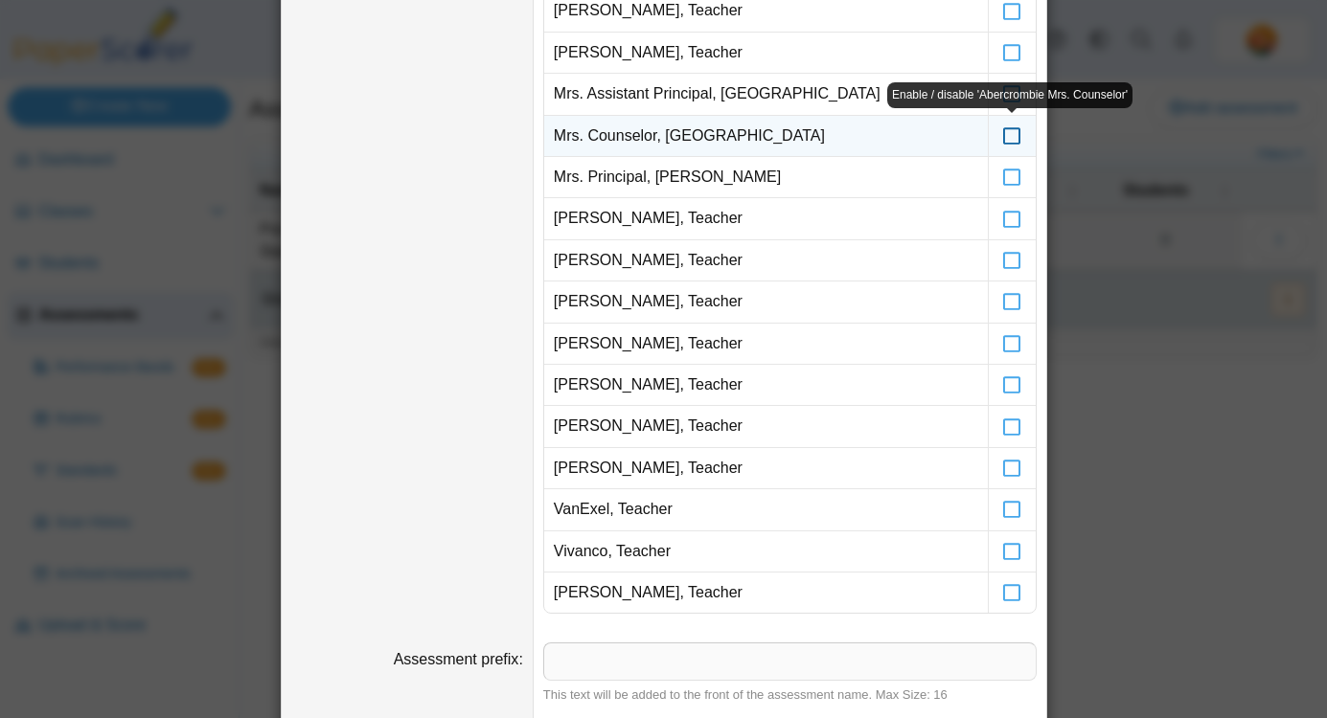
click at [1011, 136] on icon at bounding box center [1011, 127] width 19 height 17
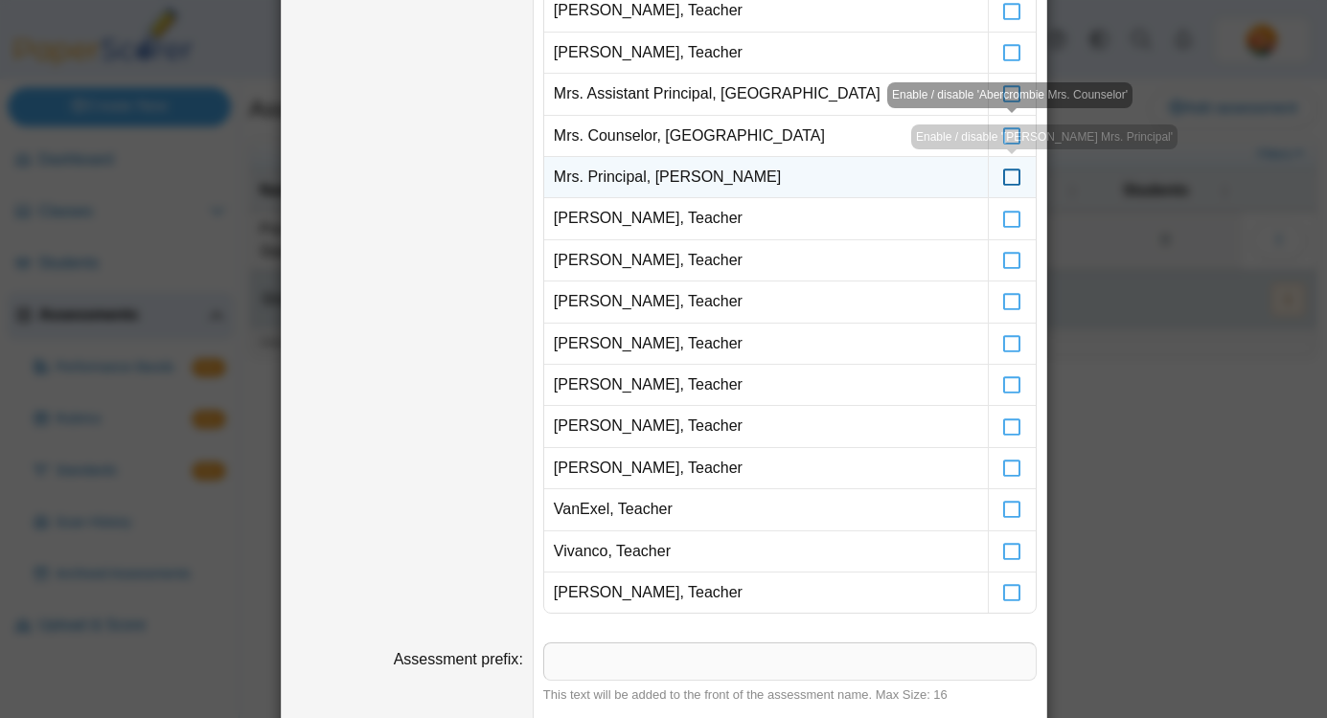
click at [1012, 177] on icon at bounding box center [1011, 168] width 19 height 17
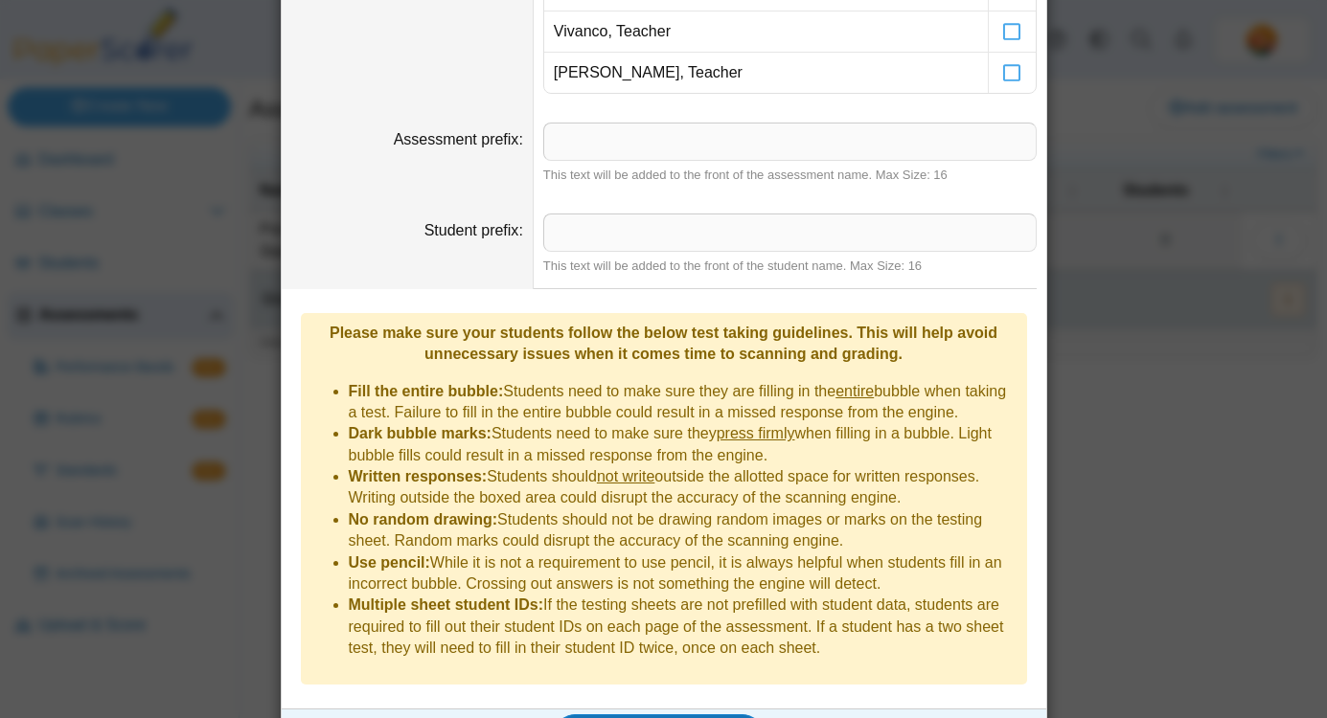
scroll to position [1962, 0]
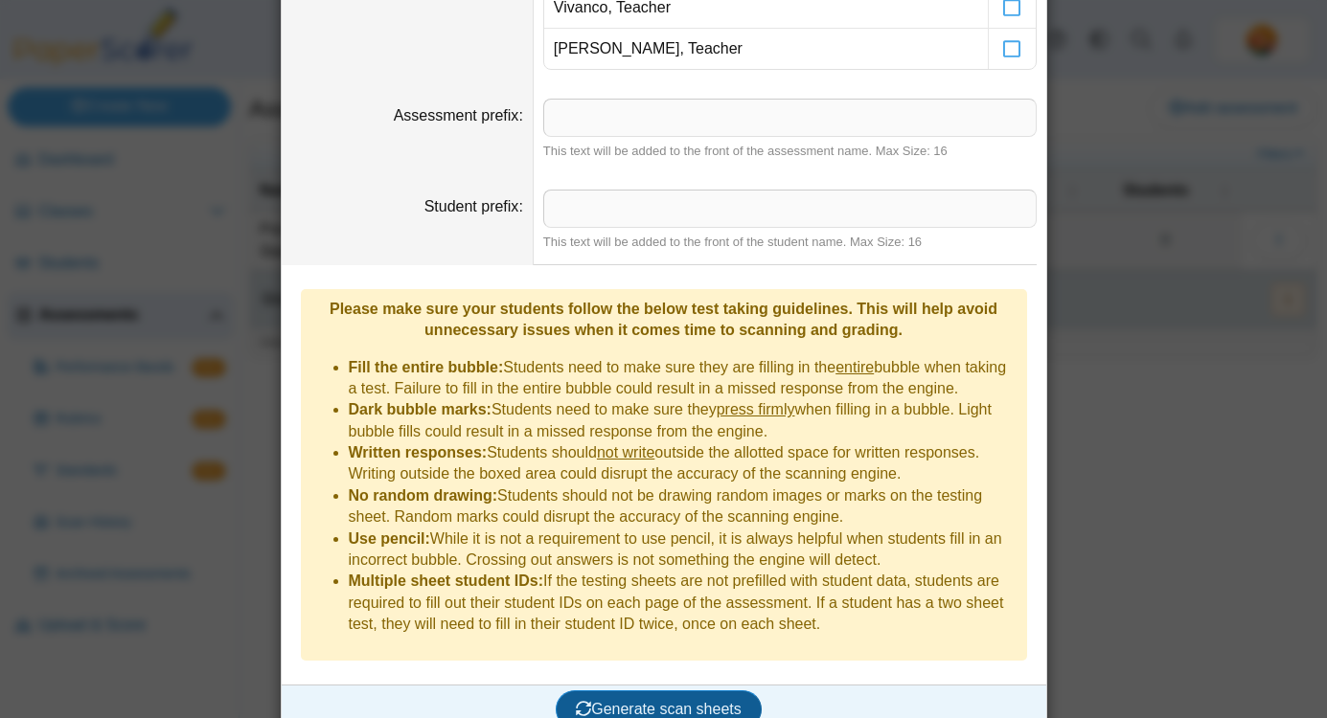
click at [718, 701] on span "Generate scan sheets" at bounding box center [659, 709] width 166 height 16
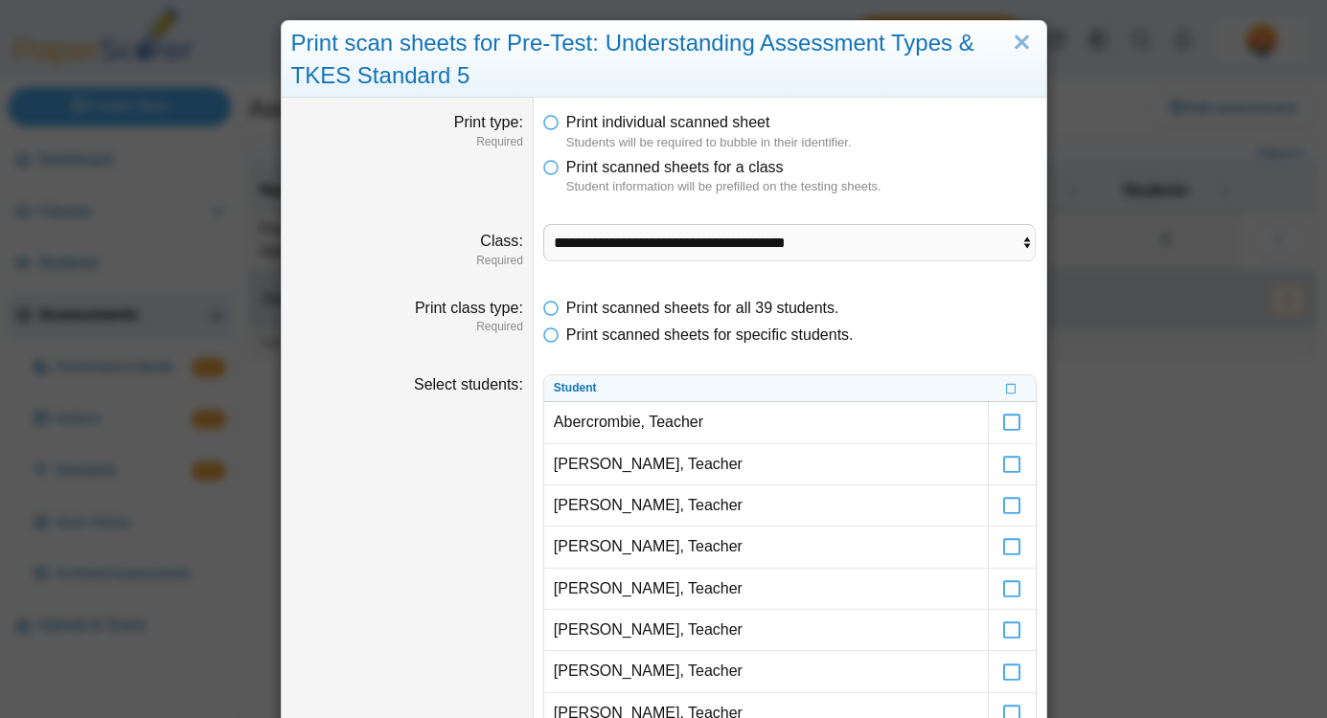
scroll to position [0, 0]
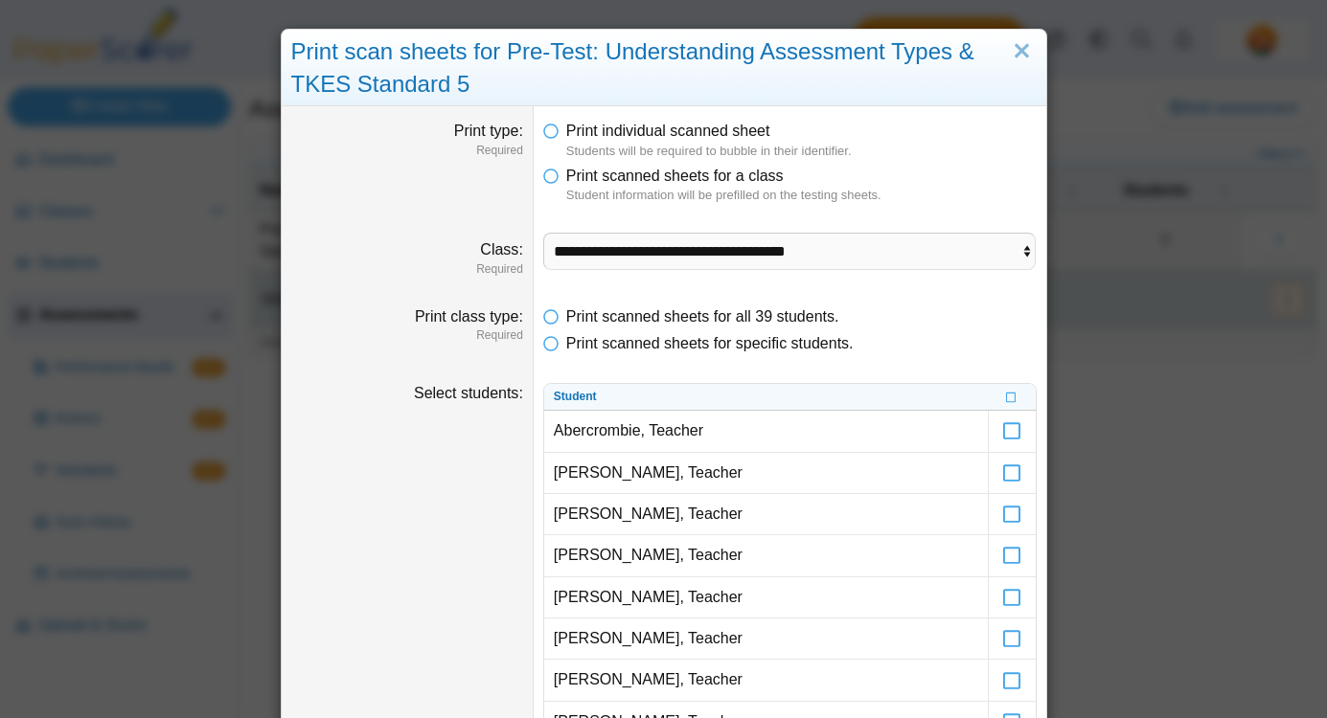
click at [1312, 490] on div "**********" at bounding box center [663, 359] width 1327 height 718
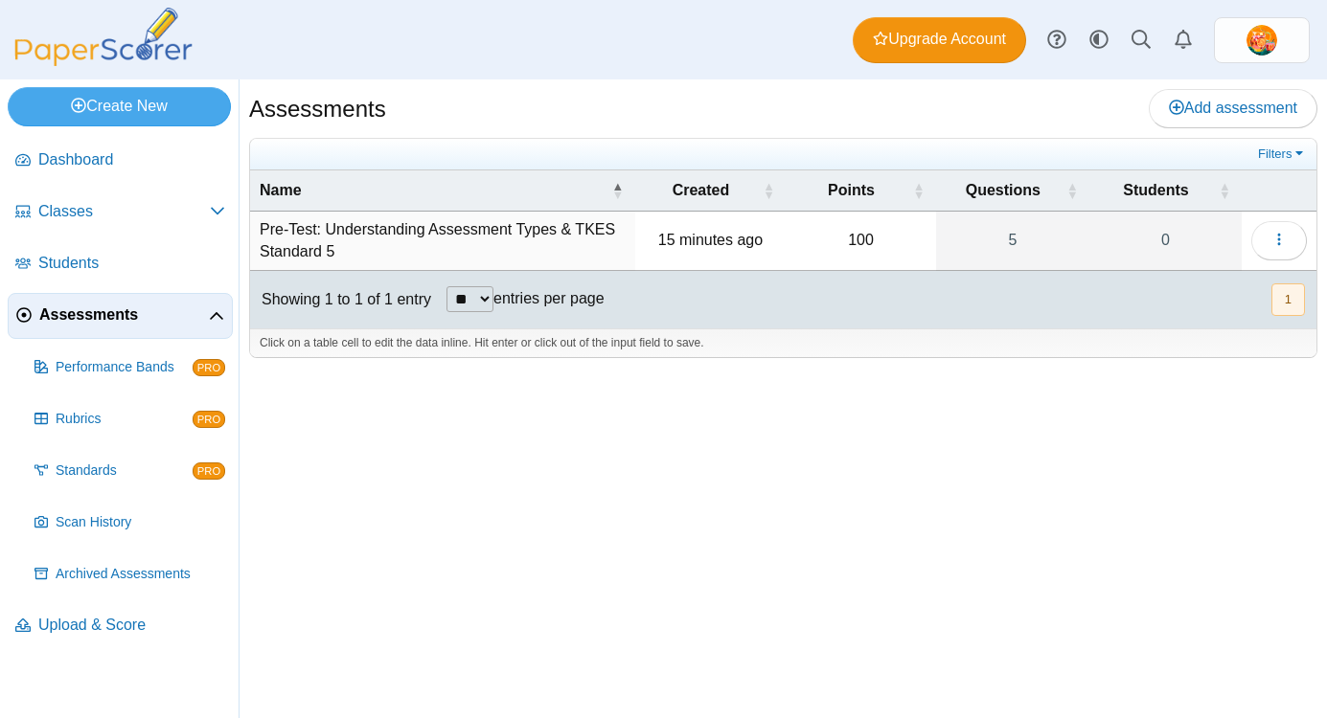
click at [117, 314] on span "Assessments" at bounding box center [124, 315] width 170 height 21
click at [1277, 254] on button "button" at bounding box center [1279, 240] width 56 height 38
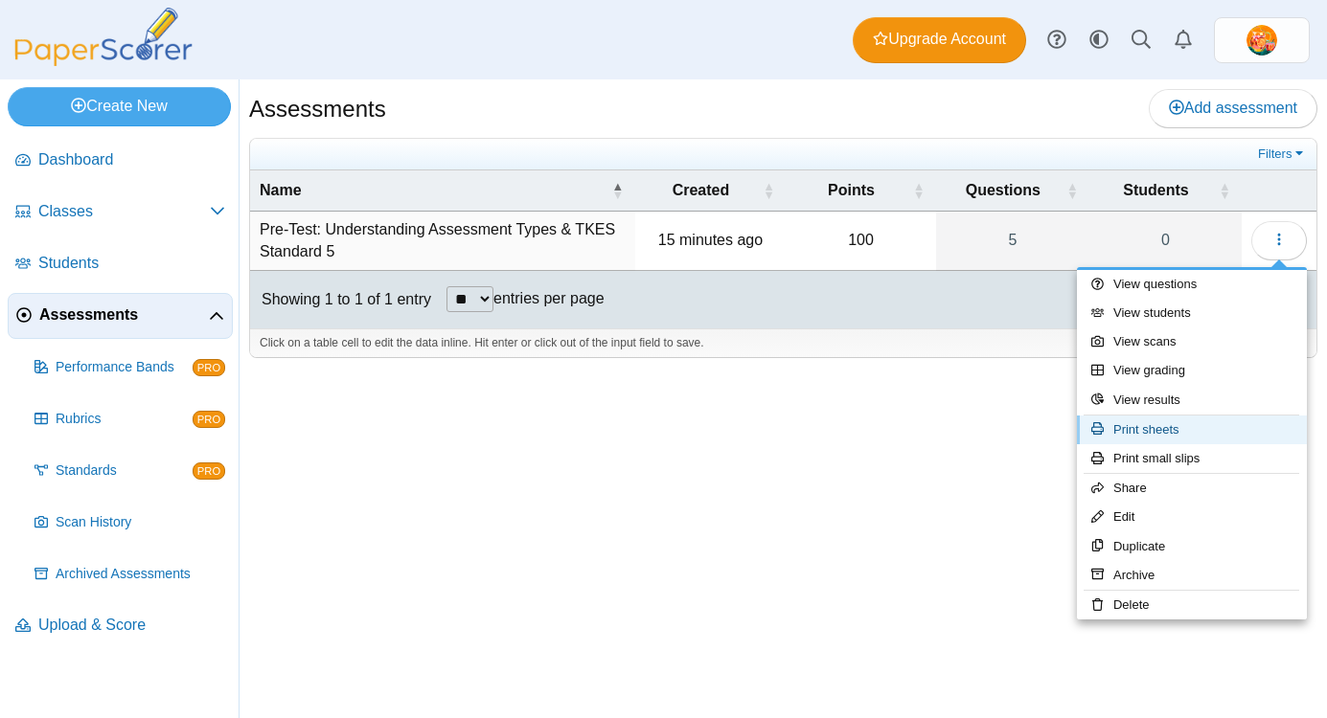
click at [1164, 432] on link "Print sheets" at bounding box center [1192, 430] width 230 height 29
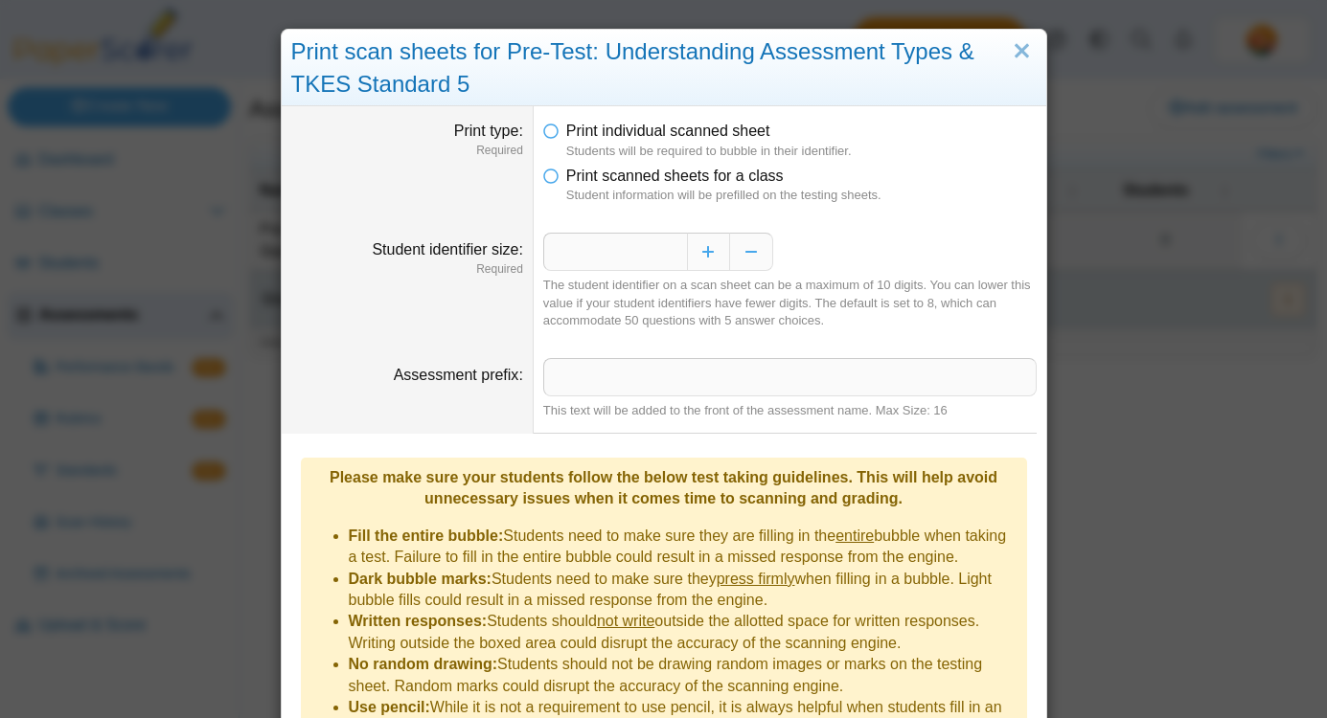
click at [1029, 224] on dd "* The student identifier on a scan sheet can be a maximum of 10 digits. You can…" at bounding box center [790, 280] width 513 height 125
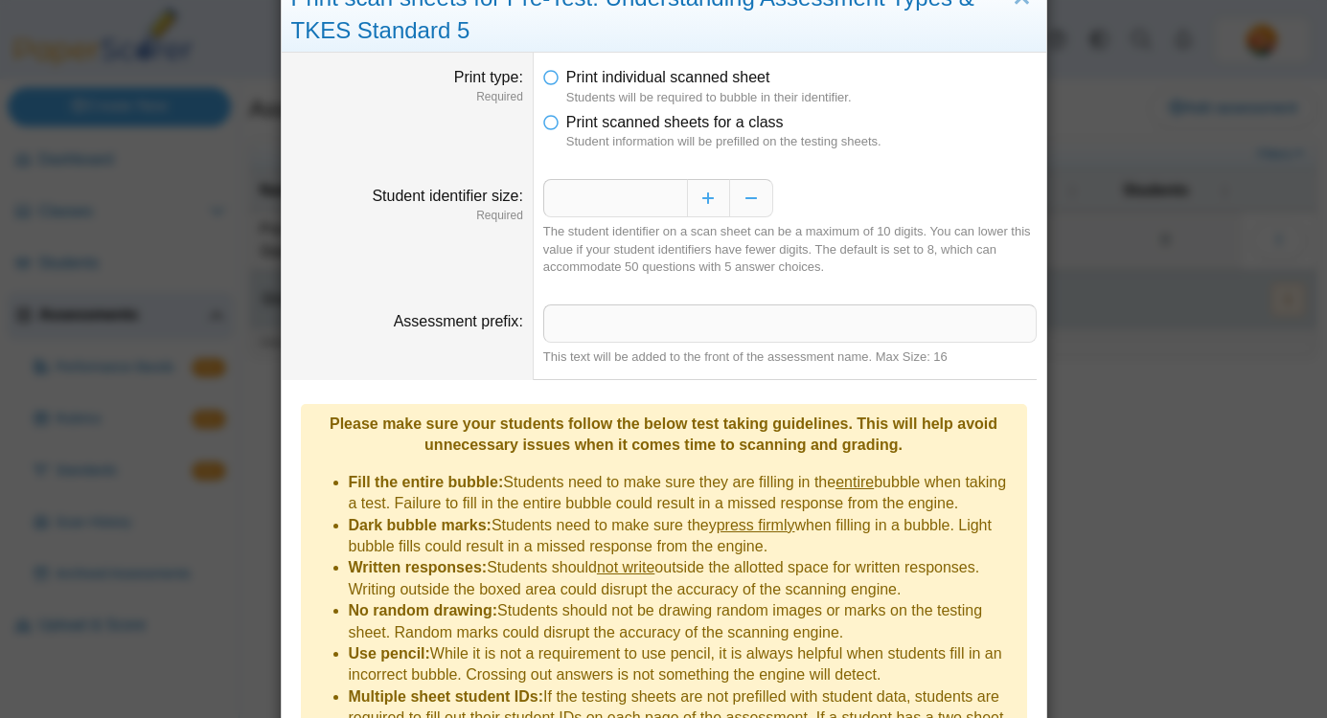
scroll to position [15, 0]
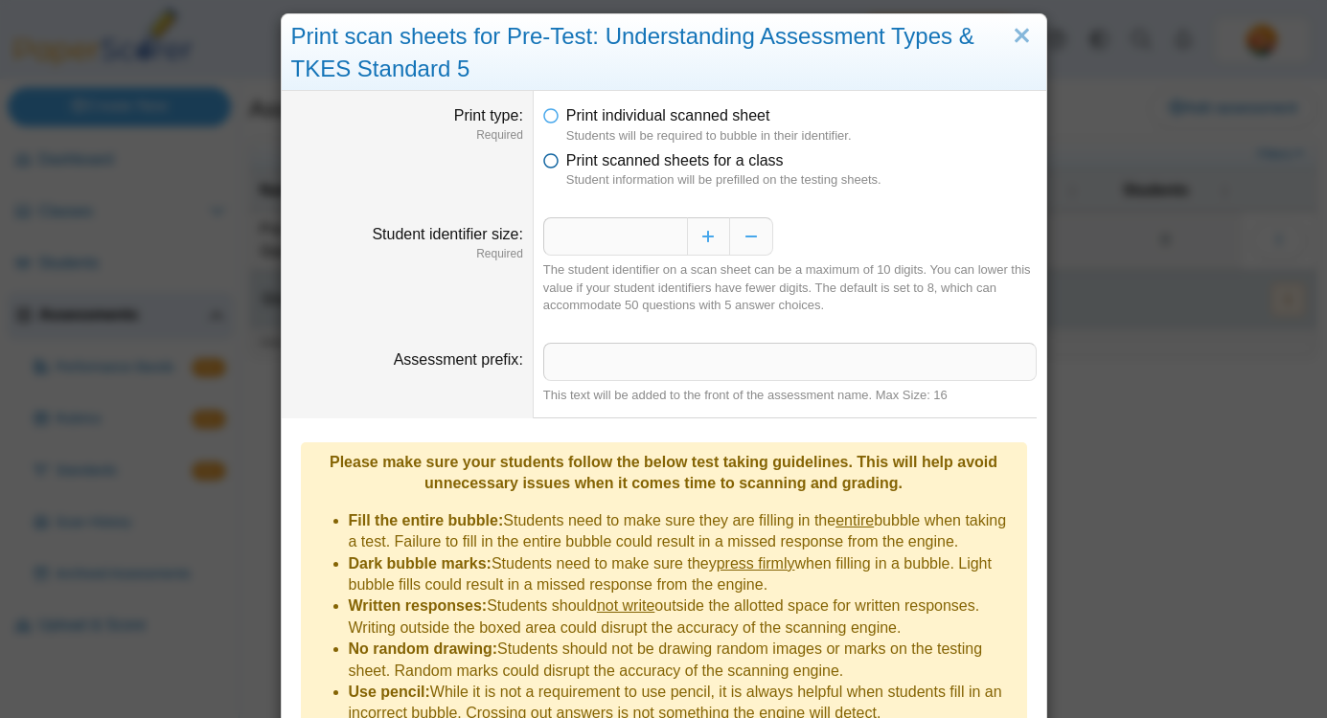
click at [547, 163] on icon at bounding box center [550, 156] width 15 height 13
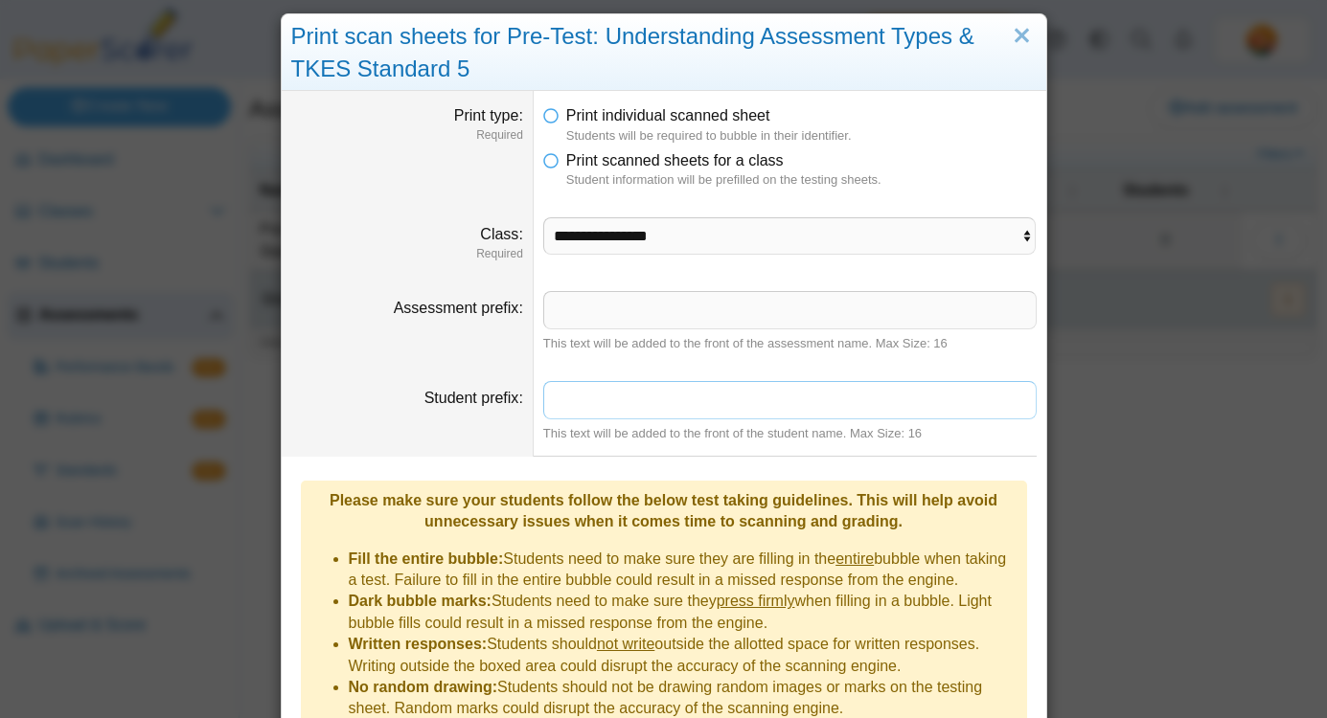
scroll to position [12, 0]
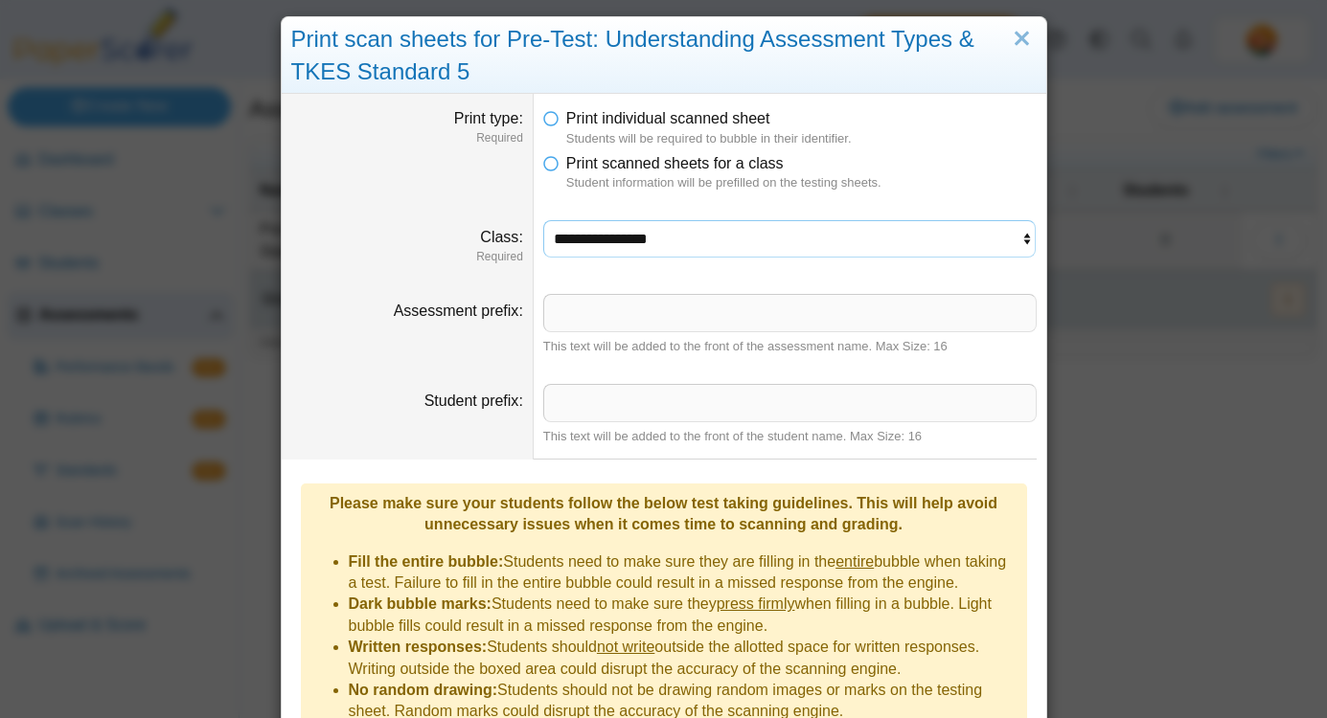
click at [580, 250] on select "**********" at bounding box center [789, 238] width 493 height 36
click at [602, 244] on select "**********" at bounding box center [789, 238] width 493 height 36
select select "**********"
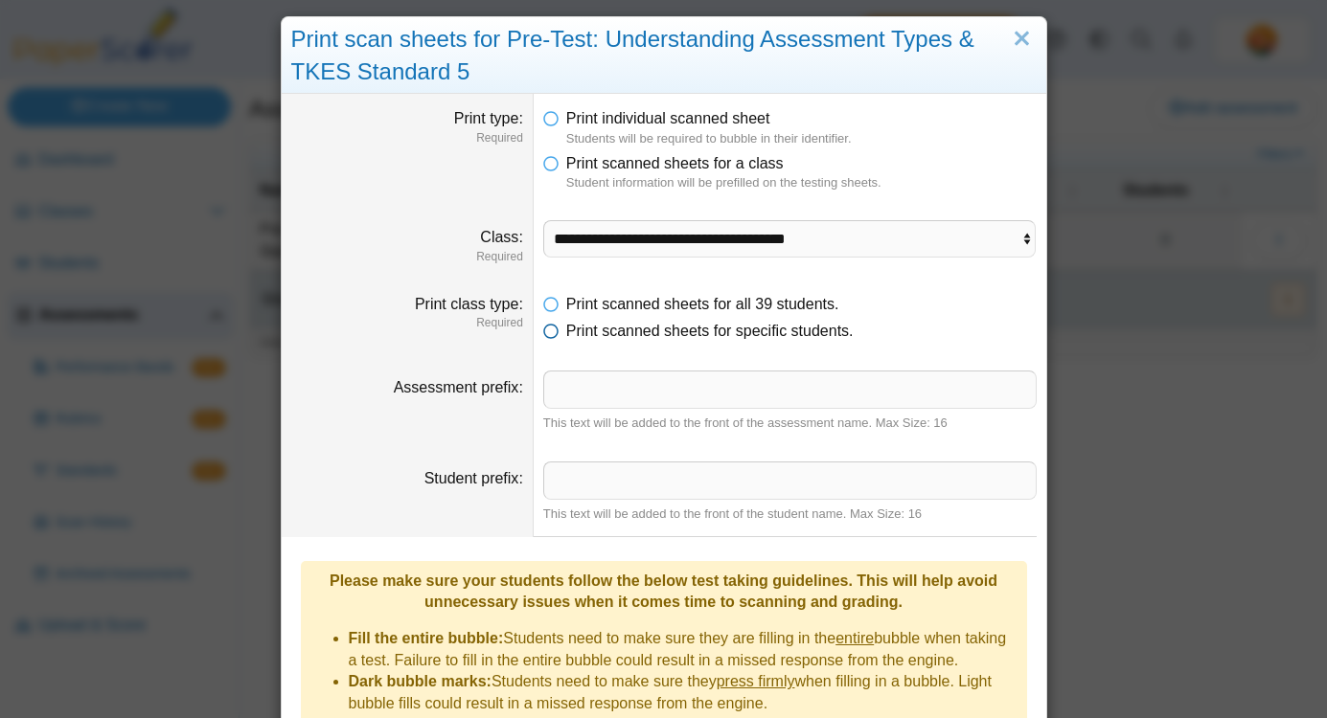
click at [549, 331] on icon at bounding box center [550, 327] width 15 height 13
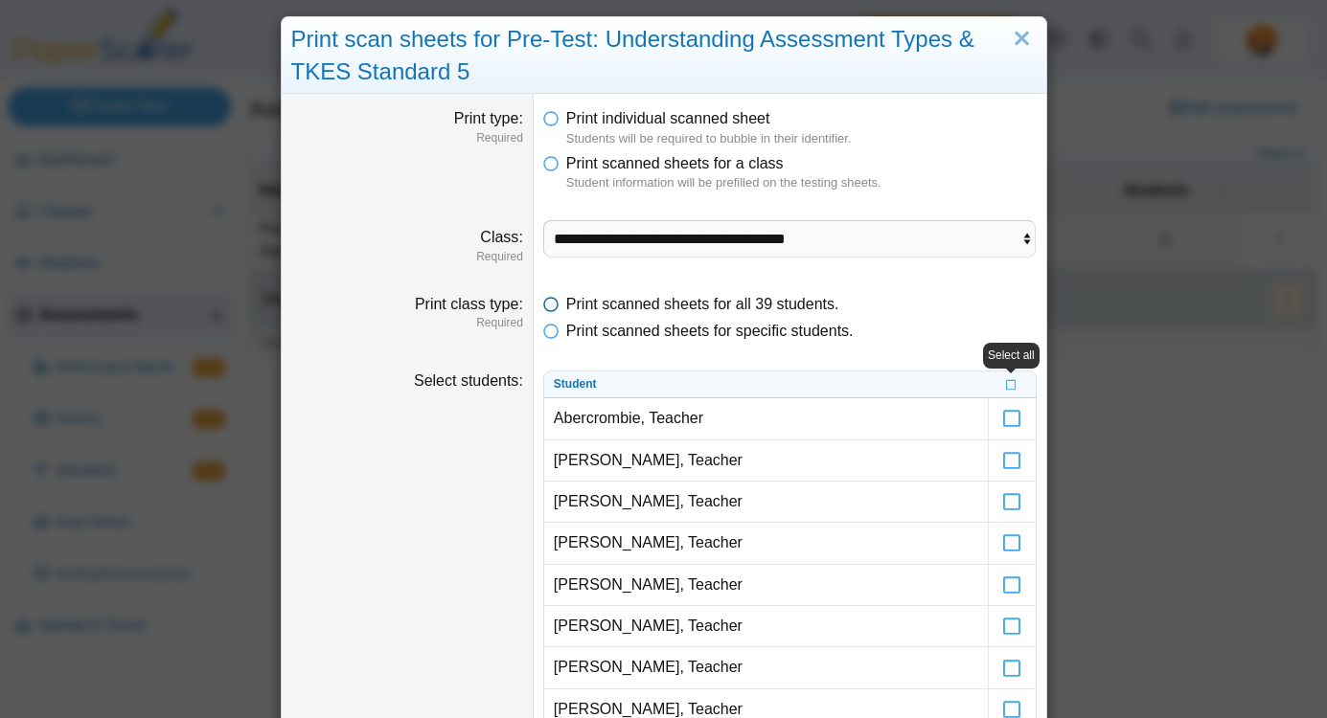
click at [547, 306] on icon at bounding box center [550, 300] width 15 height 13
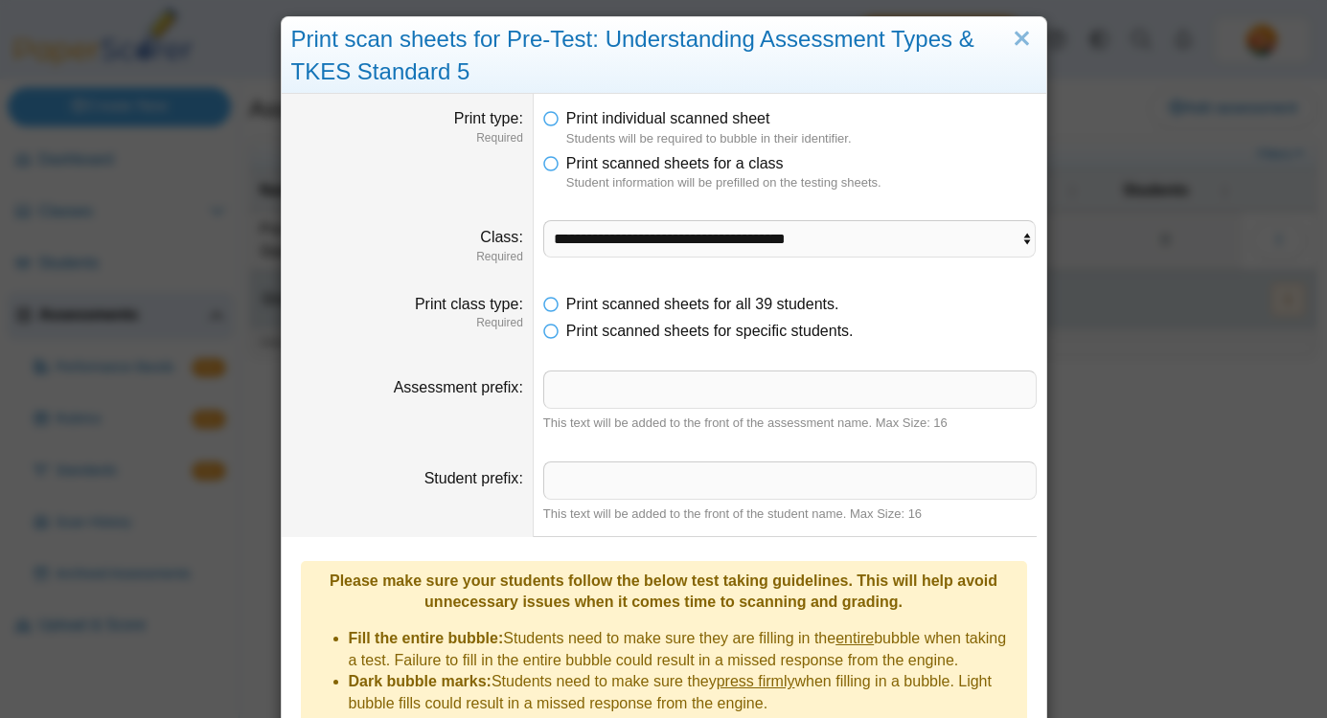
click at [905, 334] on li "Print scanned sheets for specific students." at bounding box center [789, 331] width 493 height 21
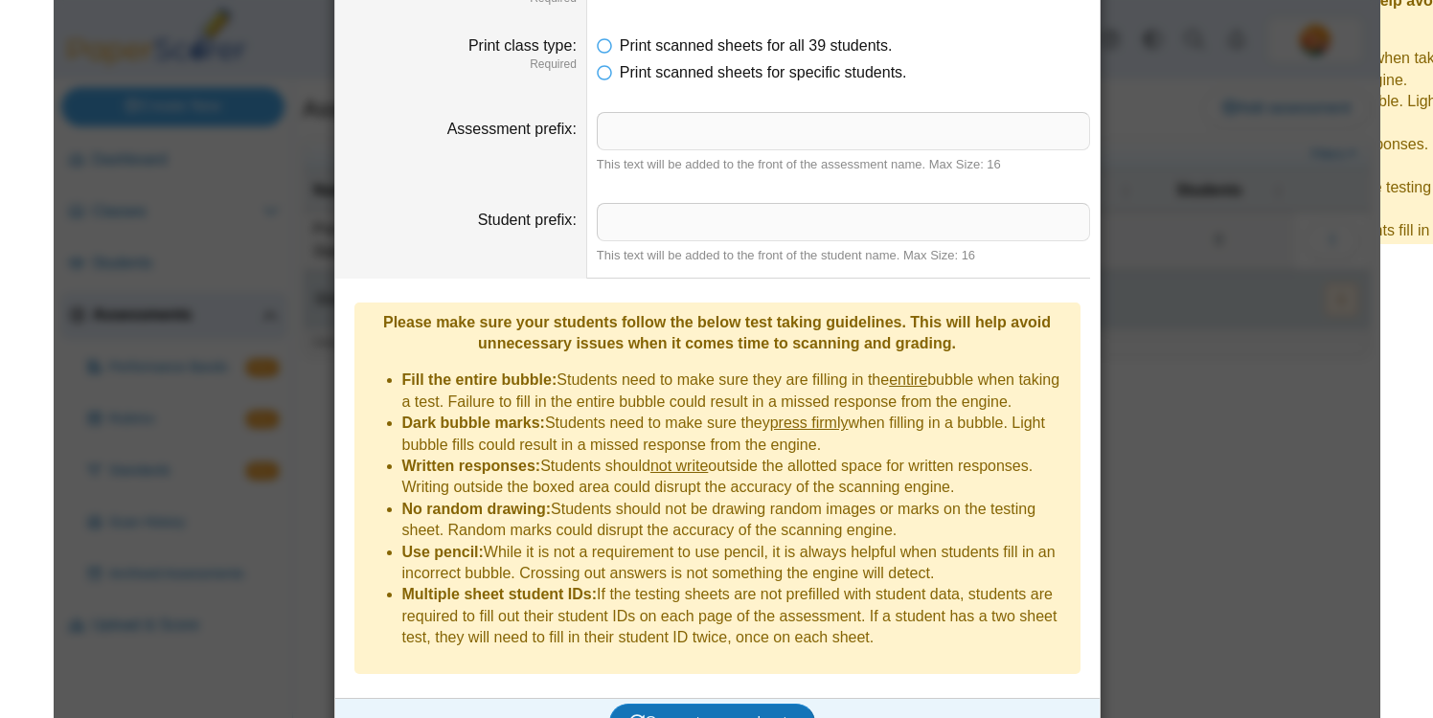
scroll to position [285, 0]
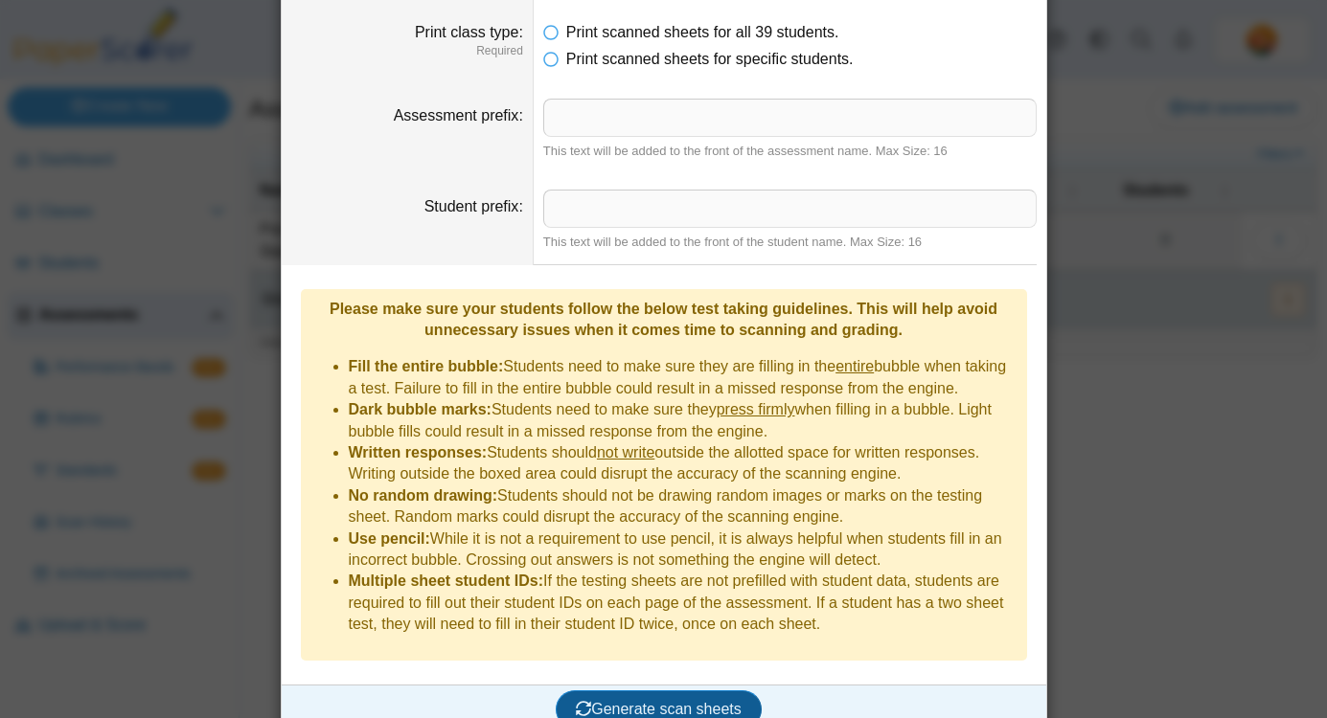
click at [687, 701] on span "Generate scan sheets" at bounding box center [659, 709] width 166 height 16
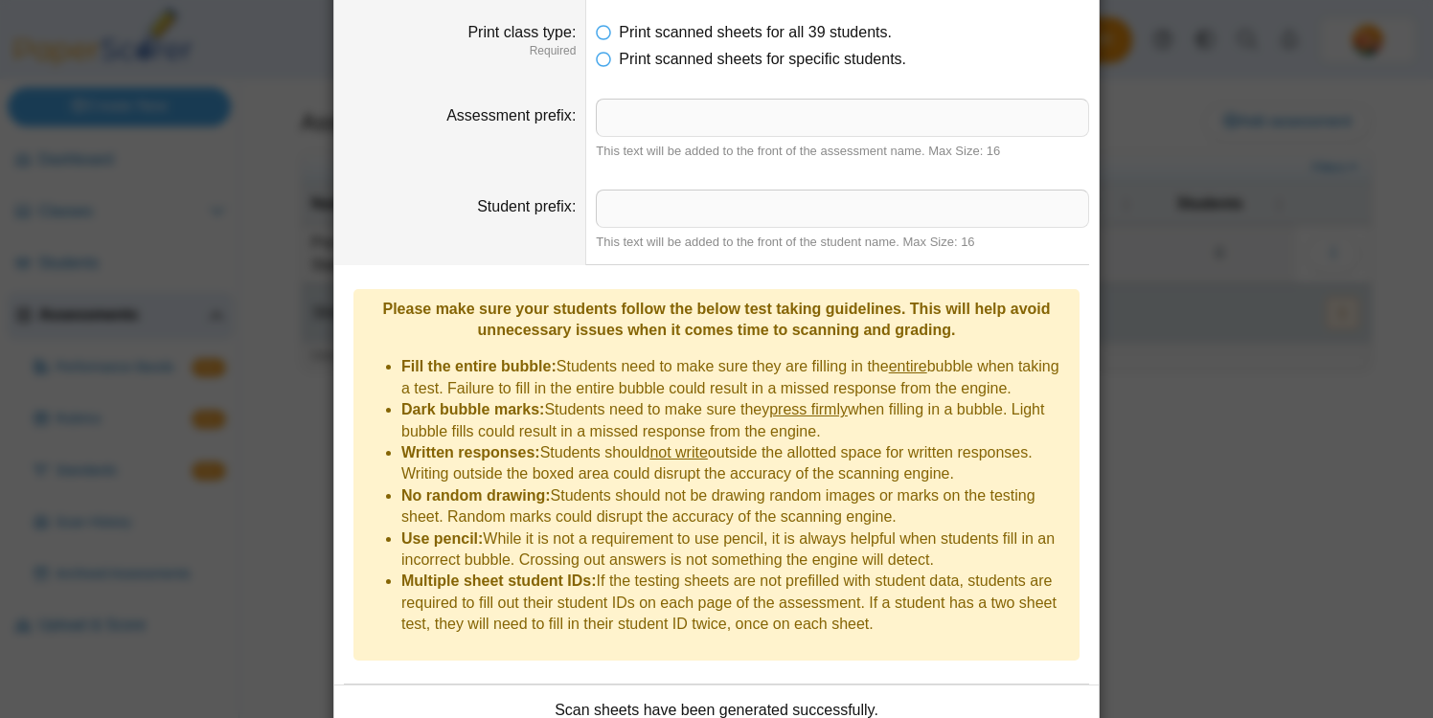
click at [979, 470] on li "Written responses: Students should not write outside the allotted space for wri…" at bounding box center [735, 464] width 669 height 43
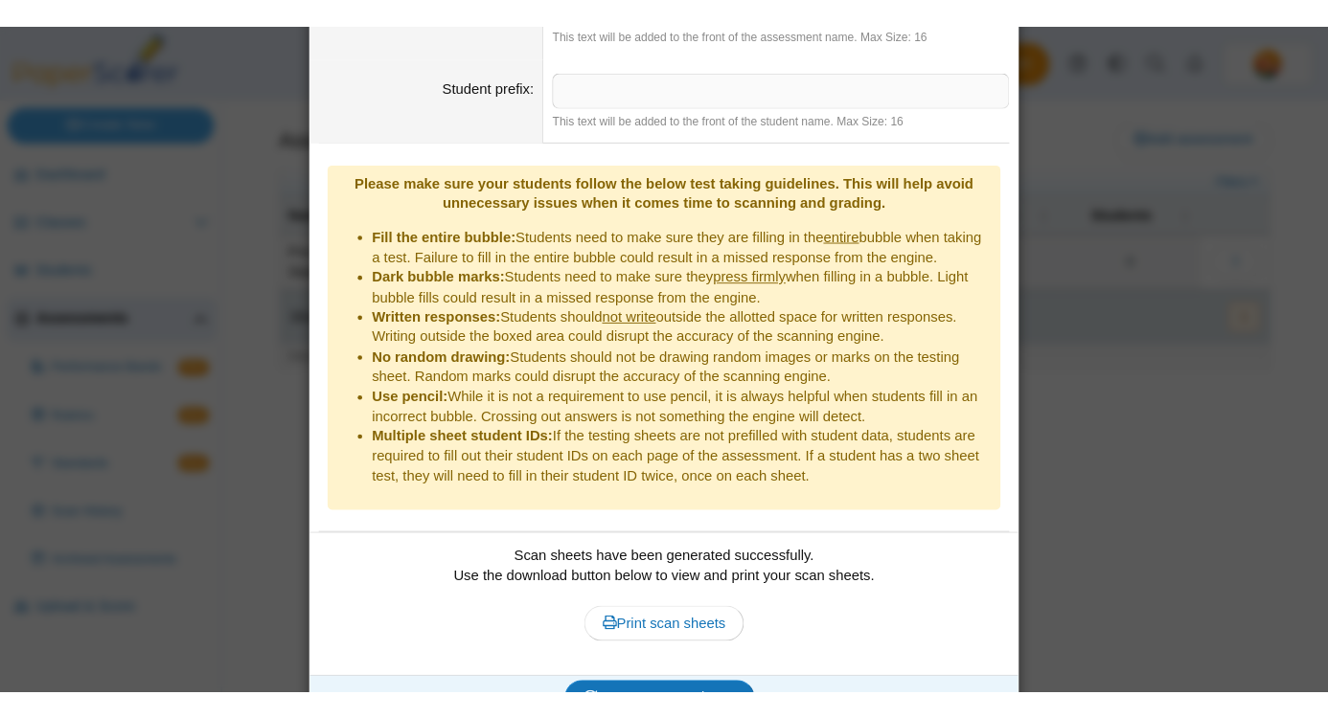
scroll to position [439, 0]
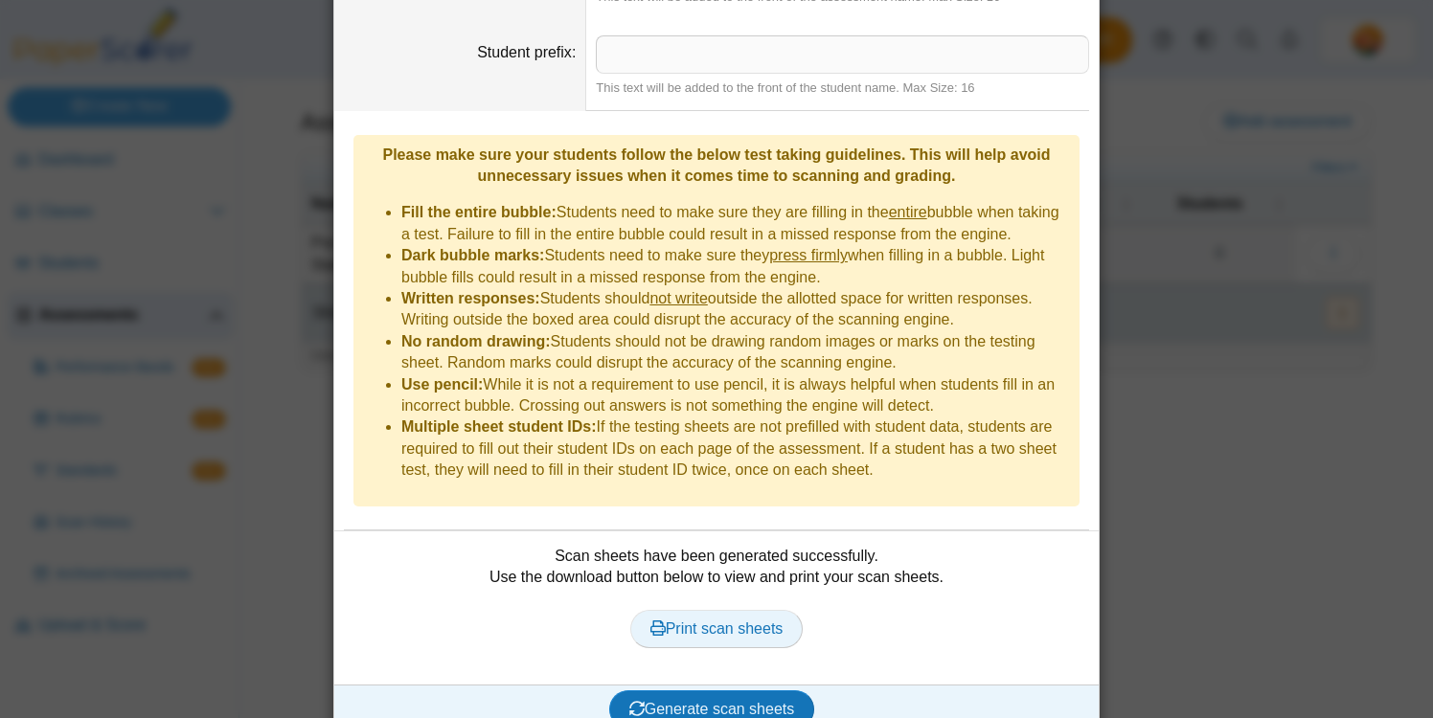
click at [778, 621] on span "Print scan sheets" at bounding box center [716, 629] width 133 height 16
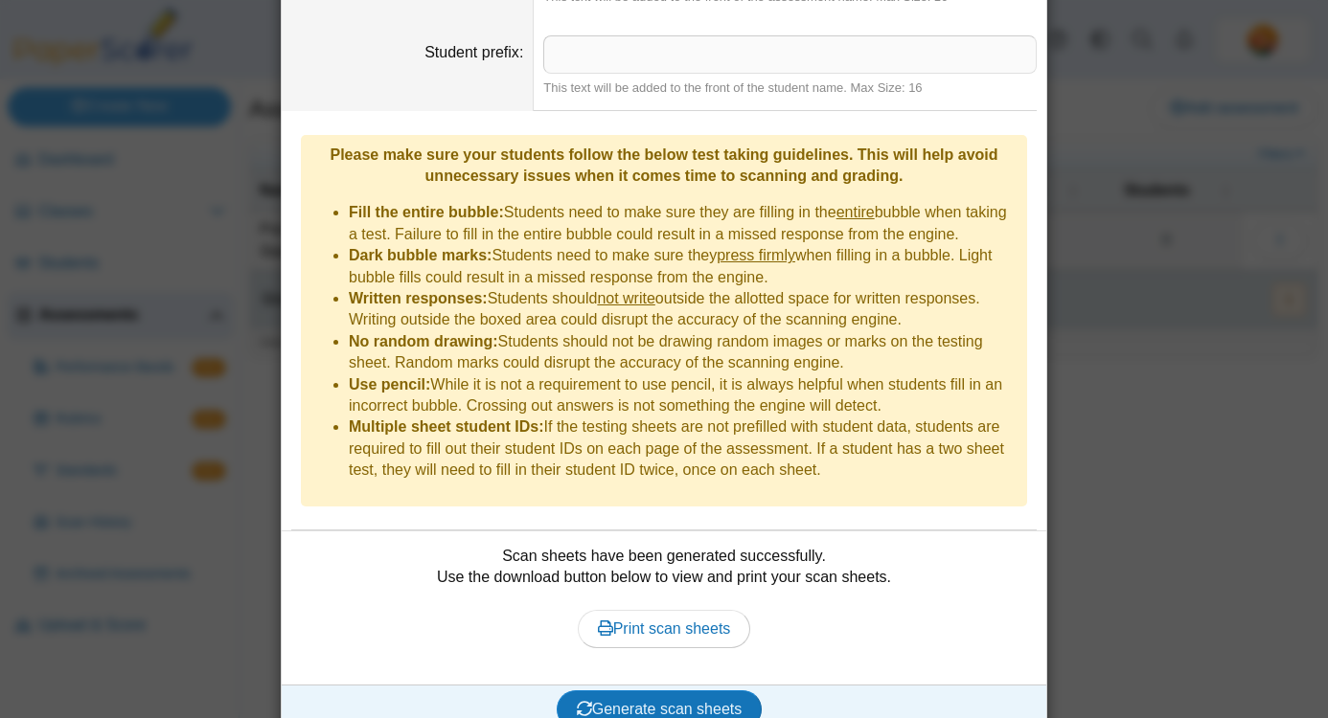
click at [1196, 290] on div "**********" at bounding box center [664, 359] width 1328 height 718
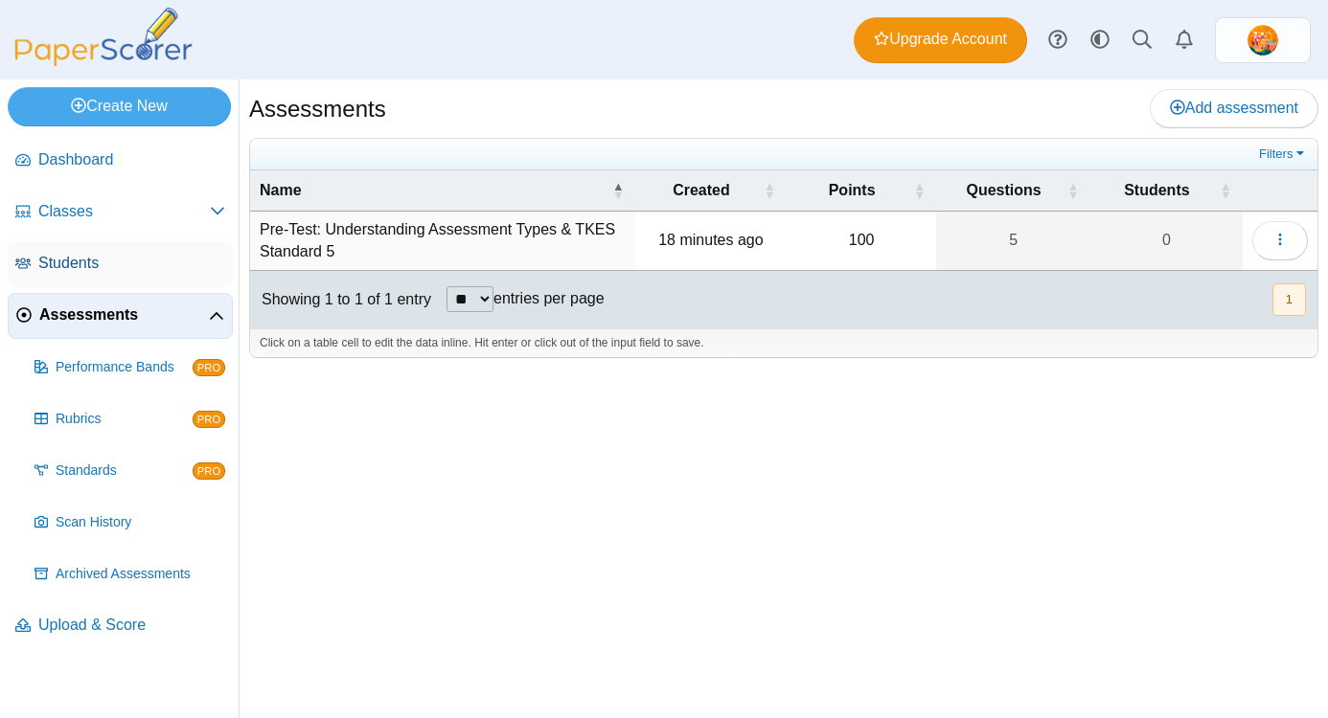
click at [91, 251] on link "Students" at bounding box center [120, 264] width 225 height 46
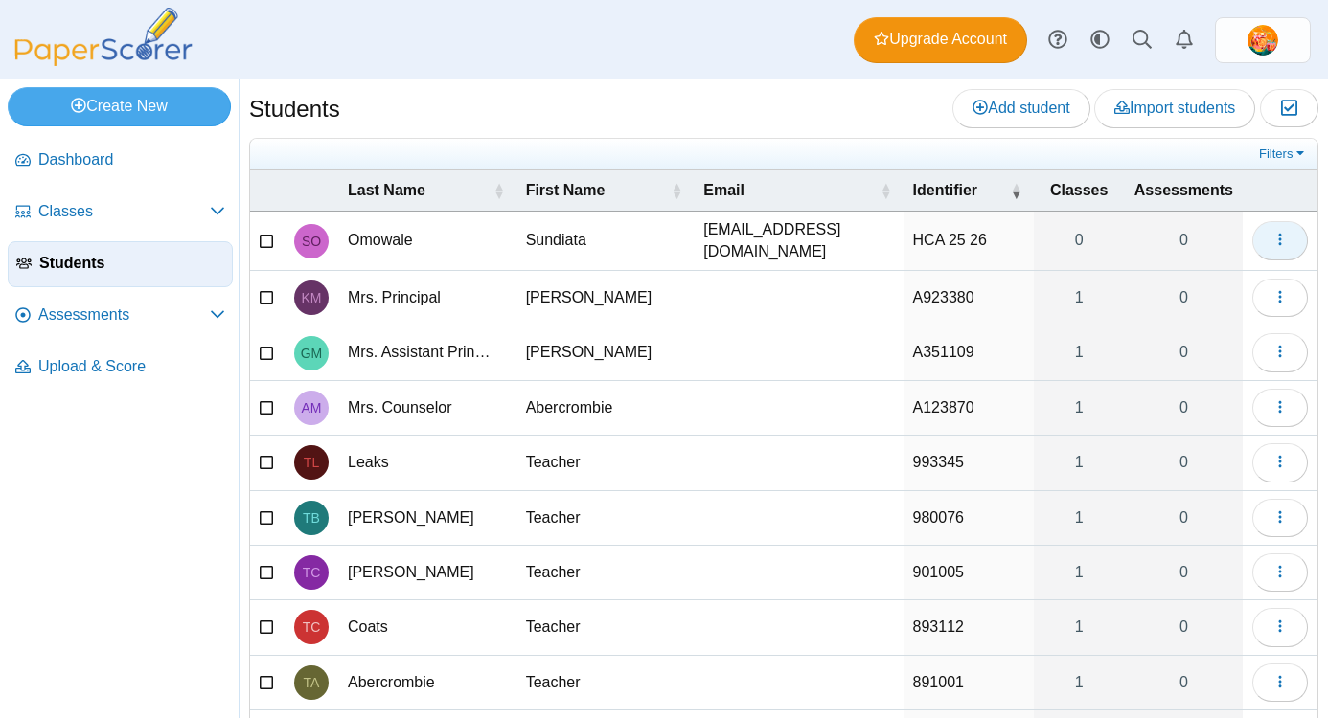
click at [1289, 233] on button "button" at bounding box center [1280, 240] width 56 height 38
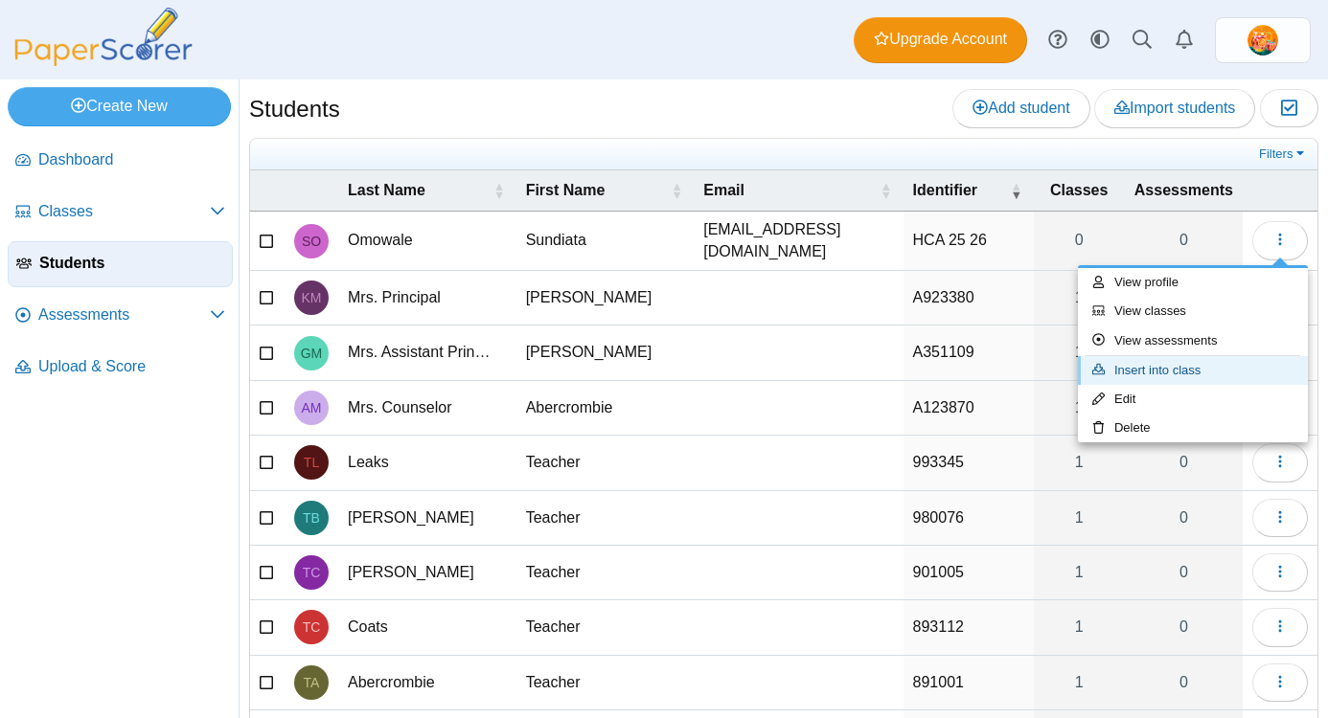
click at [1202, 371] on link "Insert into class" at bounding box center [1193, 370] width 230 height 29
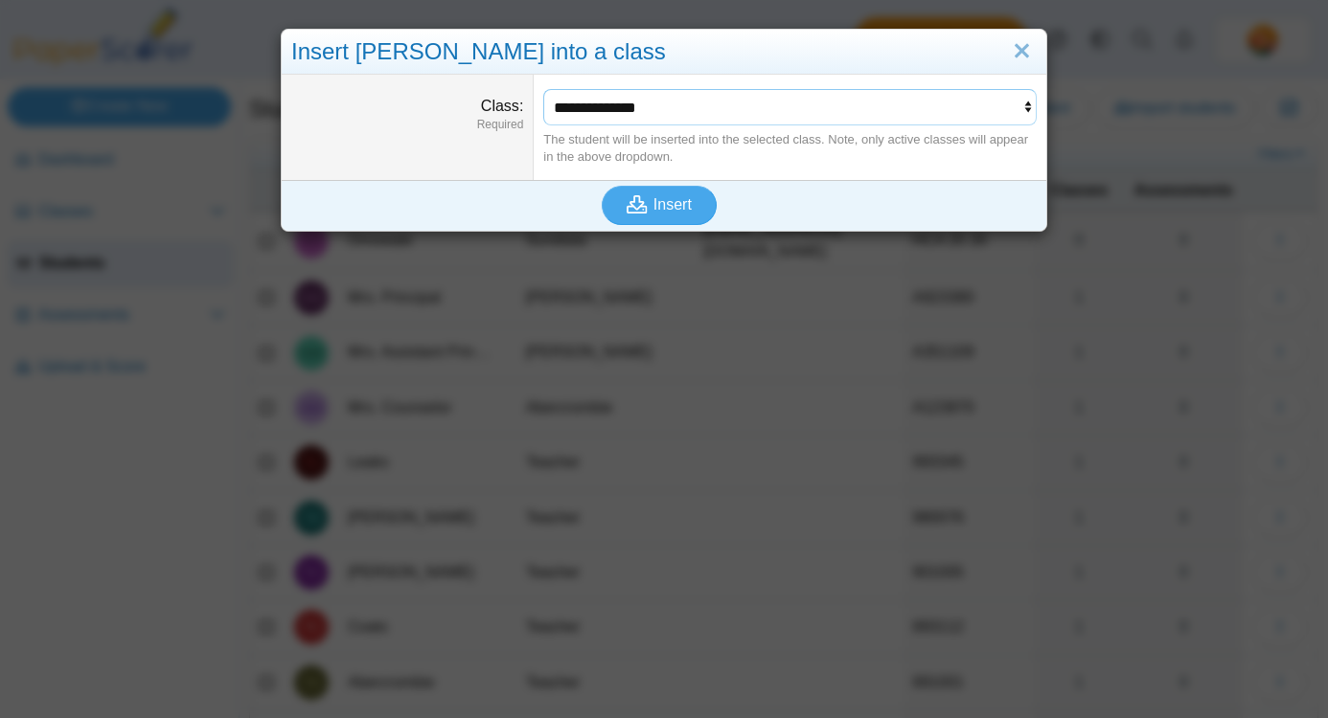
click at [885, 110] on select "**********" at bounding box center [789, 107] width 493 height 36
select select "**********"
click at [684, 206] on span "Insert" at bounding box center [672, 204] width 38 height 16
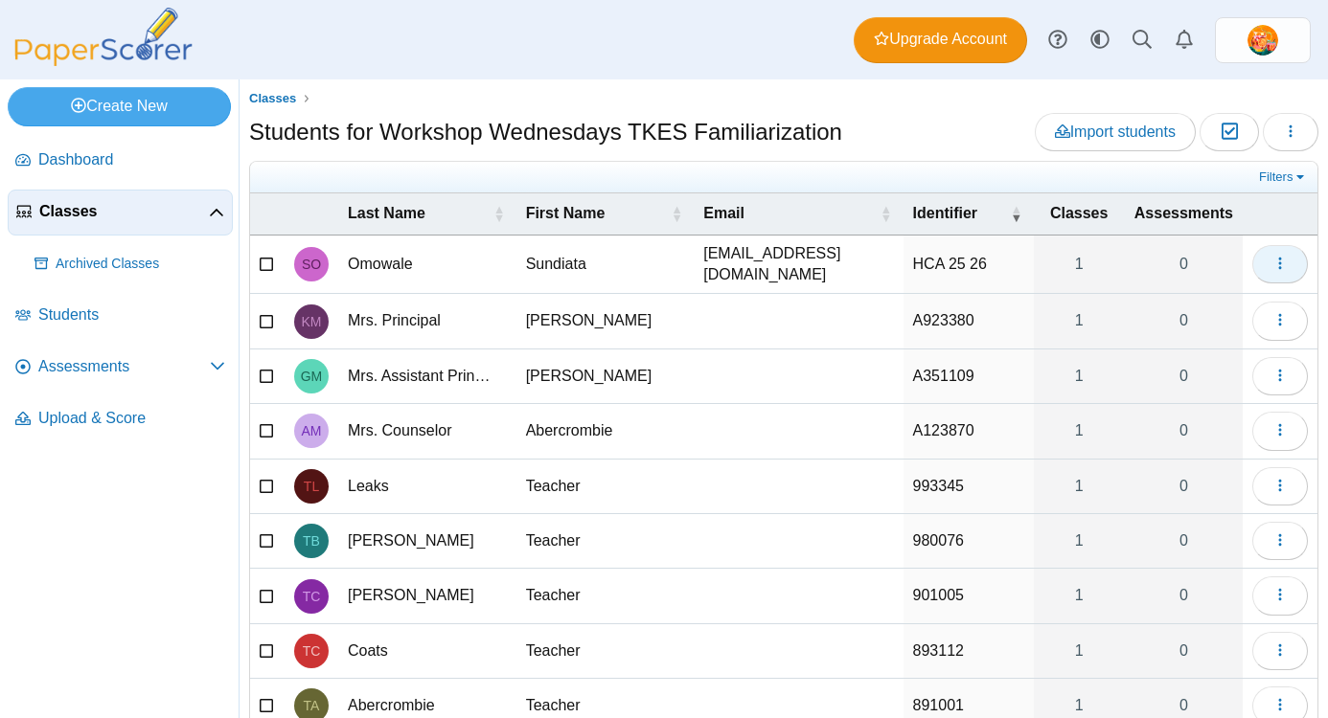
click at [1287, 261] on icon "button" at bounding box center [1279, 263] width 15 height 15
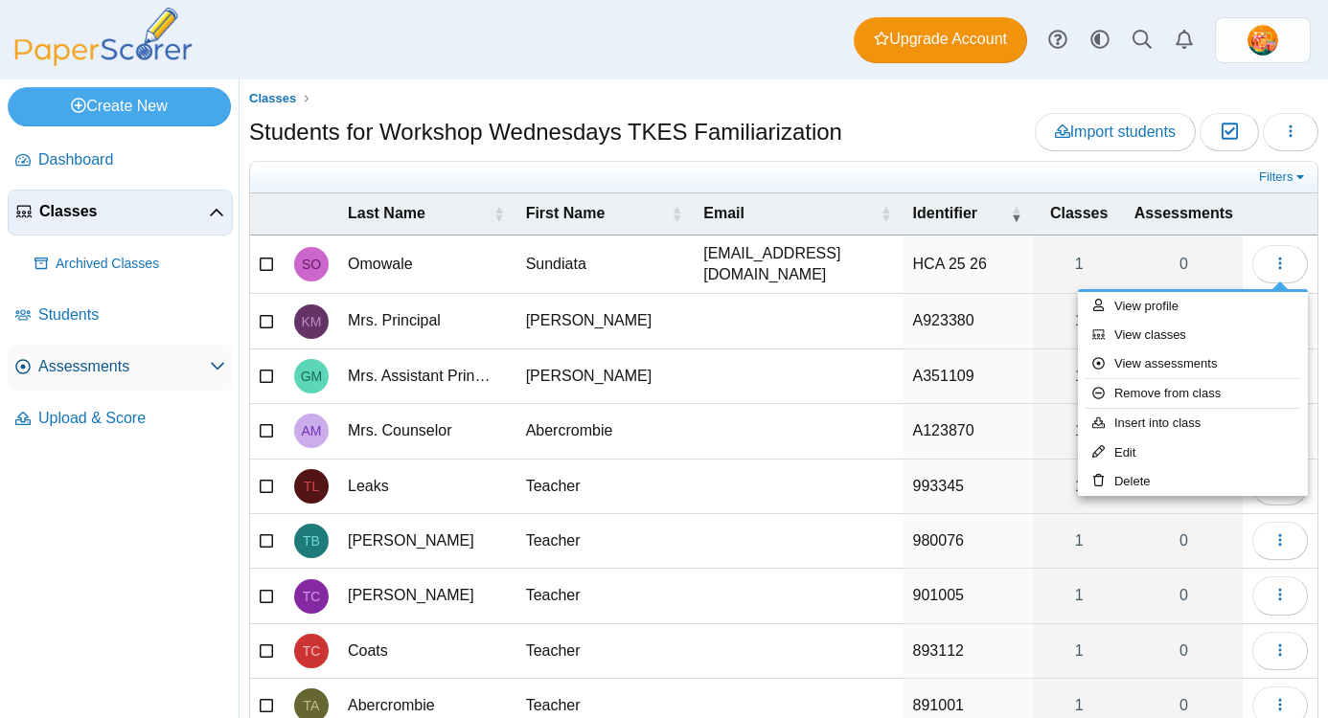
click at [73, 368] on span "Assessments" at bounding box center [123, 366] width 171 height 21
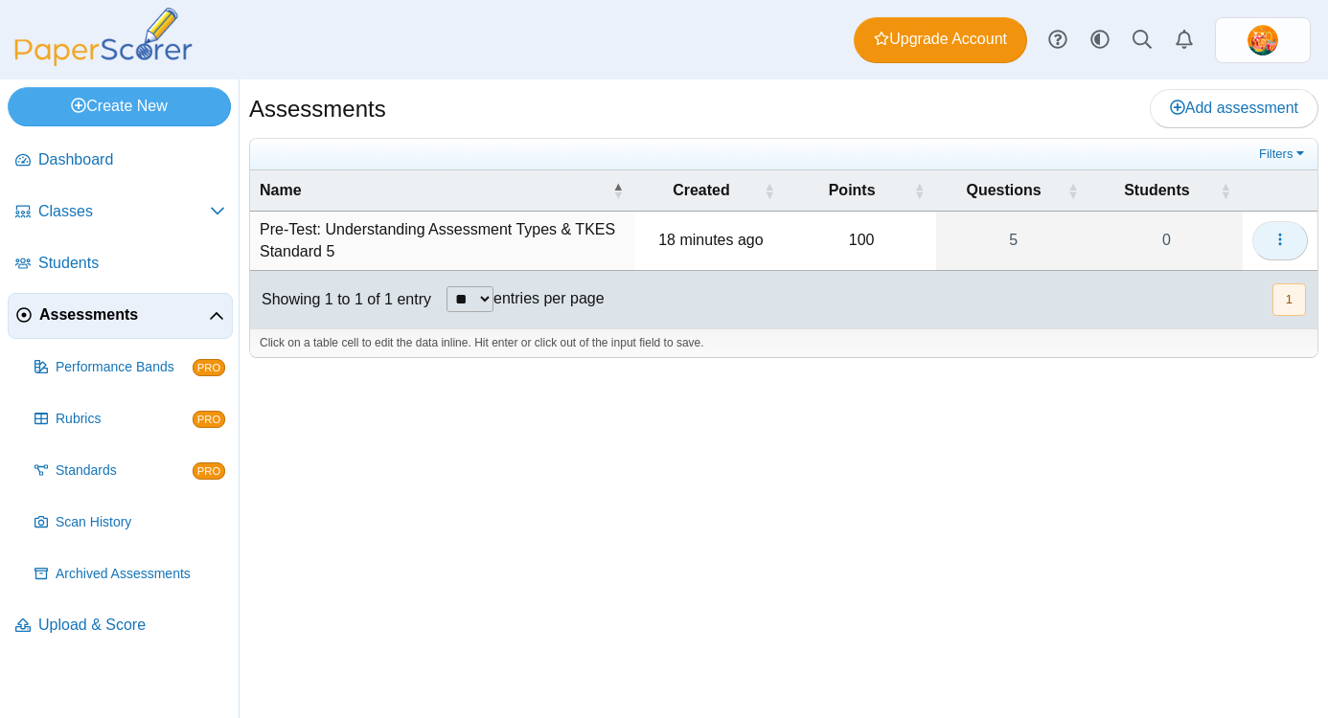
click at [1279, 239] on use "button" at bounding box center [1279, 240] width 3 height 12
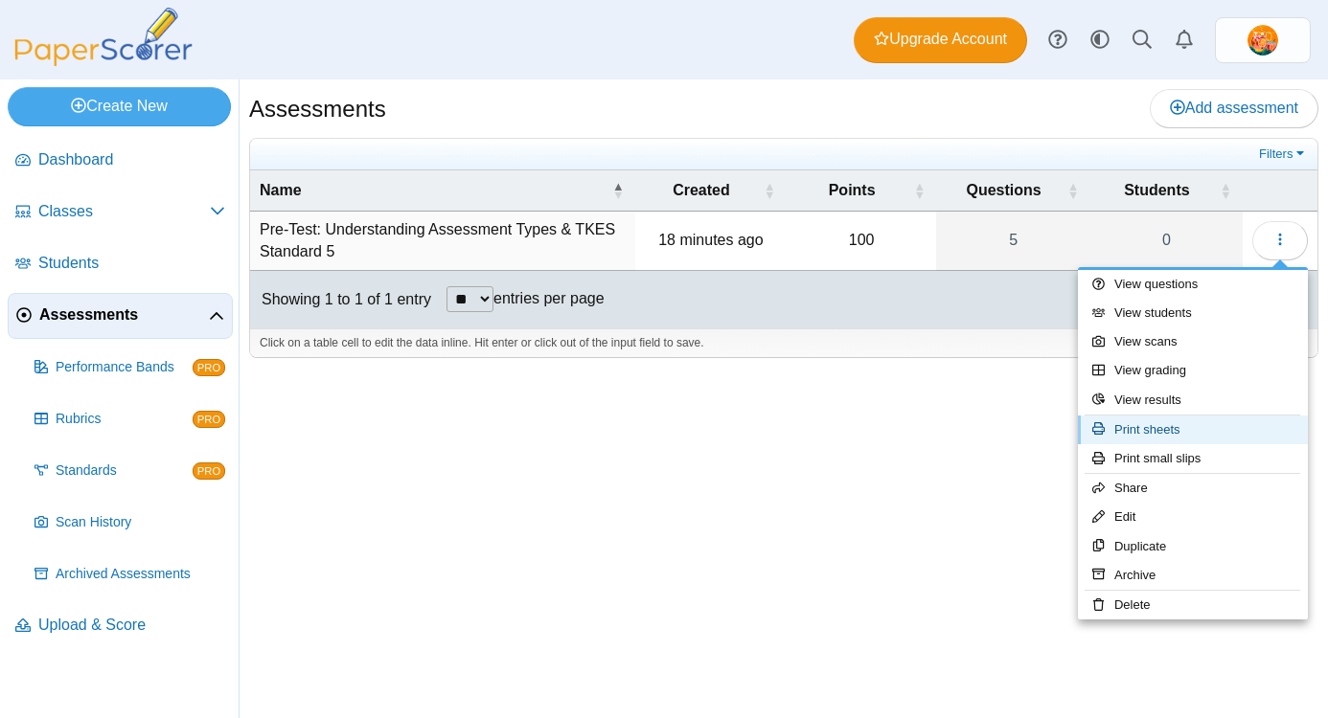
click at [1166, 427] on link "Print sheets" at bounding box center [1193, 430] width 230 height 29
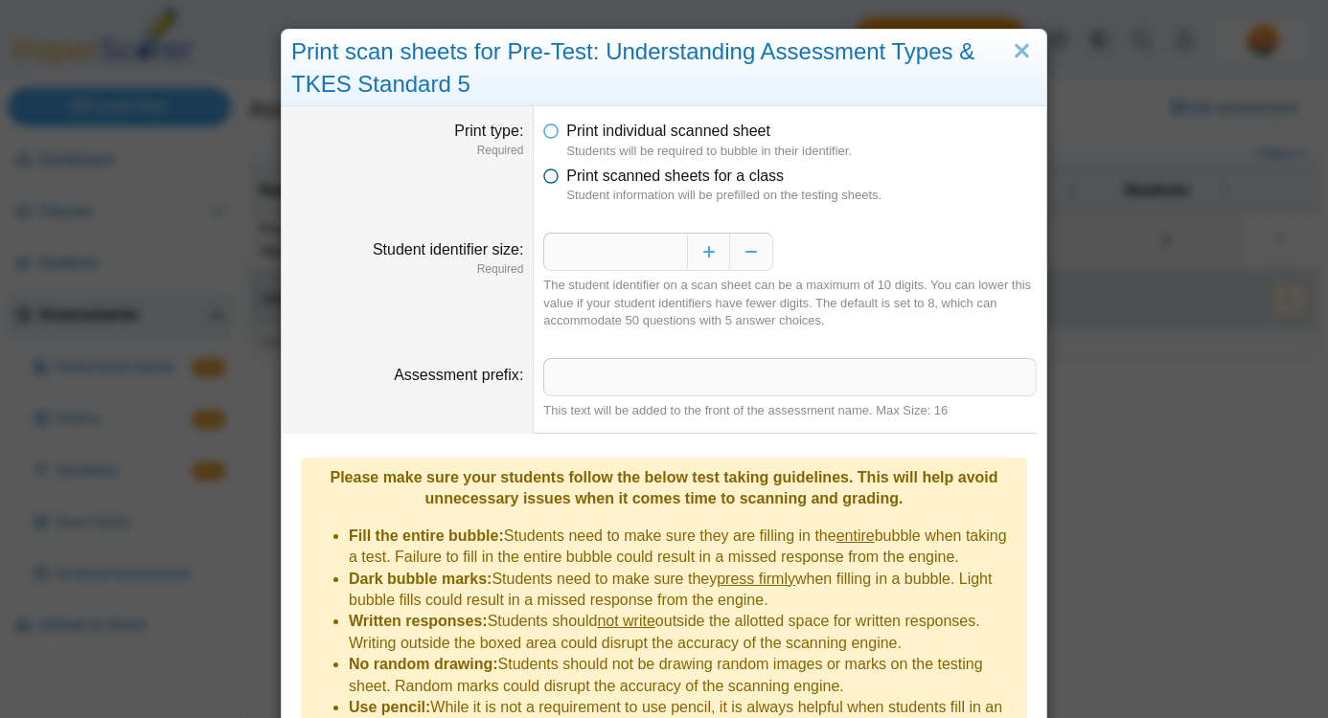
click at [551, 177] on icon at bounding box center [550, 172] width 15 height 13
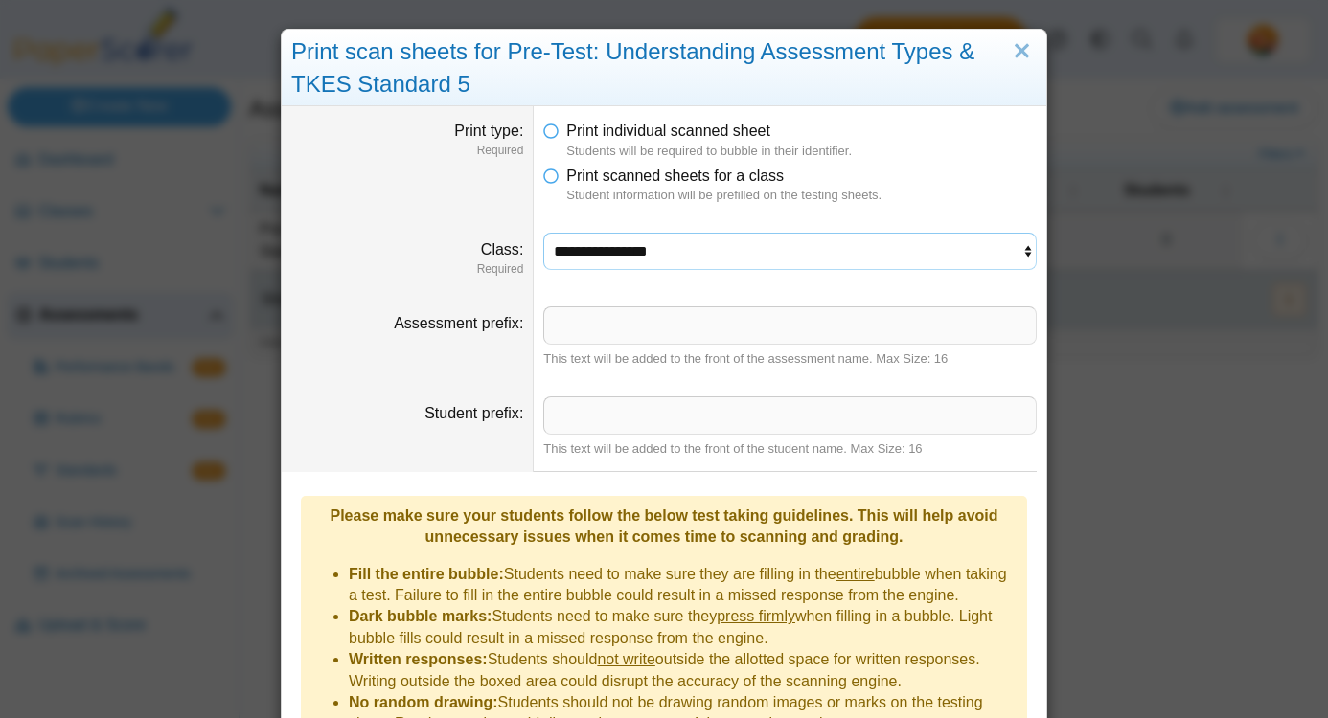
click at [760, 242] on select "**********" at bounding box center [789, 251] width 493 height 36
select select "**********"
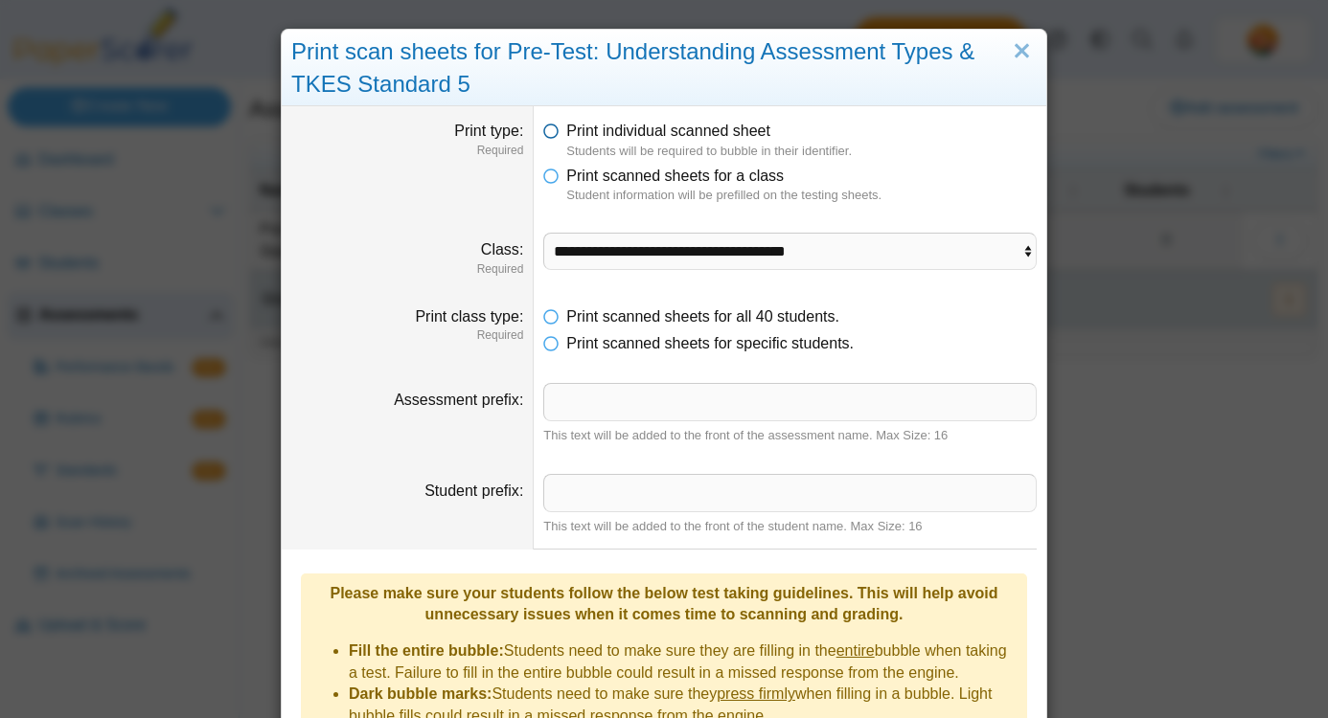
click at [551, 134] on icon at bounding box center [550, 127] width 15 height 13
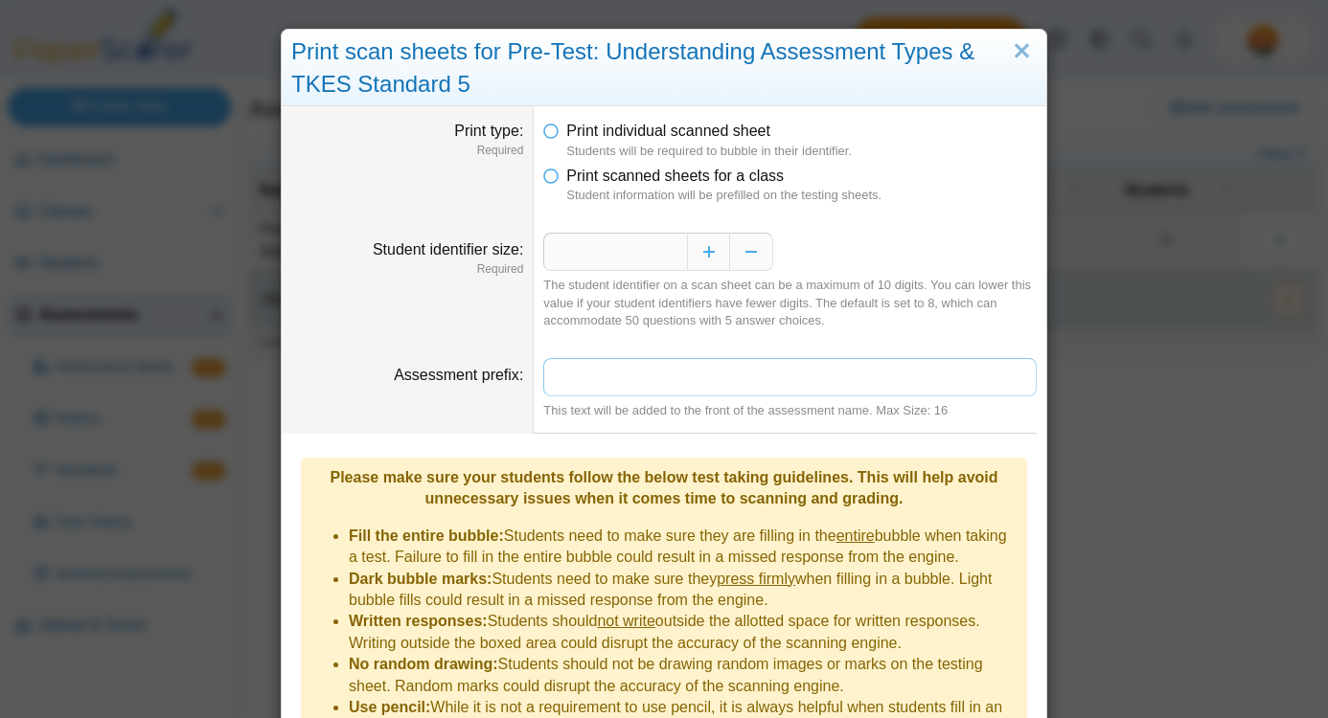
click at [651, 376] on input "Assessment prefix" at bounding box center [789, 377] width 493 height 38
click at [549, 176] on icon at bounding box center [550, 172] width 15 height 13
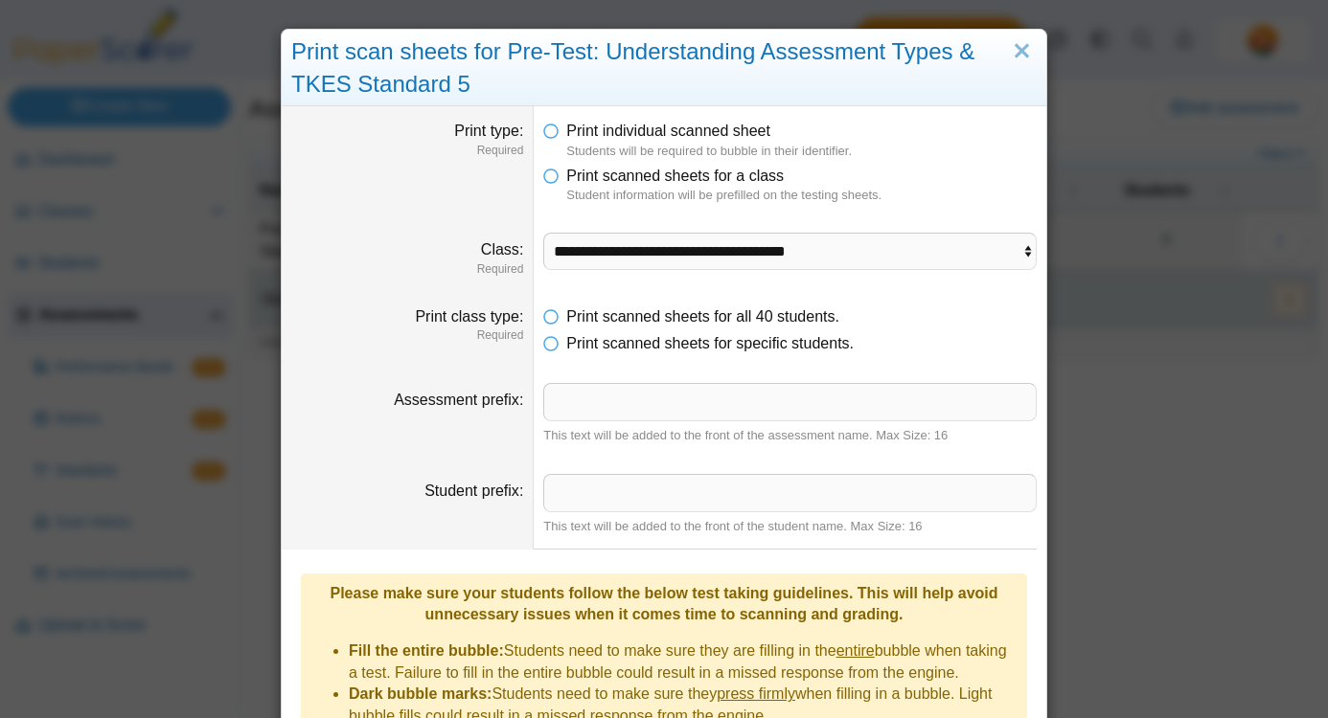
click at [877, 347] on li "Print scanned sheets for specific students." at bounding box center [789, 343] width 493 height 21
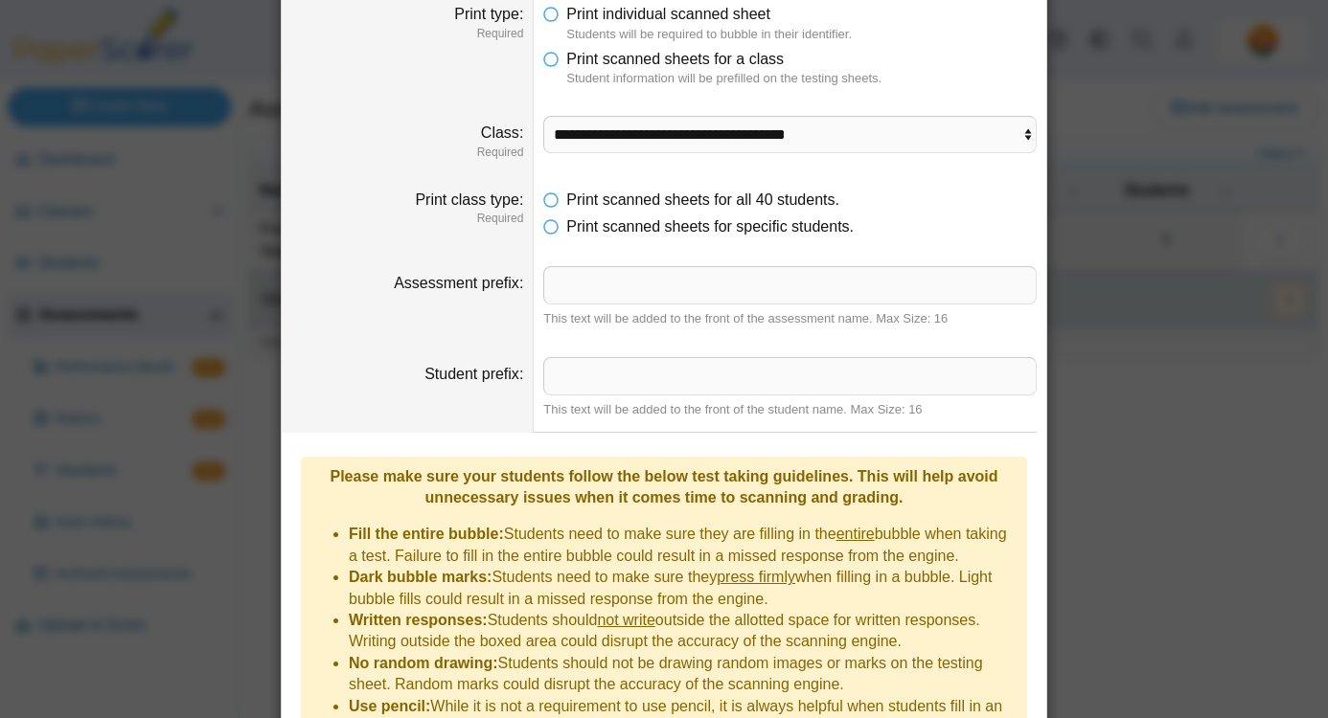
scroll to position [93, 0]
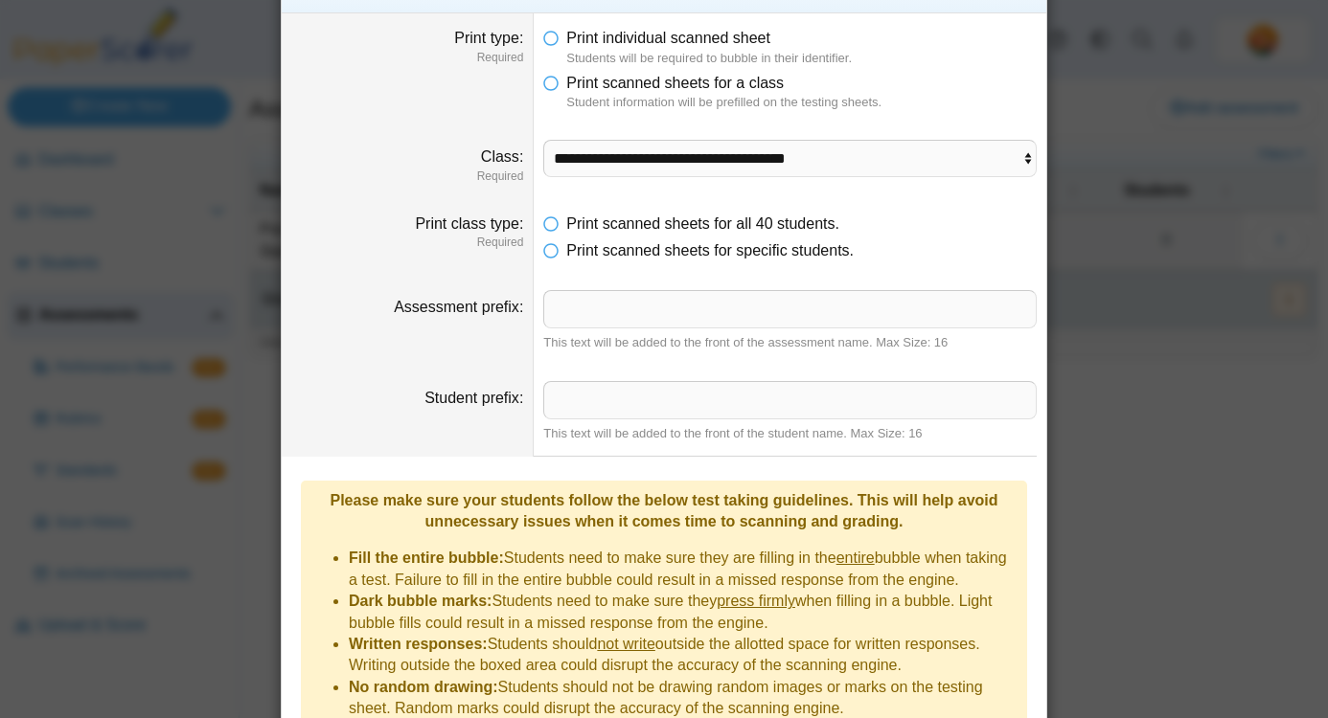
click at [1013, 285] on dd "This text will be added to the front of the assessment name. Max Size: 16" at bounding box center [790, 321] width 513 height 90
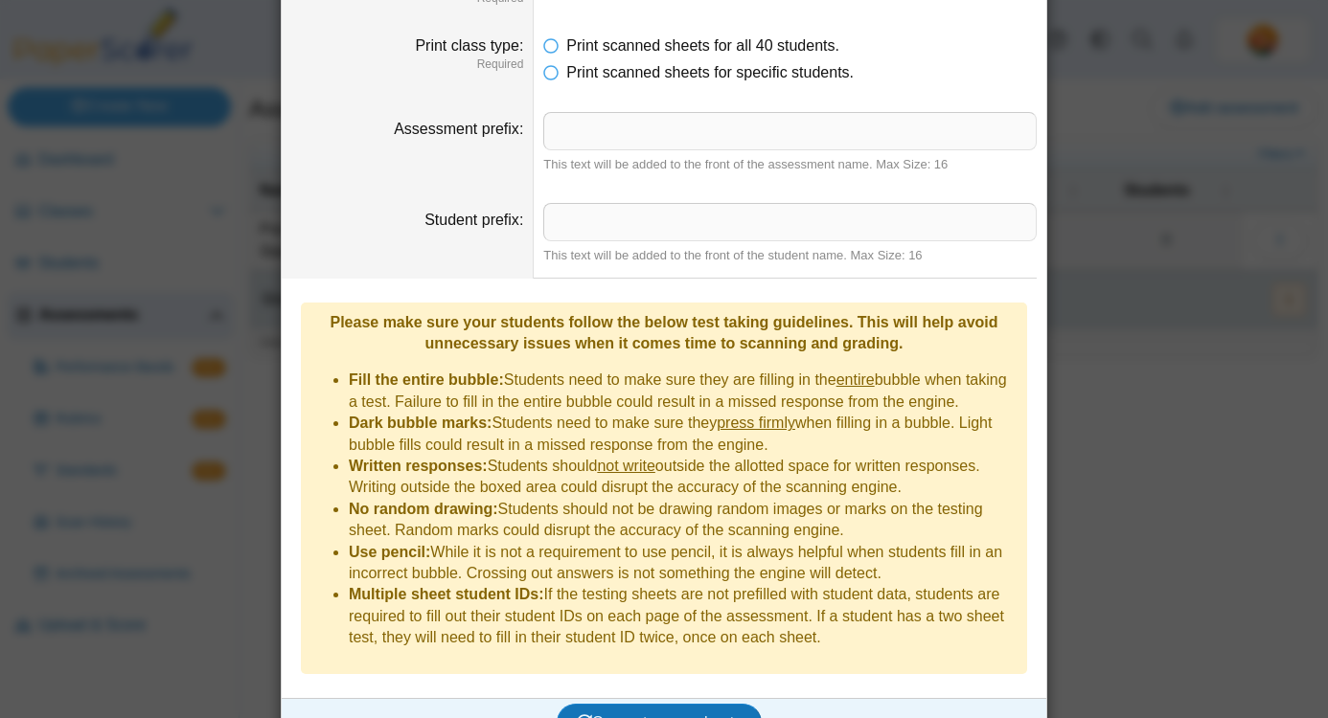
scroll to position [285, 0]
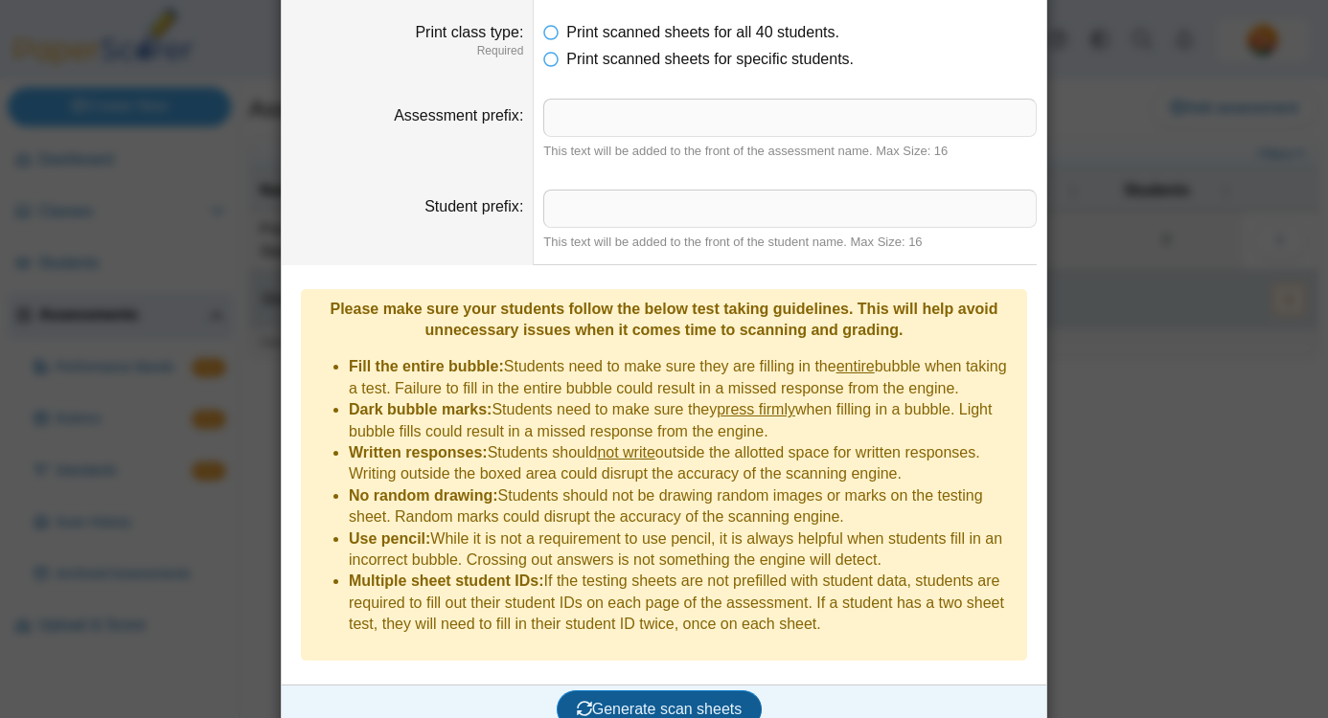
click at [647, 701] on span "Generate scan sheets" at bounding box center [660, 709] width 166 height 16
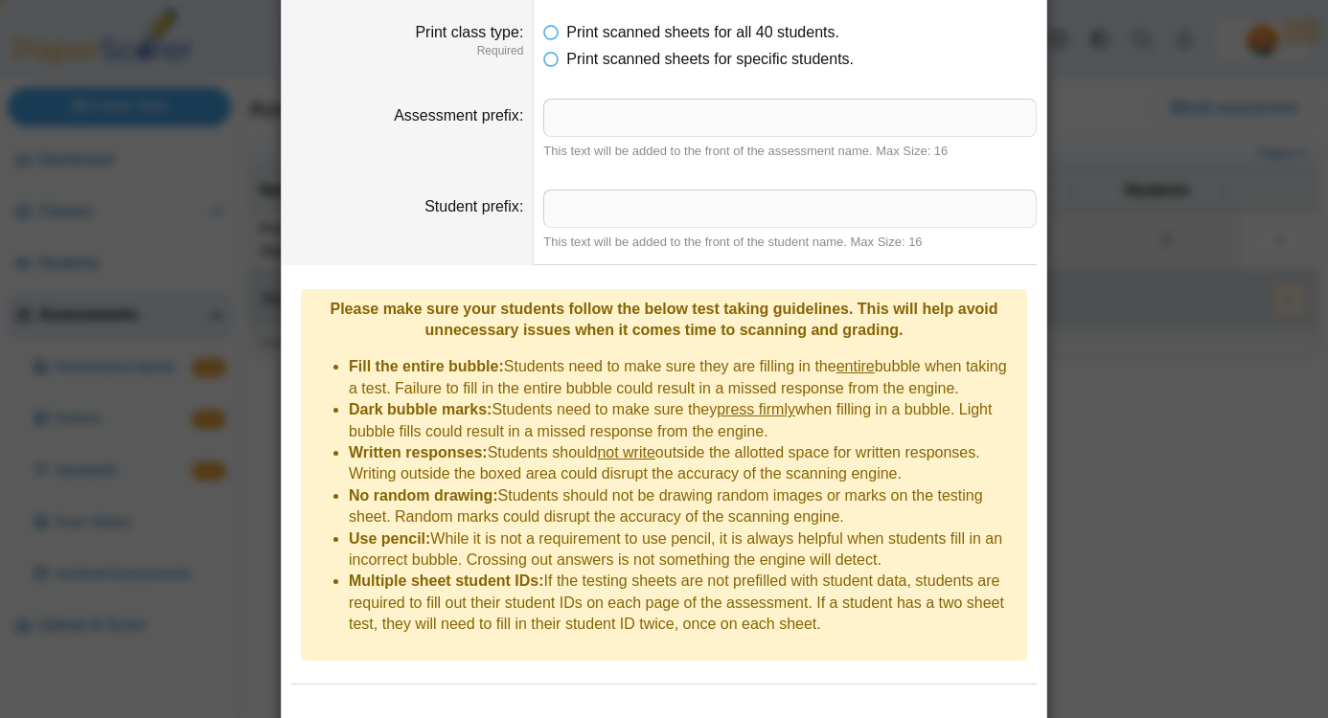
click at [1031, 618] on dd "Please make sure your students follow the below test taking guidelines. This wi…" at bounding box center [664, 475] width 764 height 420
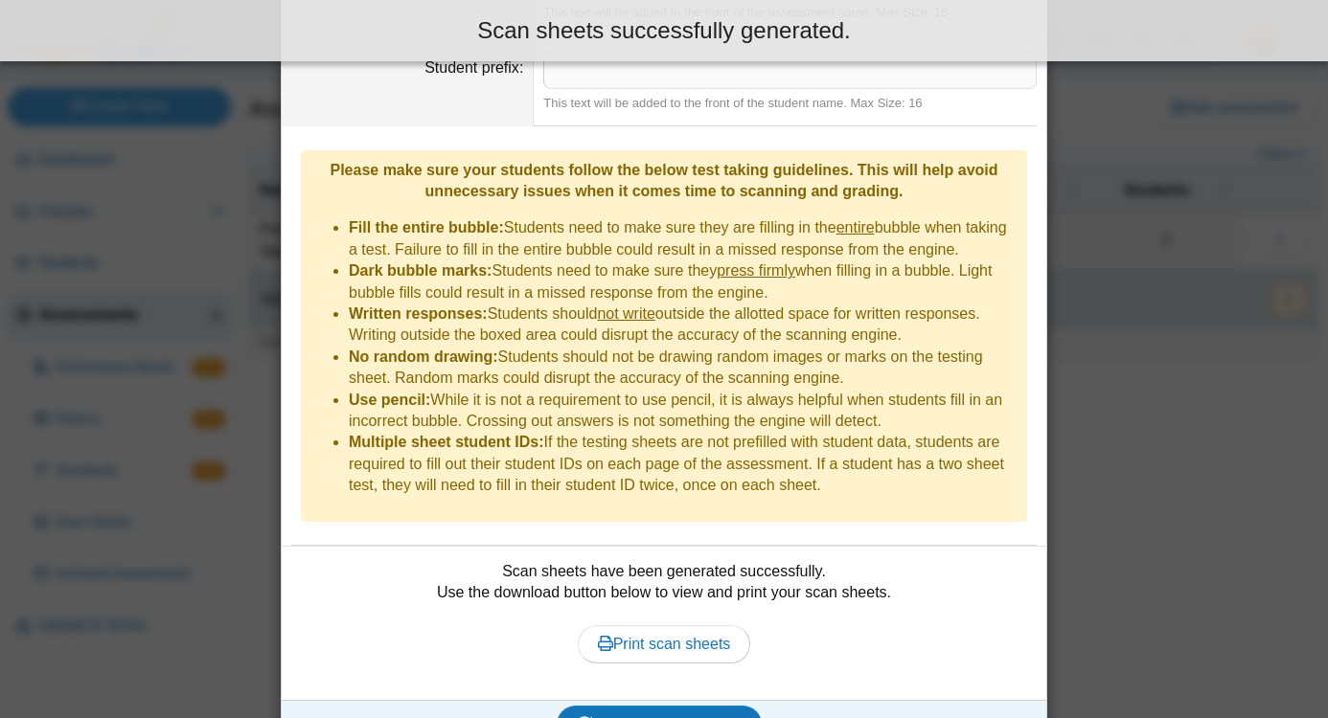
scroll to position [439, 0]
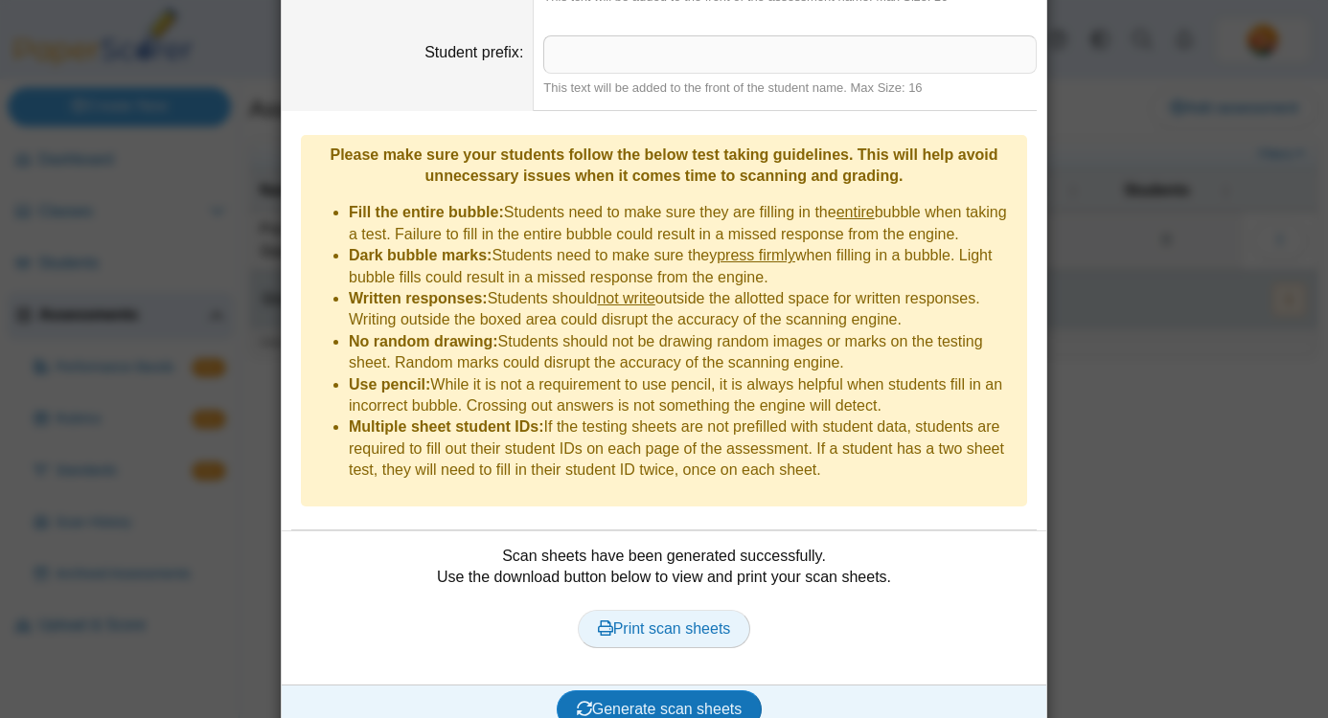
click at [718, 621] on span "Print scan sheets" at bounding box center [664, 629] width 133 height 16
click at [971, 551] on div "Scan sheets have been generated successfully. Use the download button below to …" at bounding box center [663, 608] width 745 height 125
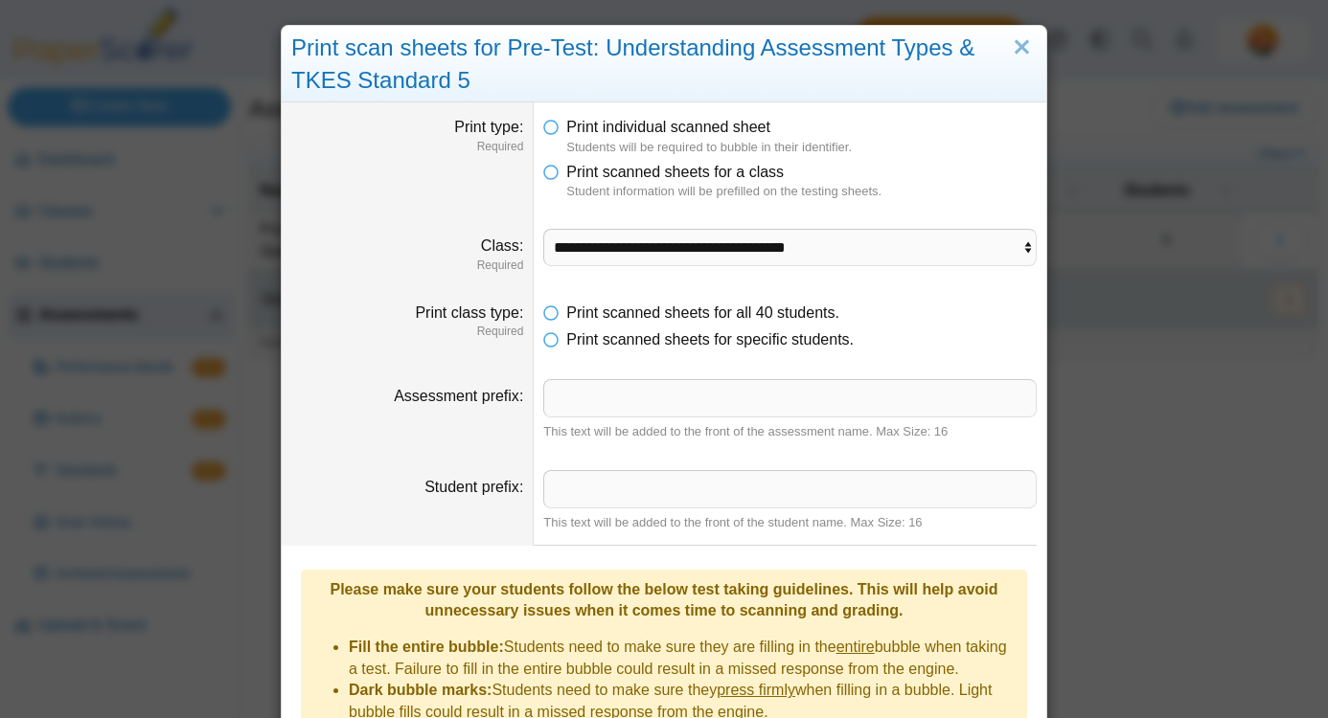
scroll to position [0, 0]
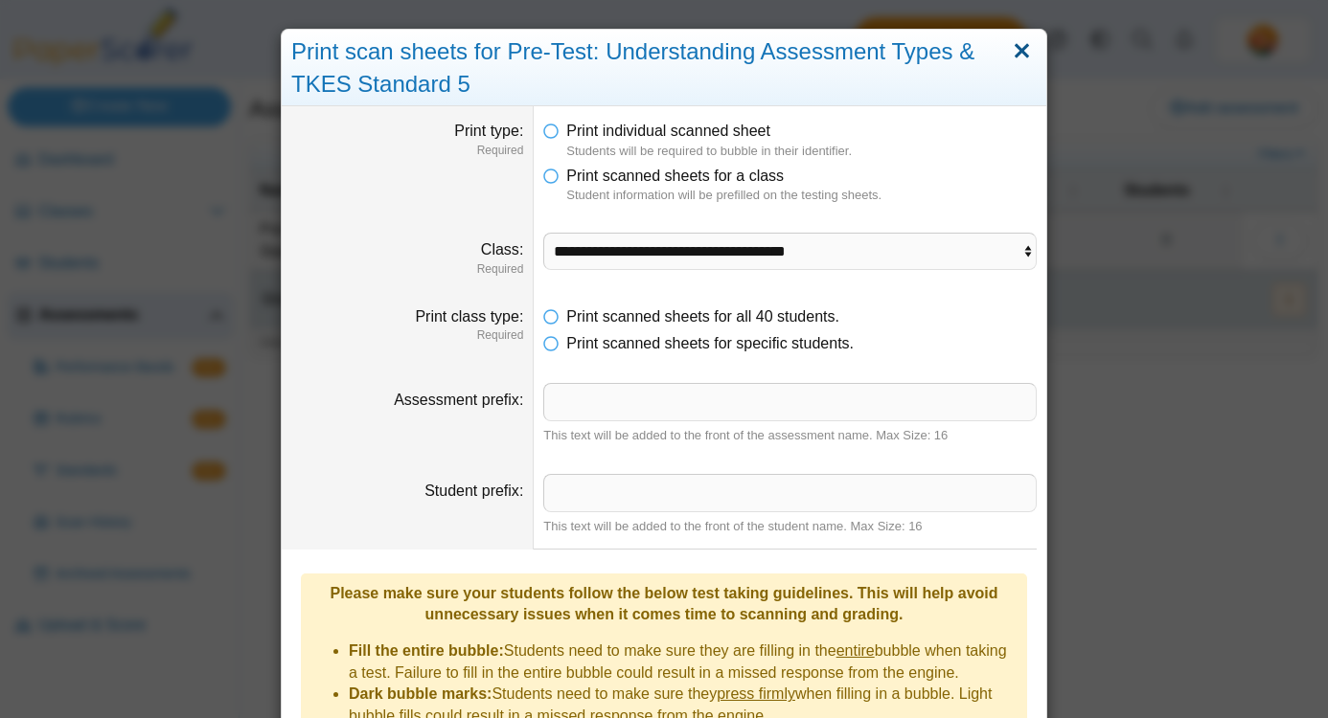
click at [1020, 44] on link "Close" at bounding box center [1022, 51] width 30 height 33
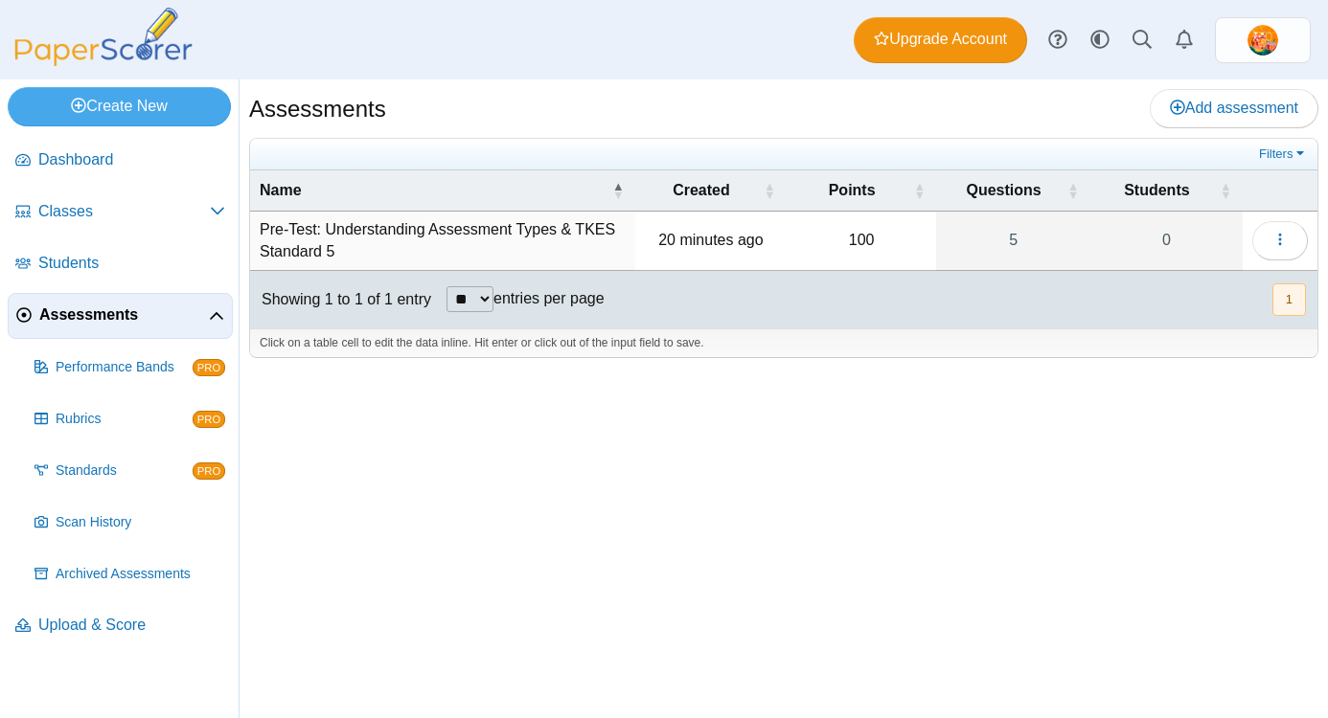
click at [93, 313] on span "Assessments" at bounding box center [124, 315] width 170 height 21
click at [1288, 240] on button "button" at bounding box center [1280, 240] width 56 height 38
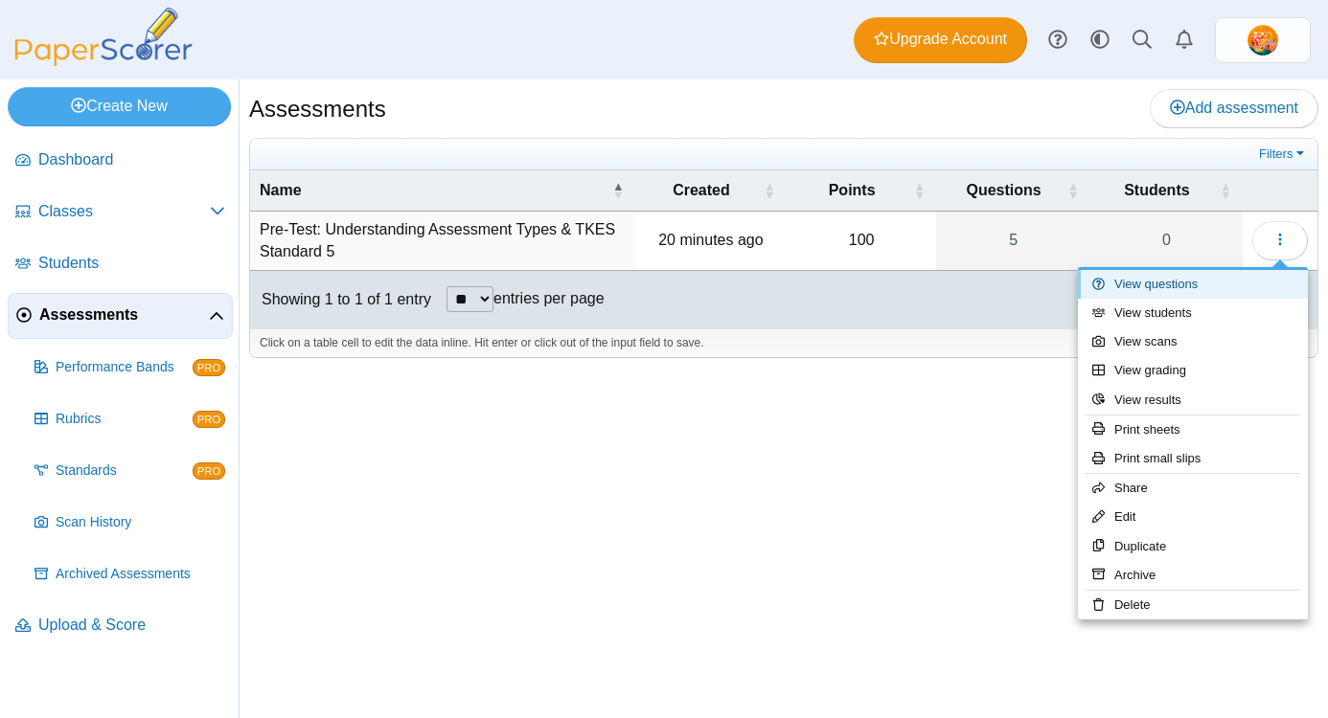
click at [1172, 289] on link "View questions" at bounding box center [1193, 284] width 230 height 29
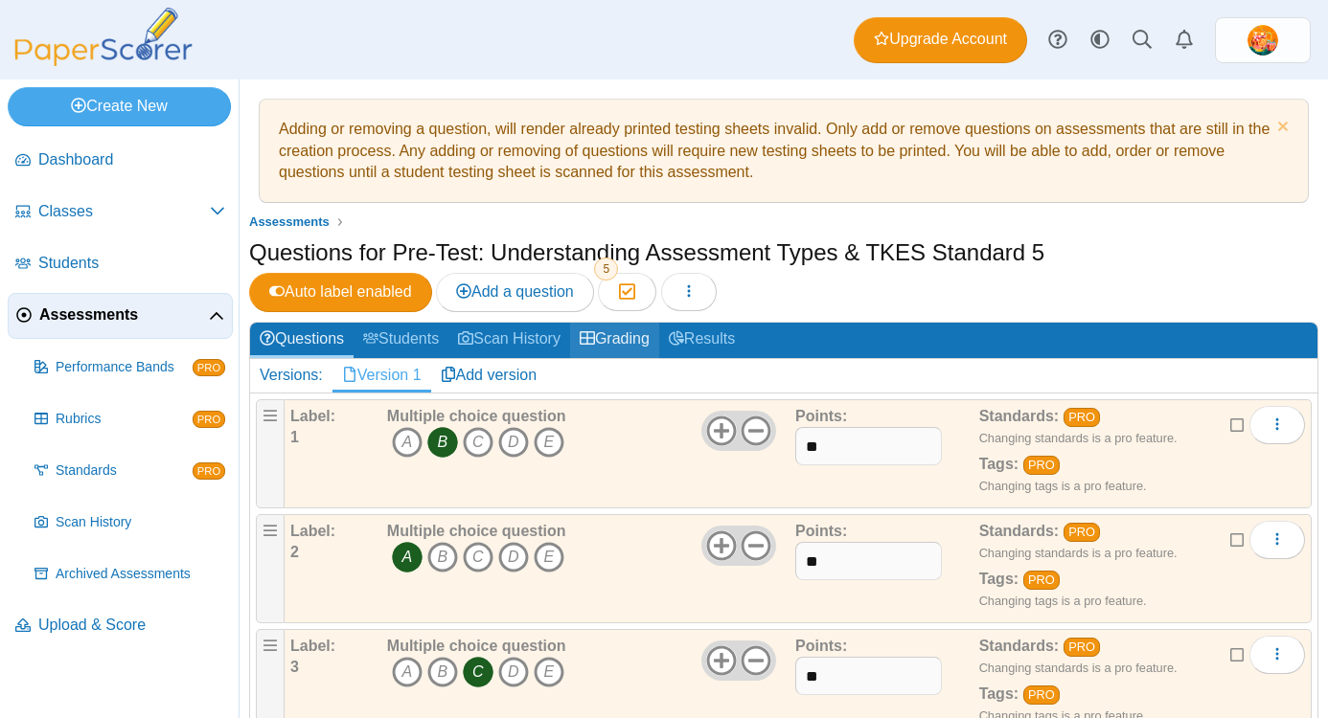
click at [658, 344] on link "Grading" at bounding box center [614, 340] width 89 height 35
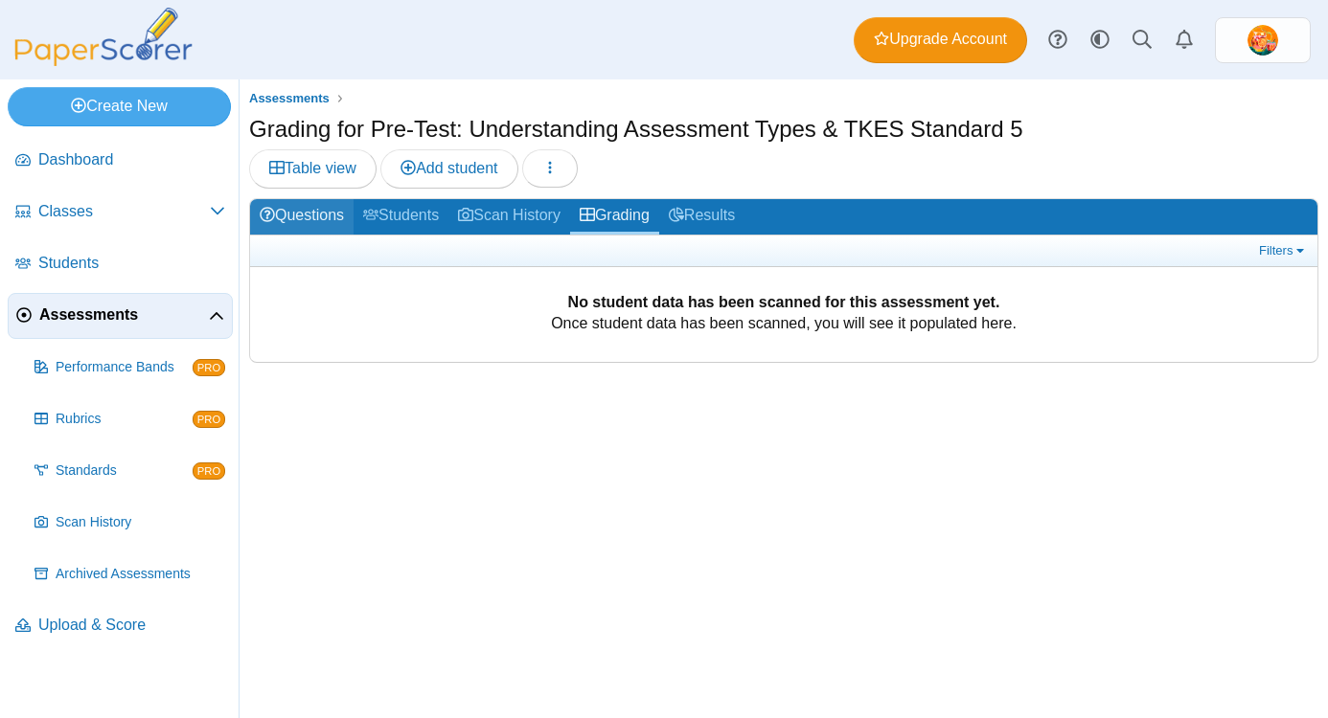
click at [314, 215] on link "Questions" at bounding box center [301, 216] width 103 height 35
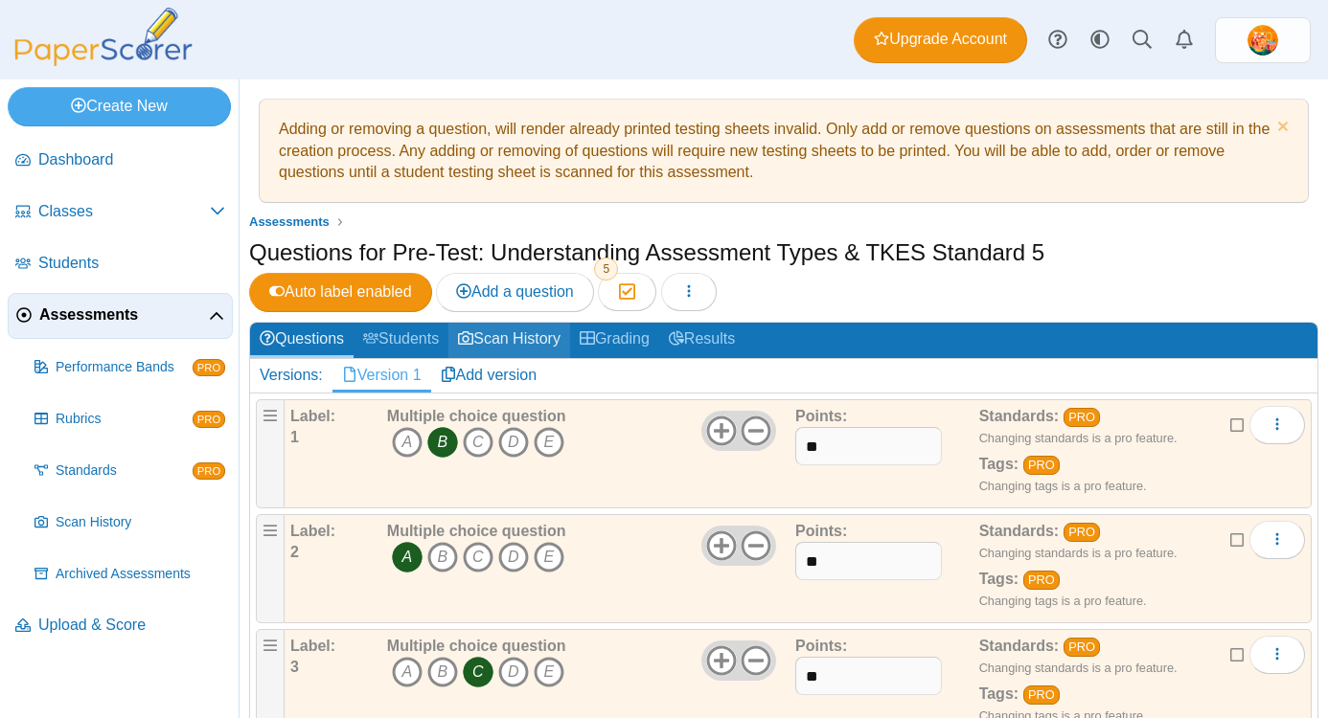
click at [503, 337] on link "Scan History" at bounding box center [509, 340] width 122 height 35
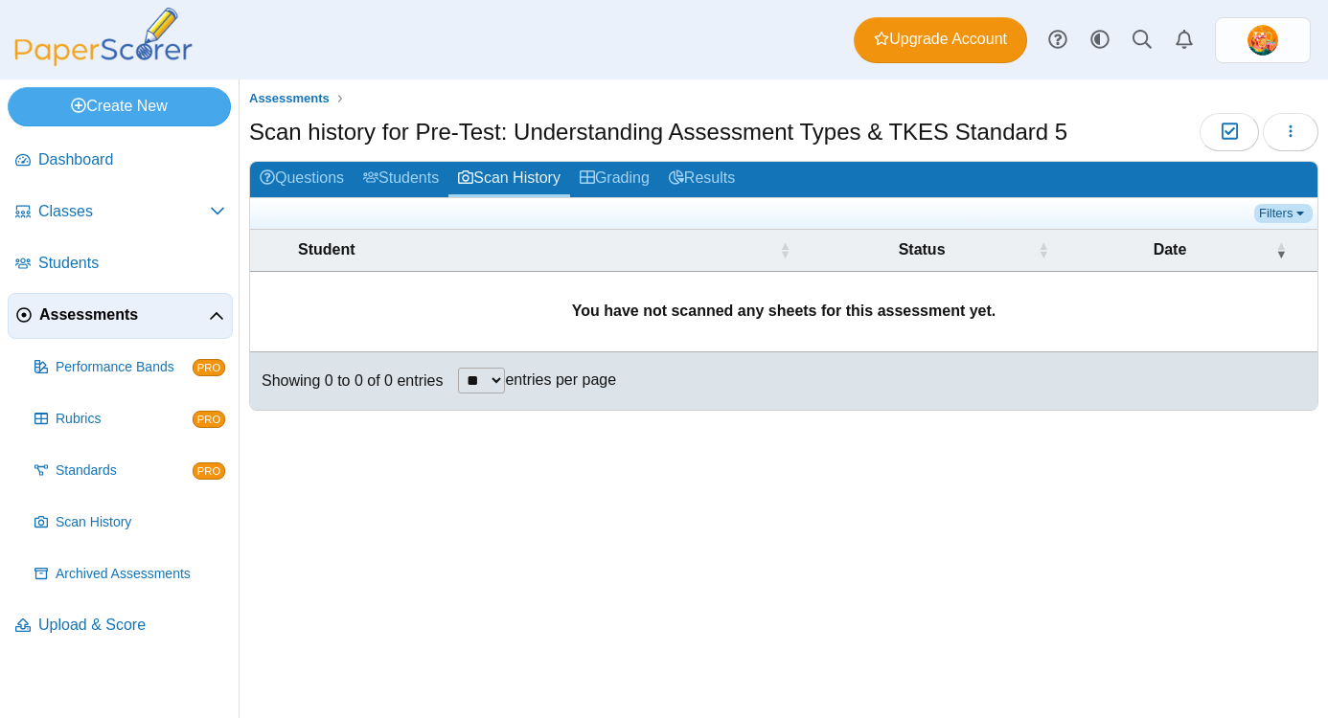
click at [1301, 210] on link "Filters" at bounding box center [1283, 213] width 58 height 19
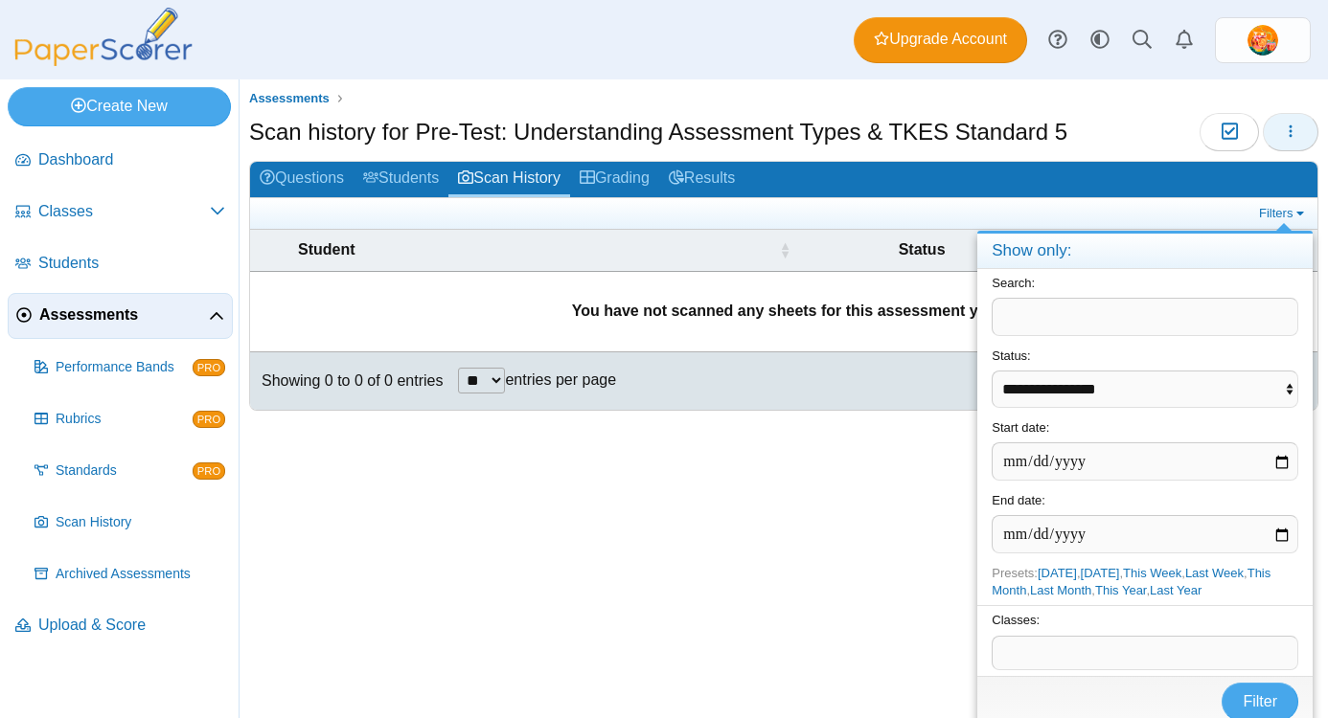
click at [1283, 139] on icon "button" at bounding box center [1290, 131] width 15 height 15
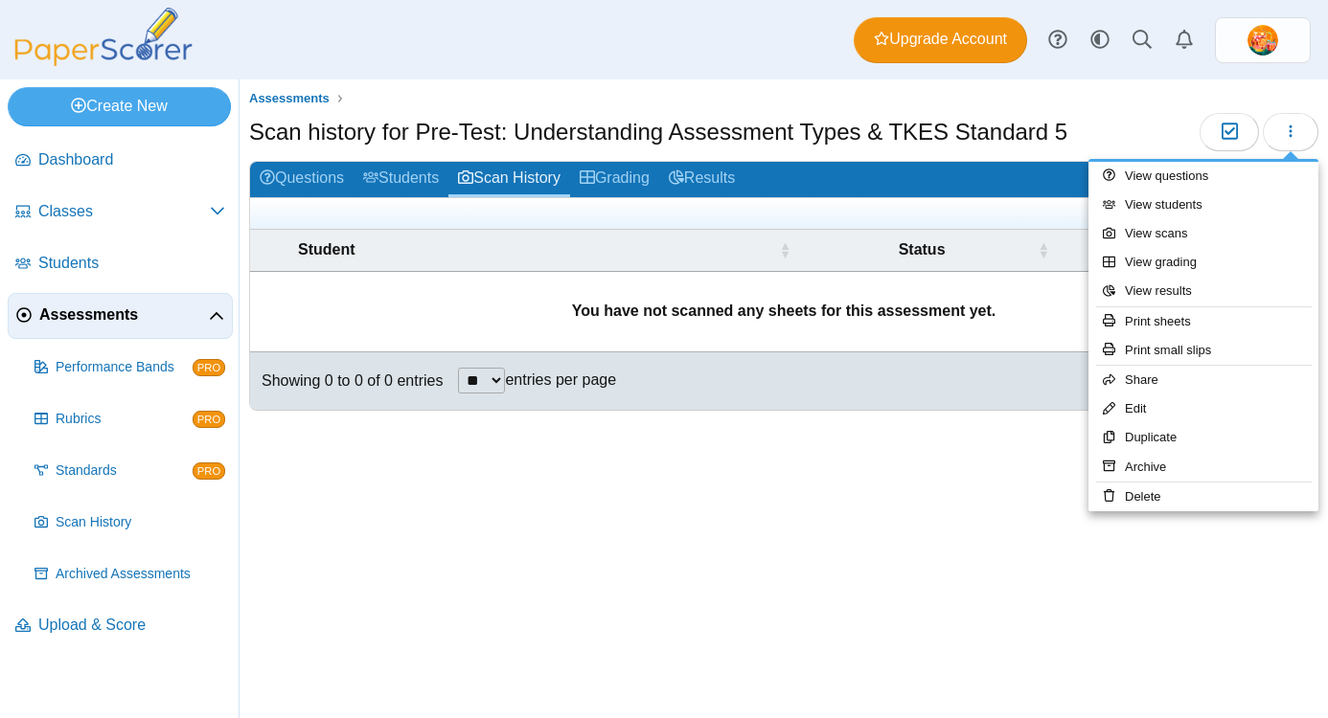
click at [1129, 123] on div "Scan history for Pre-Test: Understanding Assessment Types & TKES Standard 5 Mod…" at bounding box center [783, 134] width 1069 height 43
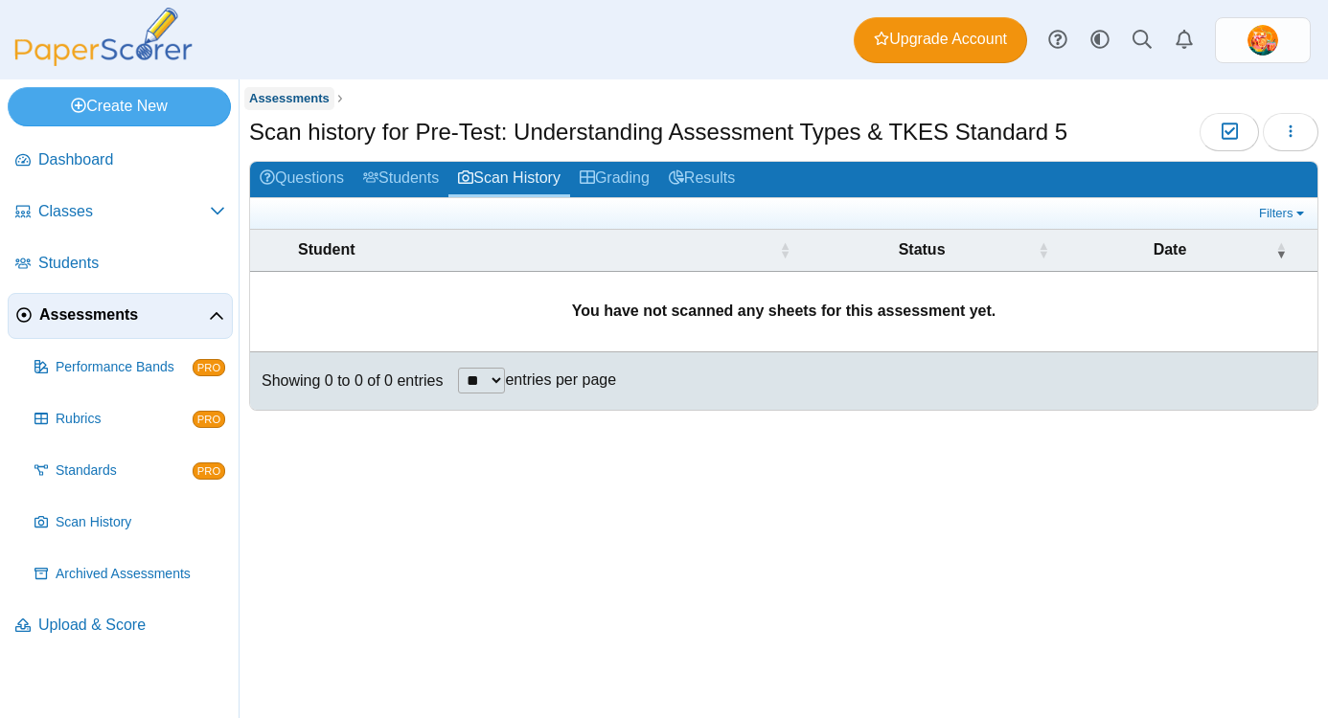
click at [310, 95] on span "Assessments" at bounding box center [289, 98] width 80 height 14
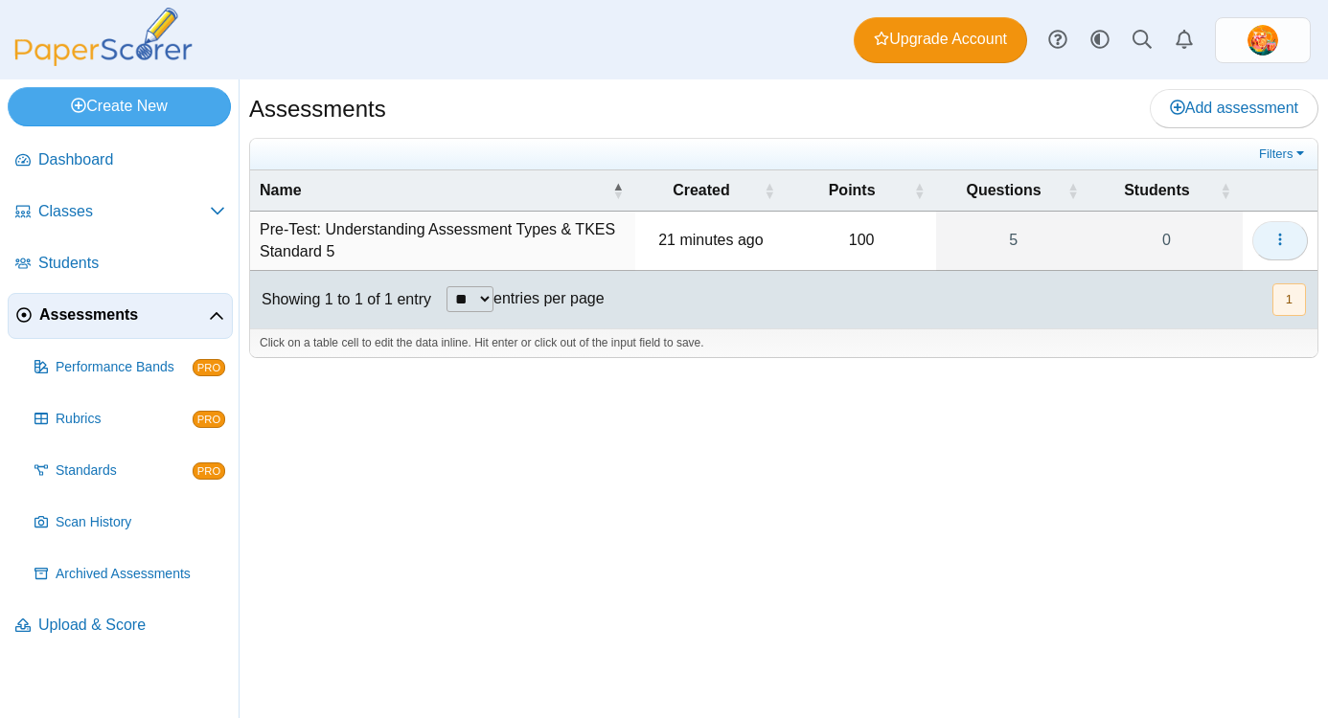
click at [1287, 228] on button "button" at bounding box center [1280, 240] width 56 height 38
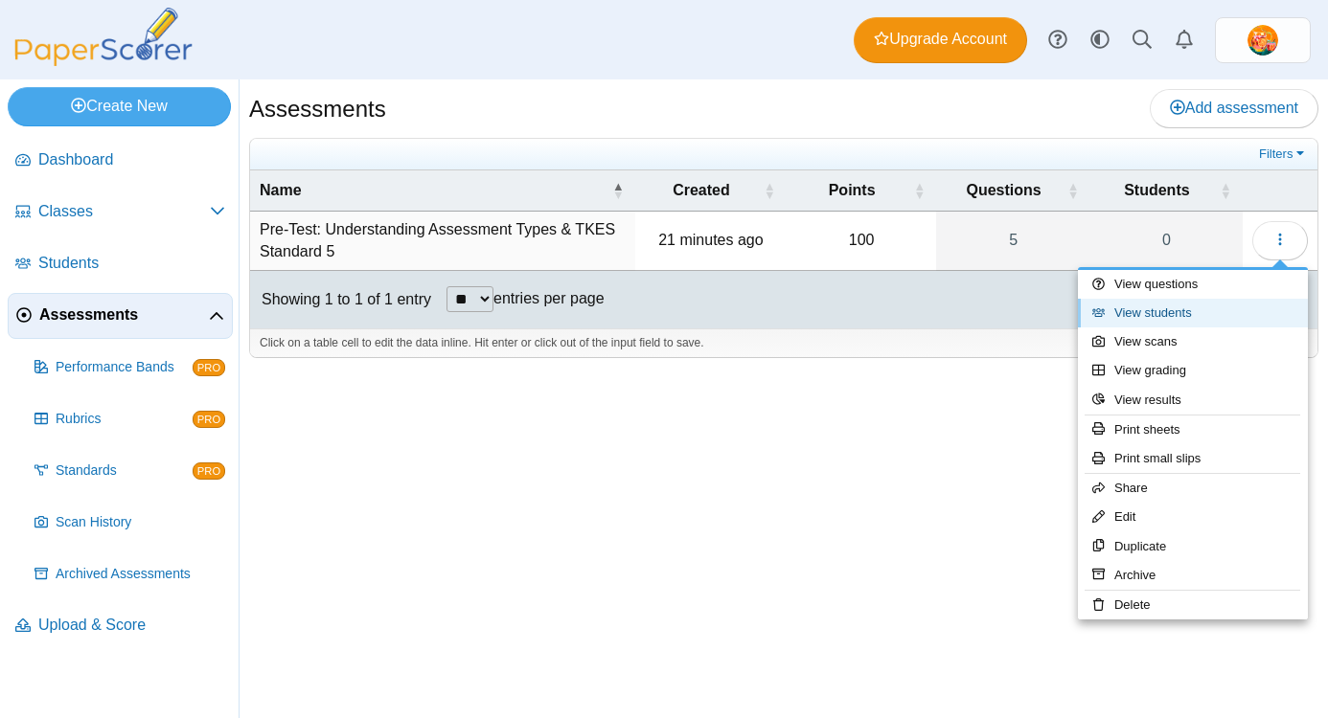
click at [1165, 313] on link "View students" at bounding box center [1193, 313] width 230 height 29
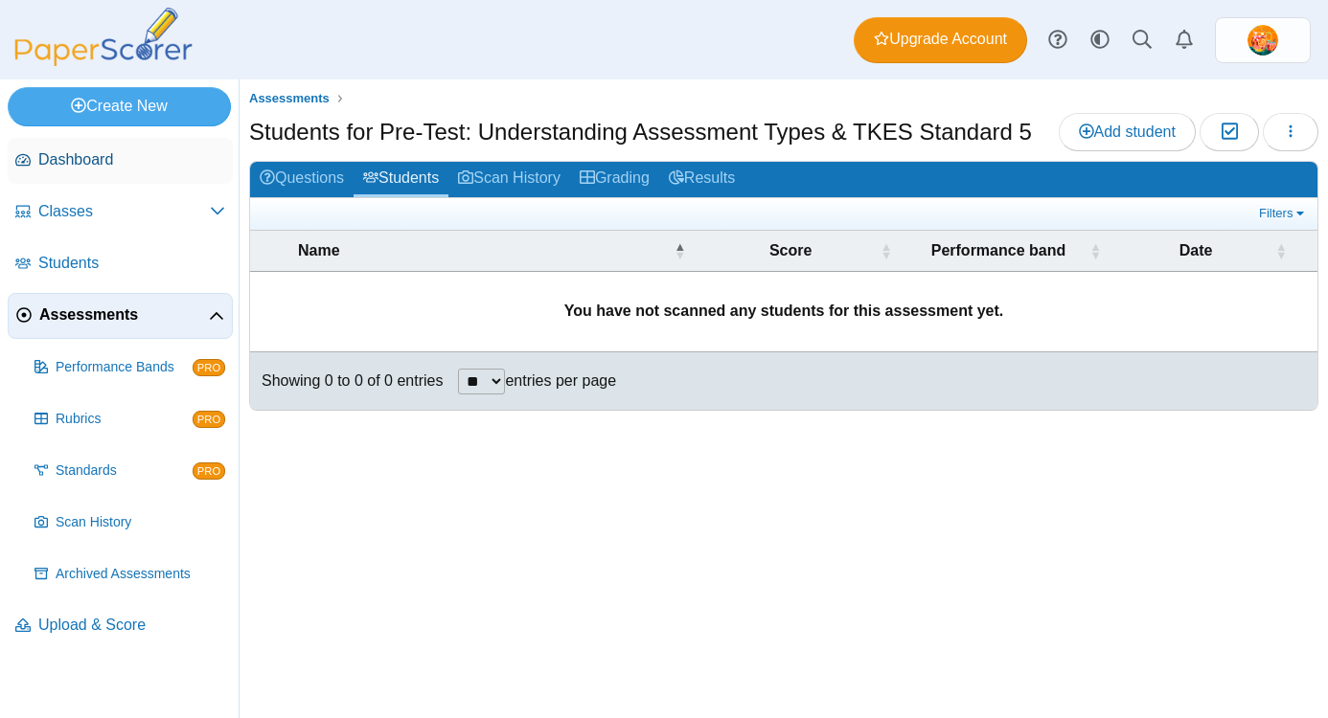
click at [115, 153] on span "Dashboard" at bounding box center [131, 159] width 187 height 21
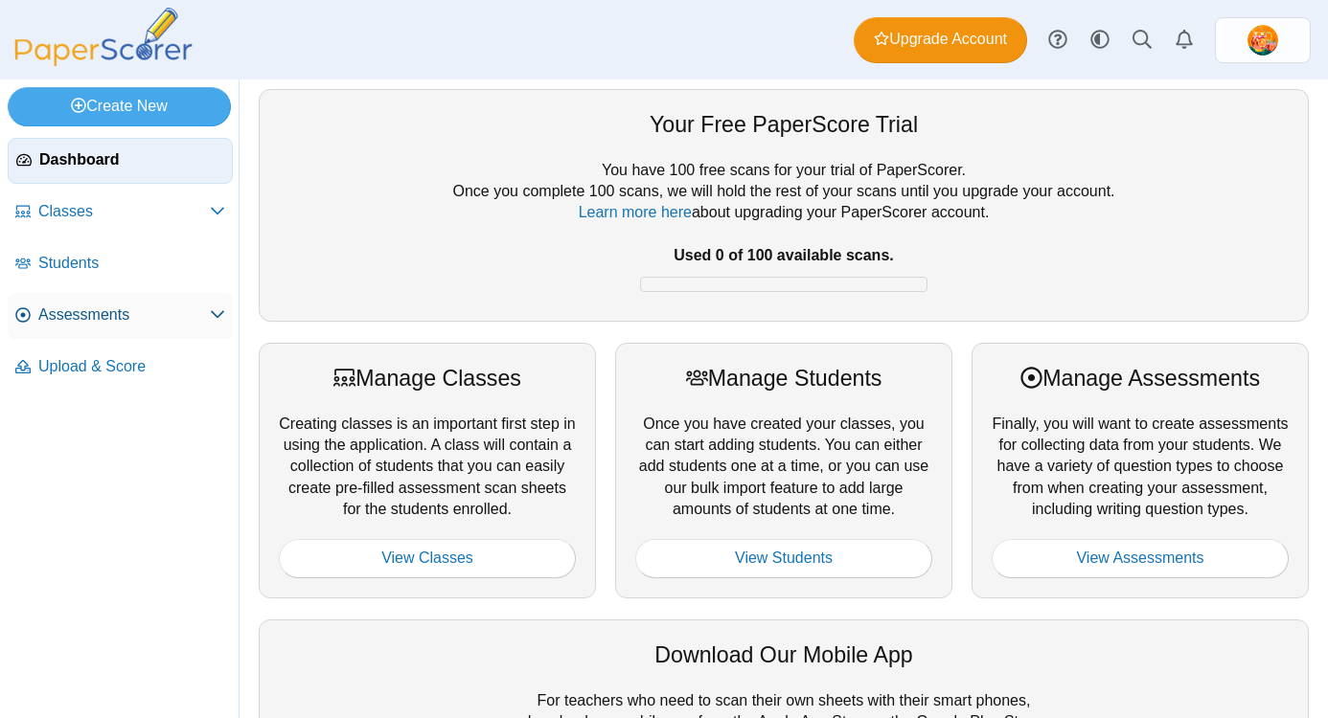
click at [64, 313] on span "Assessments" at bounding box center [123, 315] width 171 height 21
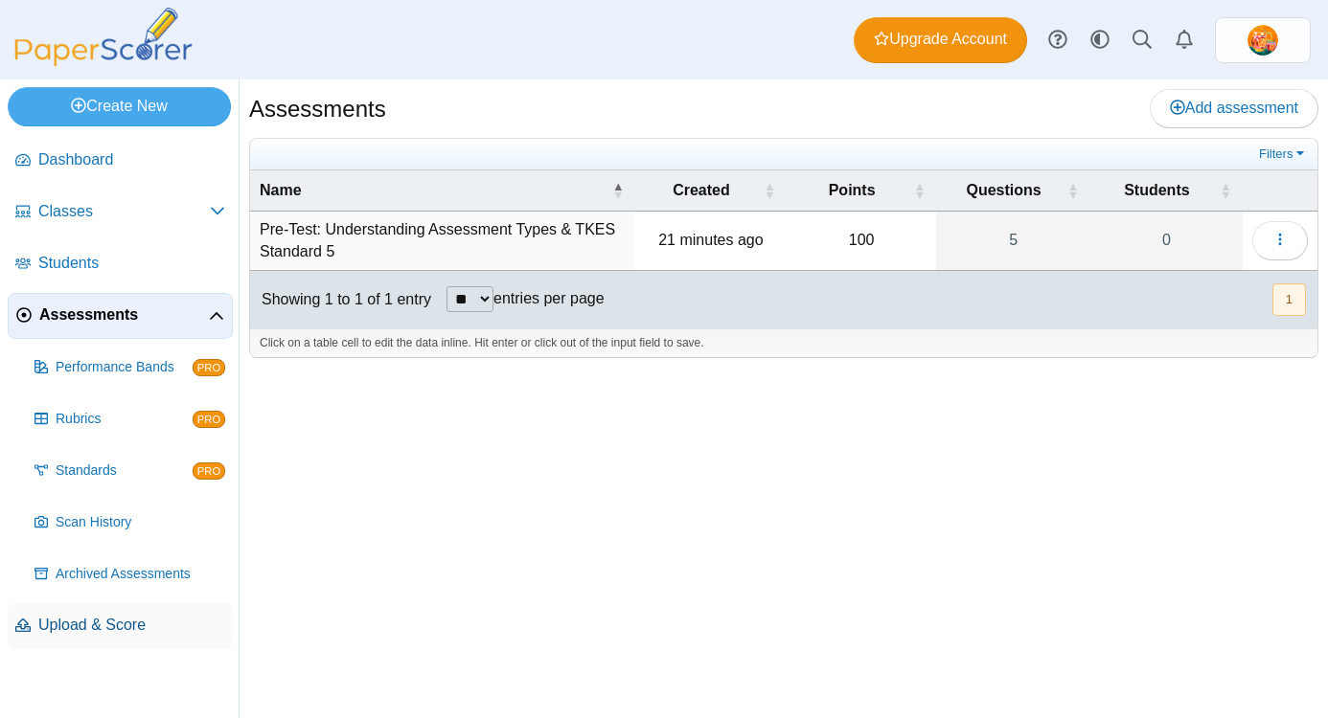
click at [72, 629] on span "Upload & Score" at bounding box center [131, 625] width 187 height 21
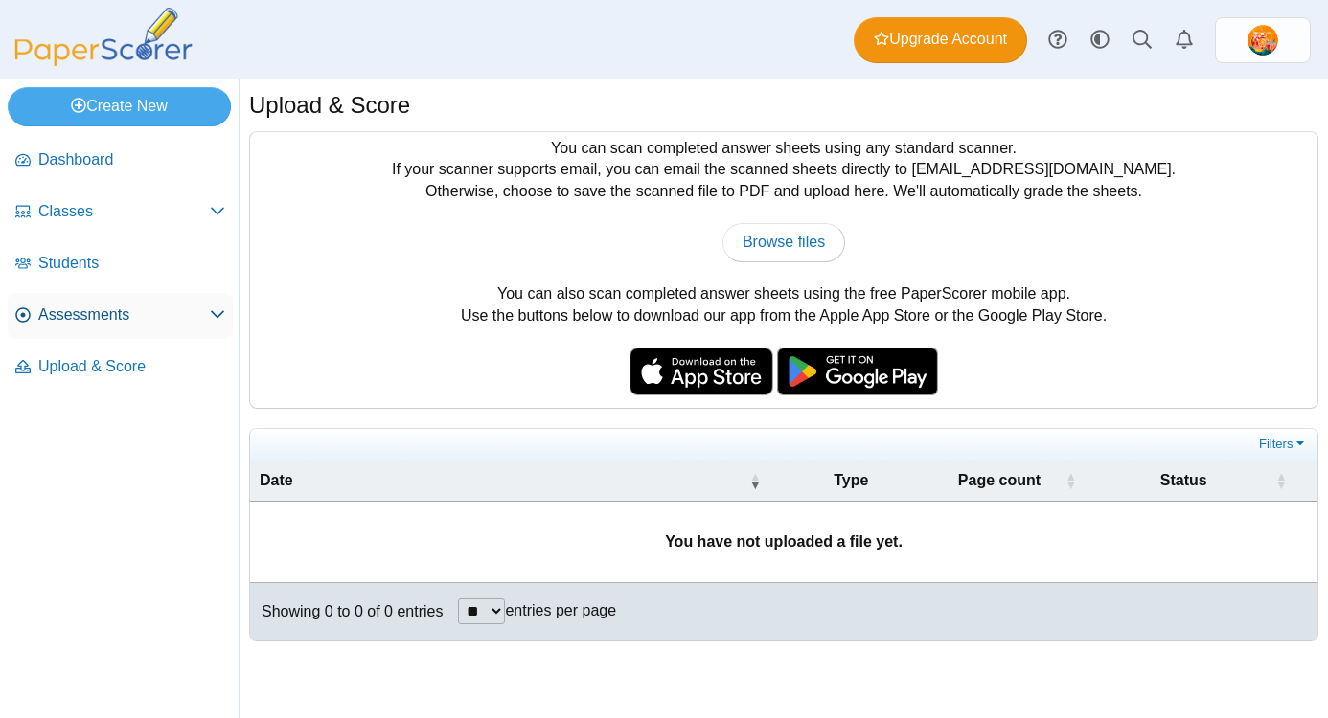
click at [80, 317] on span "Assessments" at bounding box center [123, 315] width 171 height 21
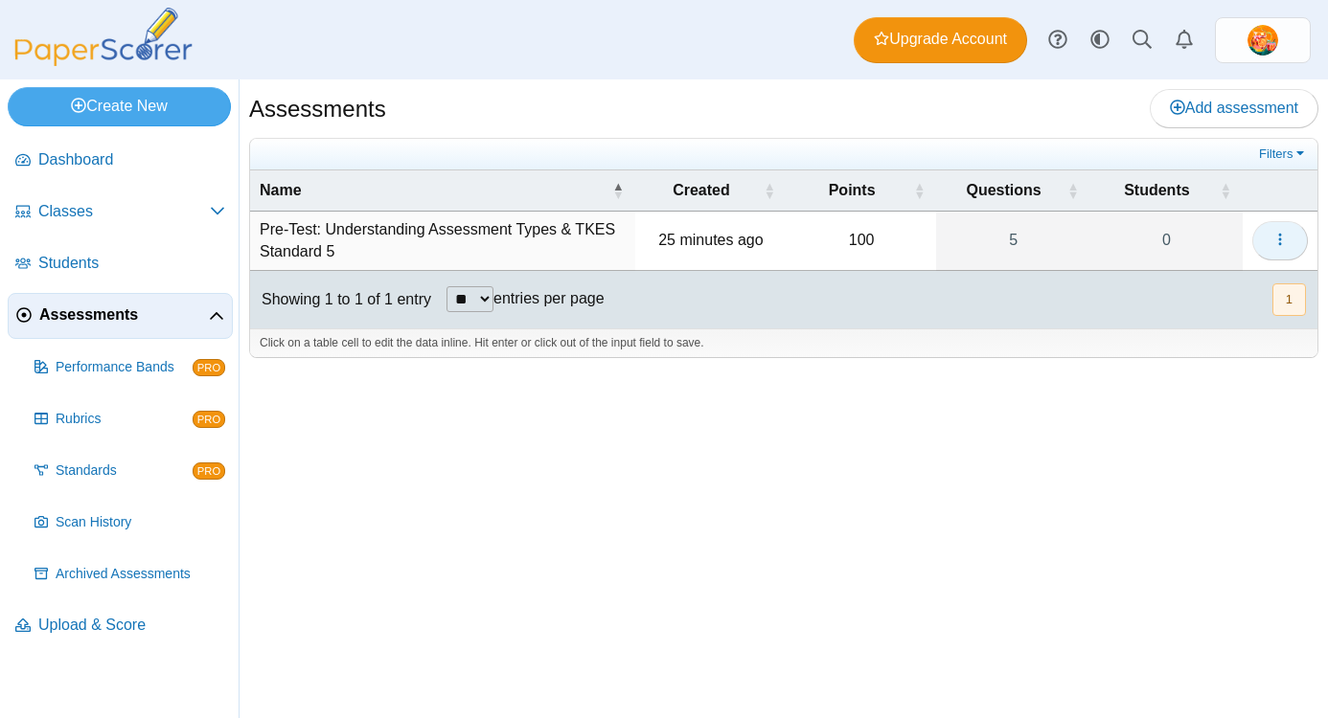
click at [1291, 242] on button "button" at bounding box center [1280, 240] width 56 height 38
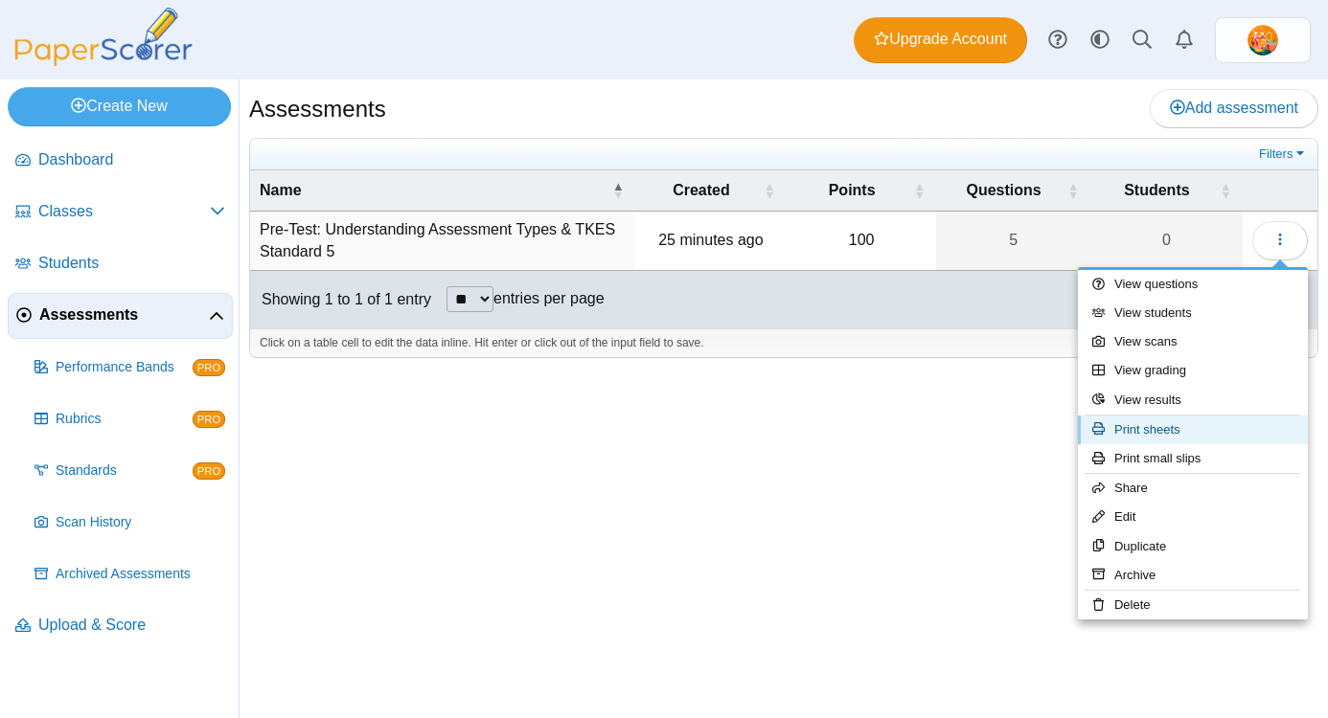
click at [1211, 429] on link "Print sheets" at bounding box center [1193, 430] width 230 height 29
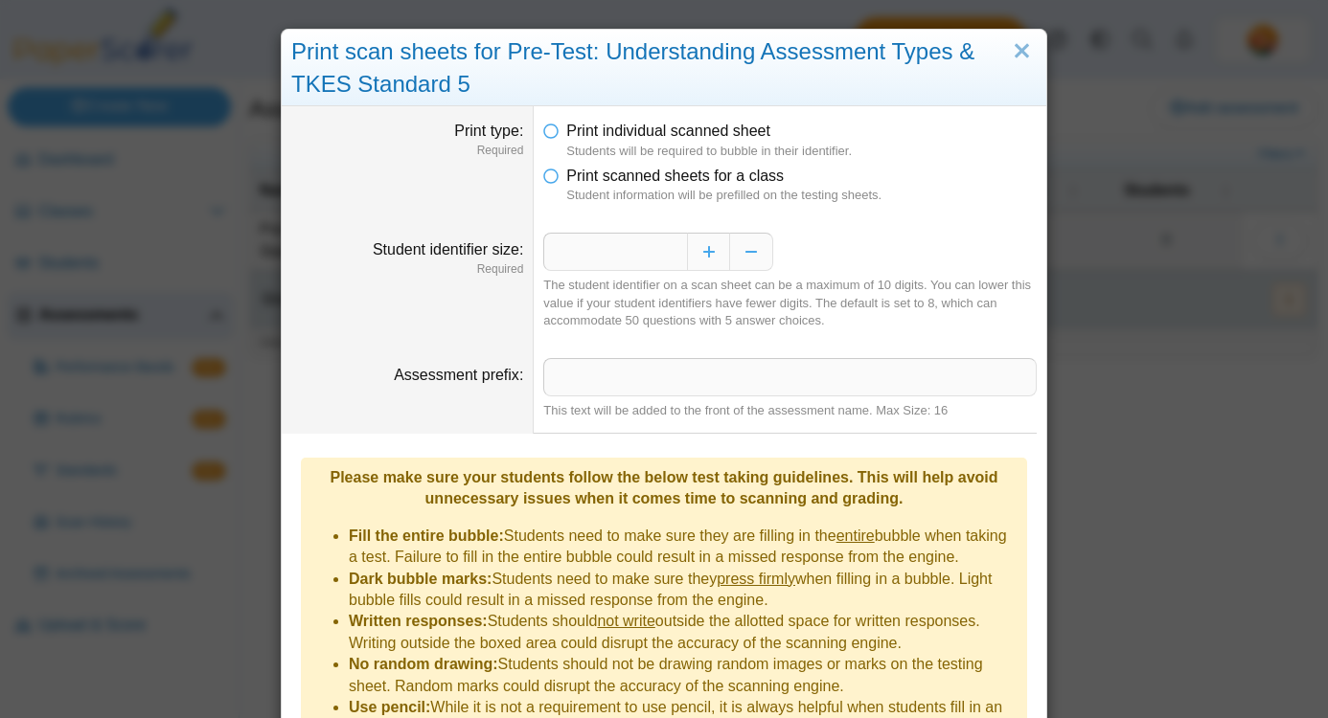
click at [985, 435] on dd "Please make sure your students follow the below test taking guidelines. This wi…" at bounding box center [664, 644] width 764 height 420
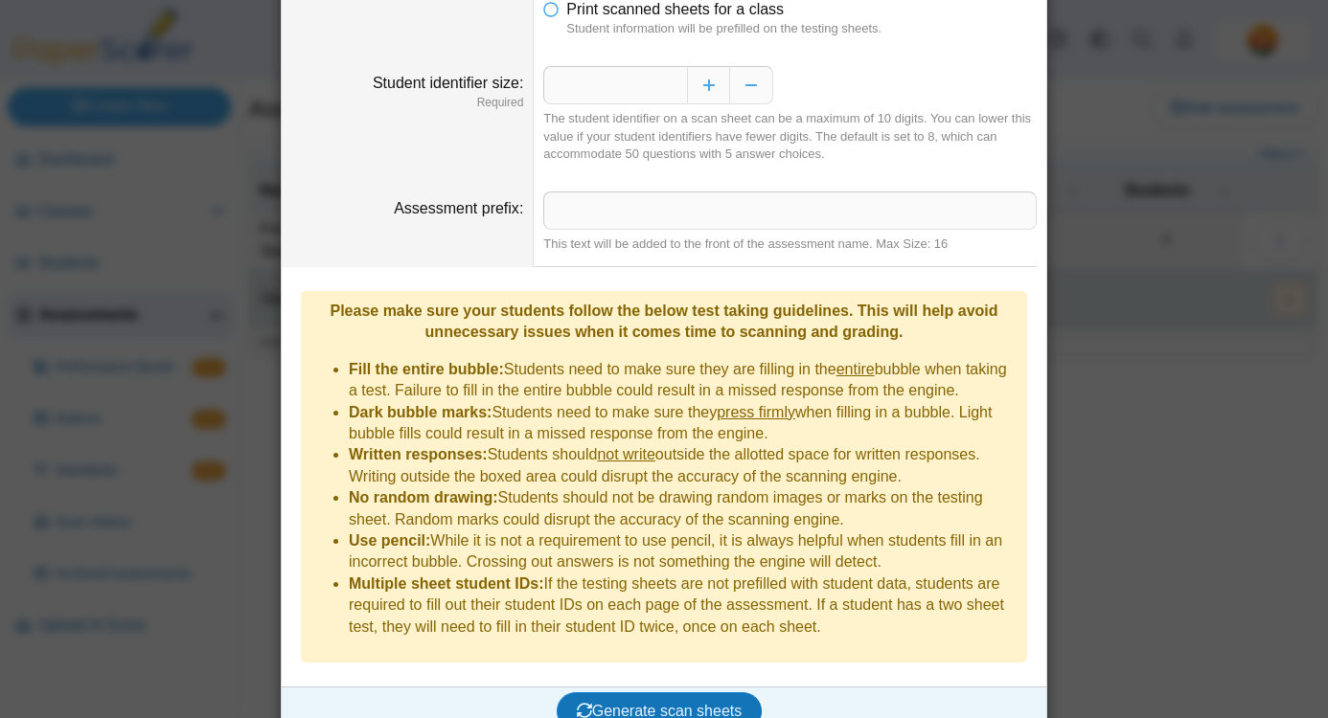
scroll to position [169, 0]
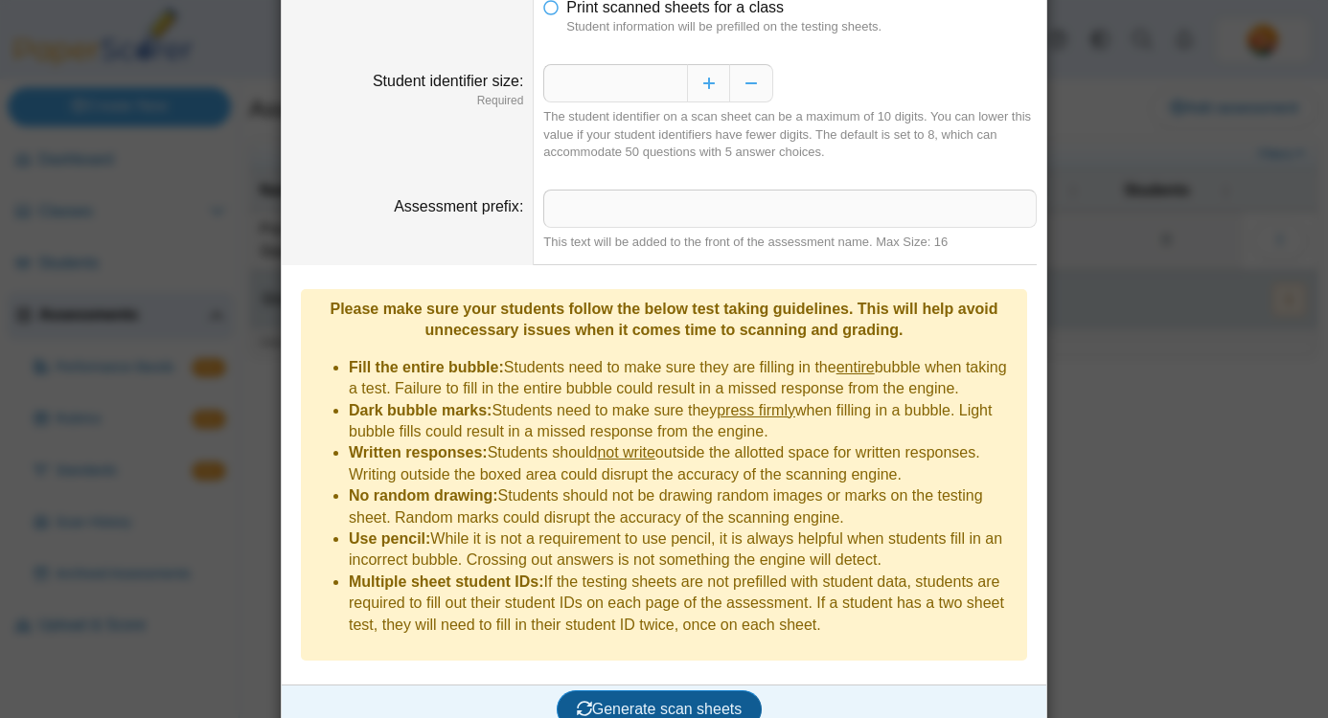
click at [635, 693] on button "Generate scan sheets" at bounding box center [660, 710] width 206 height 38
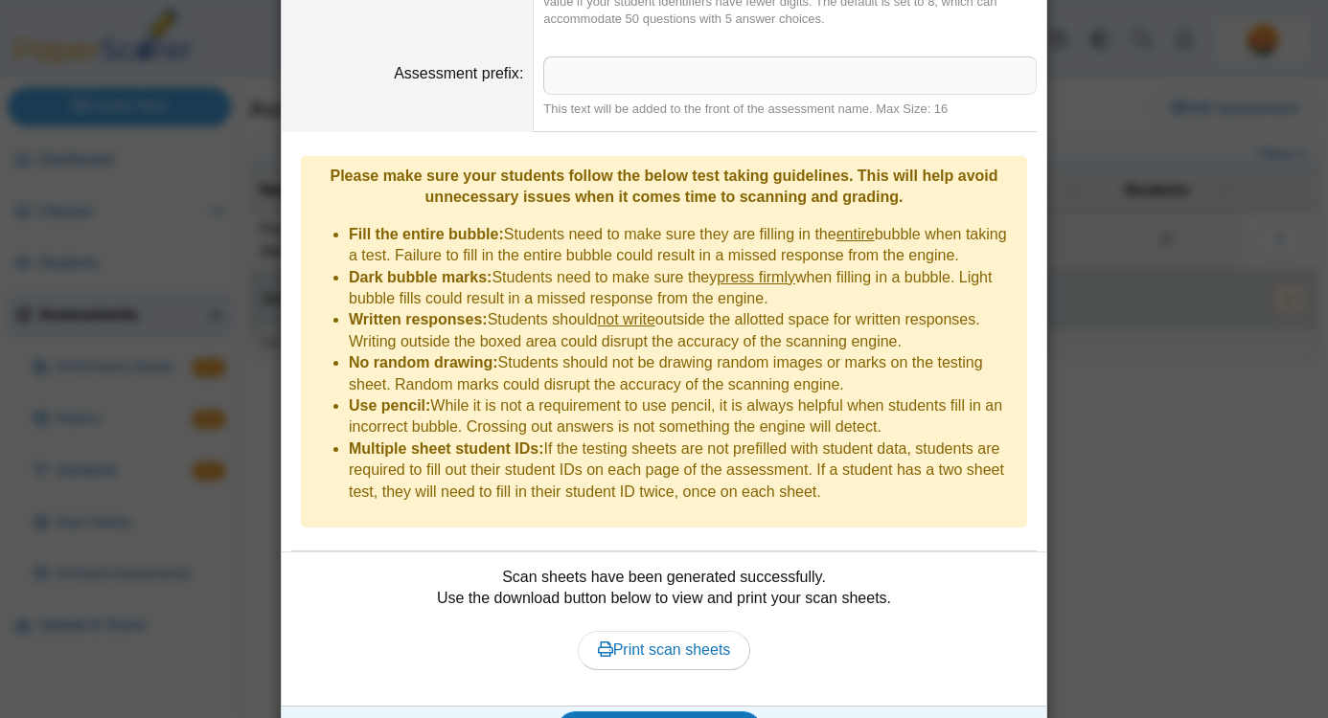
scroll to position [323, 0]
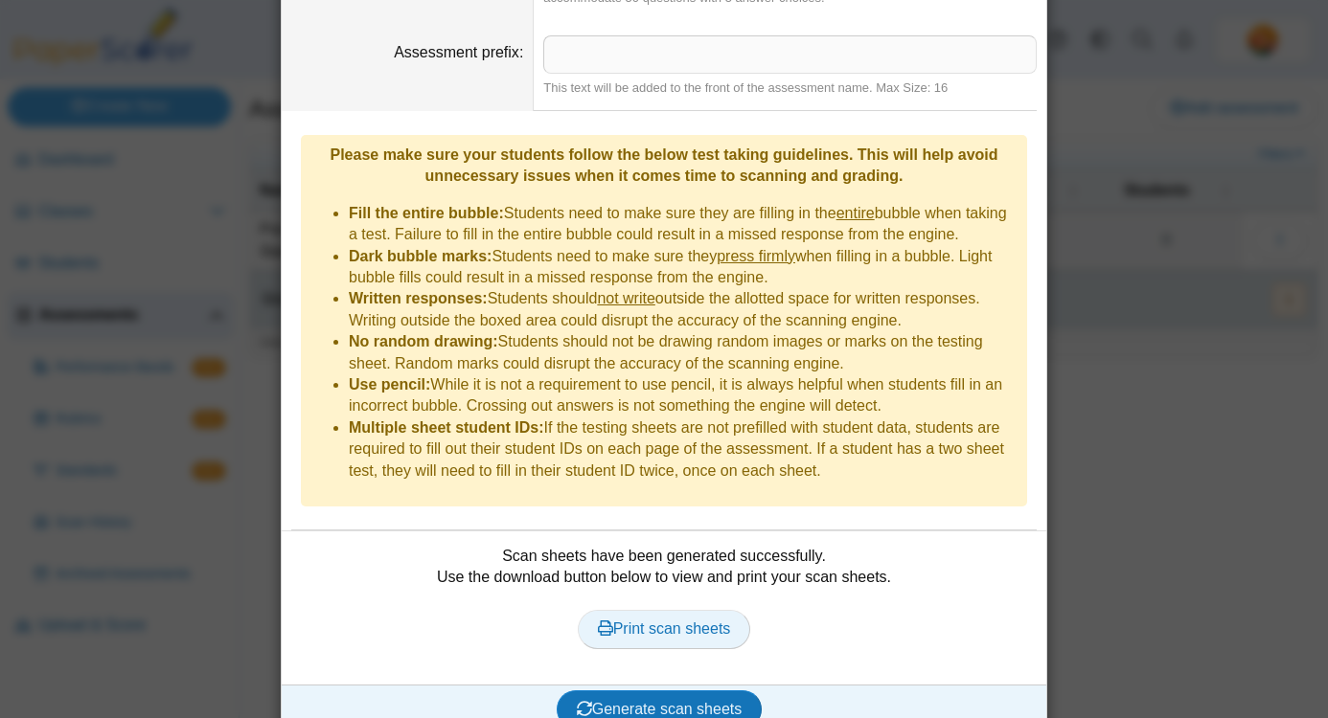
click at [633, 610] on link "Print scan sheets" at bounding box center [664, 629] width 173 height 38
click at [346, 576] on div "Scan sheets have been generated successfully. Use the download button below to …" at bounding box center [663, 608] width 745 height 125
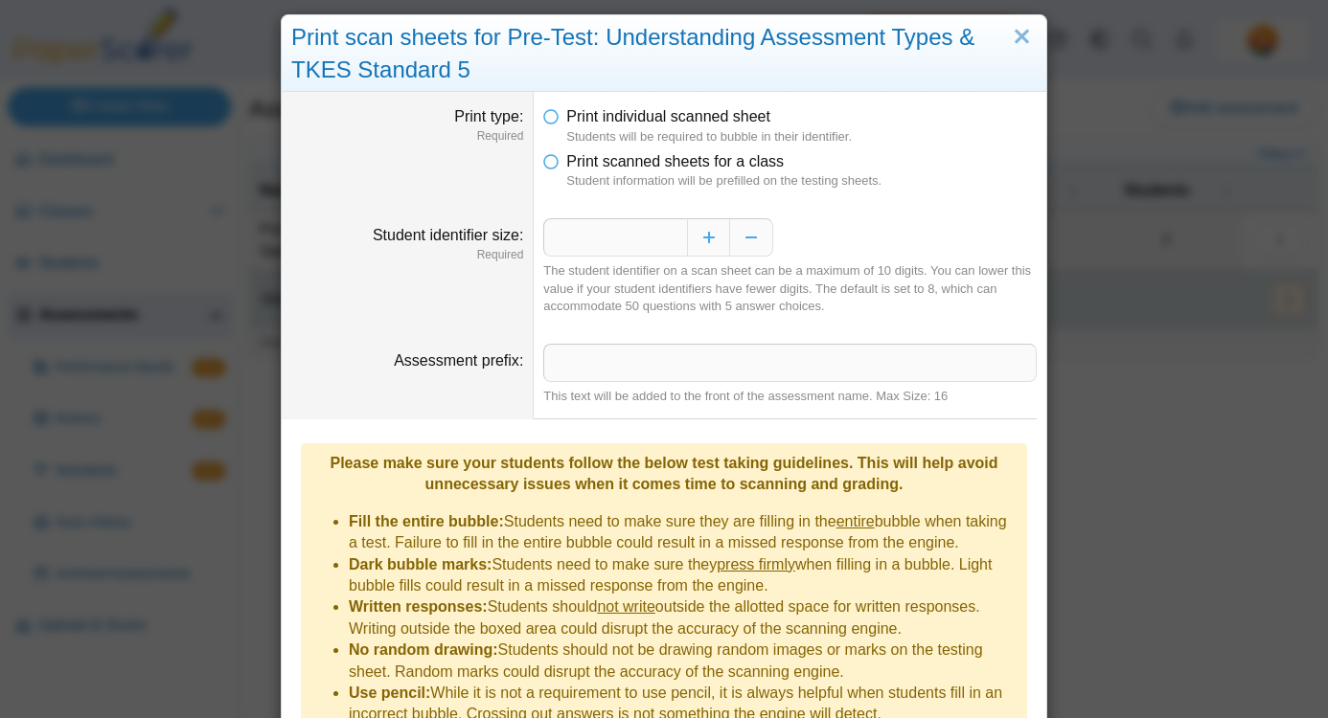
scroll to position [0, 0]
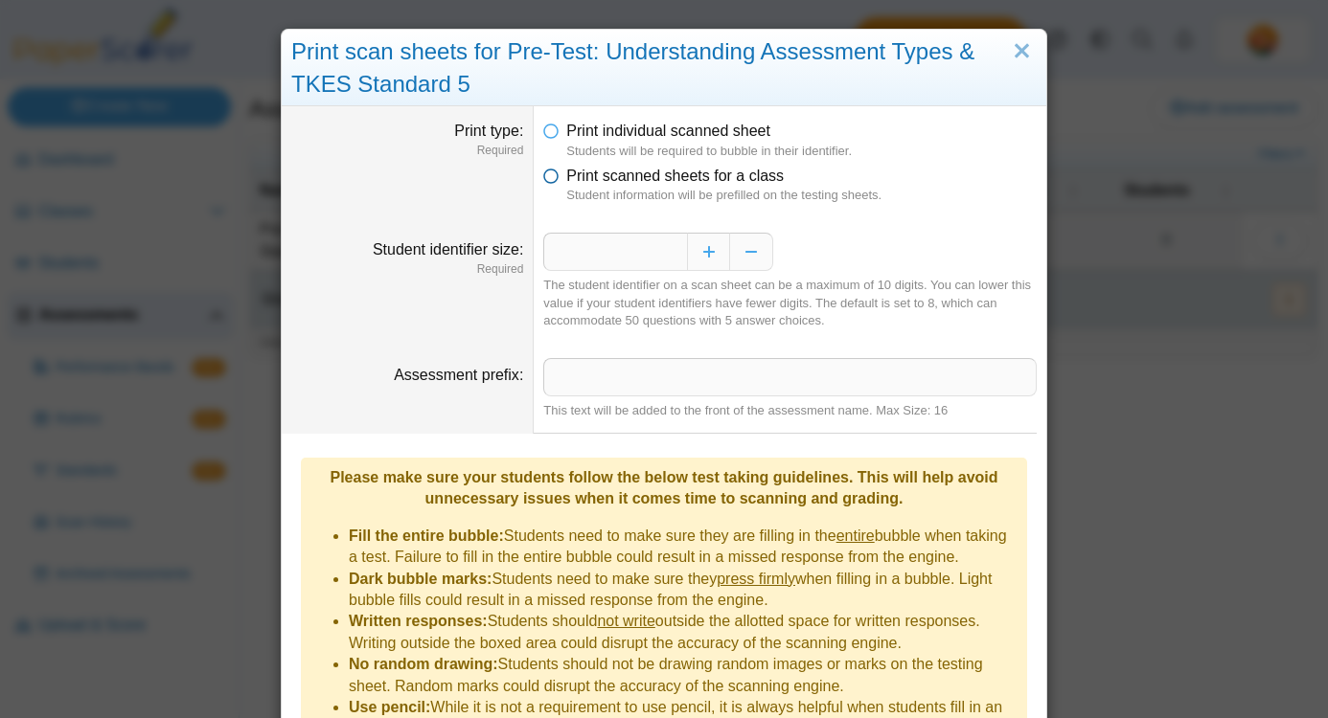
click at [545, 179] on icon at bounding box center [550, 172] width 15 height 13
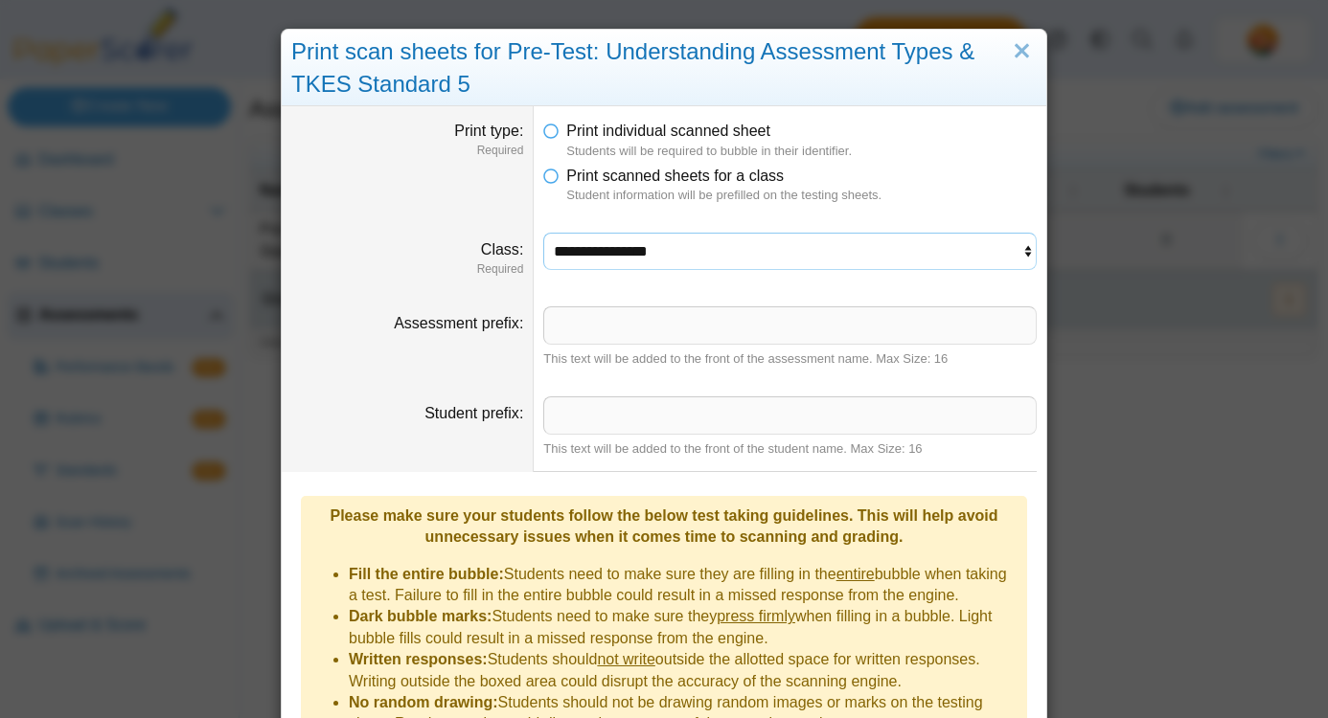
click at [601, 262] on select "**********" at bounding box center [789, 251] width 493 height 36
select select "**********"
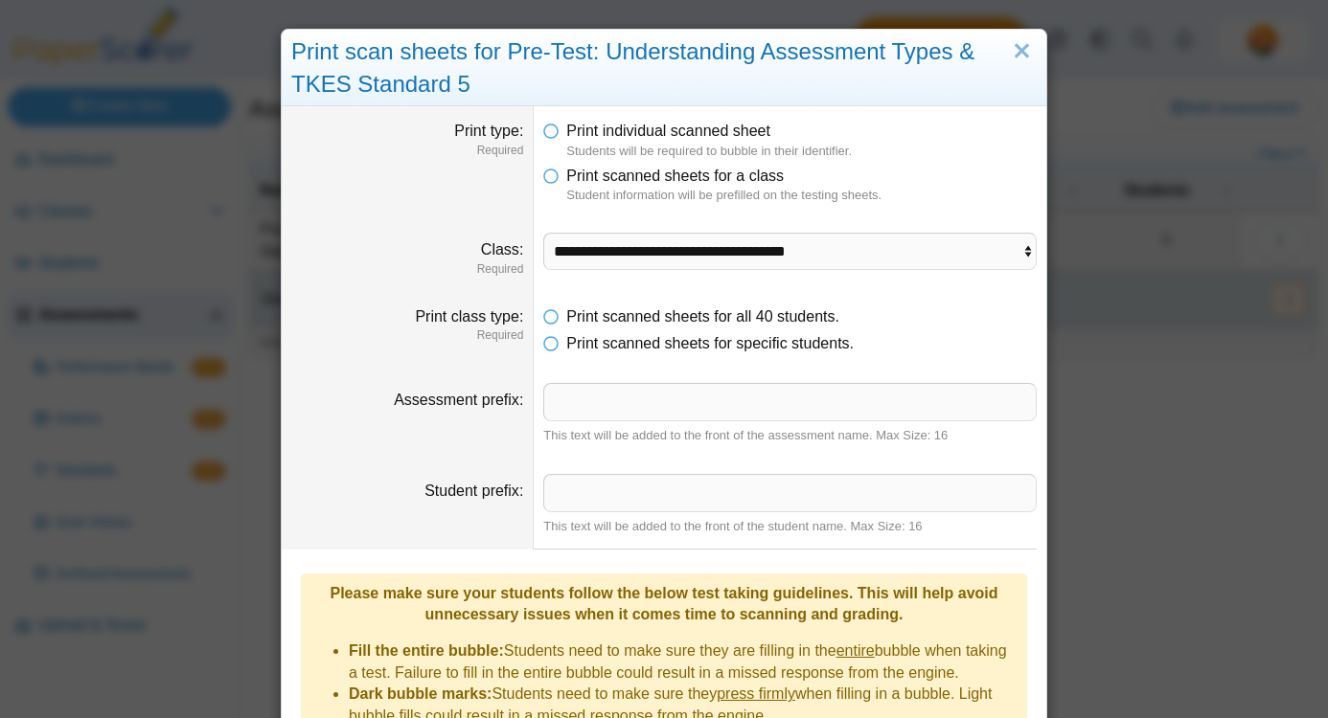
click at [435, 355] on dt "Print class type Required" at bounding box center [408, 331] width 252 height 78
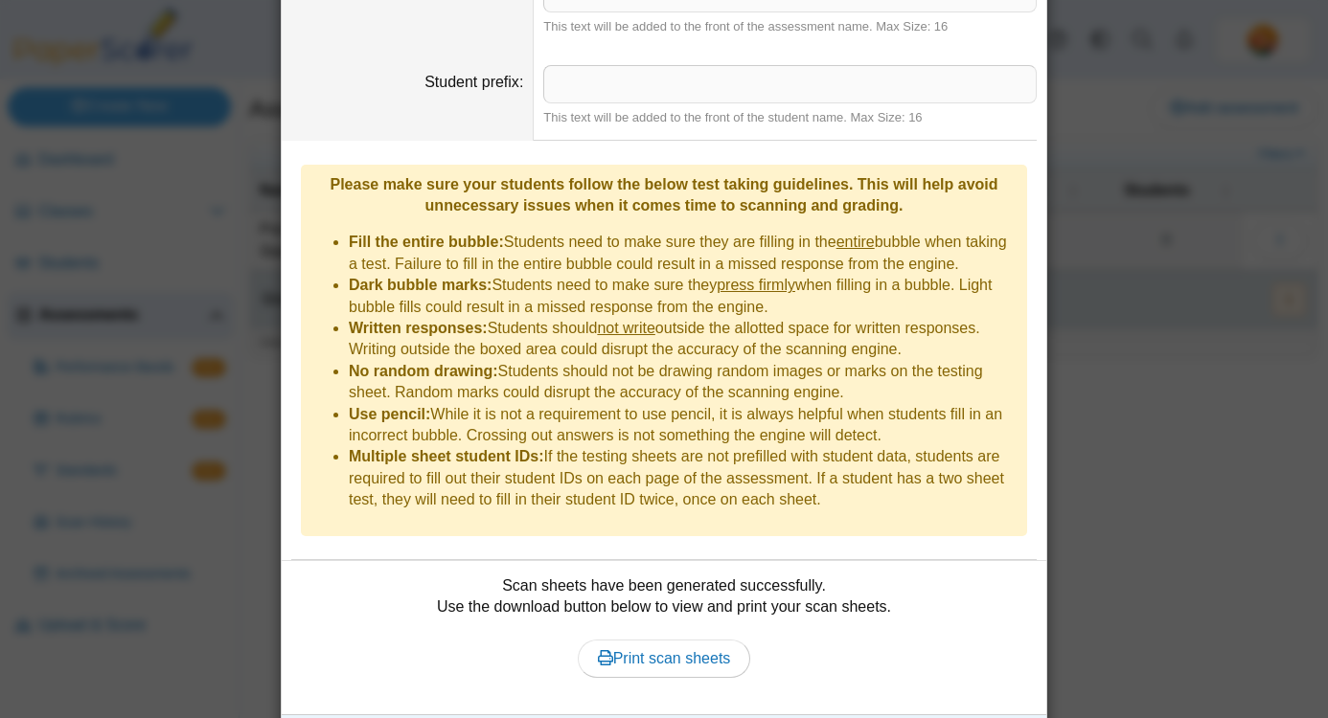
scroll to position [439, 0]
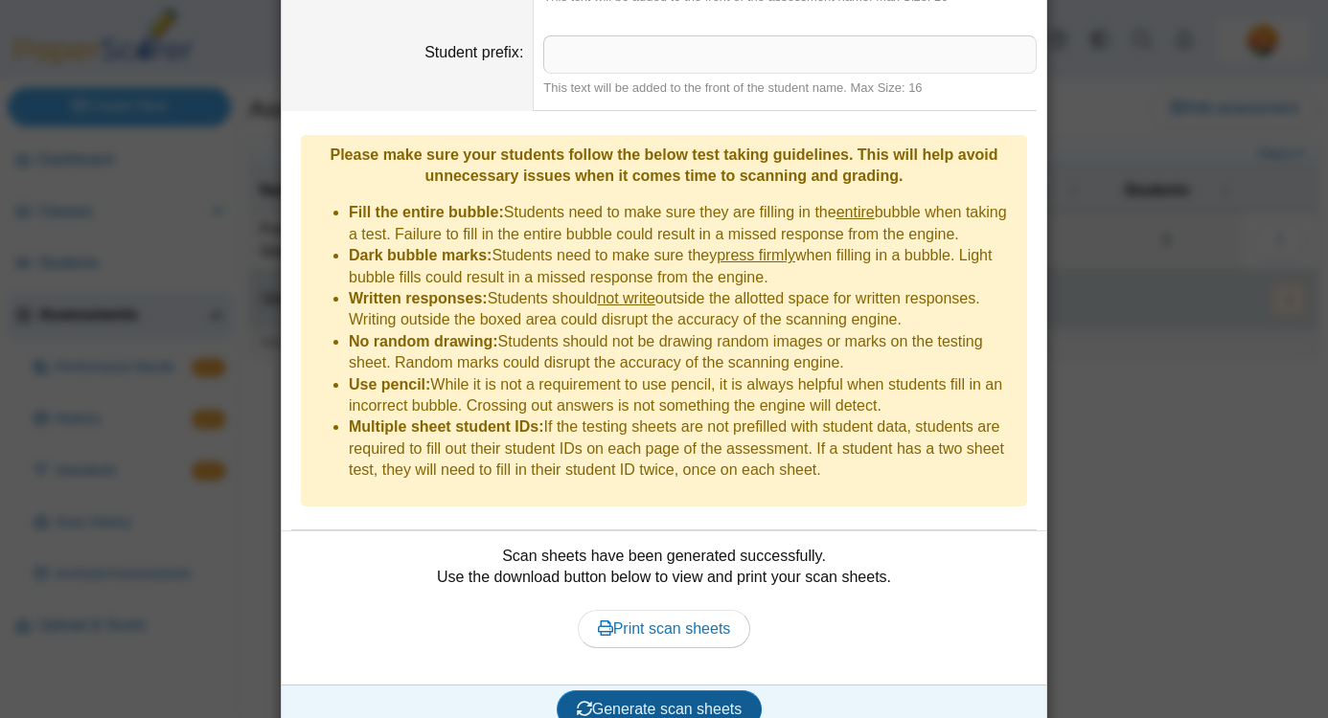
click at [610, 701] on span "Generate scan sheets" at bounding box center [660, 709] width 166 height 16
click at [719, 701] on span "Generate scan sheets" at bounding box center [660, 709] width 166 height 16
click at [700, 621] on span "Print scan sheets" at bounding box center [664, 629] width 133 height 16
click at [1174, 520] on div "**********" at bounding box center [664, 359] width 1329 height 718
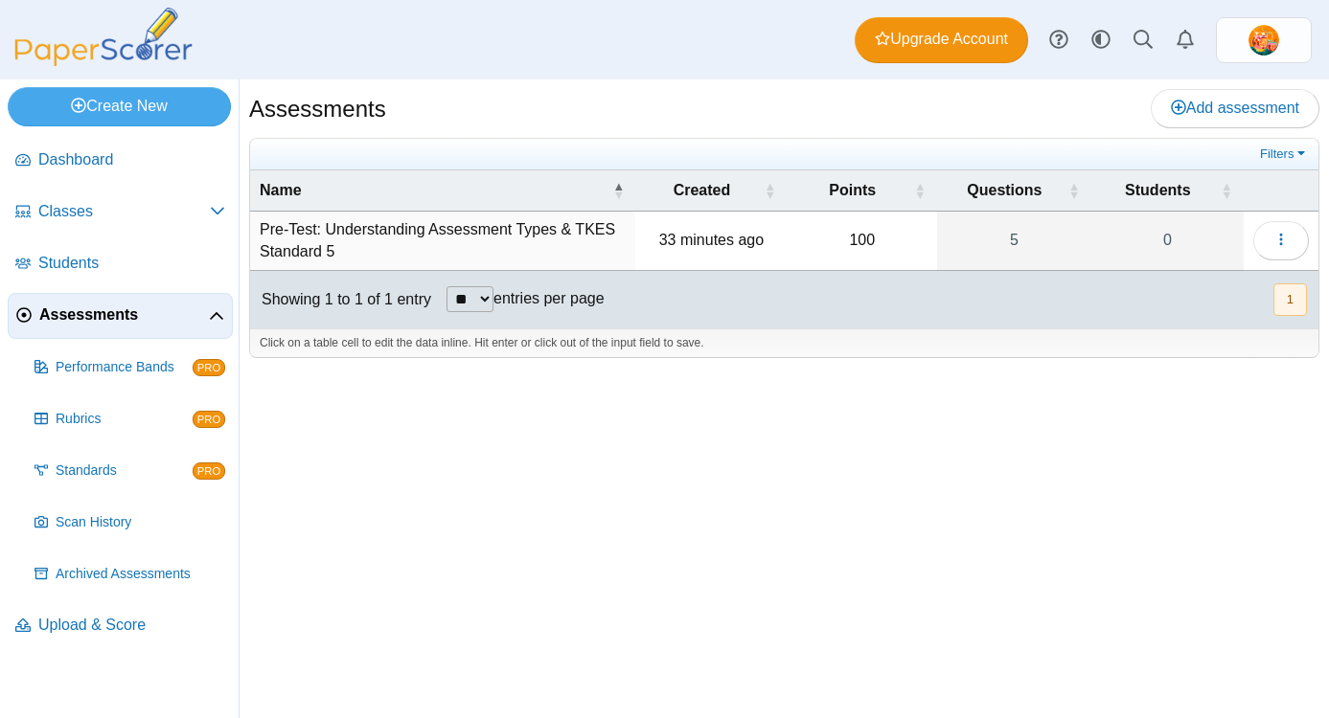
click at [107, 318] on span "Assessments" at bounding box center [124, 315] width 170 height 21
click at [1170, 242] on link "1" at bounding box center [1167, 241] width 152 height 58
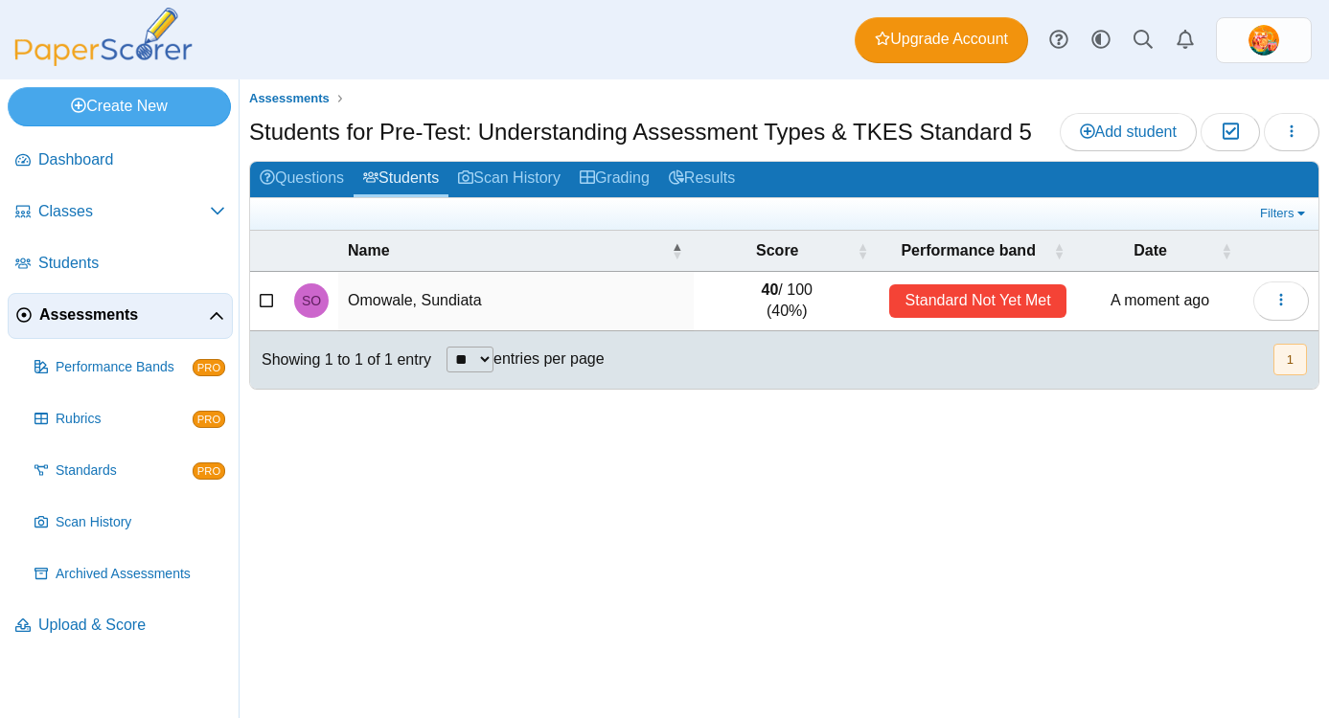
click at [1018, 299] on div "Standard Not Yet Met" at bounding box center [977, 302] width 177 height 34
click at [369, 296] on td "Omowale, Sundiata" at bounding box center [515, 301] width 355 height 59
click at [777, 303] on td "40 / 100 (40%)" at bounding box center [787, 301] width 186 height 59
click at [1281, 295] on use "button" at bounding box center [1280, 300] width 3 height 12
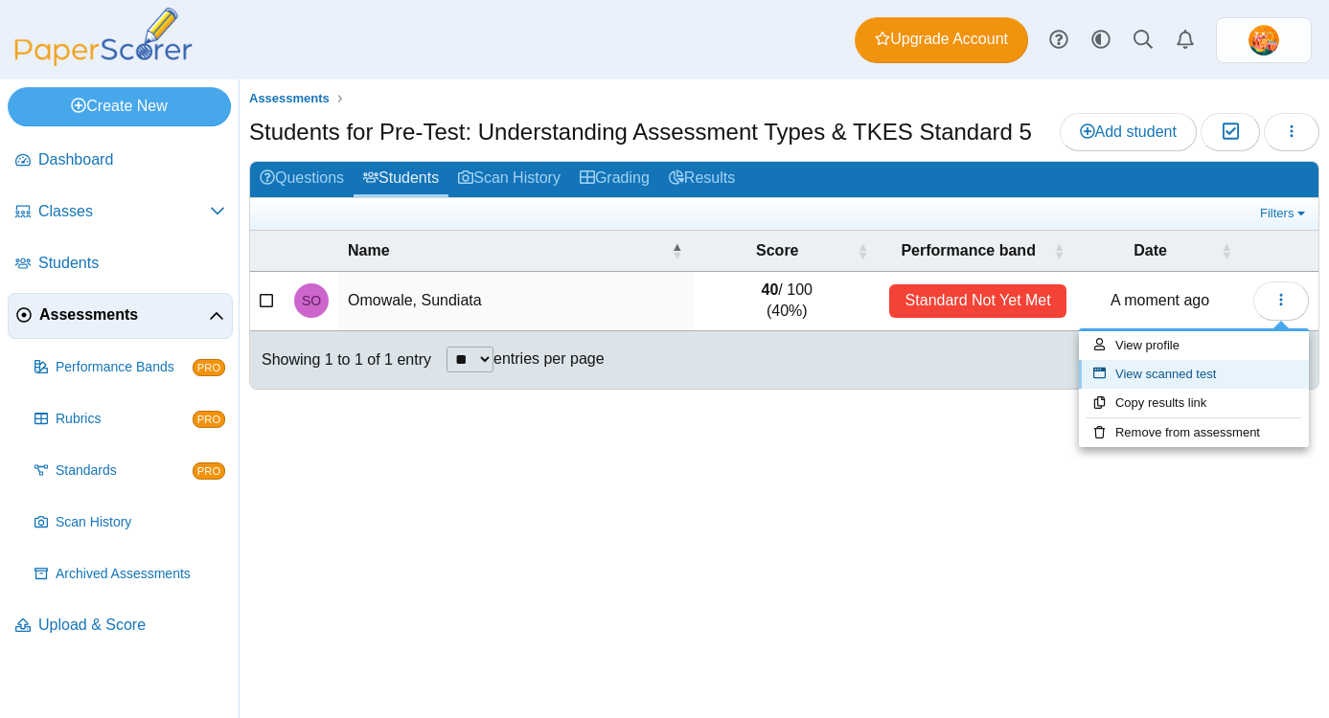
click at [1177, 380] on link "View scanned test" at bounding box center [1194, 374] width 230 height 29
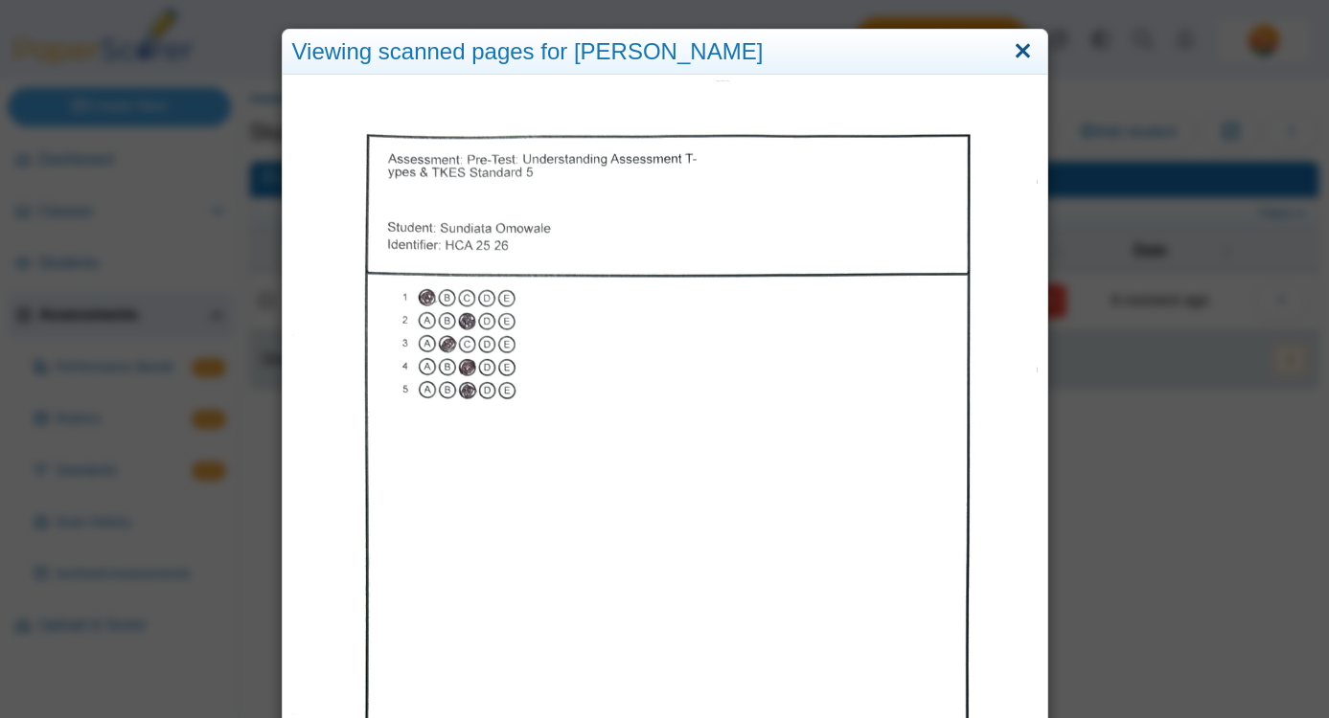
click at [1018, 52] on link "Close" at bounding box center [1023, 51] width 30 height 33
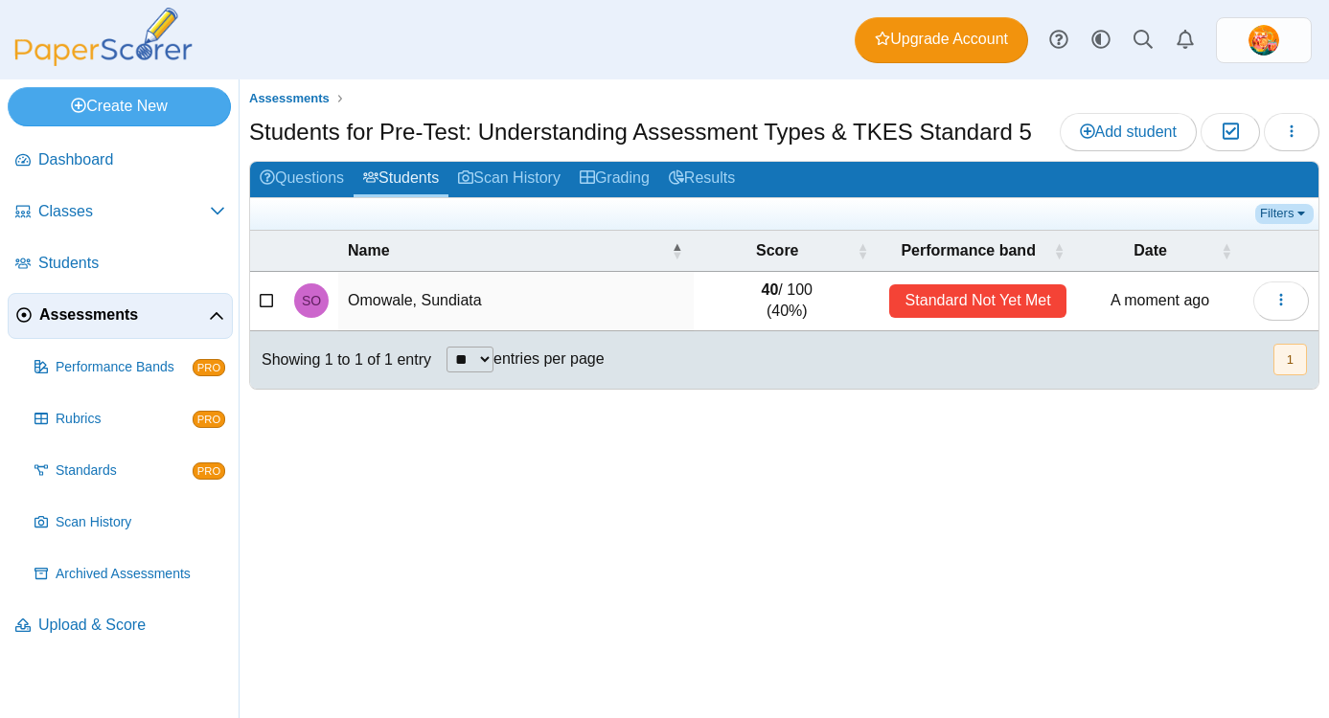
click at [1306, 207] on link "Filters" at bounding box center [1284, 213] width 58 height 19
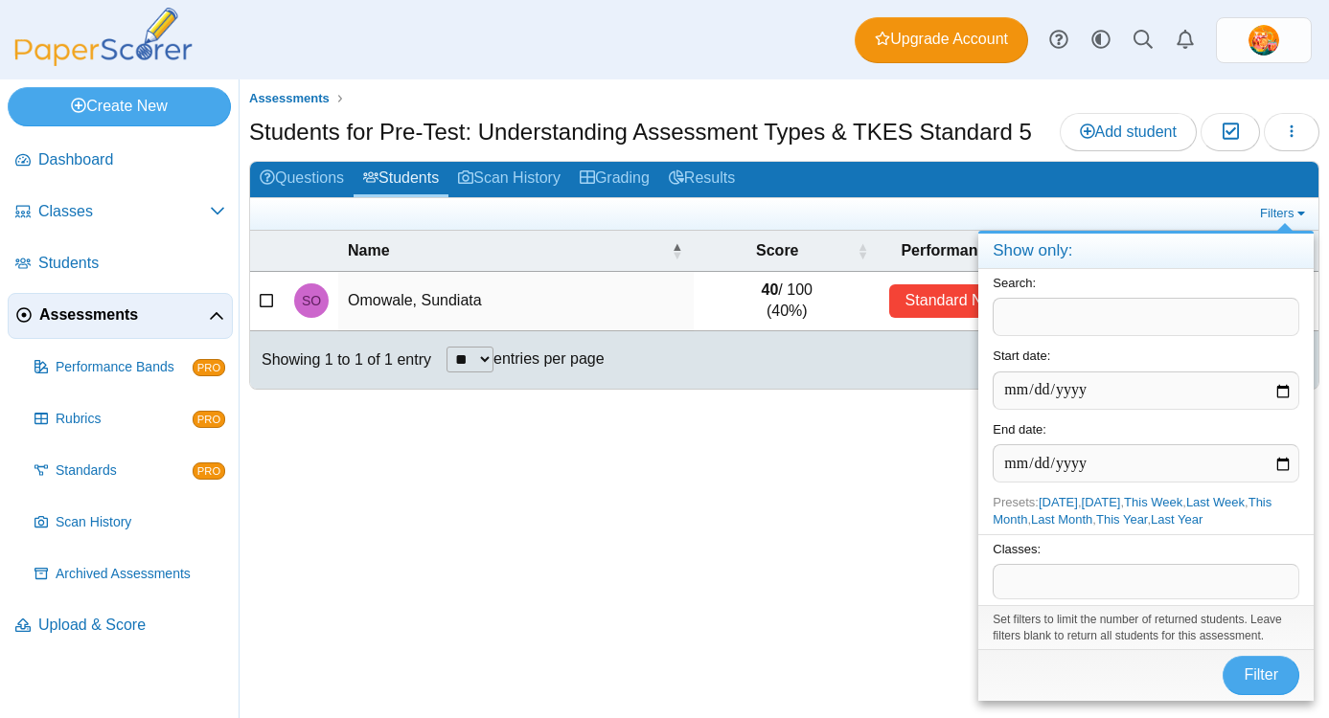
click at [880, 547] on div "Assessments Students for Pre-Test: Understanding Assessment Types & TKES Standa…" at bounding box center [783, 399] width 1089 height 639
